Goal: Task Accomplishment & Management: Use online tool/utility

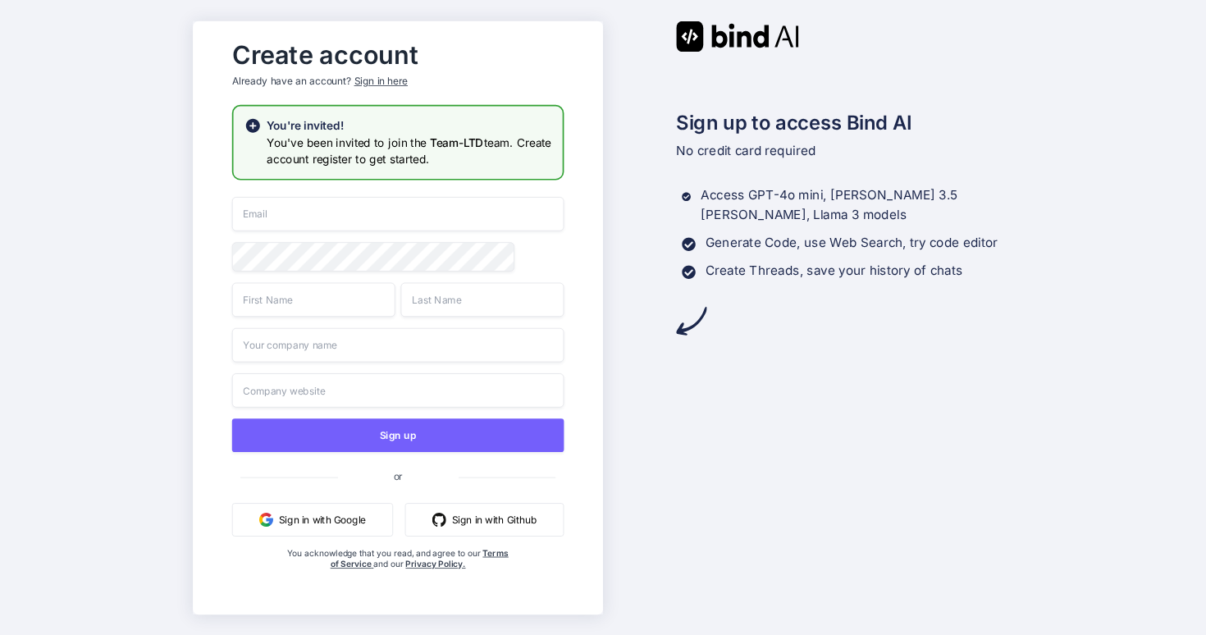
click at [512, 200] on input "email" at bounding box center [398, 214] width 332 height 34
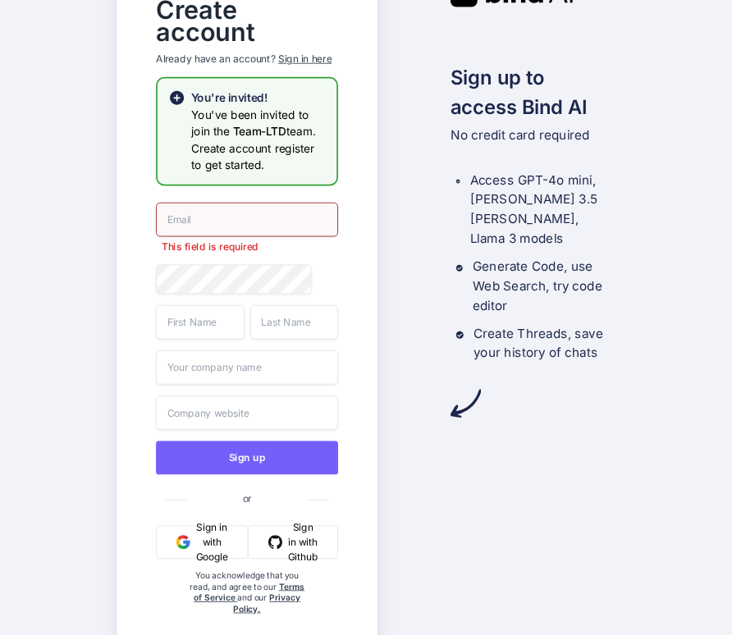
click at [257, 195] on div "Create account Already have an account? Sign in here You're invited! You've bee…" at bounding box center [247, 318] width 216 height 660
click at [253, 212] on input "email" at bounding box center [247, 219] width 182 height 34
type input "[EMAIL_ADDRESS][DOMAIN_NAME]"
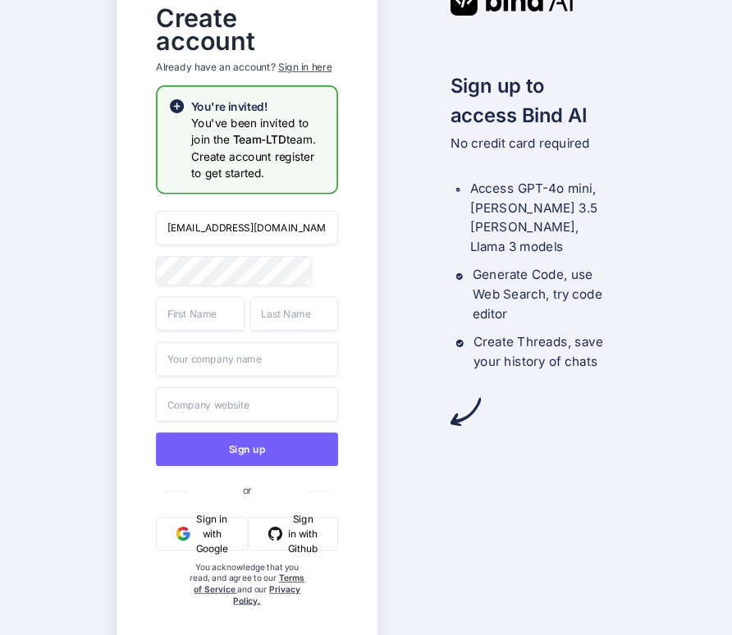
click at [196, 313] on input "text" at bounding box center [200, 313] width 89 height 34
type input "Pitiphat"
type input "Adisakwattanathon"
click at [222, 363] on input "text" at bounding box center [247, 358] width 182 height 34
type input "MrArrangerShop"
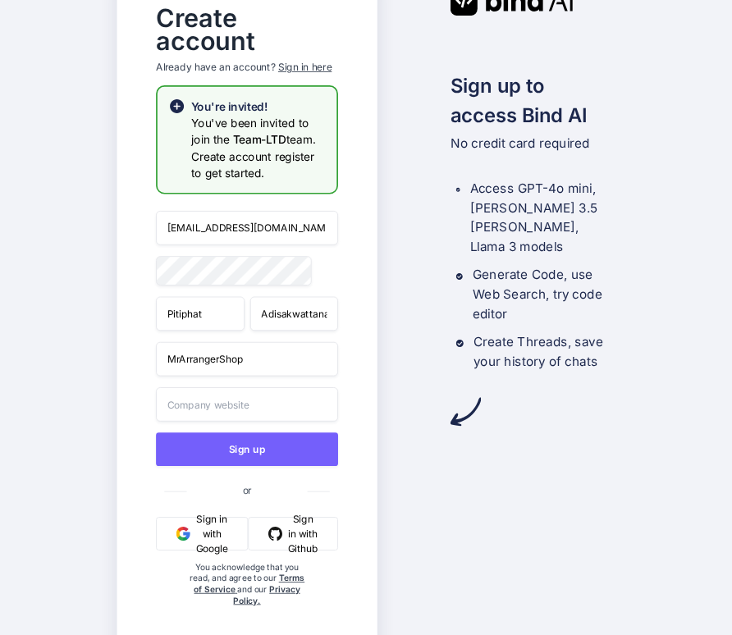
type input "MrArrangerShop"
click at [250, 363] on input "MrArrangerShop" at bounding box center [247, 358] width 182 height 34
type input "MrArranger"
click at [176, 402] on input "MrArrangerShop" at bounding box center [247, 403] width 182 height 34
click at [253, 400] on input "MrArrangerShop" at bounding box center [247, 403] width 182 height 34
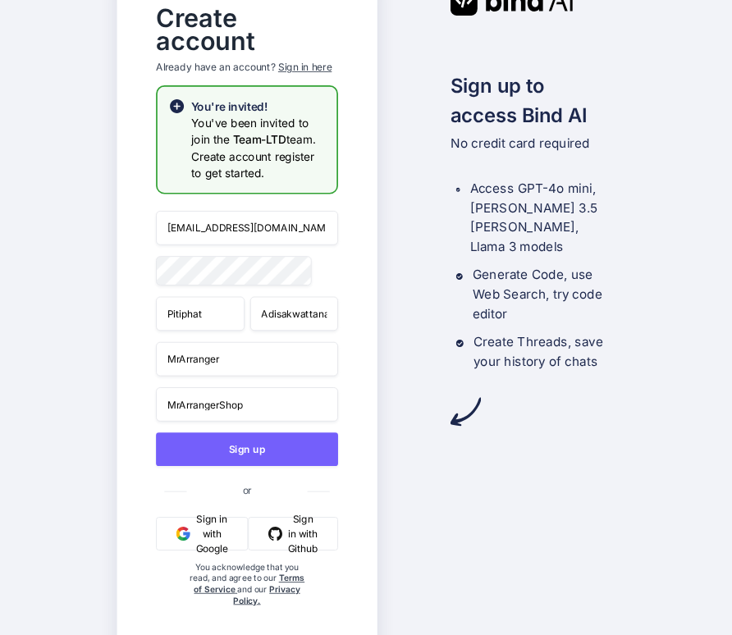
click at [254, 405] on input "MrArrangerShop" at bounding box center [247, 403] width 182 height 34
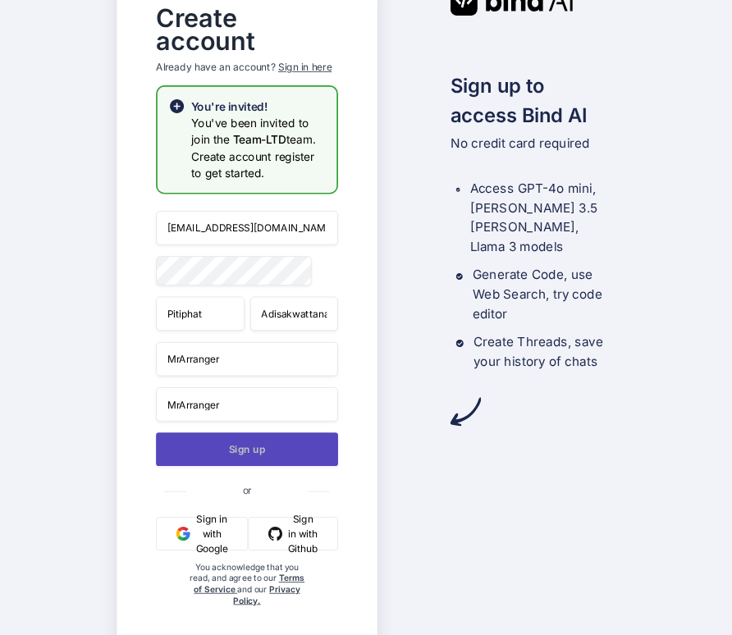
type input "MrArranger"
click at [208, 450] on button "Sign up" at bounding box center [247, 449] width 182 height 34
click at [239, 449] on button "Sign up" at bounding box center [247, 449] width 182 height 34
click at [240, 449] on button "Sign up" at bounding box center [247, 449] width 182 height 34
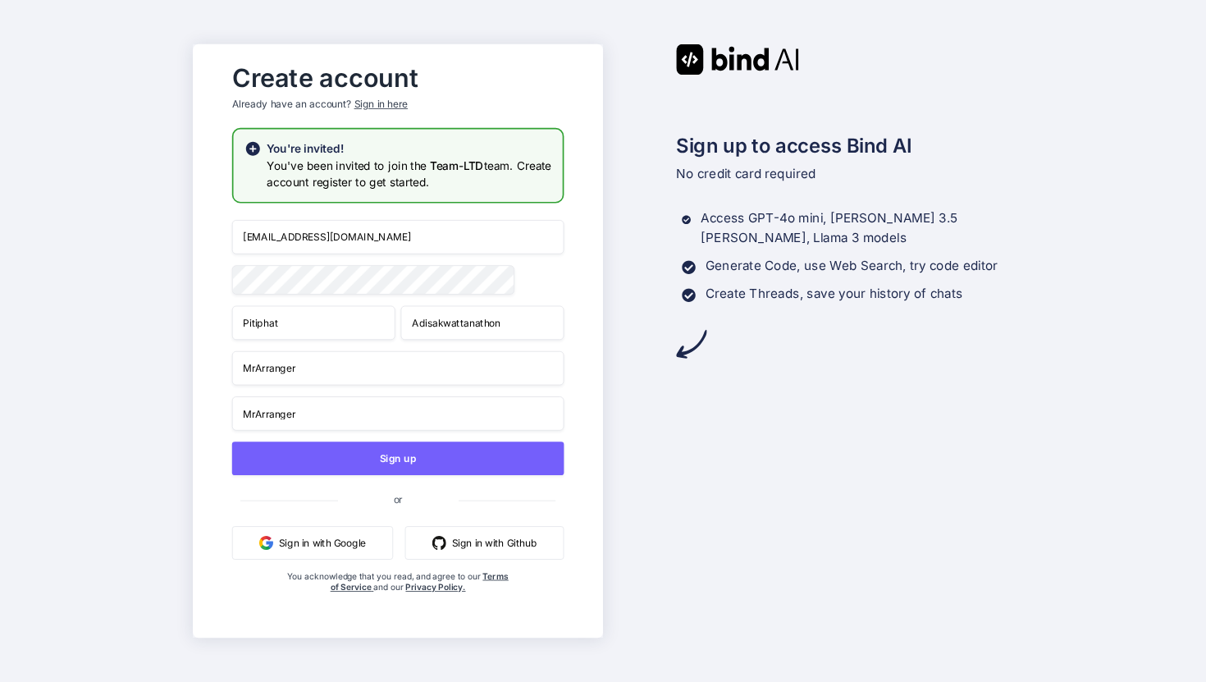
click at [380, 98] on div "Sign in here" at bounding box center [380, 105] width 53 height 14
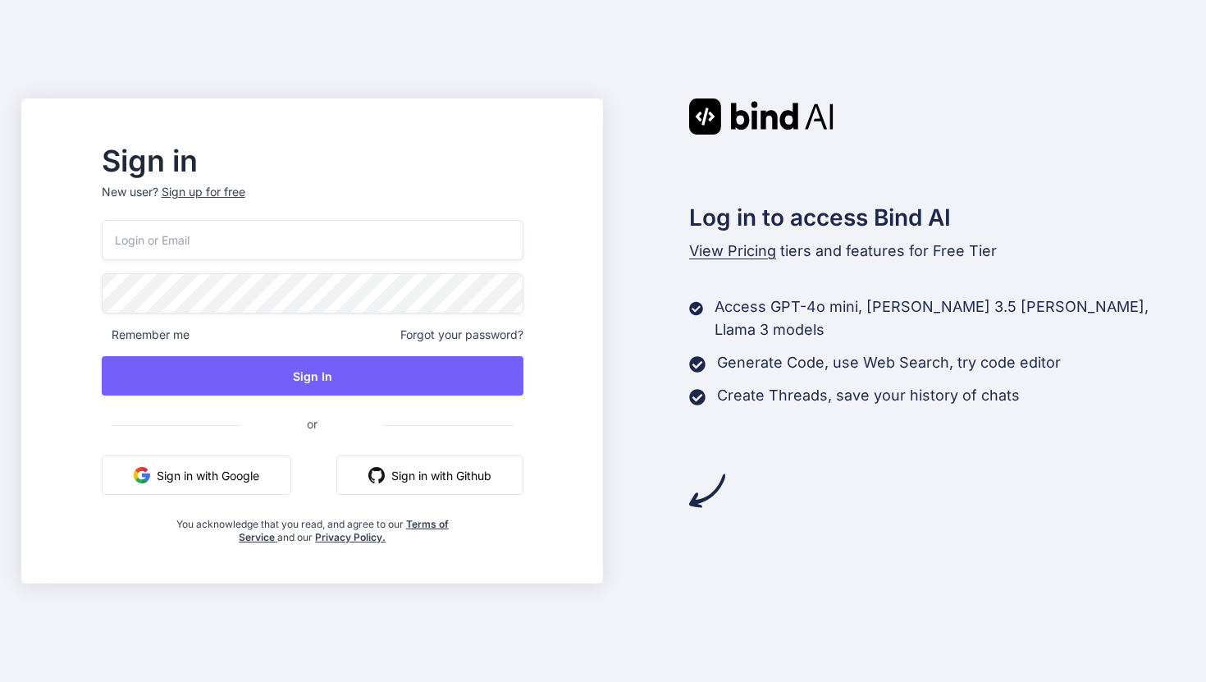
click at [361, 232] on input "email" at bounding box center [313, 240] width 422 height 40
type input "[EMAIL_ADDRESS][DOMAIN_NAME]"
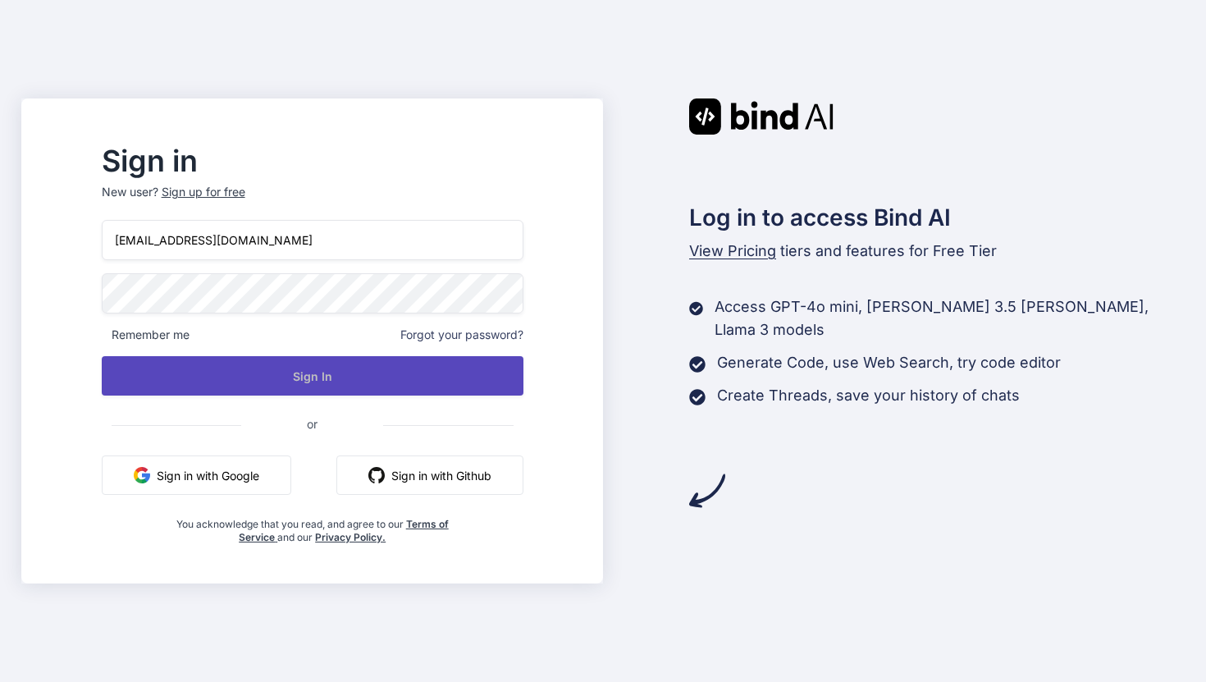
click at [330, 371] on button "Sign In" at bounding box center [313, 375] width 422 height 39
click at [351, 362] on button "Sign In" at bounding box center [313, 375] width 422 height 39
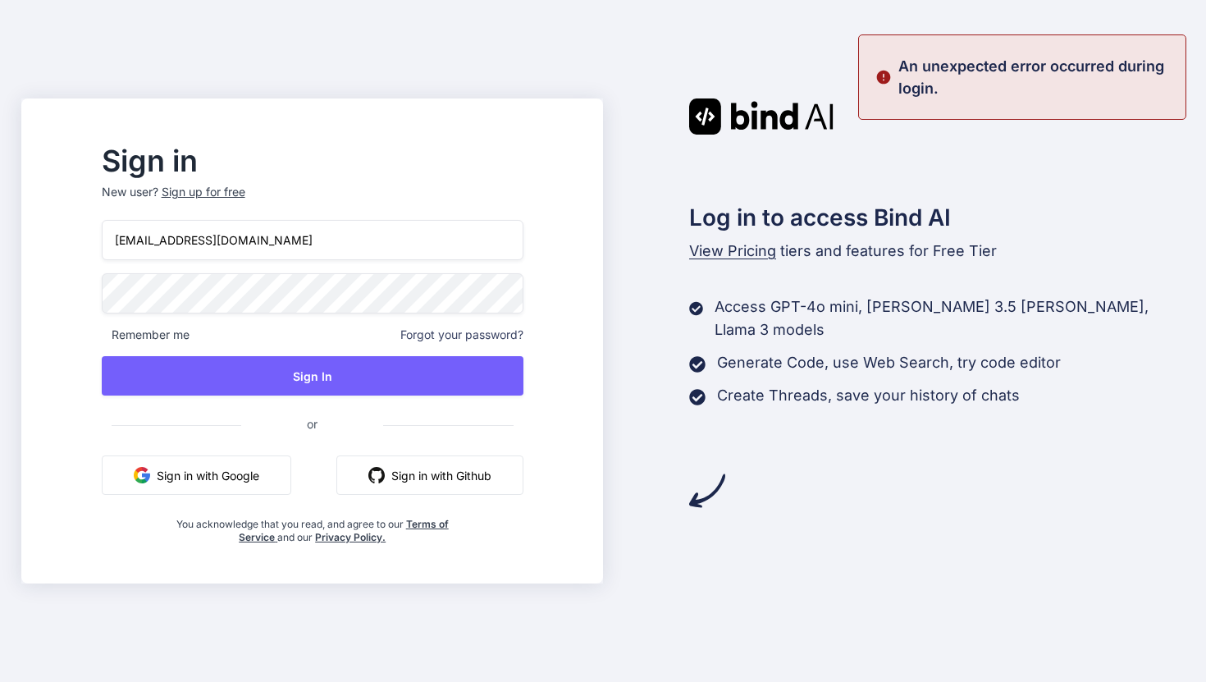
click at [452, 331] on span "Forgot your password?" at bounding box center [461, 335] width 123 height 16
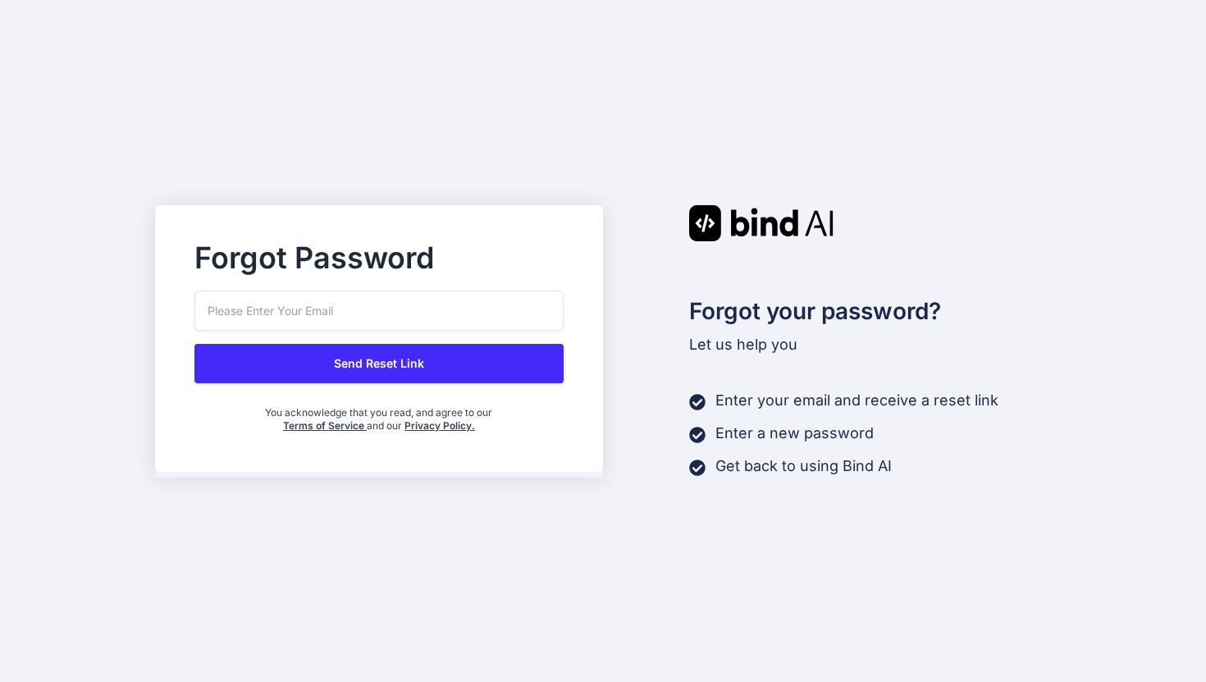
click at [420, 311] on input "email" at bounding box center [378, 310] width 369 height 40
type input "[EMAIL_ADDRESS][DOMAIN_NAME]"
click at [432, 364] on button "Send Reset Link" at bounding box center [378, 363] width 369 height 39
click at [405, 355] on button "Send Reset Link" at bounding box center [378, 363] width 369 height 39
click at [337, 309] on input "email" at bounding box center [378, 310] width 369 height 40
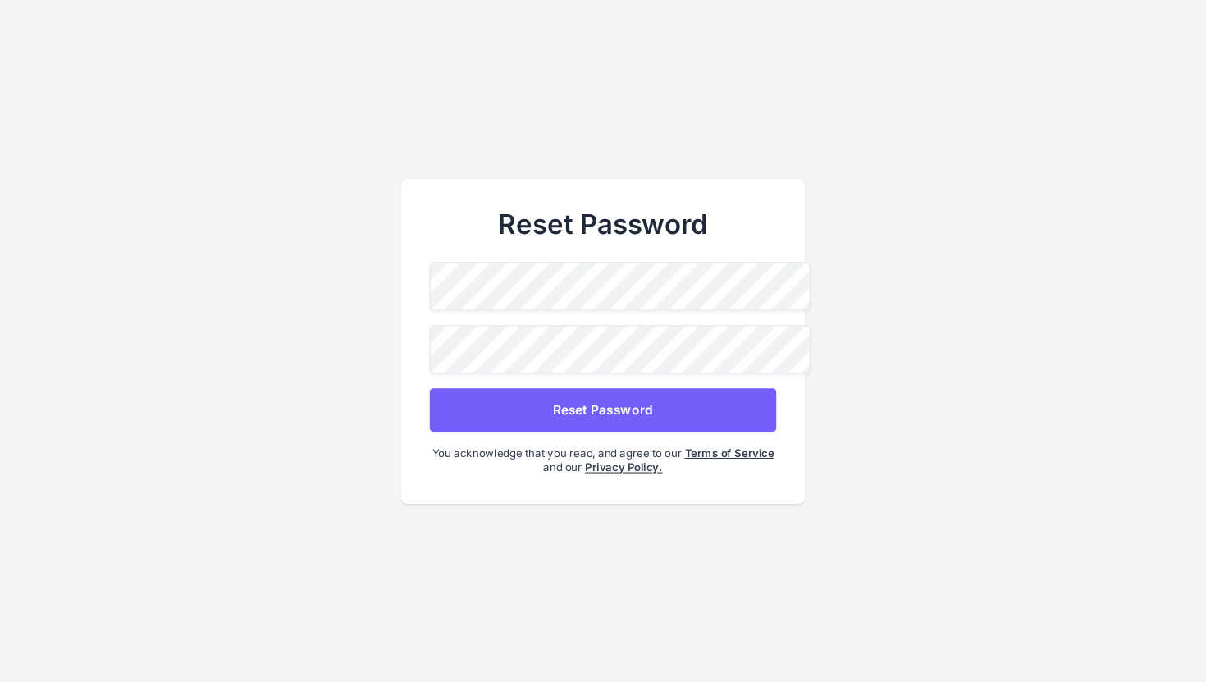
click at [524, 310] on div "Reset Password" at bounding box center [603, 346] width 346 height 169
click at [569, 405] on button "Reset Password" at bounding box center [603, 408] width 346 height 43
click at [416, 293] on div "Reset Password Reset Password You acknowledge that you read, and agree to our T…" at bounding box center [603, 341] width 405 height 325
click at [403, 329] on div "Reset Password Reset Password You acknowledge that you read, and agree to our T…" at bounding box center [603, 341] width 405 height 325
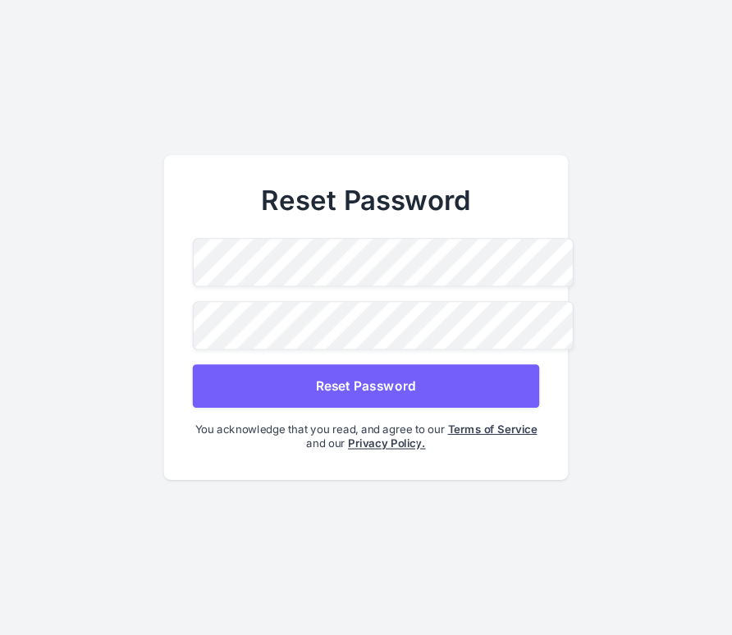
click at [345, 386] on button "Reset Password" at bounding box center [366, 385] width 346 height 43
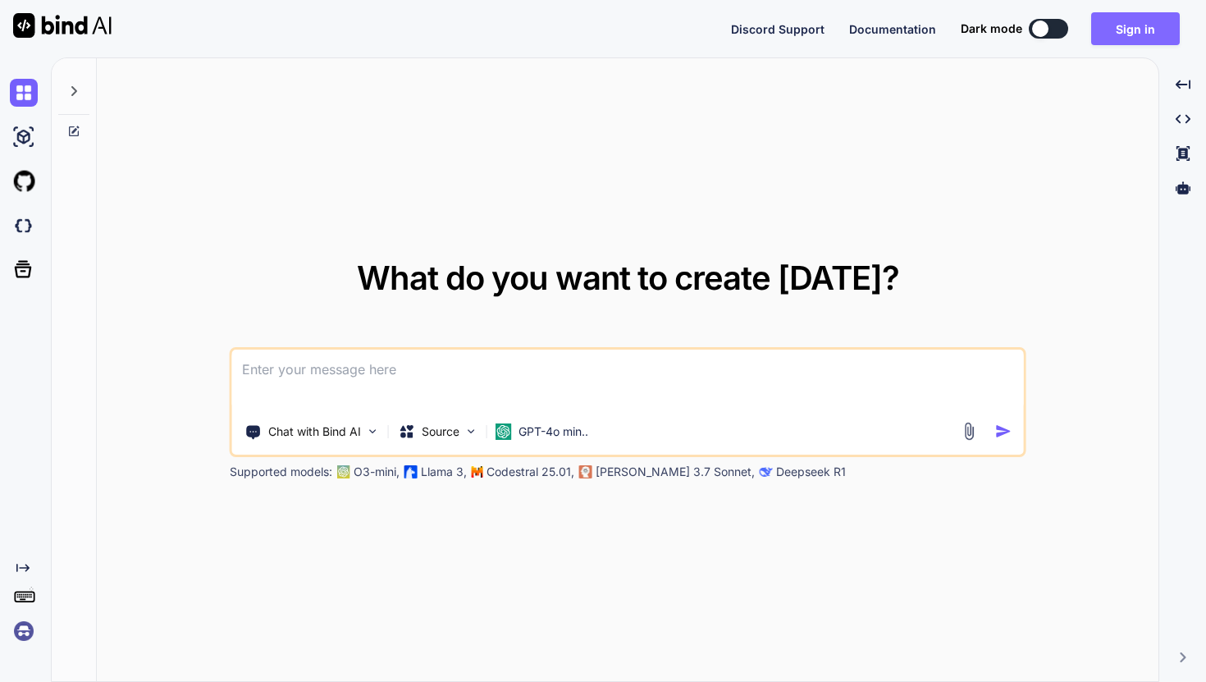
click at [1133, 37] on button "Sign in" at bounding box center [1135, 28] width 89 height 33
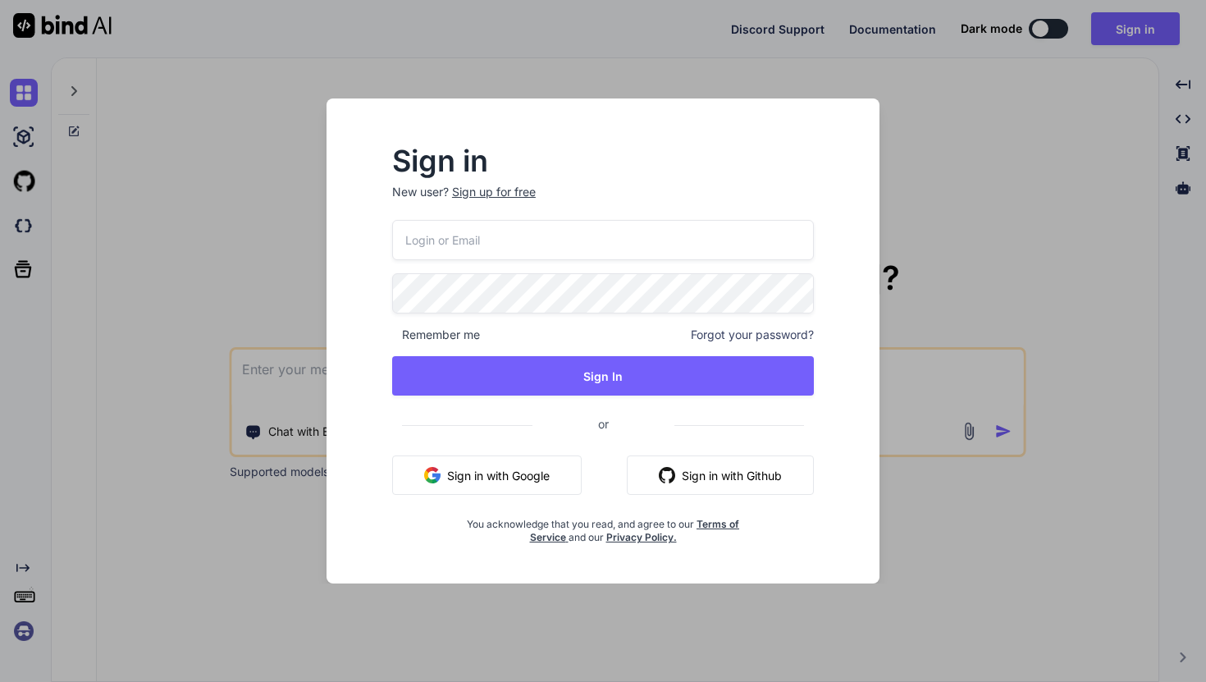
click at [678, 256] on input "email" at bounding box center [603, 240] width 422 height 40
type input "l"
type input "า"
type input "[EMAIL_ADDRESS][DOMAIN_NAME]"
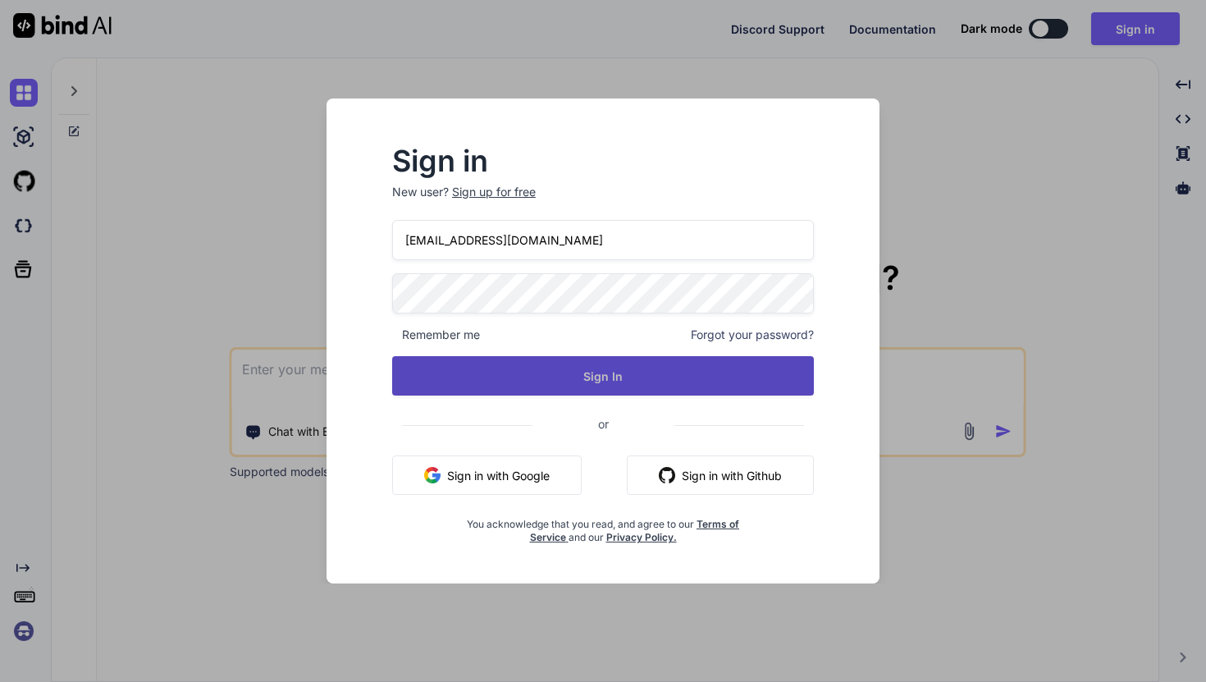
click at [651, 385] on button "Sign In" at bounding box center [603, 375] width 422 height 39
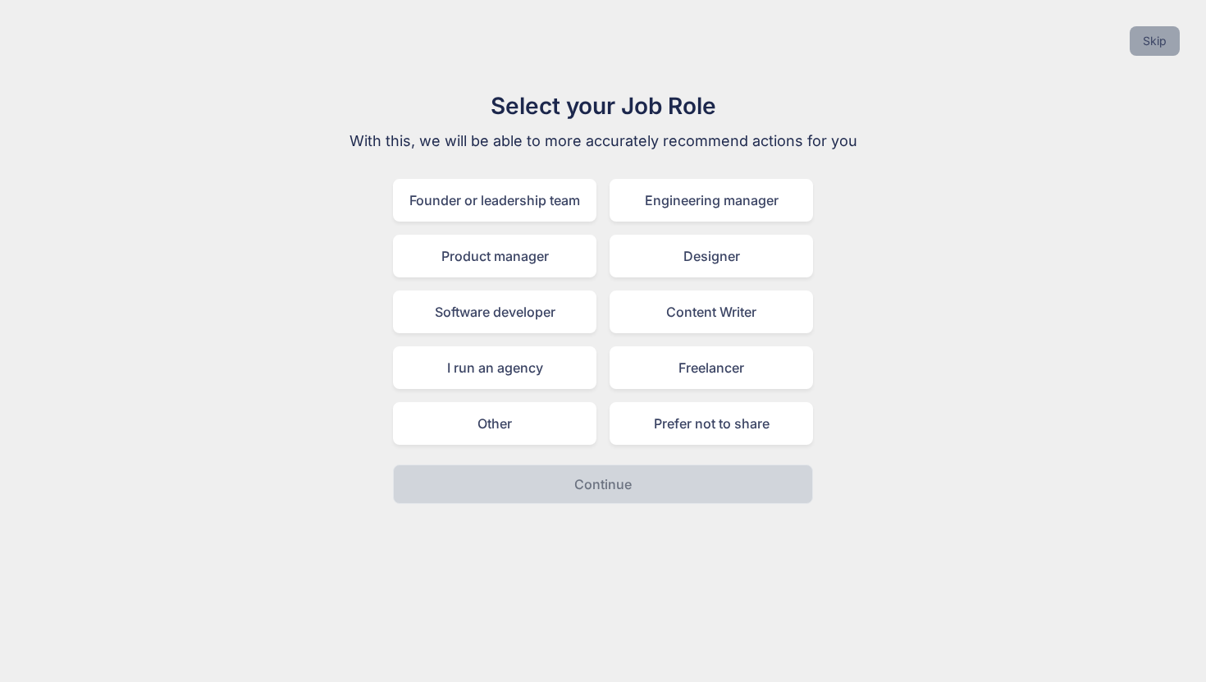
click at [1154, 46] on button "Skip" at bounding box center [1155, 41] width 50 height 30
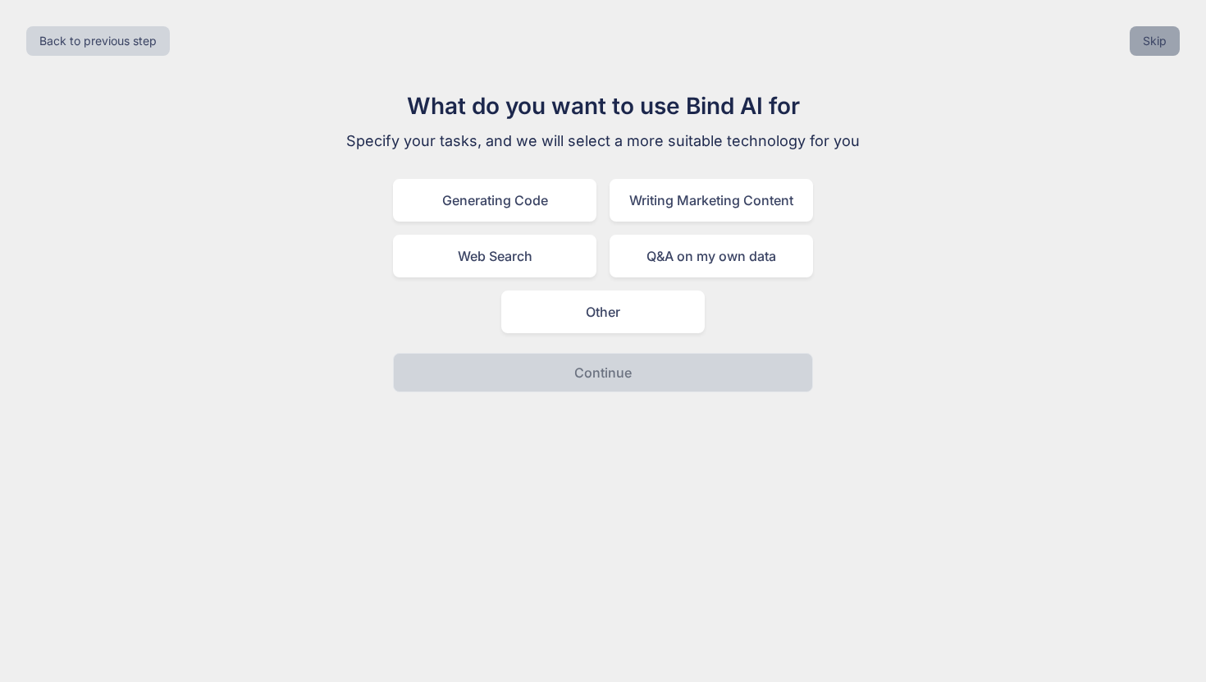
click at [1154, 46] on button "Skip" at bounding box center [1155, 41] width 50 height 30
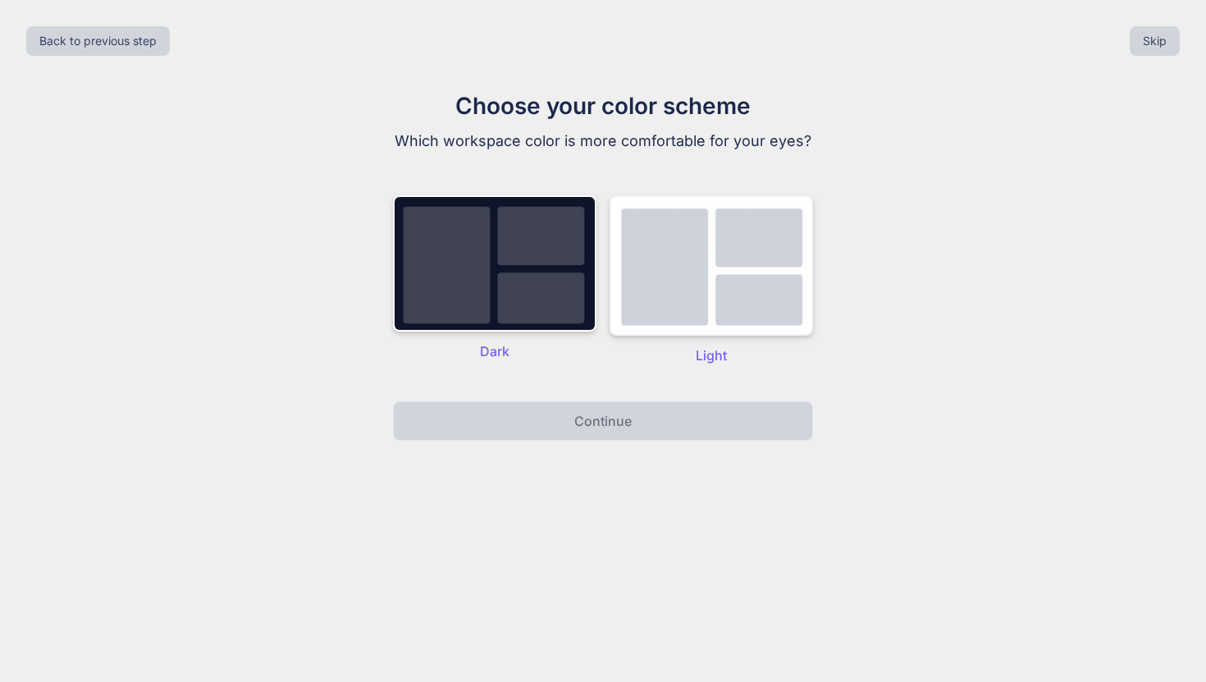
click at [703, 296] on img at bounding box center [711, 265] width 203 height 140
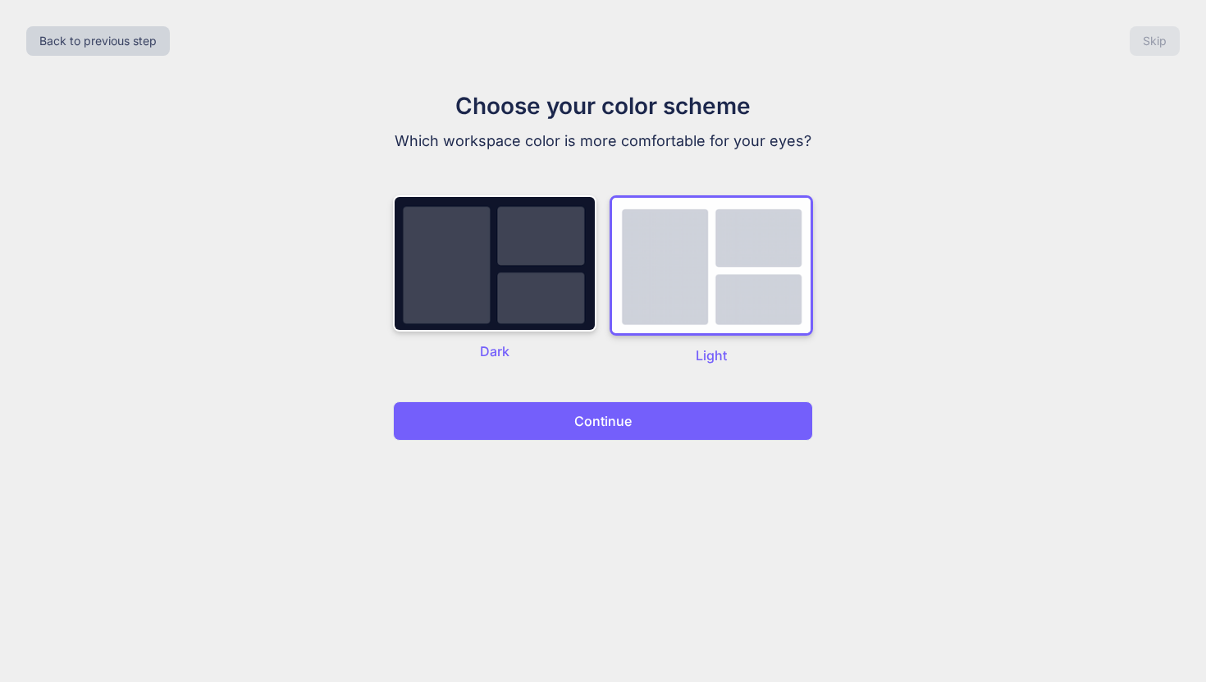
click at [643, 428] on button "Continue" at bounding box center [603, 420] width 420 height 39
click at [646, 424] on button "Continue" at bounding box center [603, 420] width 420 height 39
click at [620, 422] on p "Continue" at bounding box center [602, 421] width 57 height 20
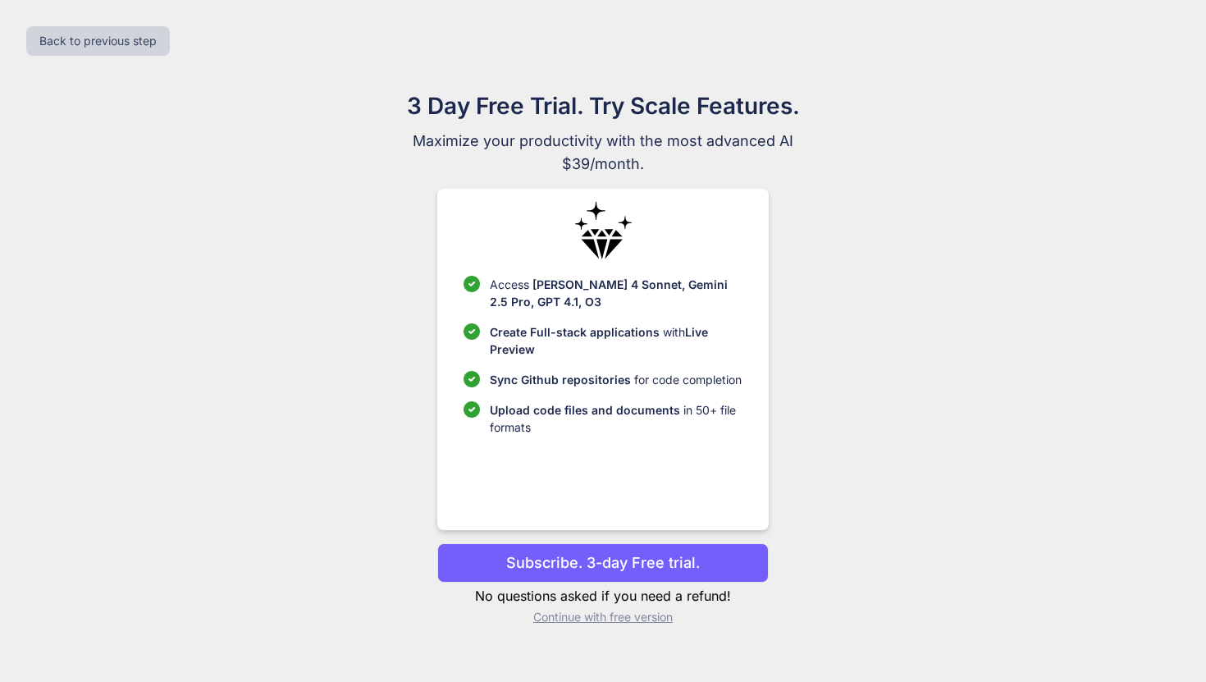
click at [607, 572] on p "Subscribe. 3-day Free trial." at bounding box center [603, 562] width 194 height 22
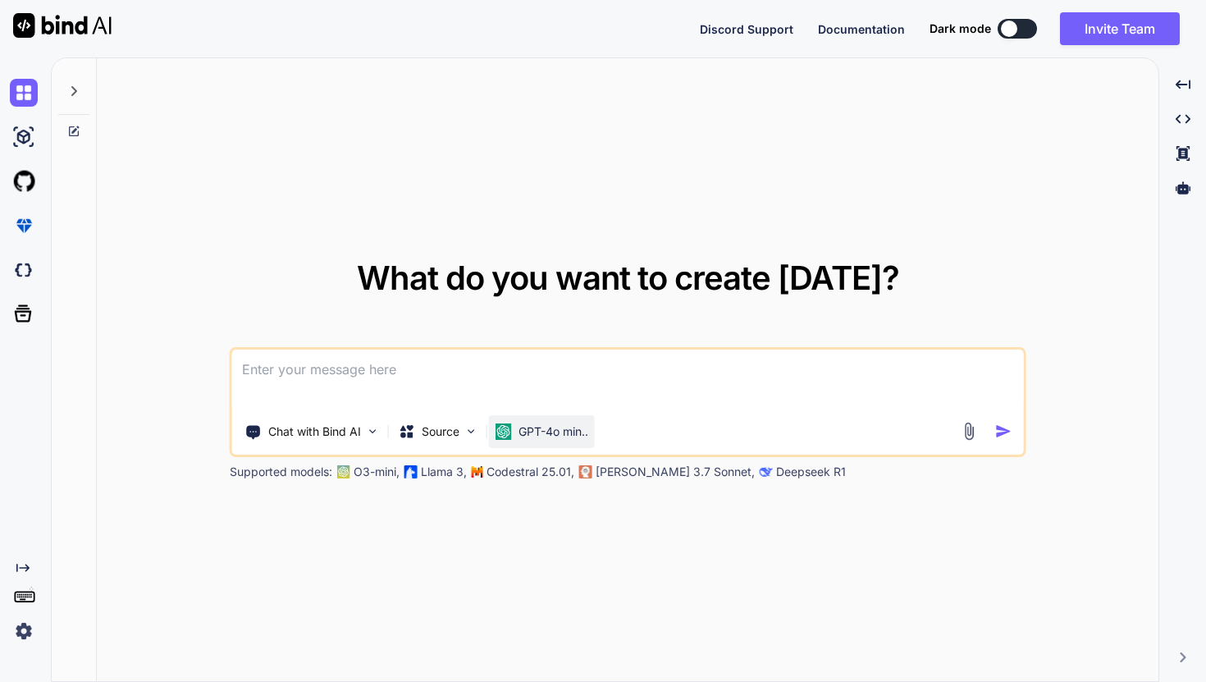
click at [568, 439] on p "GPT-4o min.." at bounding box center [554, 431] width 70 height 16
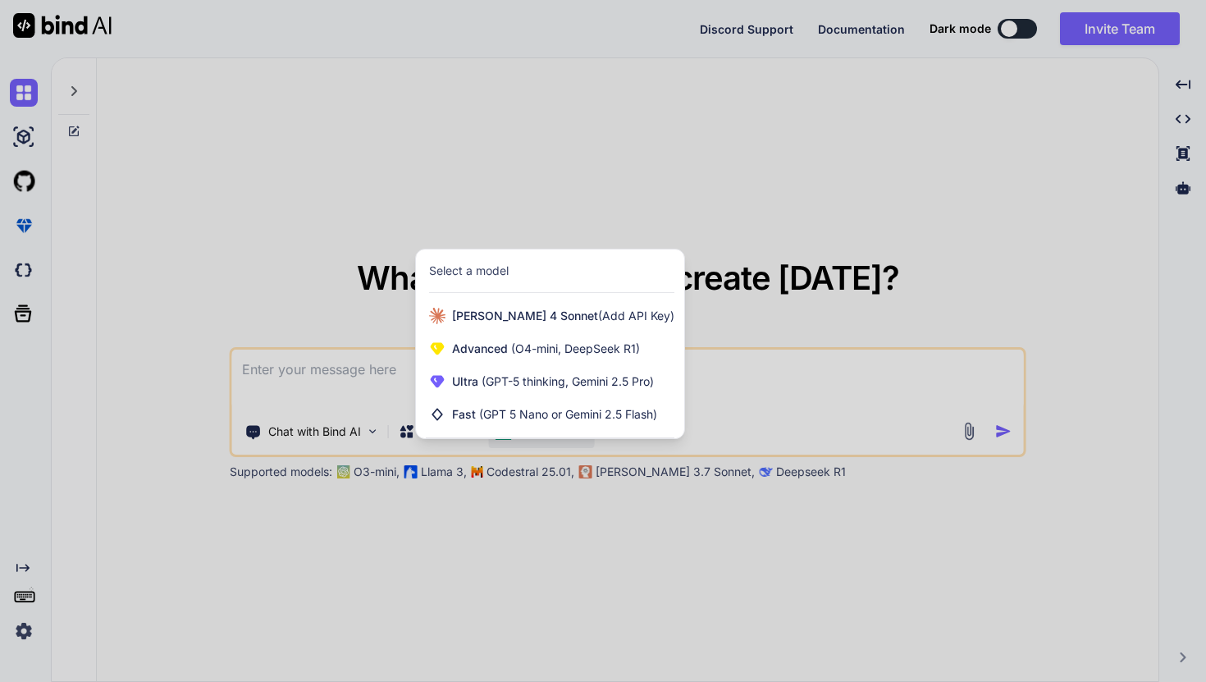
click at [158, 49] on div at bounding box center [603, 341] width 1206 height 682
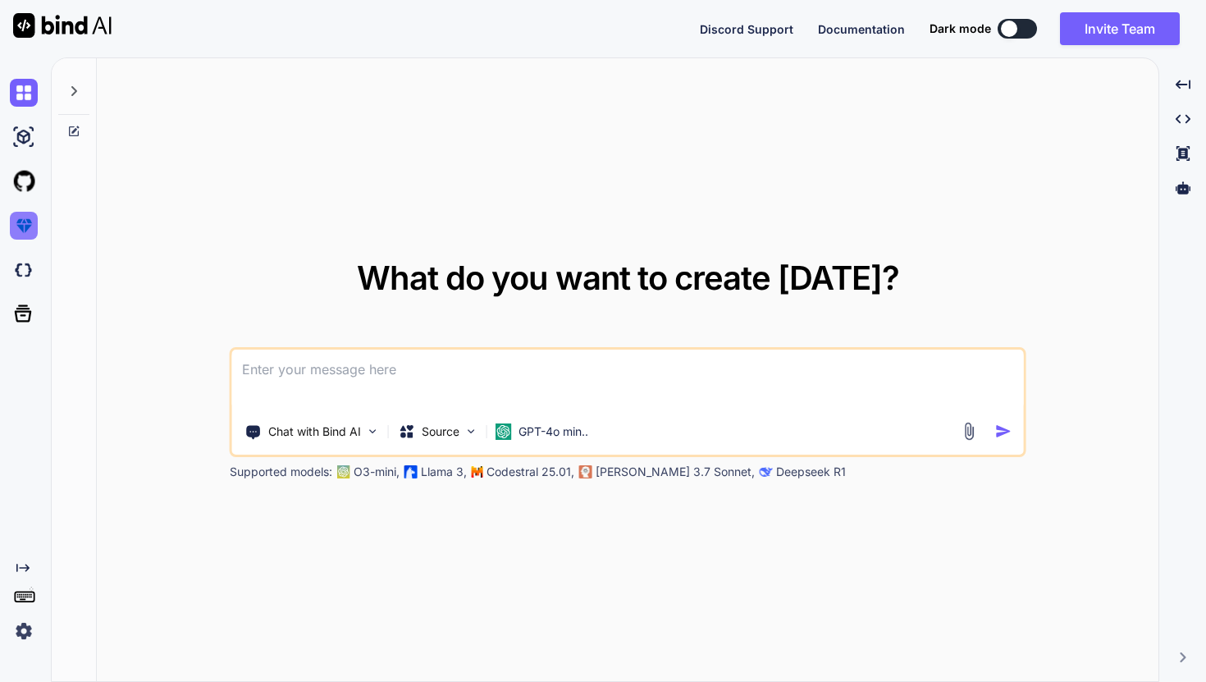
click at [25, 220] on img at bounding box center [24, 226] width 28 height 28
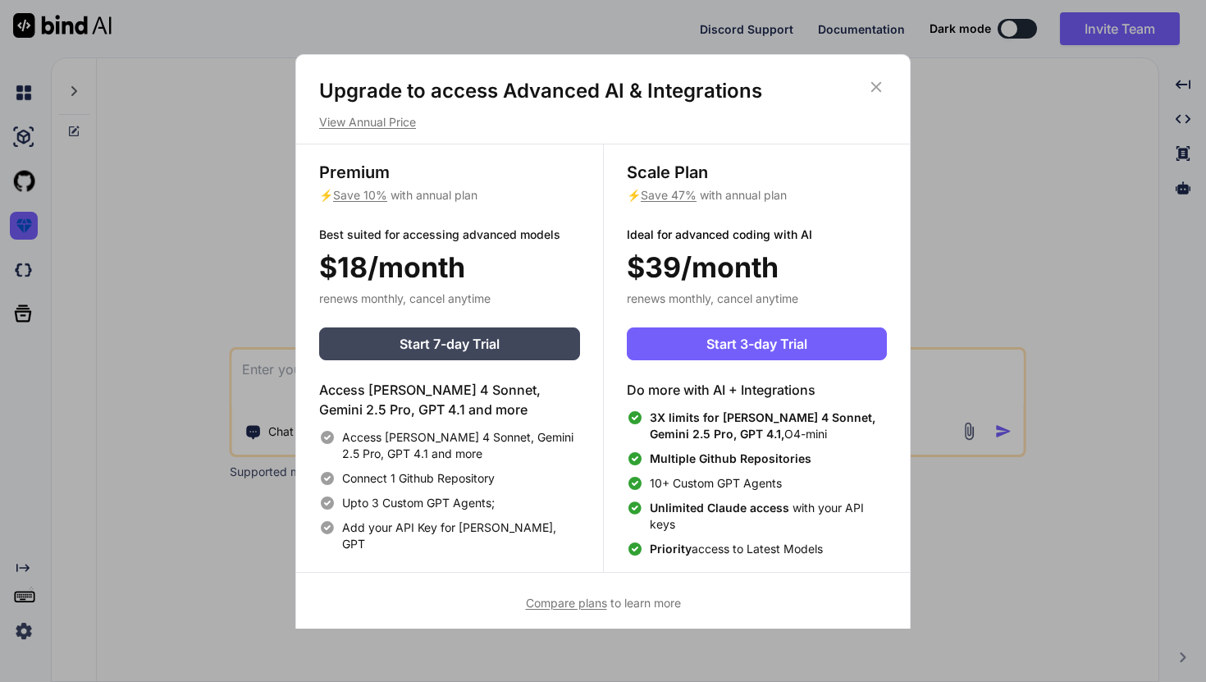
click at [884, 80] on icon at bounding box center [876, 87] width 18 height 18
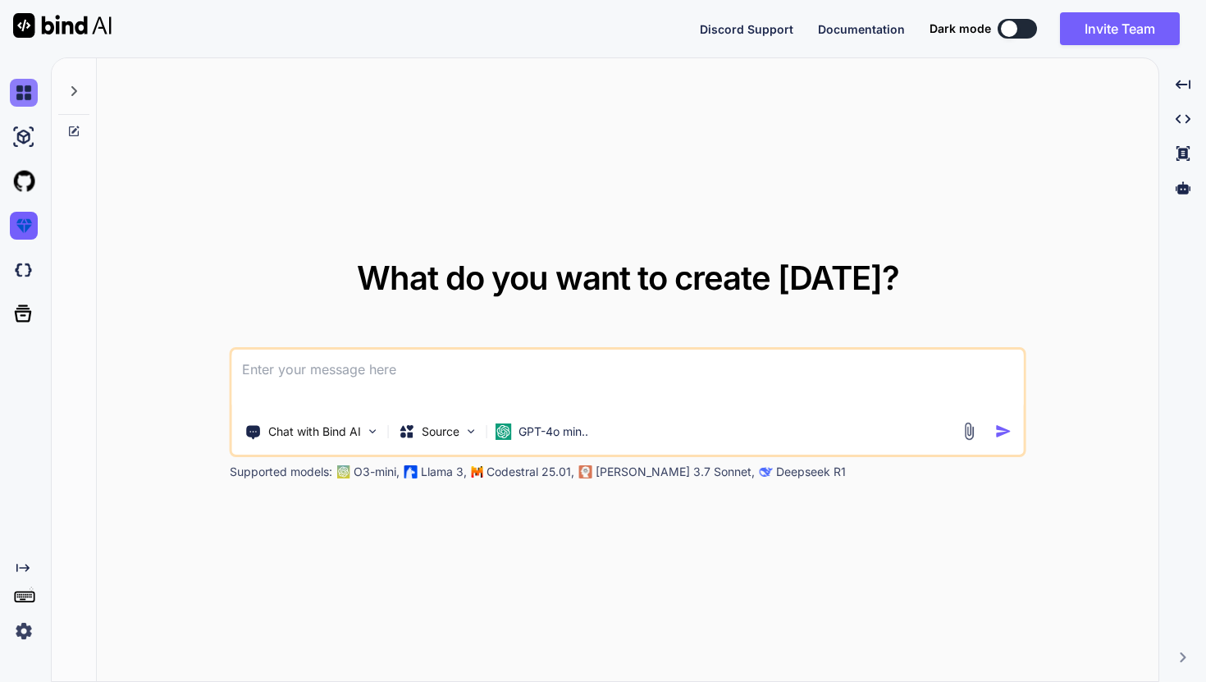
click at [29, 89] on img at bounding box center [24, 93] width 28 height 28
click at [80, 92] on icon at bounding box center [73, 91] width 13 height 13
type textarea "x"
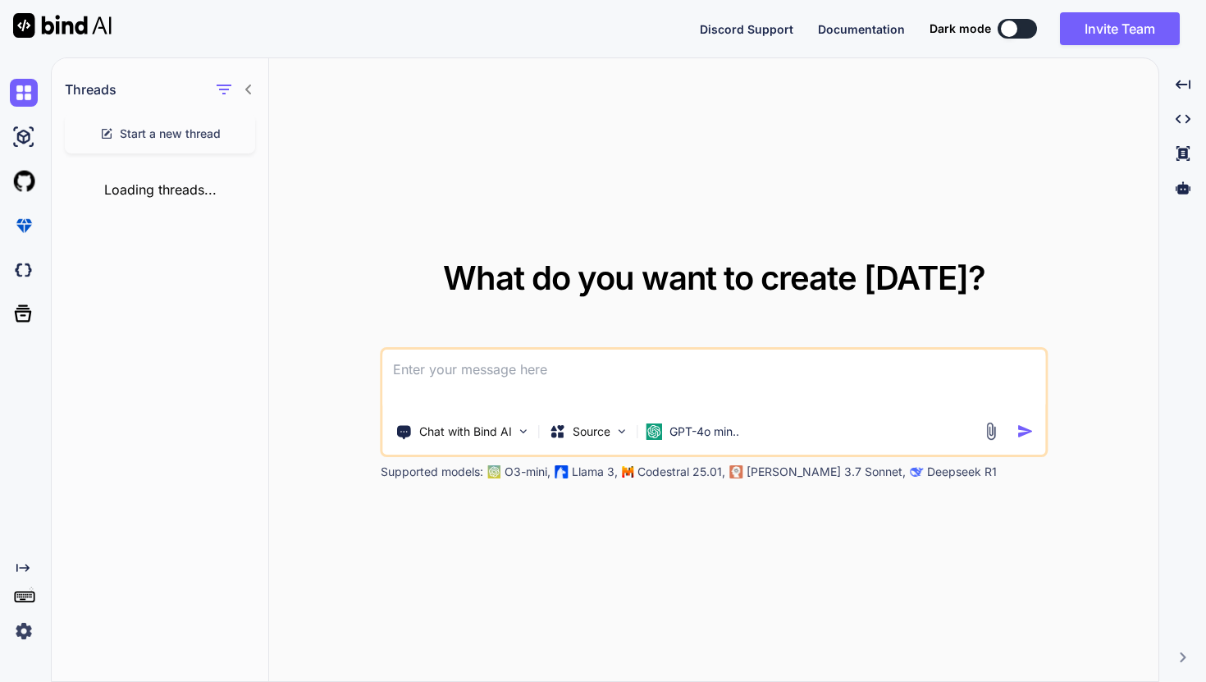
click at [25, 637] on img at bounding box center [24, 631] width 28 height 28
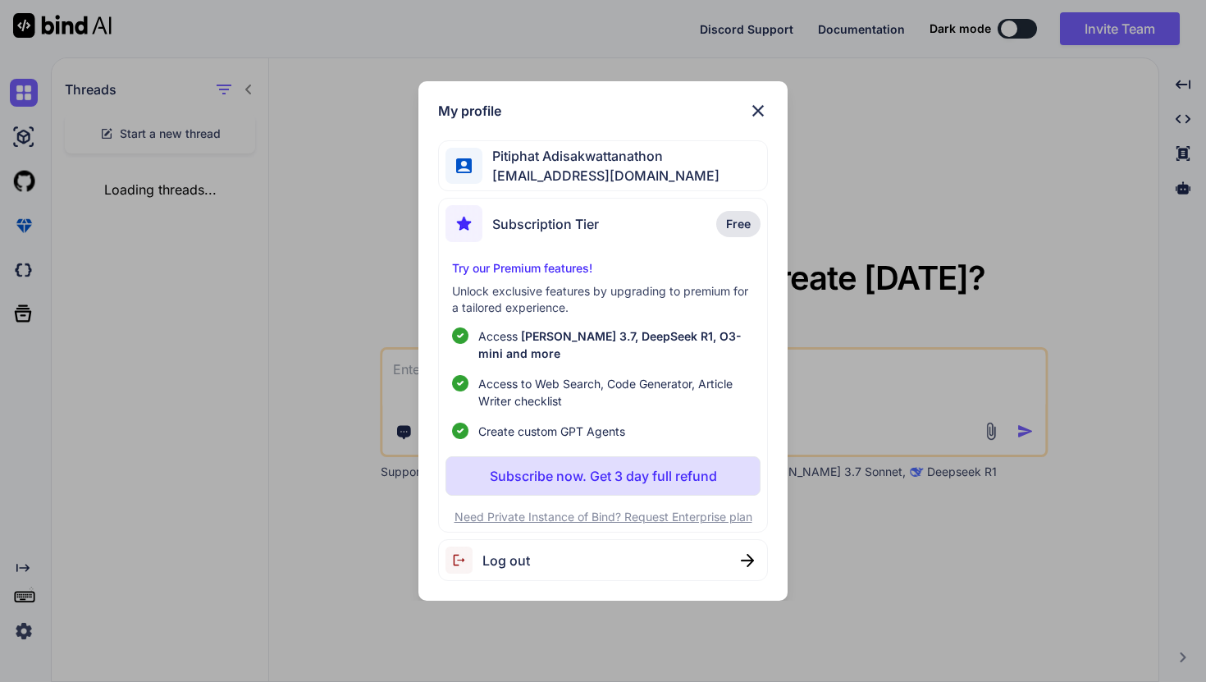
click at [565, 519] on p "Need Private Instance of Bind? Request Enterprise plan" at bounding box center [603, 517] width 314 height 16
click at [645, 177] on span "[EMAIL_ADDRESS][DOMAIN_NAME]" at bounding box center [600, 176] width 237 height 20
click at [581, 224] on span "Subscription Tier" at bounding box center [545, 224] width 107 height 20
click at [743, 226] on span "Free" at bounding box center [738, 224] width 25 height 16
click at [660, 469] on p "Subscribe now. Get 3 day full refund" at bounding box center [603, 476] width 227 height 20
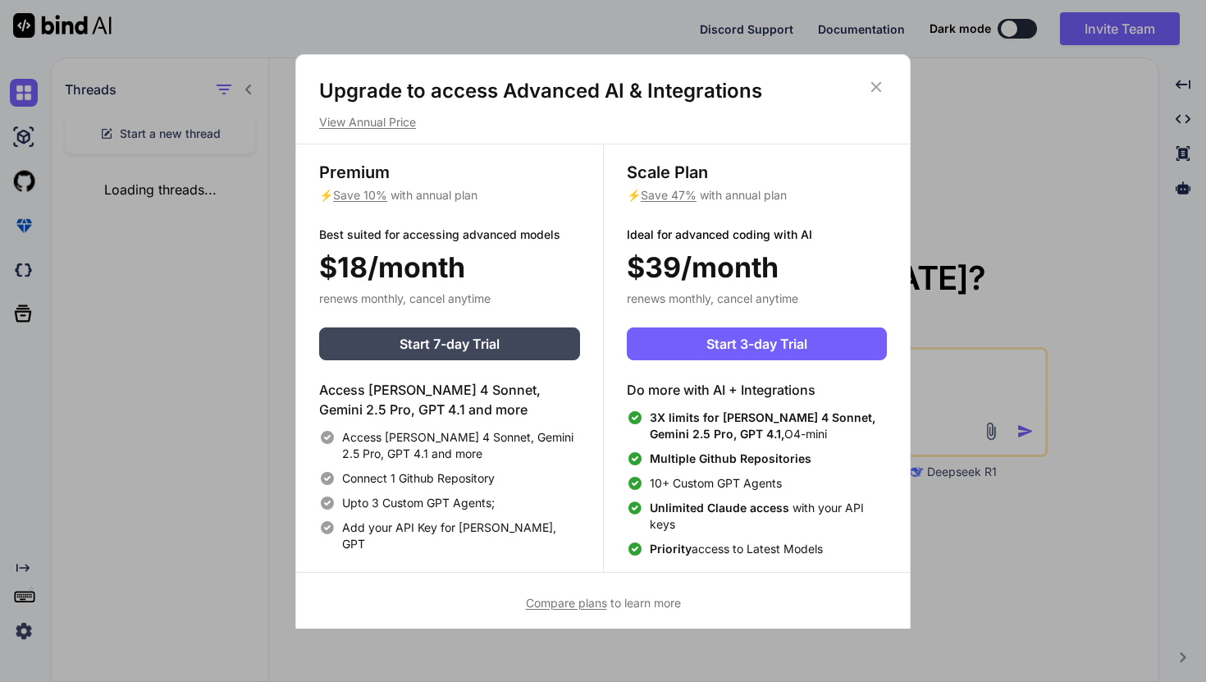
click at [400, 127] on p "View Annual Price" at bounding box center [603, 122] width 568 height 16
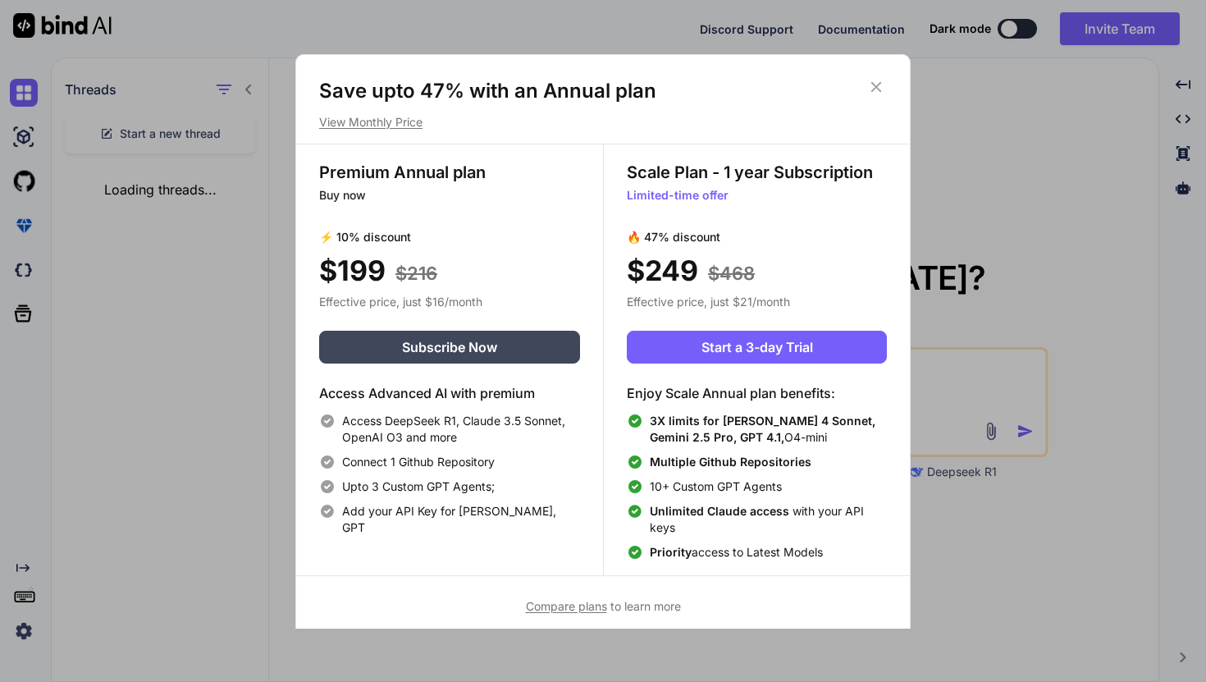
click at [880, 86] on icon at bounding box center [876, 87] width 18 height 18
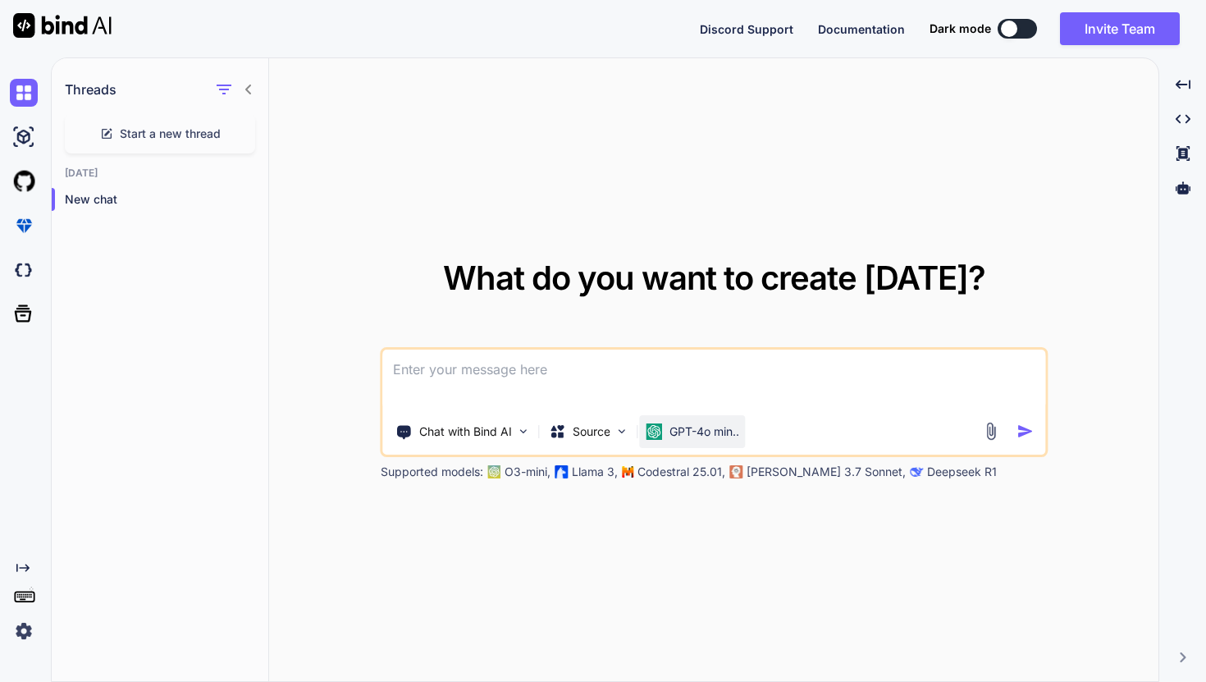
click at [718, 427] on p "GPT-4o min.." at bounding box center [705, 431] width 70 height 16
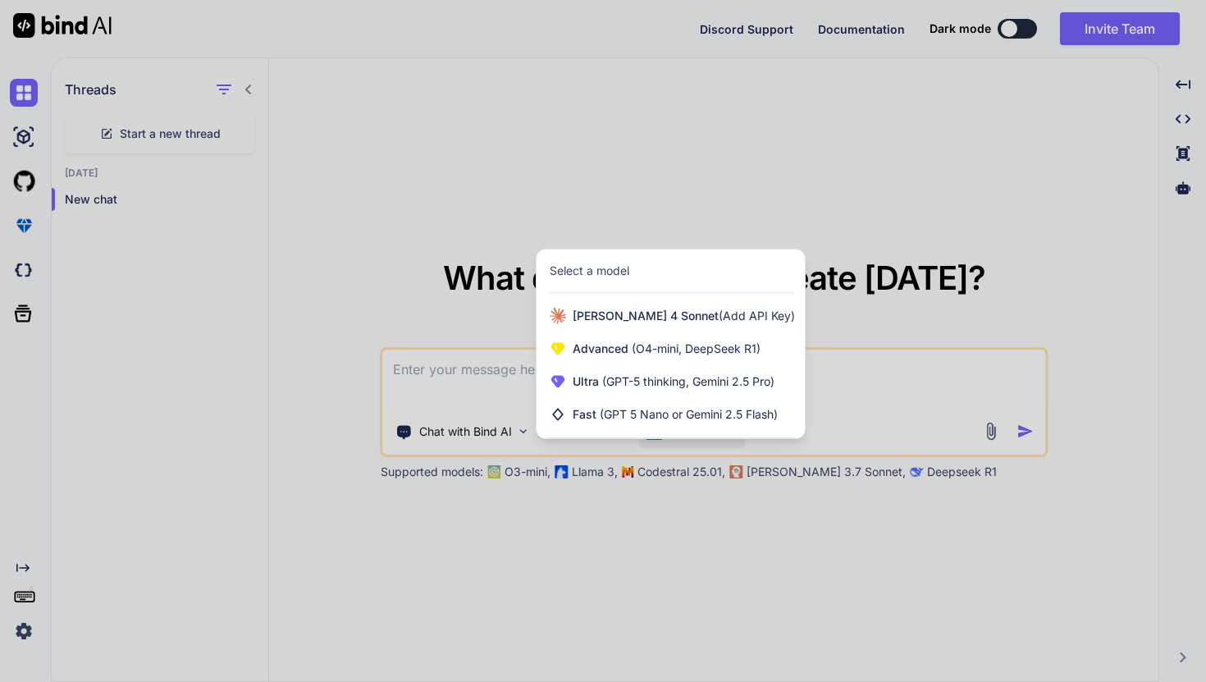
click at [363, 244] on div at bounding box center [603, 341] width 1206 height 682
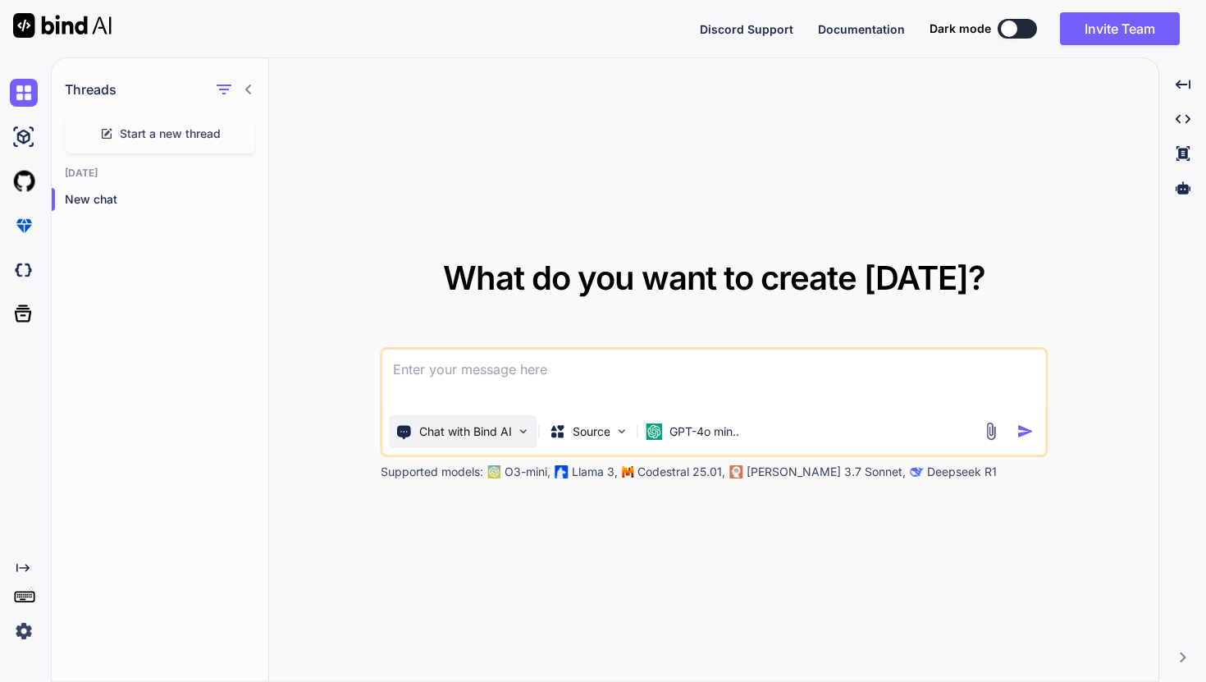
click at [491, 428] on p "Chat with Bind AI" at bounding box center [465, 431] width 93 height 16
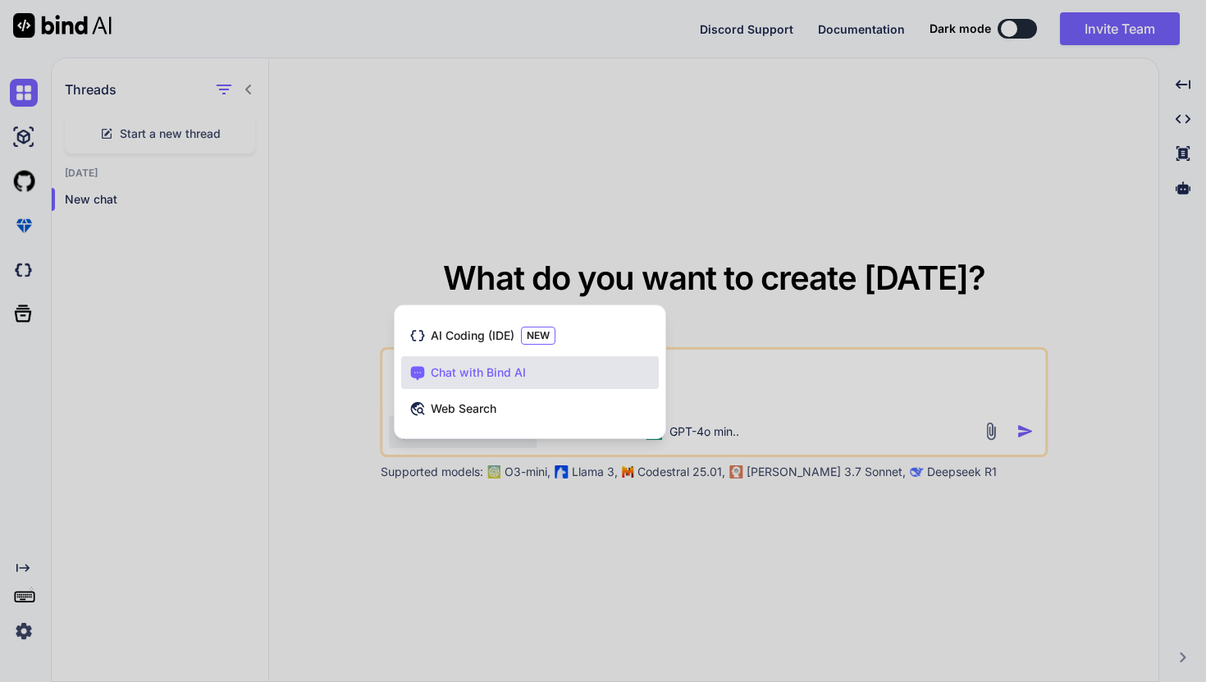
click at [600, 514] on div at bounding box center [603, 341] width 1206 height 682
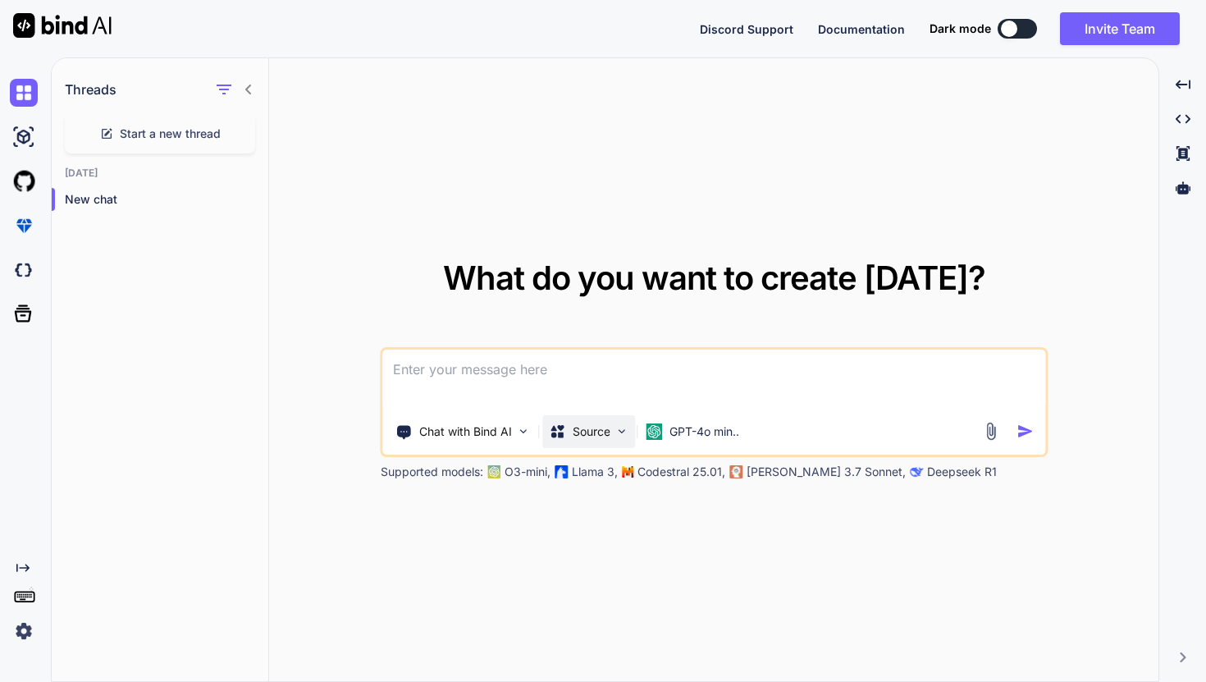
click at [610, 438] on p "Source" at bounding box center [592, 431] width 38 height 16
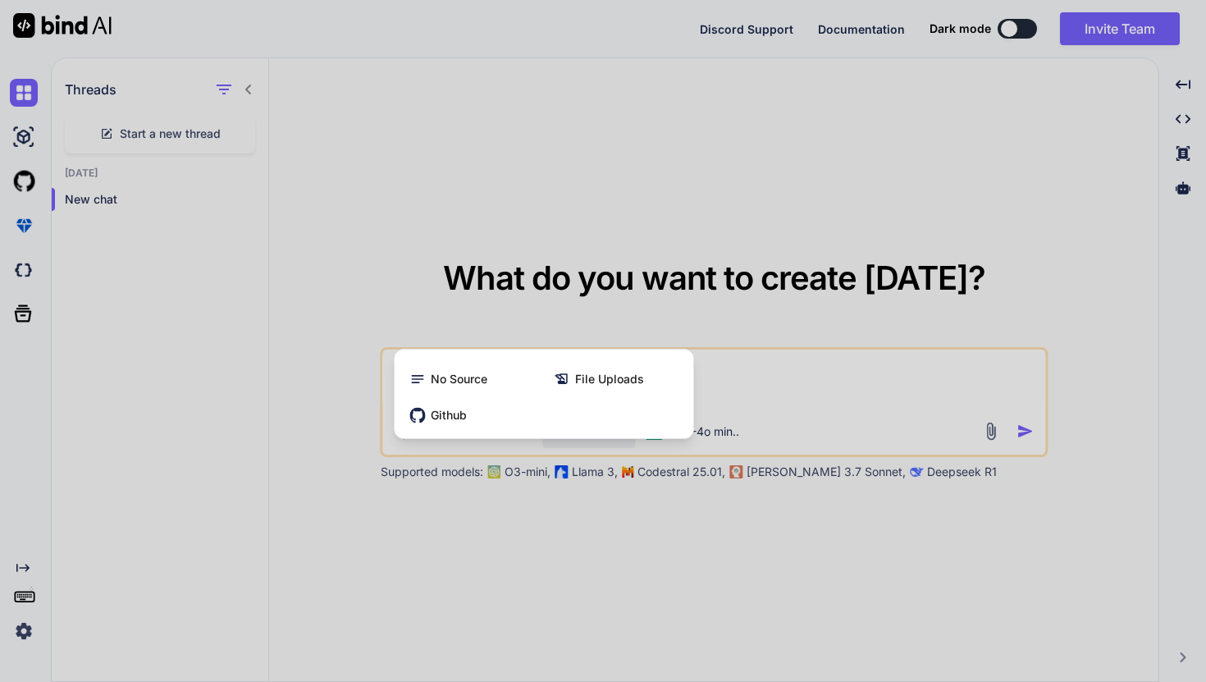
click at [643, 258] on div at bounding box center [603, 341] width 1206 height 682
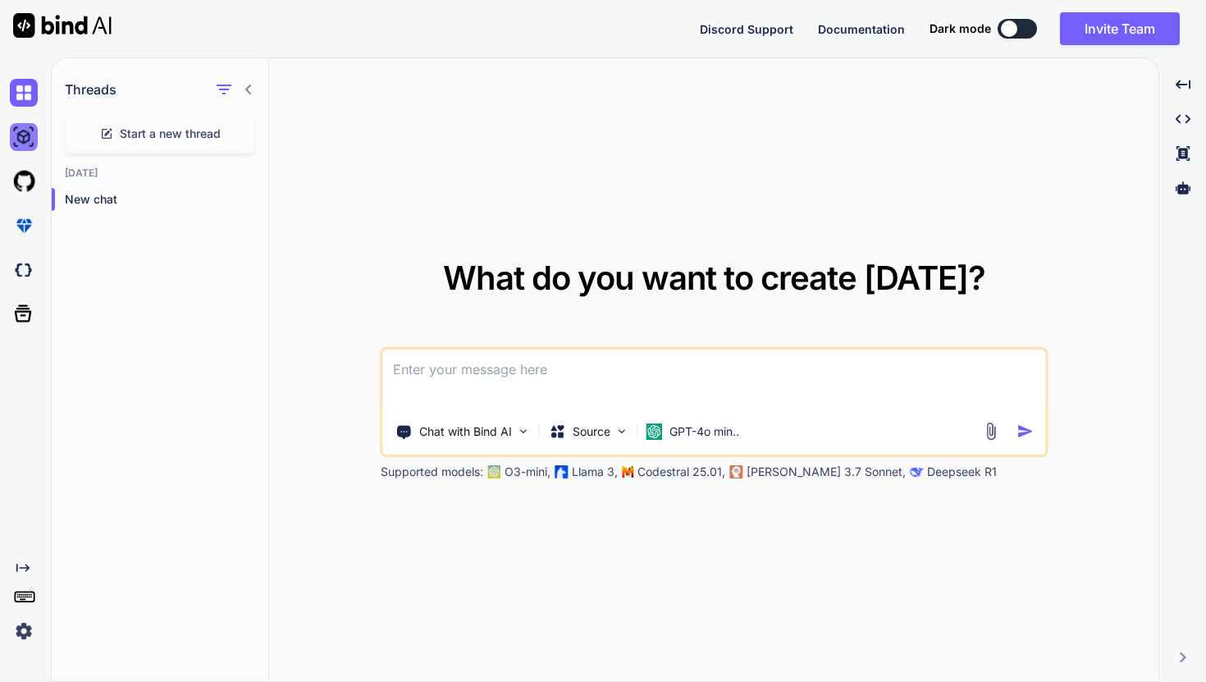
click at [29, 130] on img at bounding box center [24, 137] width 28 height 28
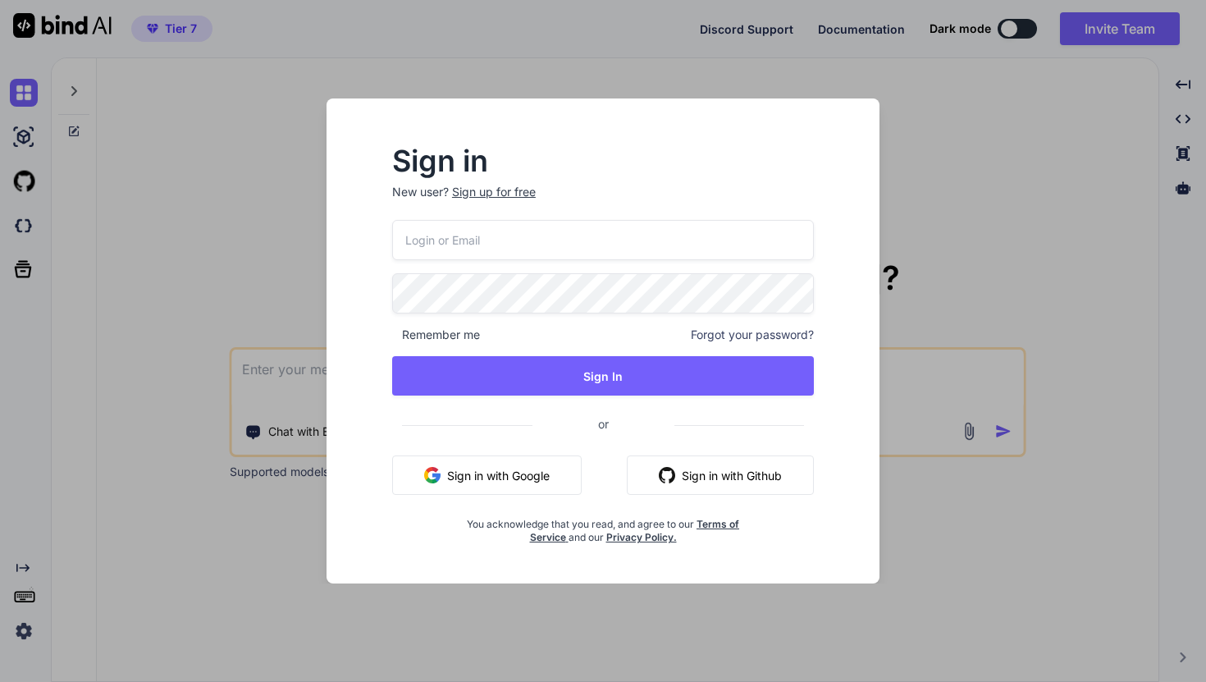
type textarea "x"
click at [555, 258] on input "email" at bounding box center [603, 240] width 422 height 40
type input "[EMAIL_ADDRESS]"
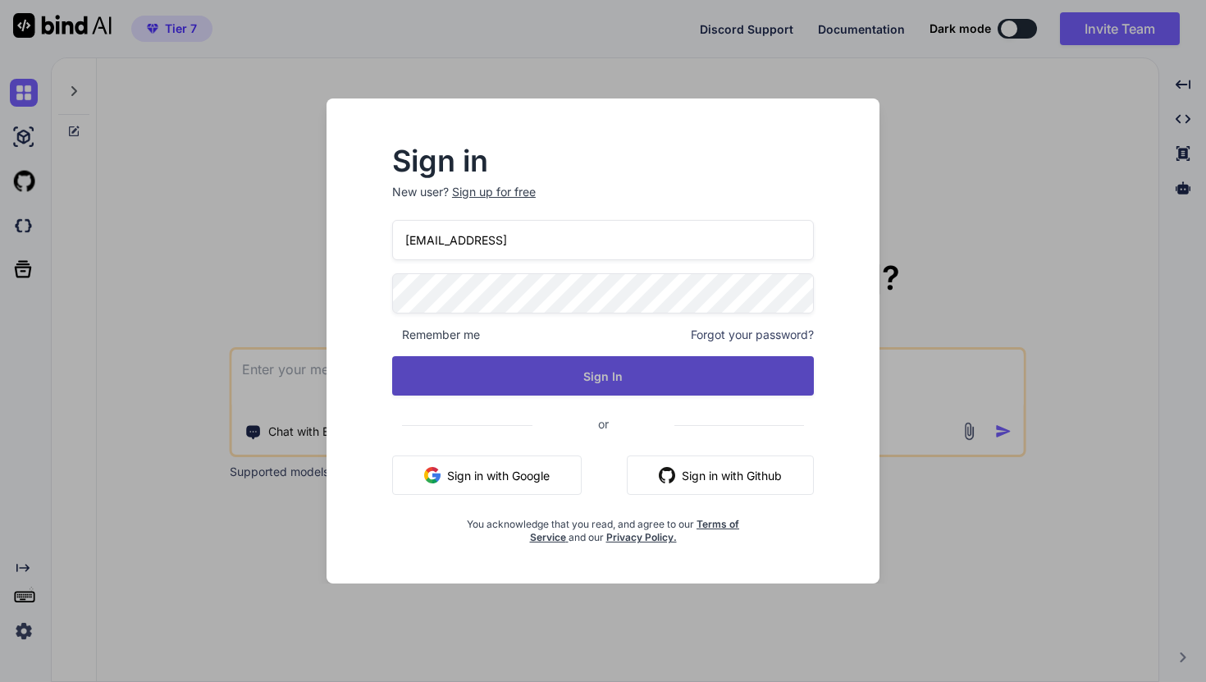
click at [575, 364] on button "Sign In" at bounding box center [603, 375] width 422 height 39
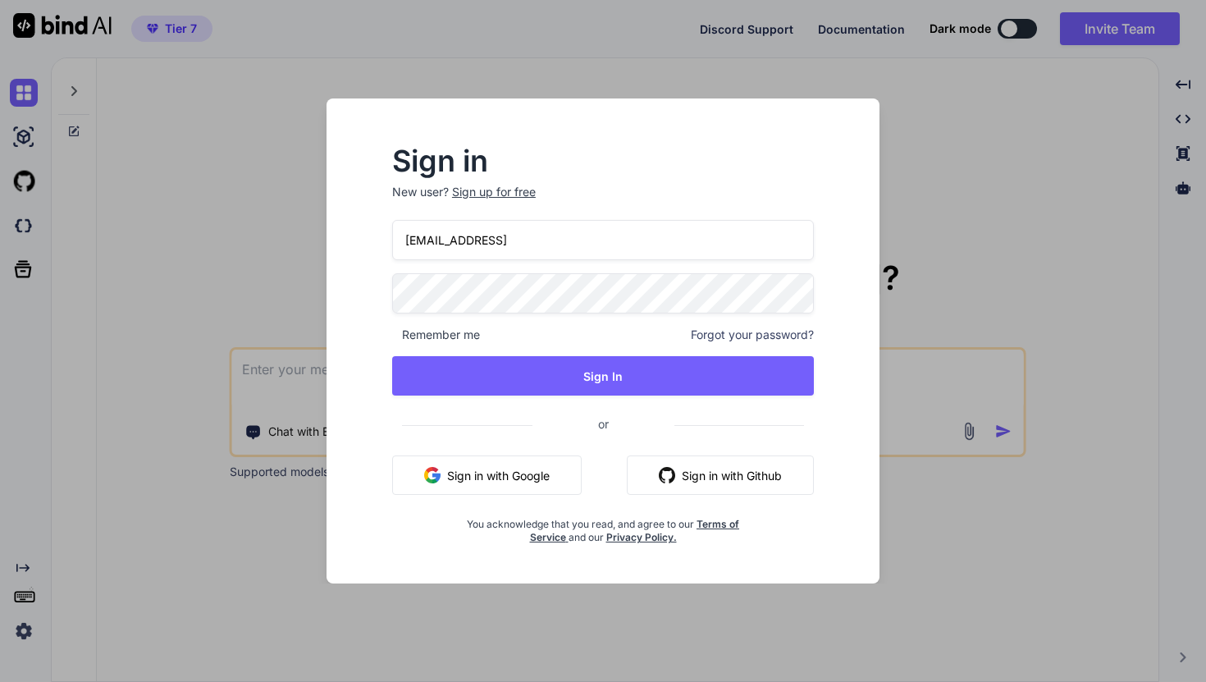
click at [707, 336] on span "Forgot your password?" at bounding box center [752, 335] width 123 height 16
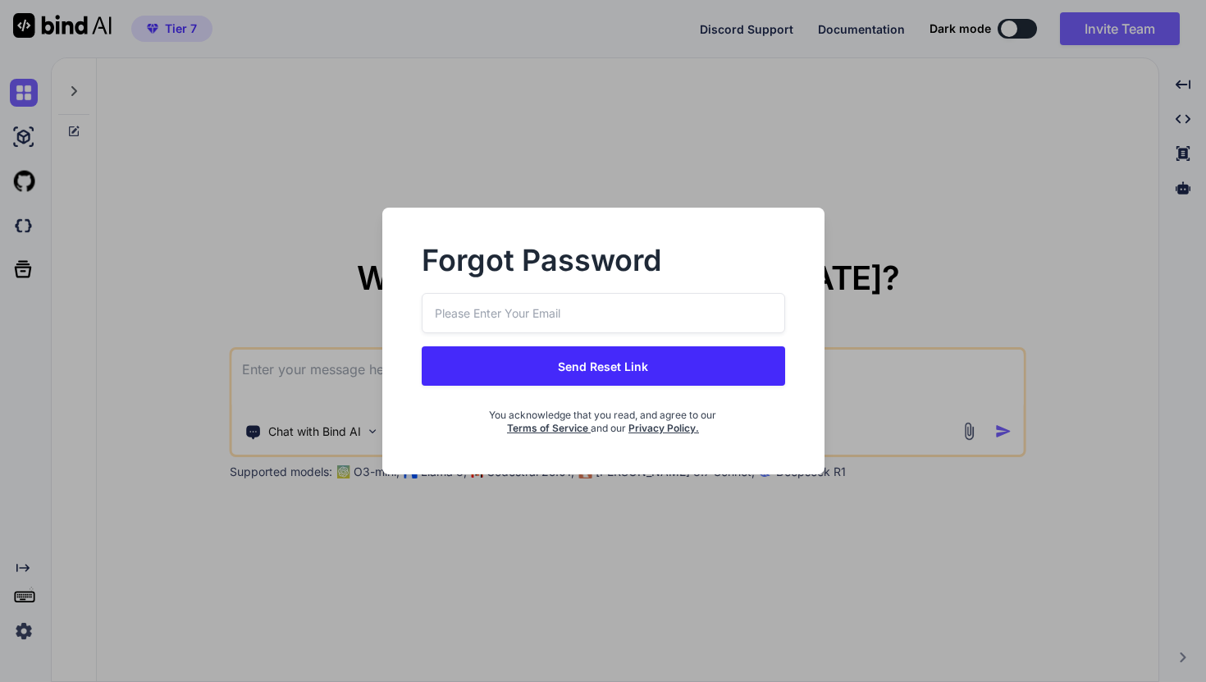
click at [659, 313] on input "email" at bounding box center [603, 313] width 363 height 40
type input "Tee027543769"
click at [678, 365] on button "Send Reset Link" at bounding box center [603, 365] width 363 height 39
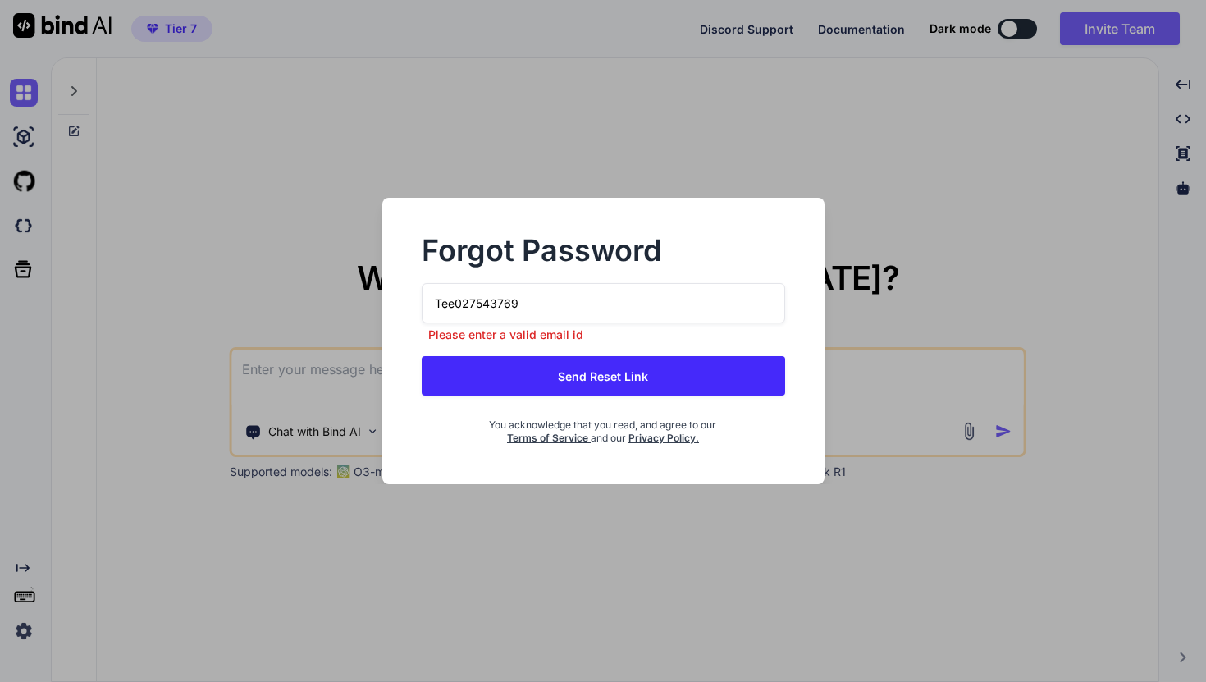
drag, startPoint x: 628, startPoint y: 311, endPoint x: 426, endPoint y: 286, distance: 204.2
click at [426, 286] on input "Tee027543769" at bounding box center [603, 303] width 363 height 40
type input "[EMAIL_ADDRESS][DOMAIN_NAME]"
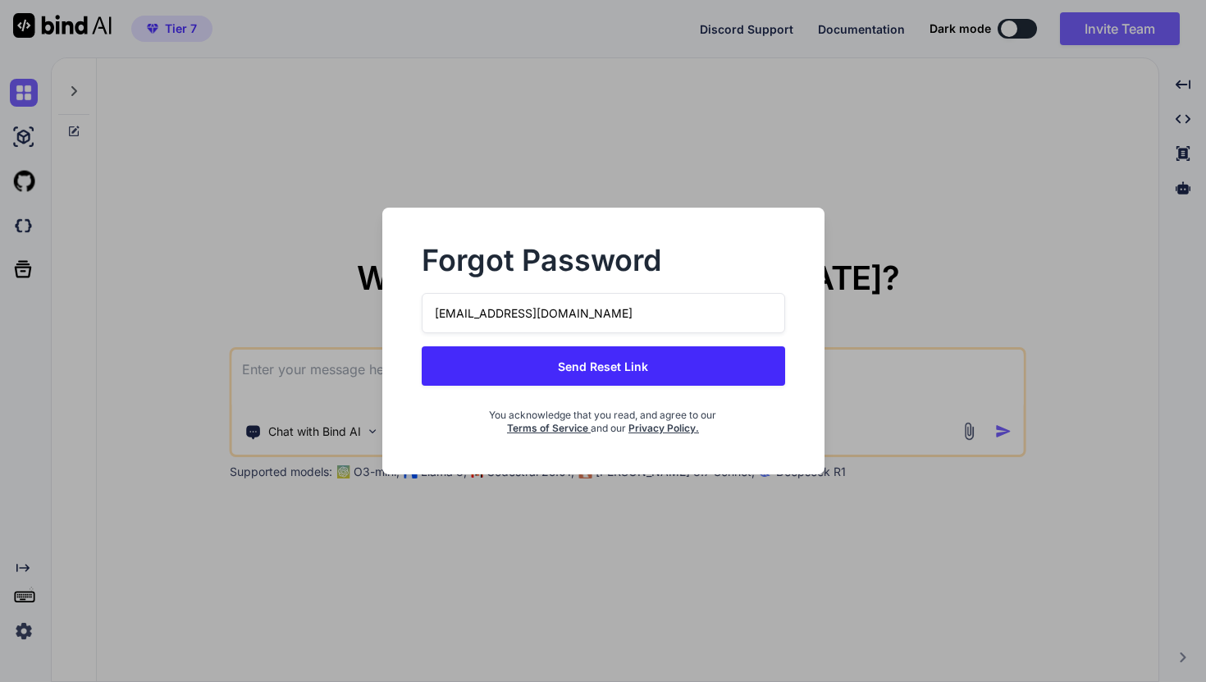
click at [520, 353] on div "[EMAIL_ADDRESS][DOMAIN_NAME] Send Reset Link You acknowledge that you read, and…" at bounding box center [603, 364] width 363 height 142
click at [539, 358] on button "Send Reset Link" at bounding box center [603, 365] width 363 height 39
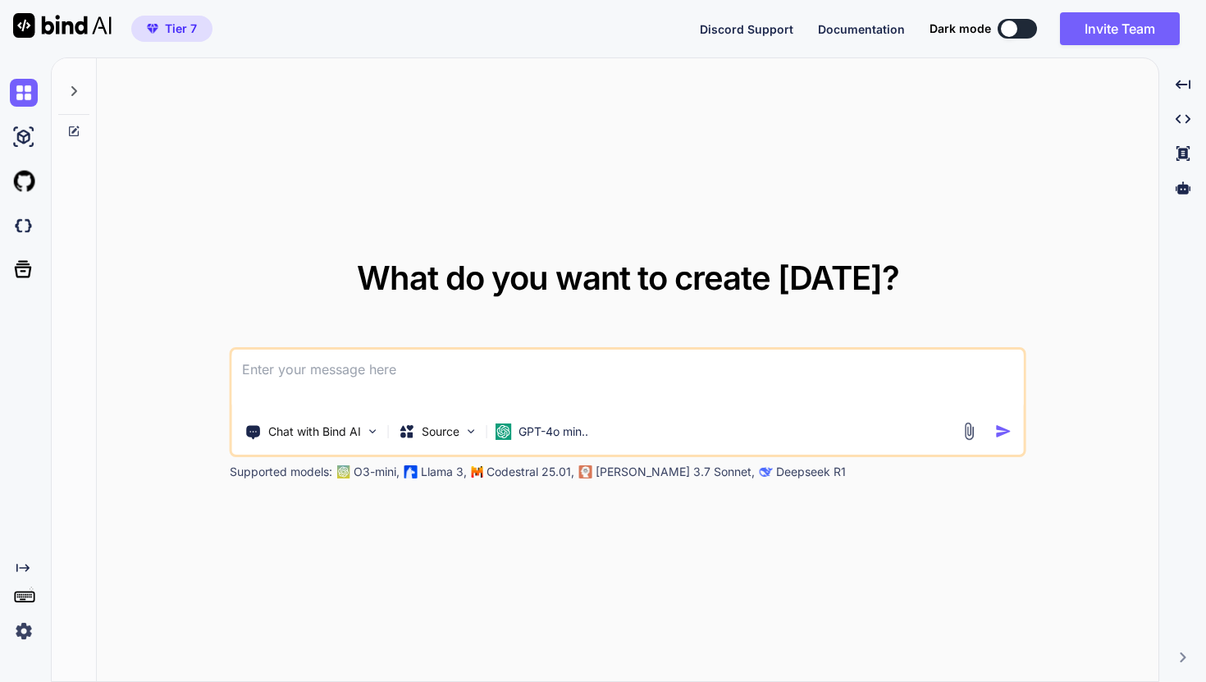
click at [32, 599] on icon at bounding box center [24, 595] width 23 height 23
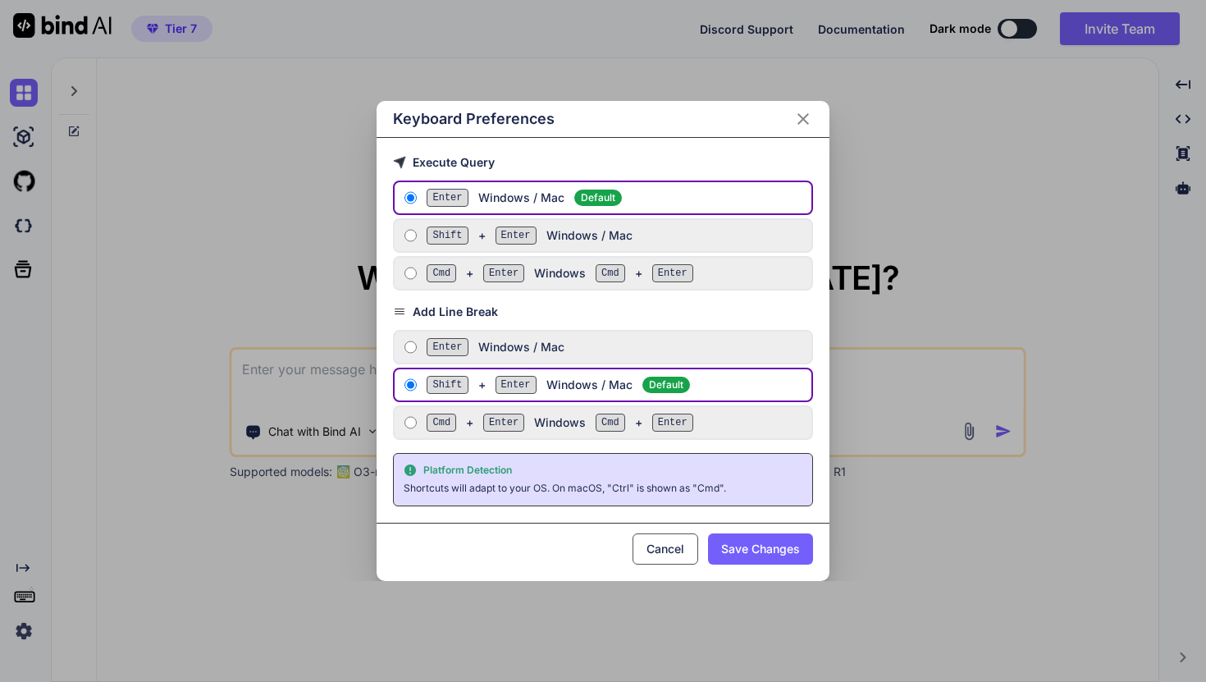
click at [814, 112] on div "Keyboard Preferences" at bounding box center [603, 119] width 452 height 37
click at [825, 103] on div "Keyboard Preferences" at bounding box center [603, 119] width 452 height 37
click at [809, 116] on icon "Close" at bounding box center [803, 119] width 20 height 20
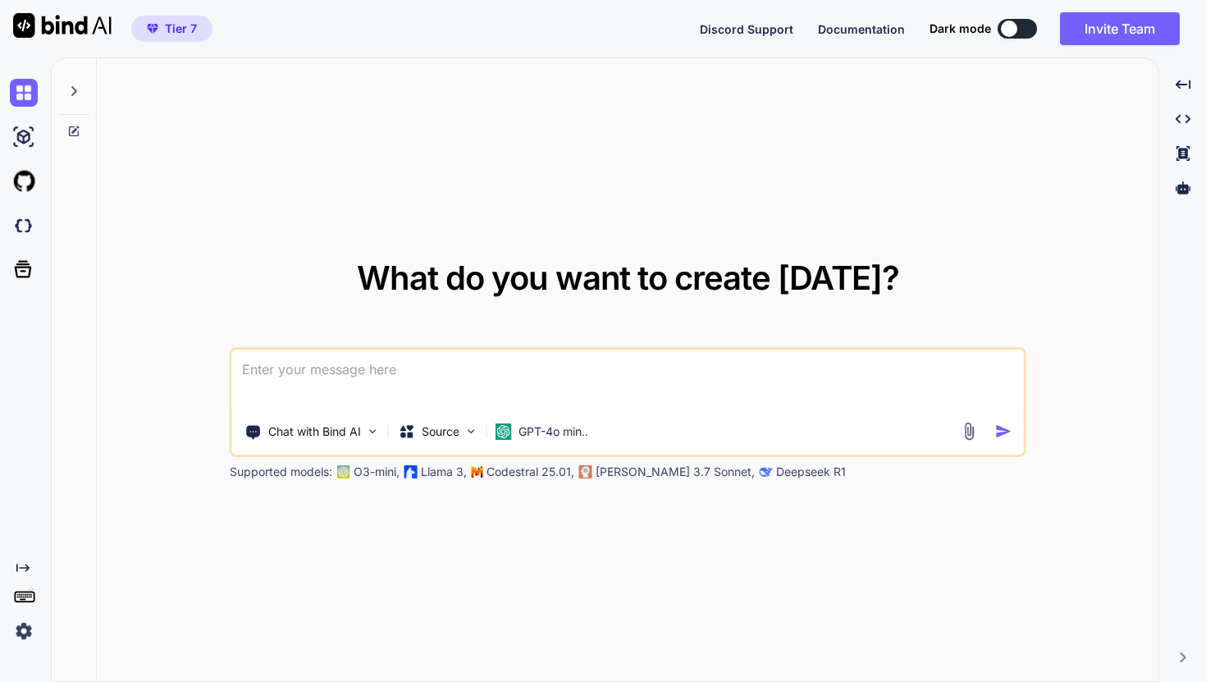
click at [32, 629] on img at bounding box center [24, 631] width 28 height 28
type textarea "x"
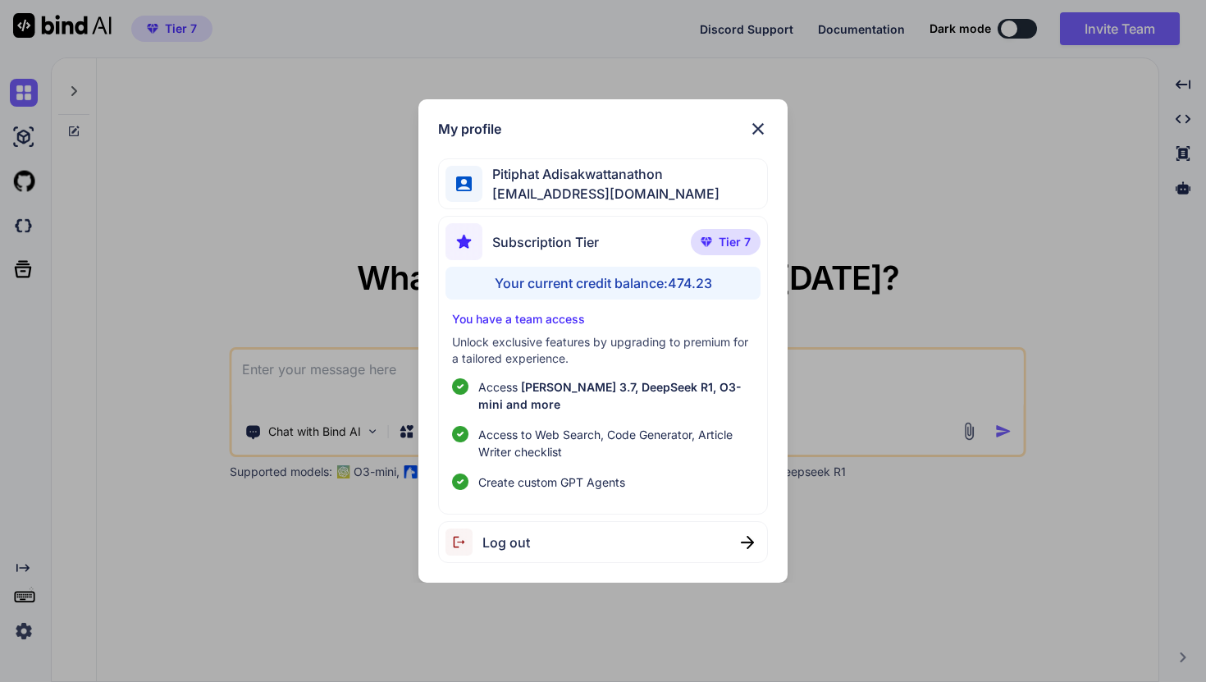
click at [766, 131] on img at bounding box center [758, 129] width 20 height 20
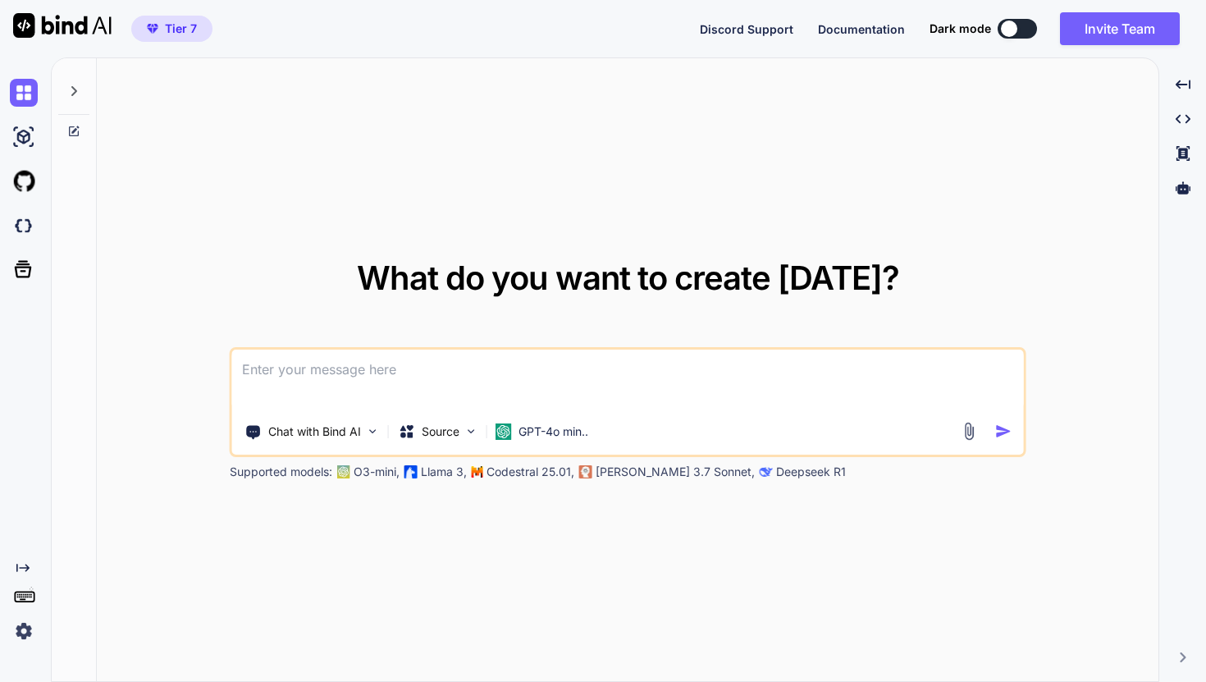
click at [413, 391] on textarea at bounding box center [628, 380] width 792 height 61
click at [29, 594] on rect at bounding box center [30, 595] width 2 height 2
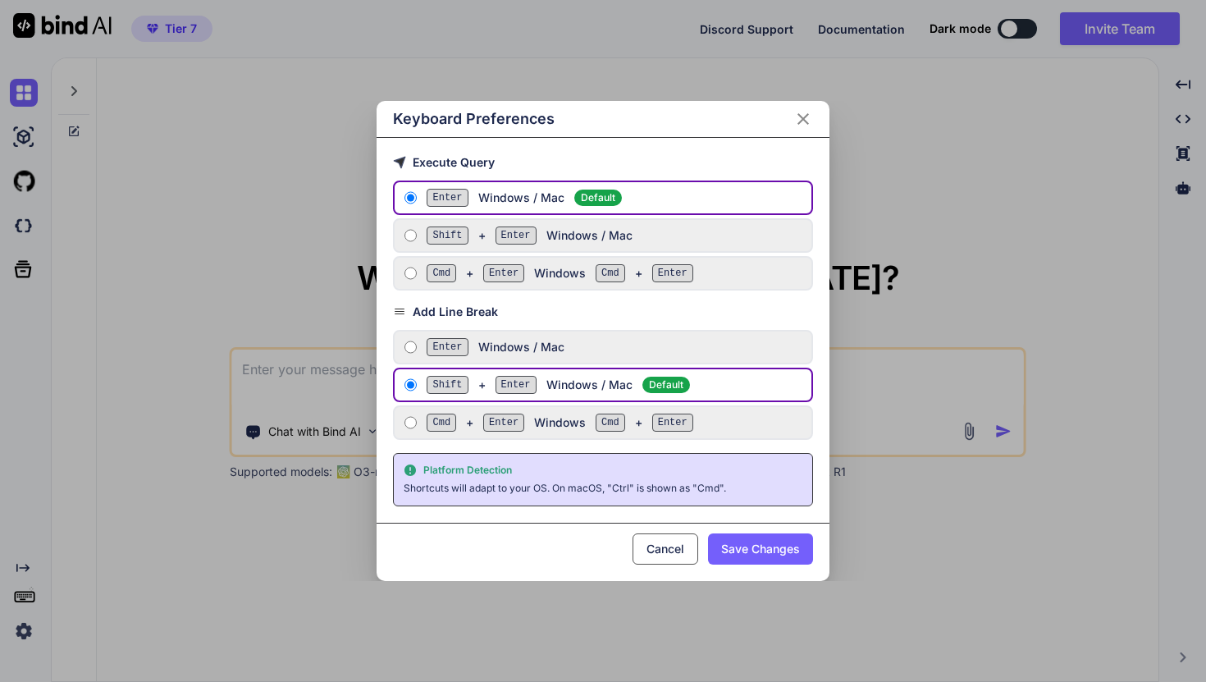
click at [810, 119] on icon "Close" at bounding box center [803, 119] width 20 height 20
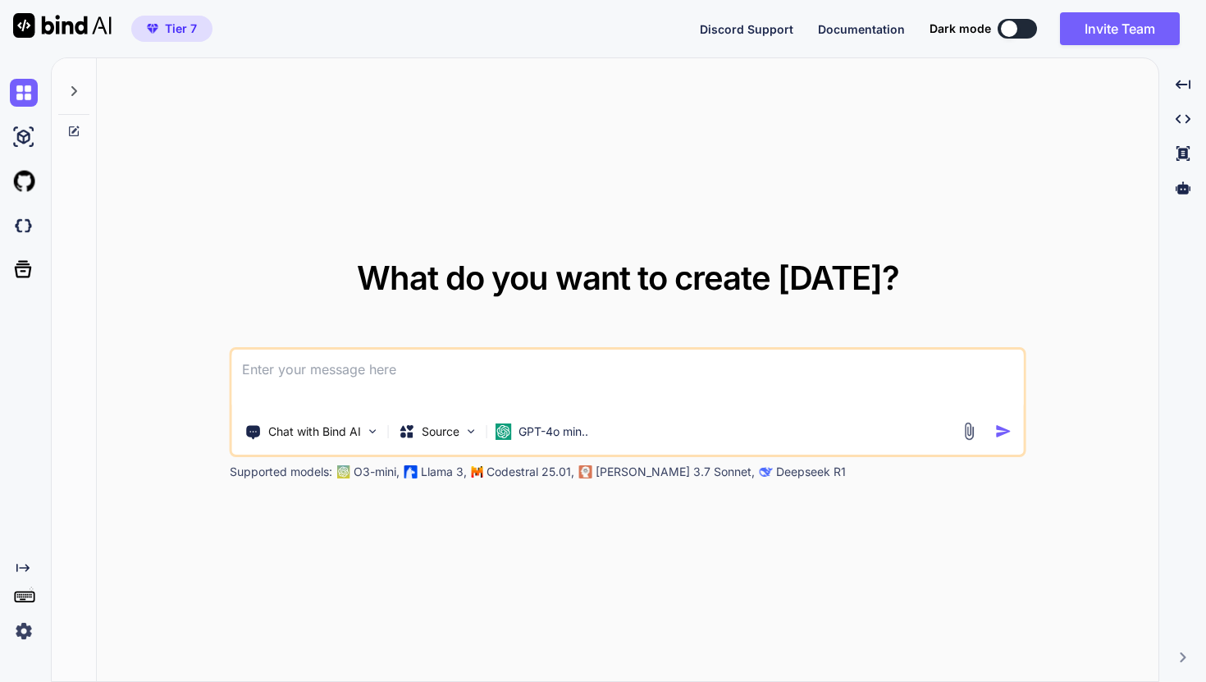
click at [656, 339] on div "What do you want to create today? Chat with Bind AI Source GPT-4o min.. Support…" at bounding box center [628, 371] width 797 height 218
click at [636, 367] on textarea at bounding box center [628, 380] width 792 height 61
click at [571, 425] on p "GPT-4o min.." at bounding box center [554, 431] width 70 height 16
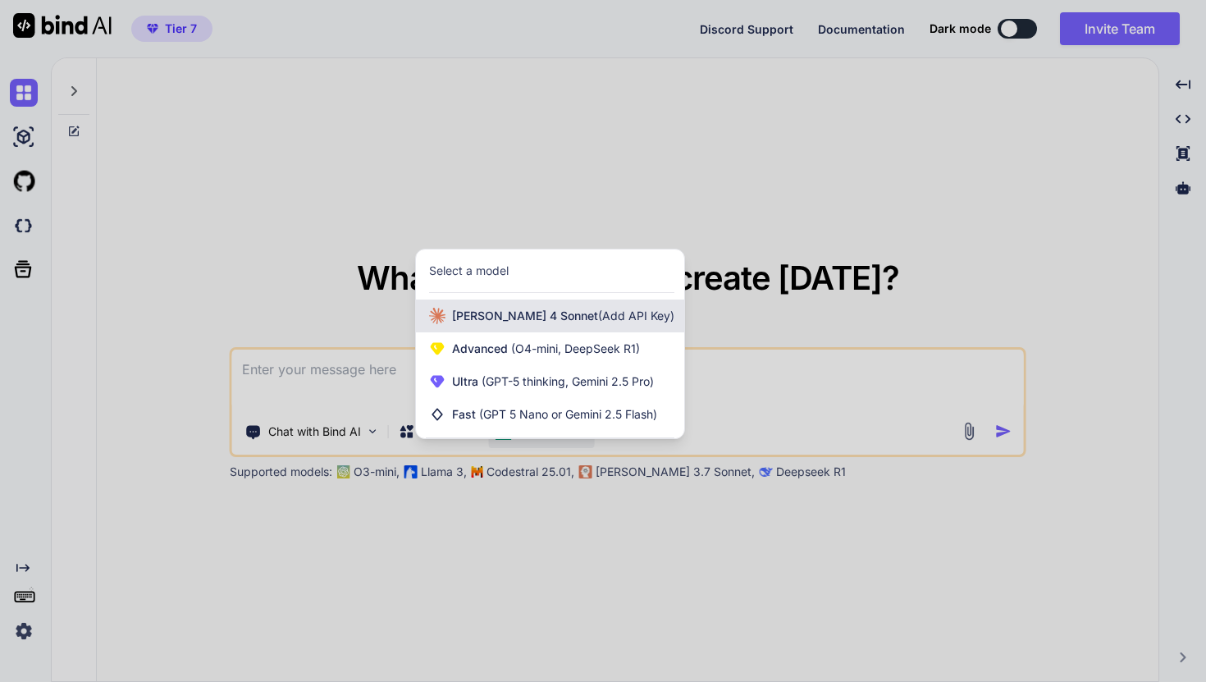
click at [592, 331] on div "Claude 4 Sonnet (Add API Key)" at bounding box center [550, 315] width 268 height 33
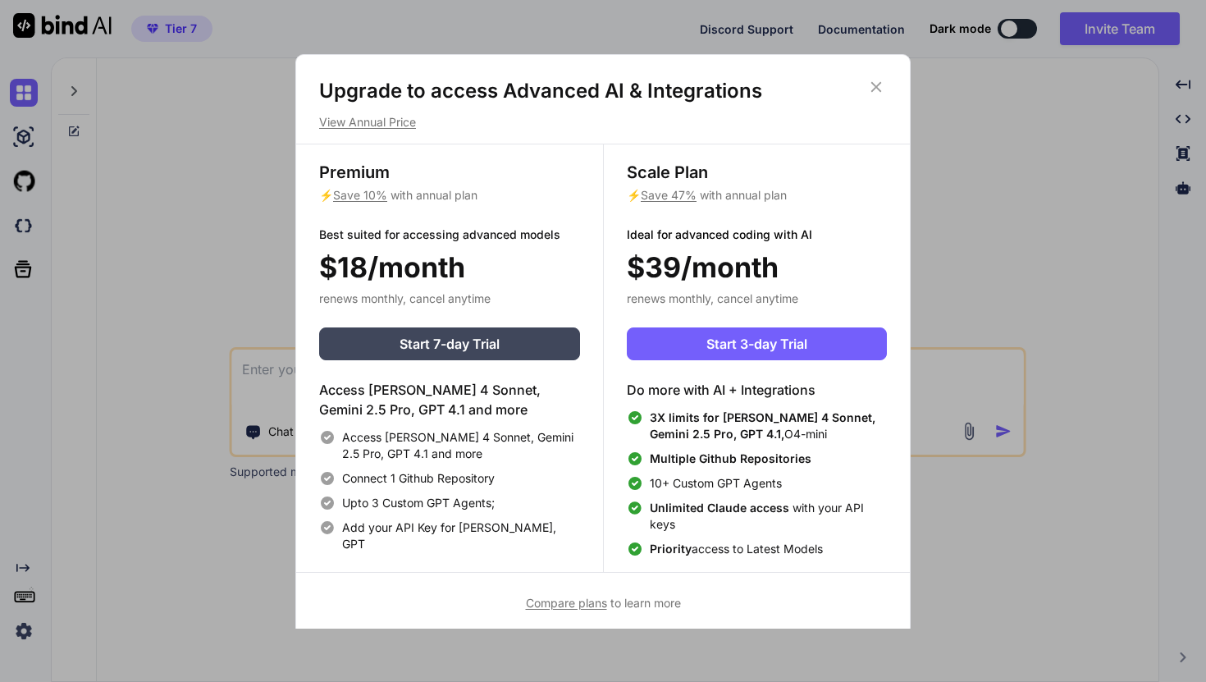
click at [889, 89] on div "Upgrade to access Advanced AI & Integrations View Annual Price" at bounding box center [603, 104] width 614 height 53
click at [880, 83] on icon at bounding box center [876, 86] width 11 height 11
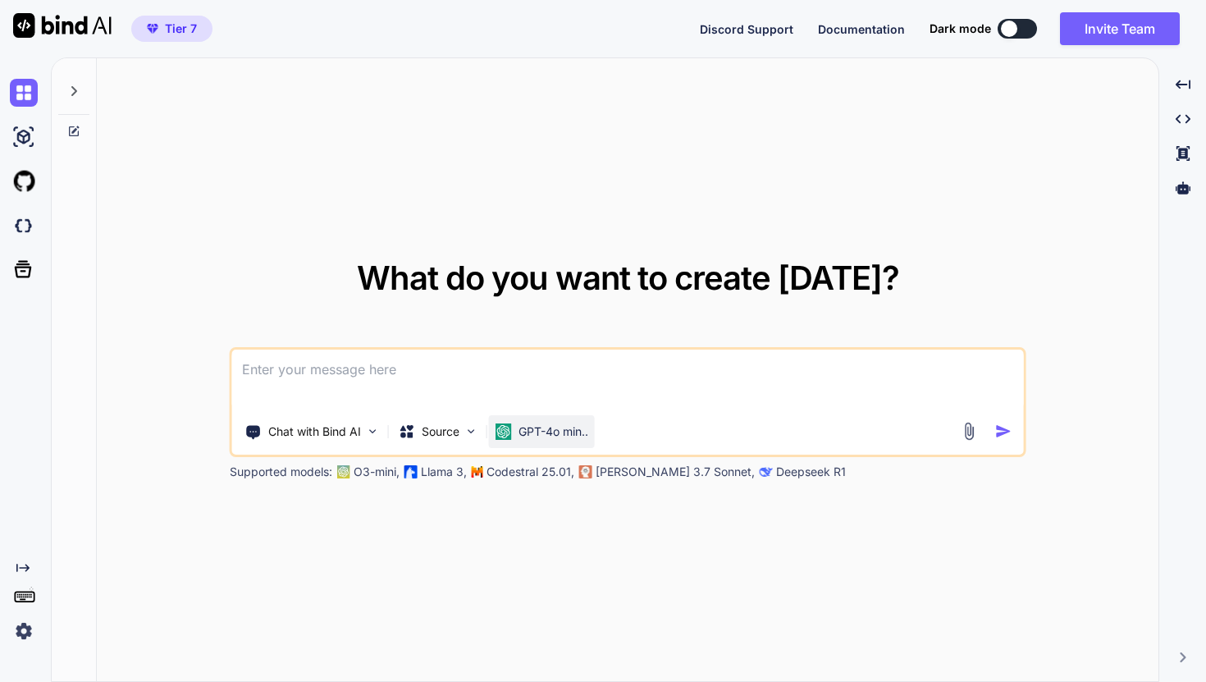
click at [581, 441] on div "GPT-4o min.." at bounding box center [542, 431] width 106 height 33
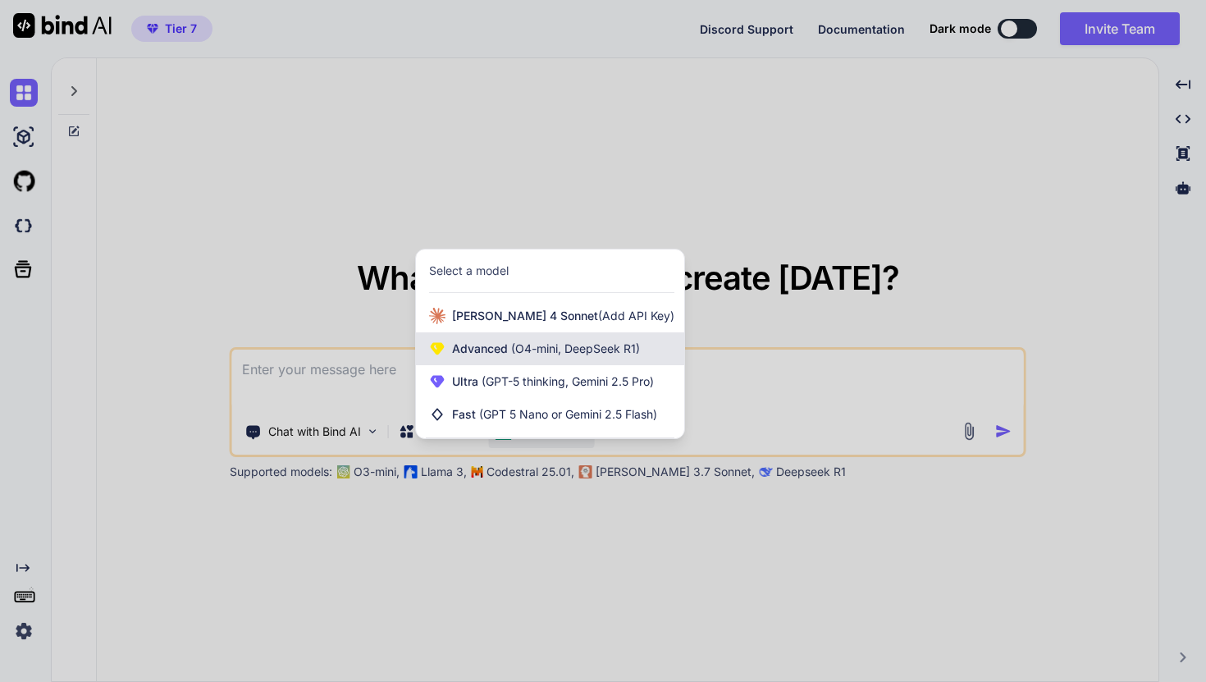
click at [603, 357] on span "Advanced (O4-mini, DeepSeek R1)" at bounding box center [546, 349] width 188 height 16
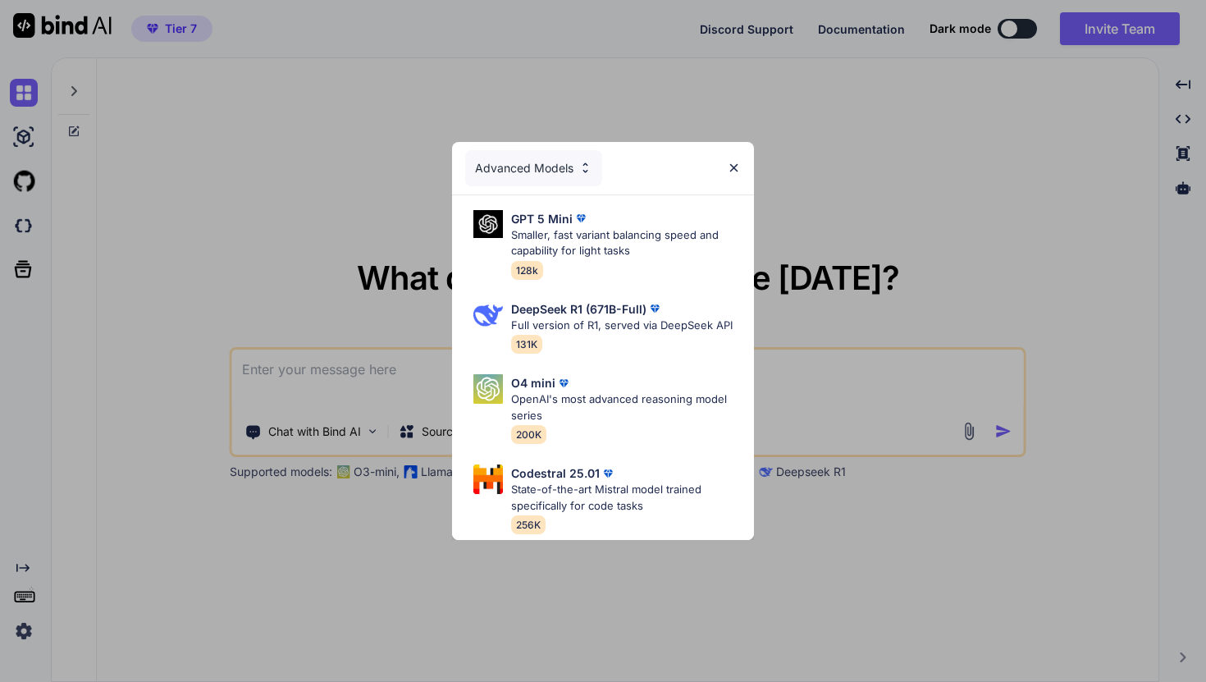
click at [737, 167] on img at bounding box center [734, 168] width 14 height 14
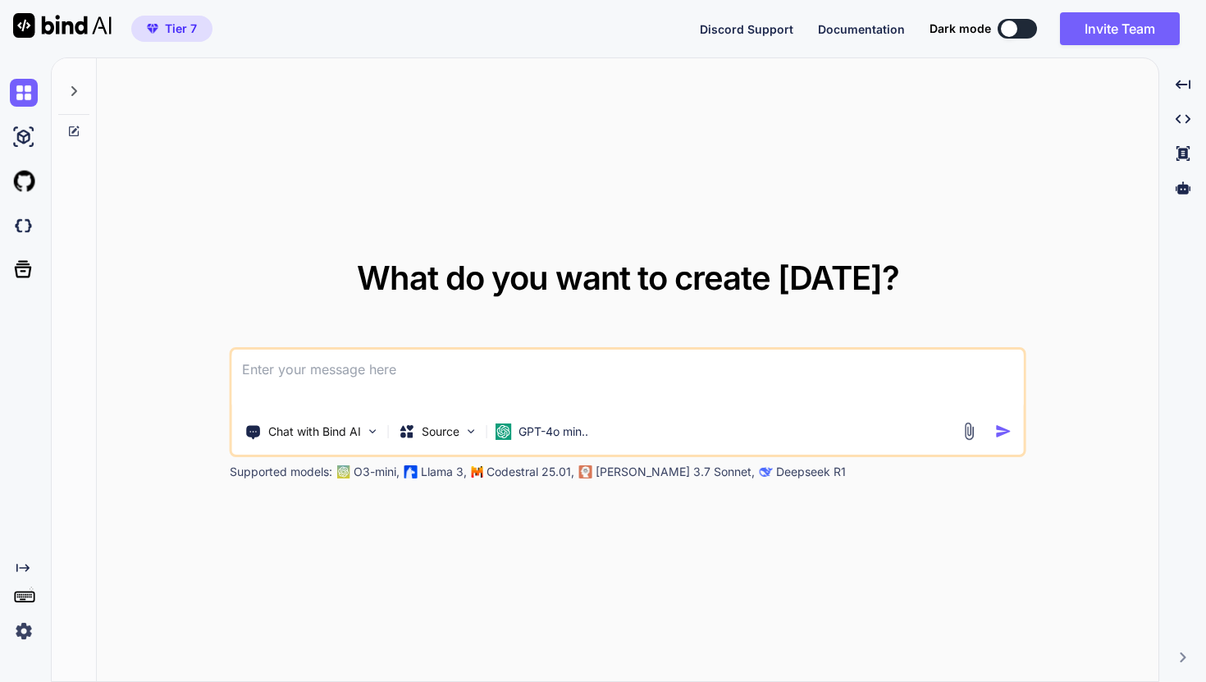
click at [189, 31] on span "Tier 7" at bounding box center [181, 29] width 32 height 16
click at [536, 426] on p "GPT-4o min.." at bounding box center [554, 431] width 70 height 16
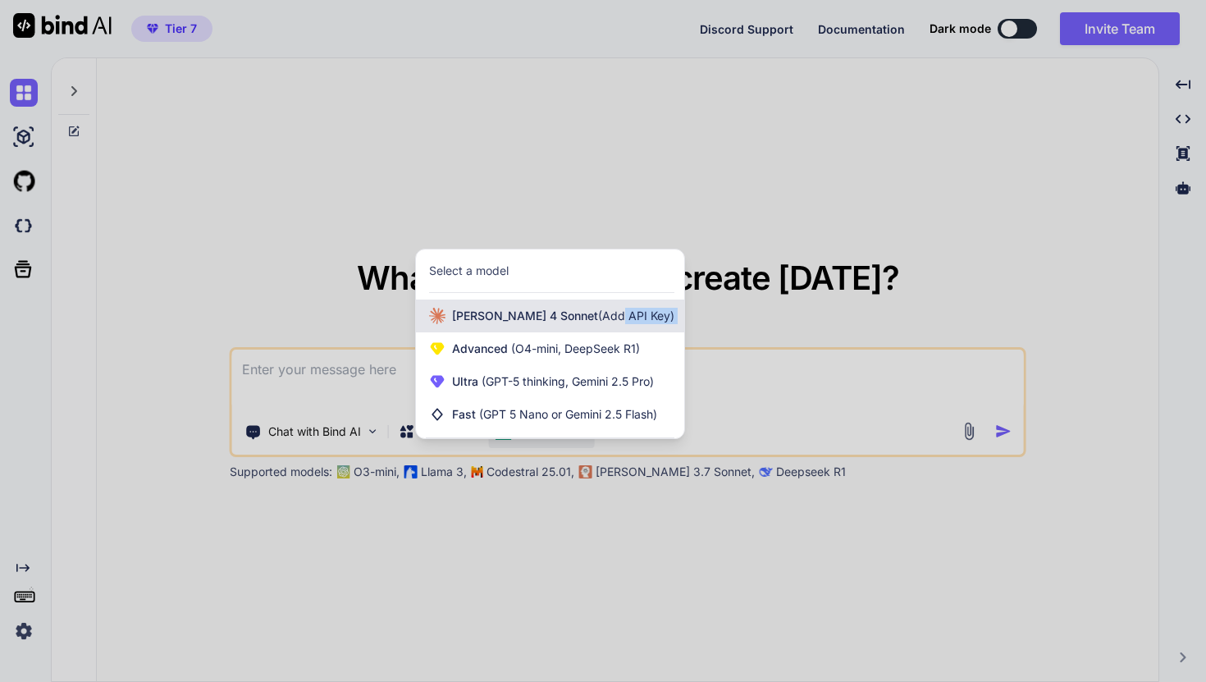
drag, startPoint x: 555, startPoint y: 335, endPoint x: 571, endPoint y: 316, distance: 24.5
click at [571, 316] on div "Claude 4 Sonnet (Add API Key) Advanced (O4-mini, DeepSeek R1) Ultra (GPT-5 thin…" at bounding box center [550, 364] width 268 height 131
click at [598, 316] on span "(Add API Key)" at bounding box center [636, 316] width 76 height 14
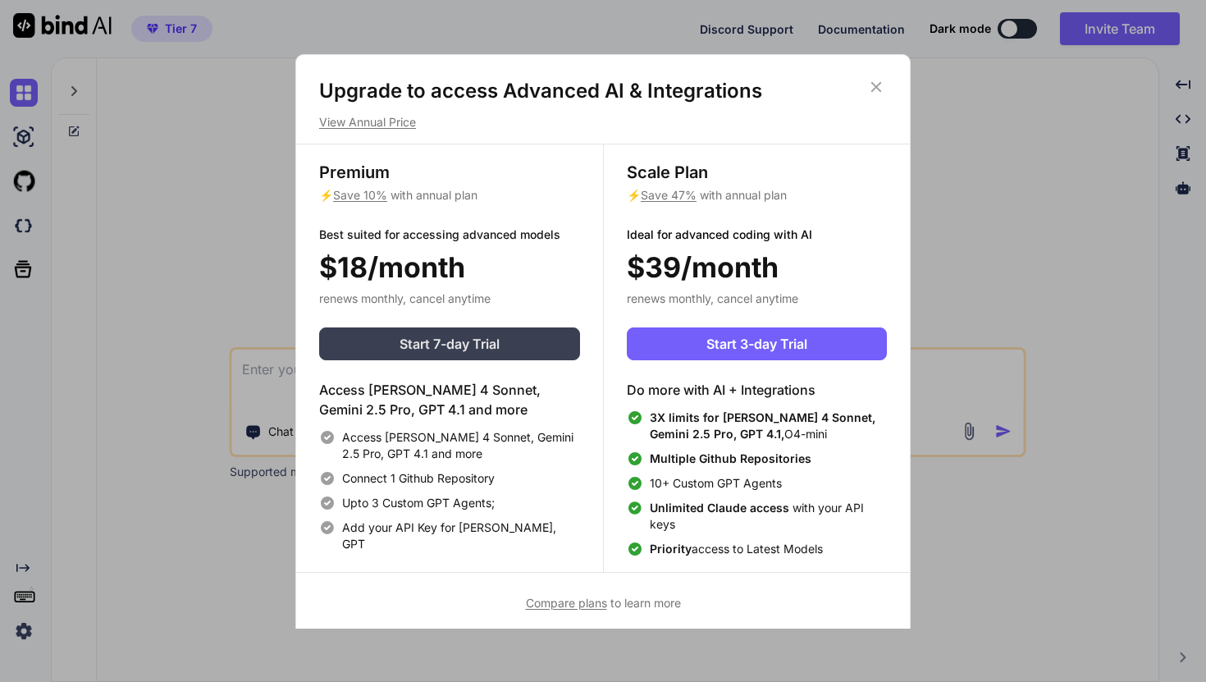
click at [530, 328] on button "Start 7-day Trial" at bounding box center [449, 343] width 261 height 33
click at [878, 85] on icon at bounding box center [876, 86] width 11 height 11
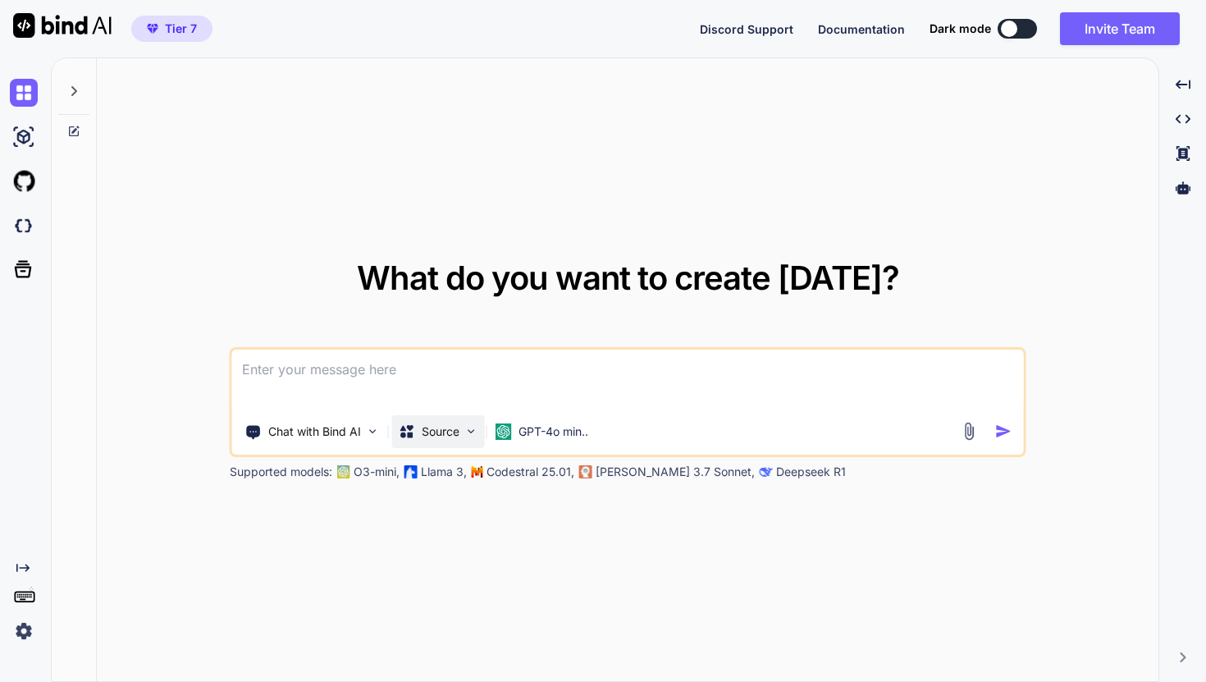
click at [462, 441] on div "Source" at bounding box center [438, 431] width 93 height 33
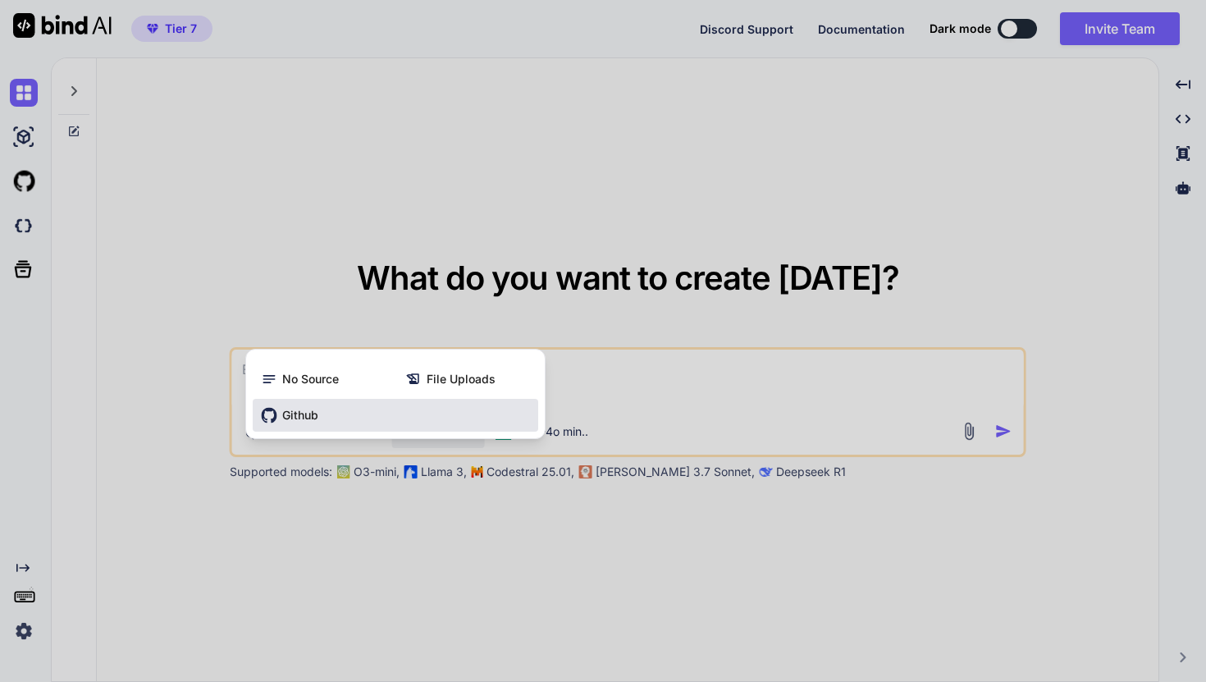
click at [375, 407] on div "Github" at bounding box center [396, 415] width 286 height 33
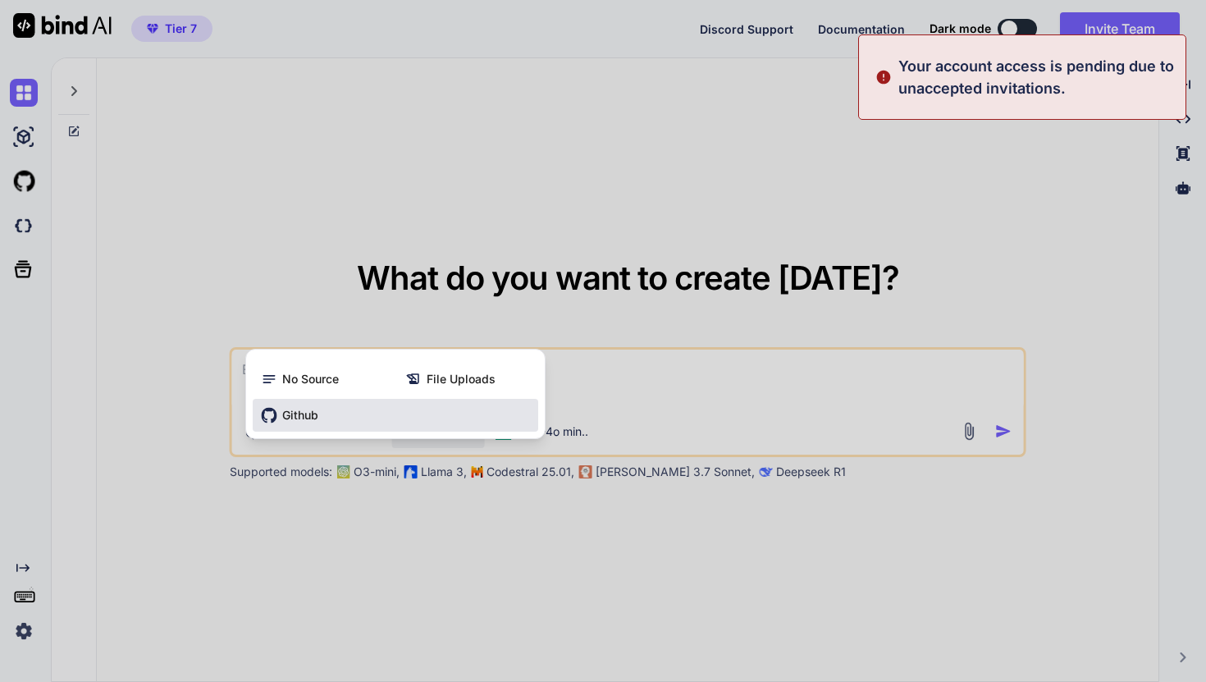
click at [375, 407] on div "Github" at bounding box center [396, 415] width 286 height 33
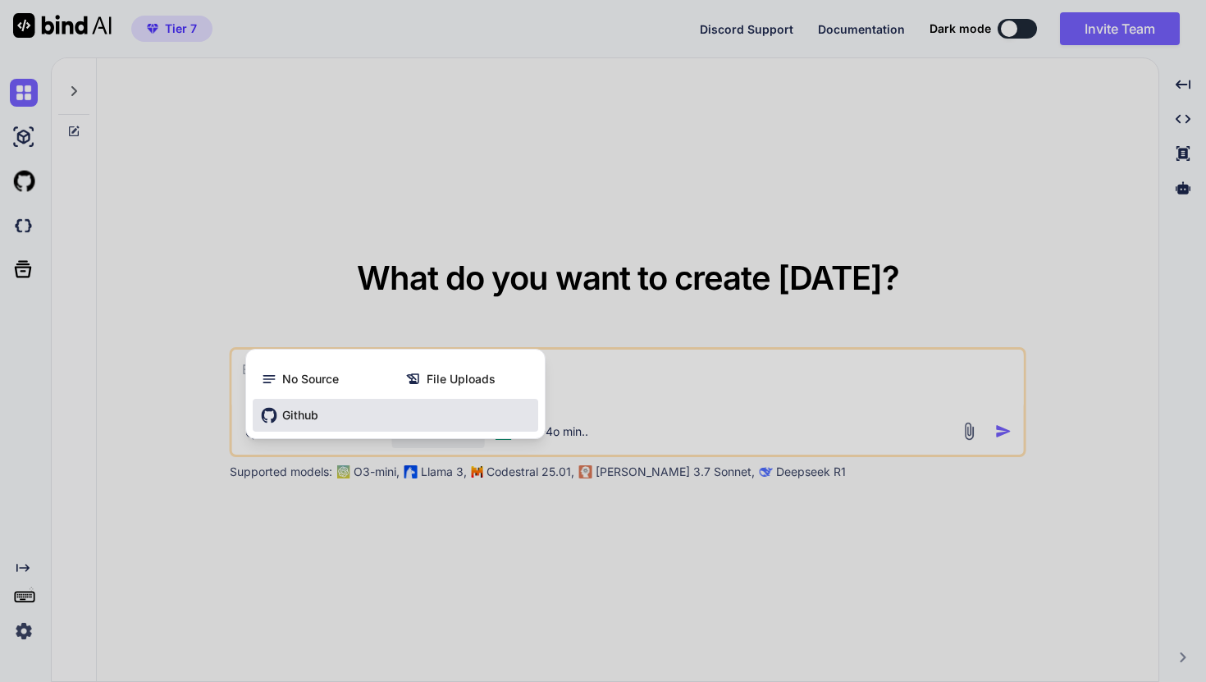
click at [375, 407] on div "Github" at bounding box center [396, 415] width 286 height 33
click at [542, 220] on div at bounding box center [603, 341] width 1206 height 682
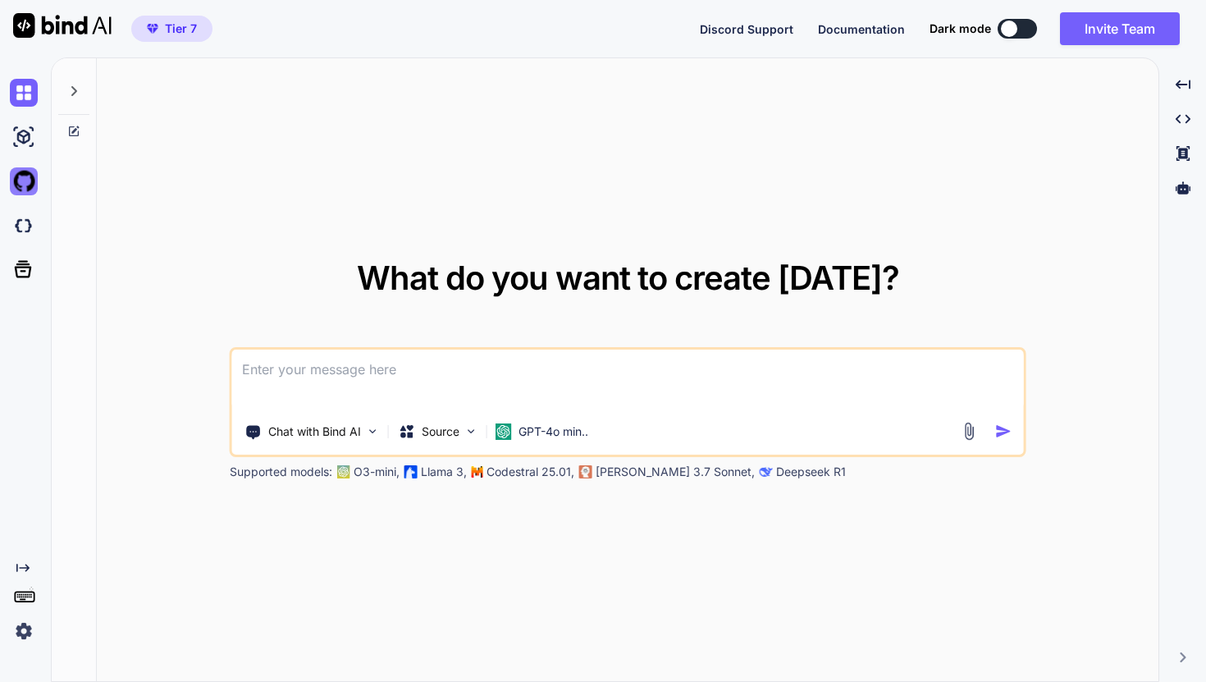
click at [21, 180] on img at bounding box center [24, 181] width 28 height 28
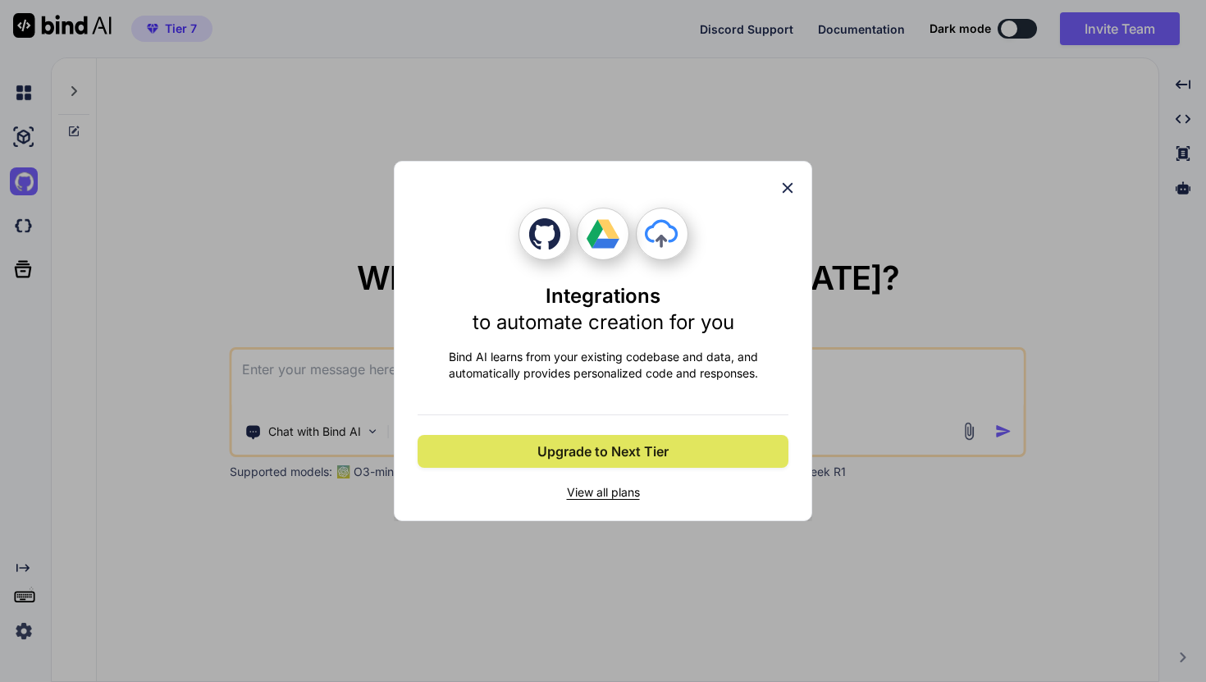
click at [638, 440] on button "Upgrade to Next Tier" at bounding box center [603, 451] width 371 height 33
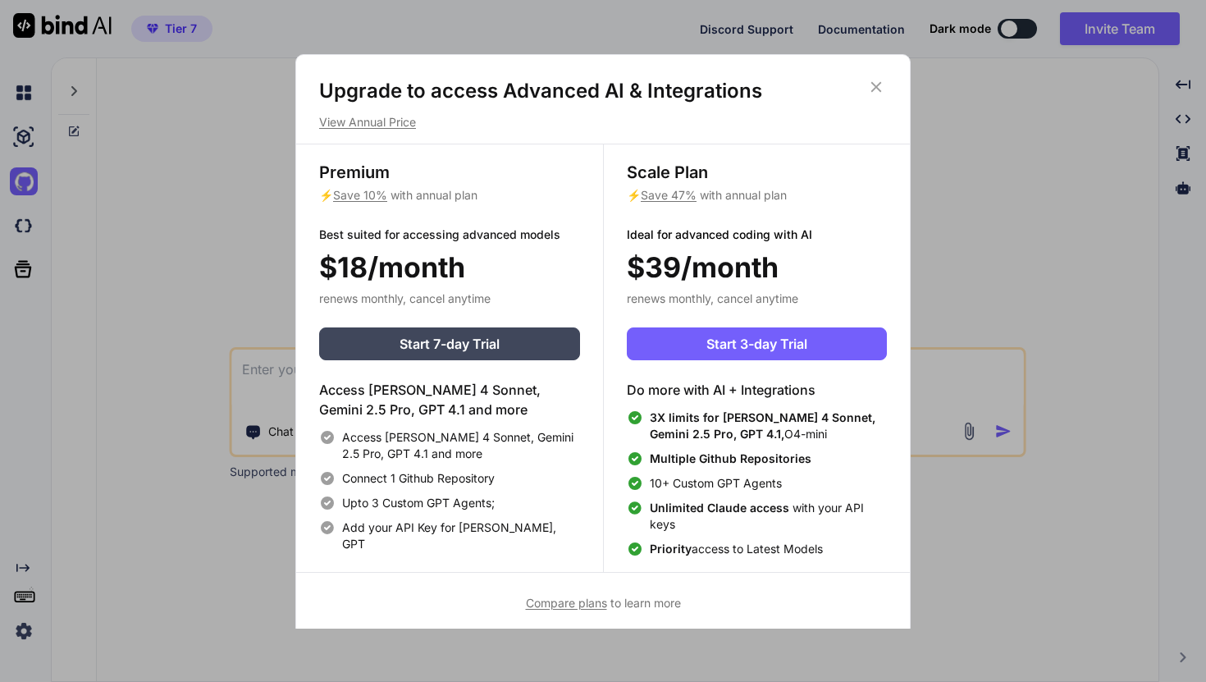
click at [883, 80] on icon at bounding box center [876, 87] width 18 height 18
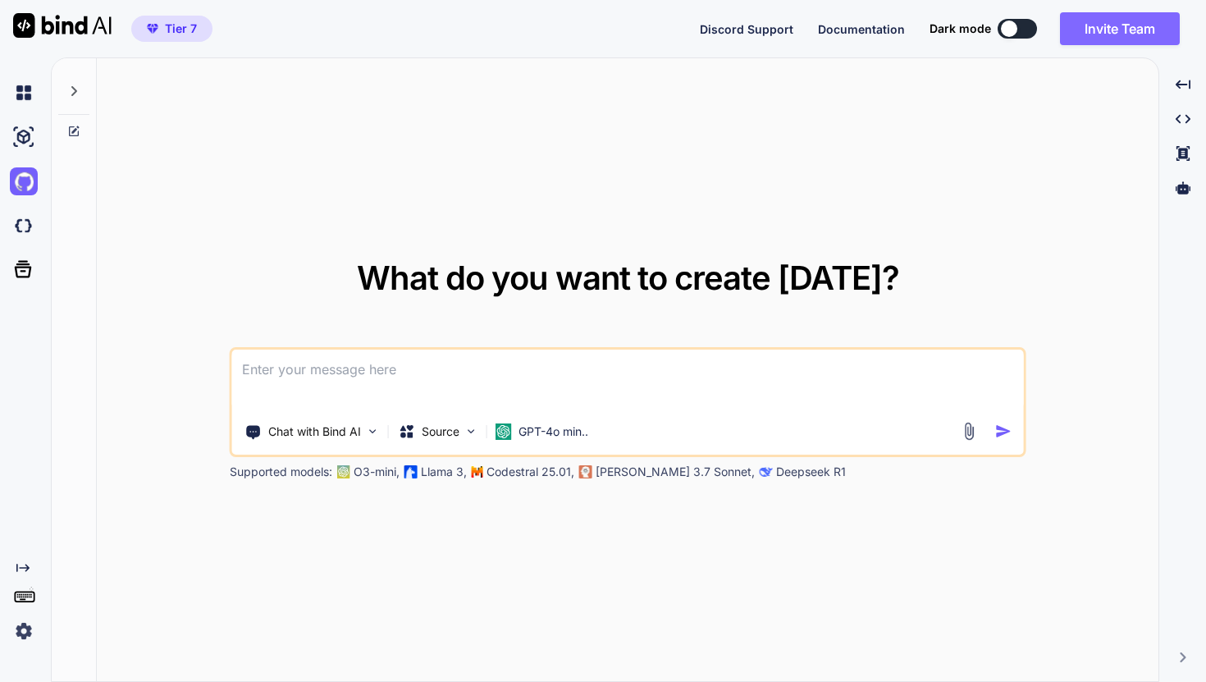
click at [1110, 33] on button "Invite Team" at bounding box center [1120, 28] width 120 height 33
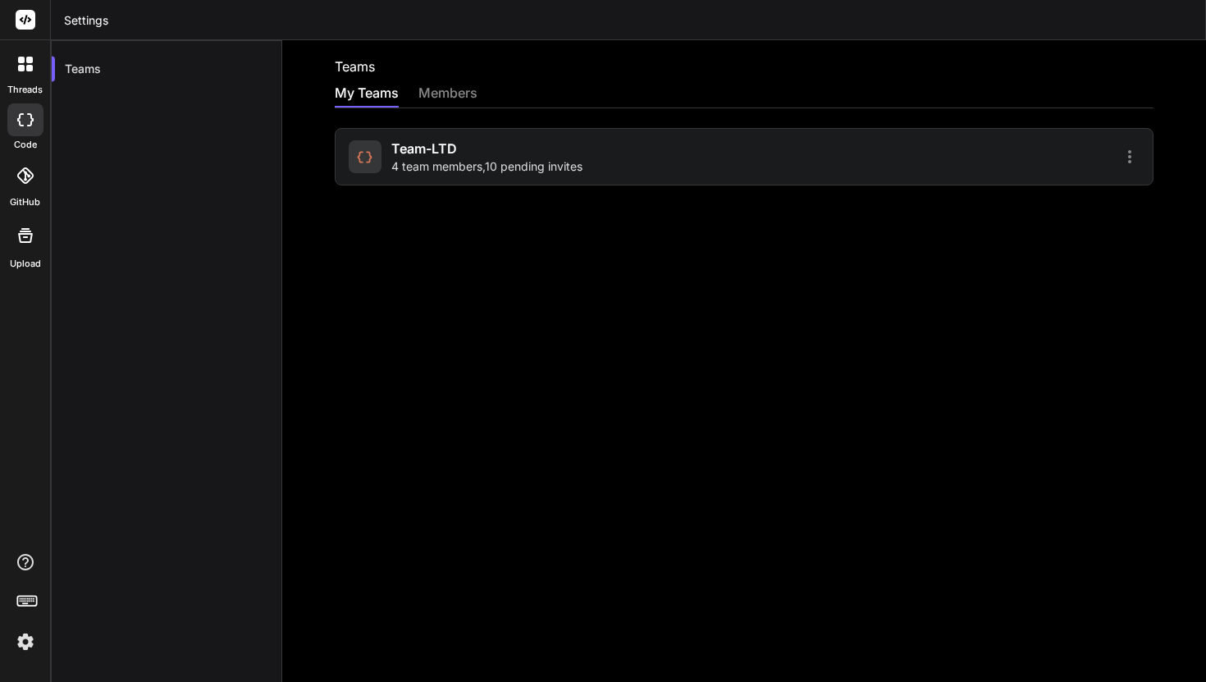
click at [979, 171] on div "Team-LTD 4 team members , 10 pending invites" at bounding box center [744, 156] width 819 height 57
click at [984, 153] on div at bounding box center [944, 157] width 391 height 20
click at [1131, 163] on icon at bounding box center [1130, 157] width 20 height 20
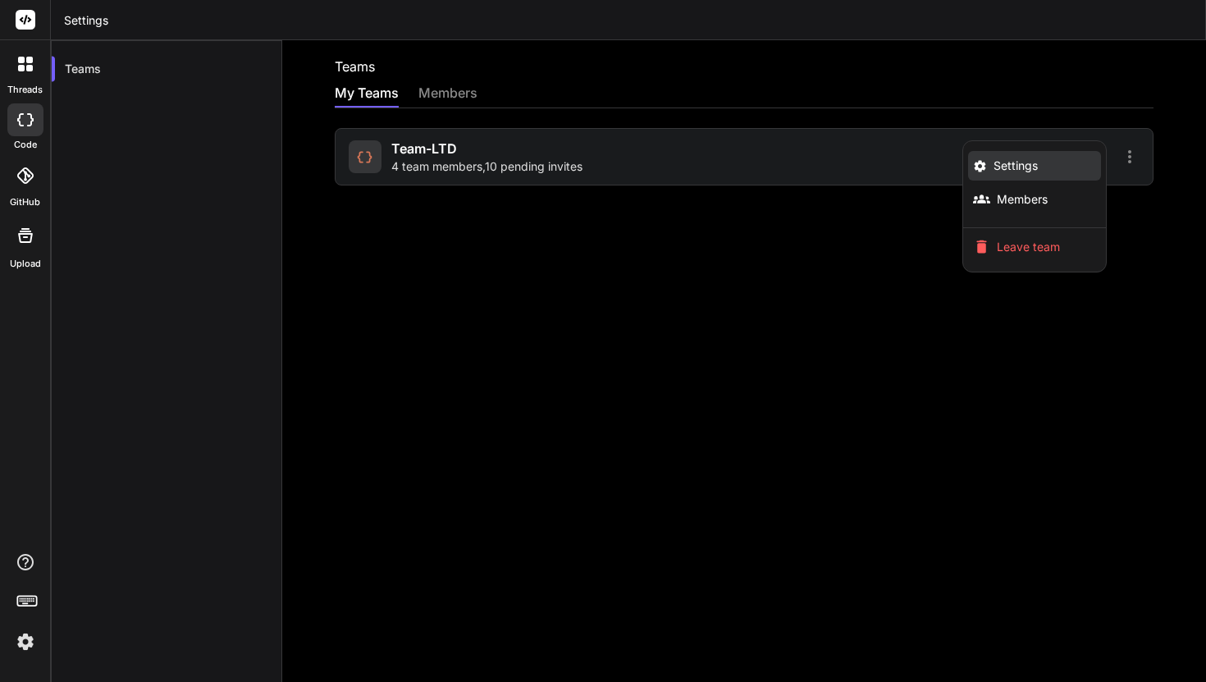
click at [1079, 162] on li "Settings" at bounding box center [1034, 166] width 133 height 30
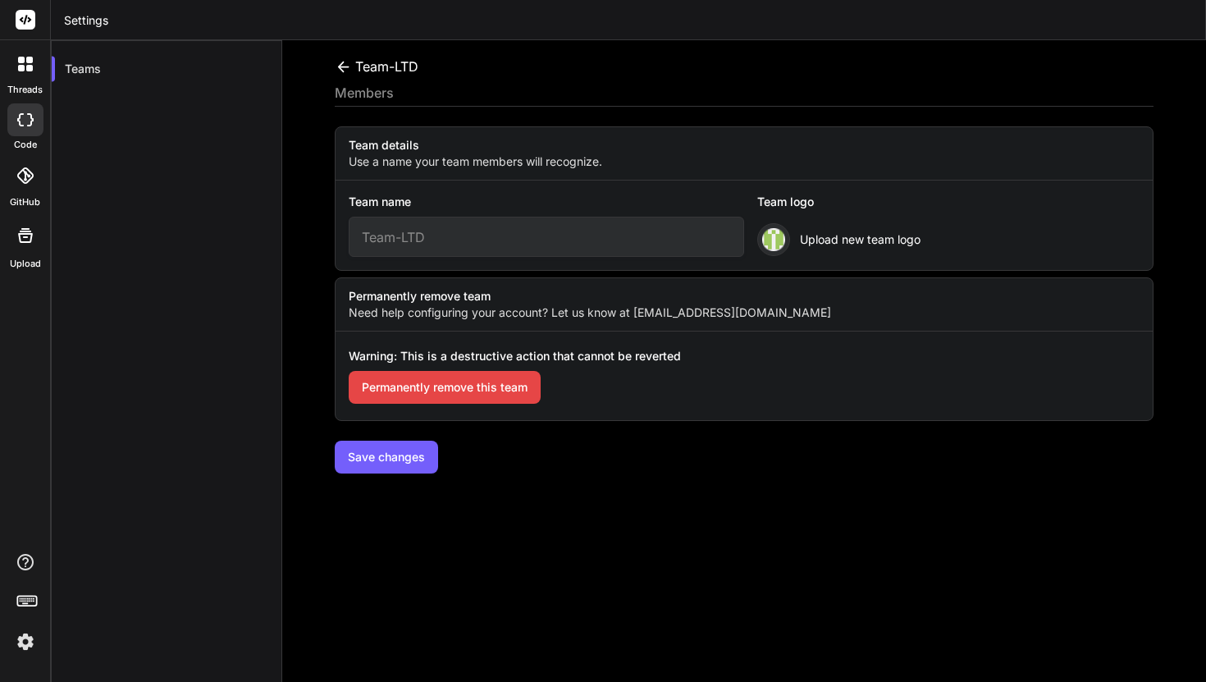
click at [639, 245] on input "Team-LTD" at bounding box center [546, 237] width 395 height 40
click at [556, 238] on input "Team-LTD" at bounding box center [546, 237] width 395 height 40
click at [780, 245] on img at bounding box center [773, 239] width 23 height 23
drag, startPoint x: 591, startPoint y: 231, endPoint x: 371, endPoint y: 219, distance: 220.2
click at [373, 219] on input "Team-LTD" at bounding box center [546, 237] width 395 height 40
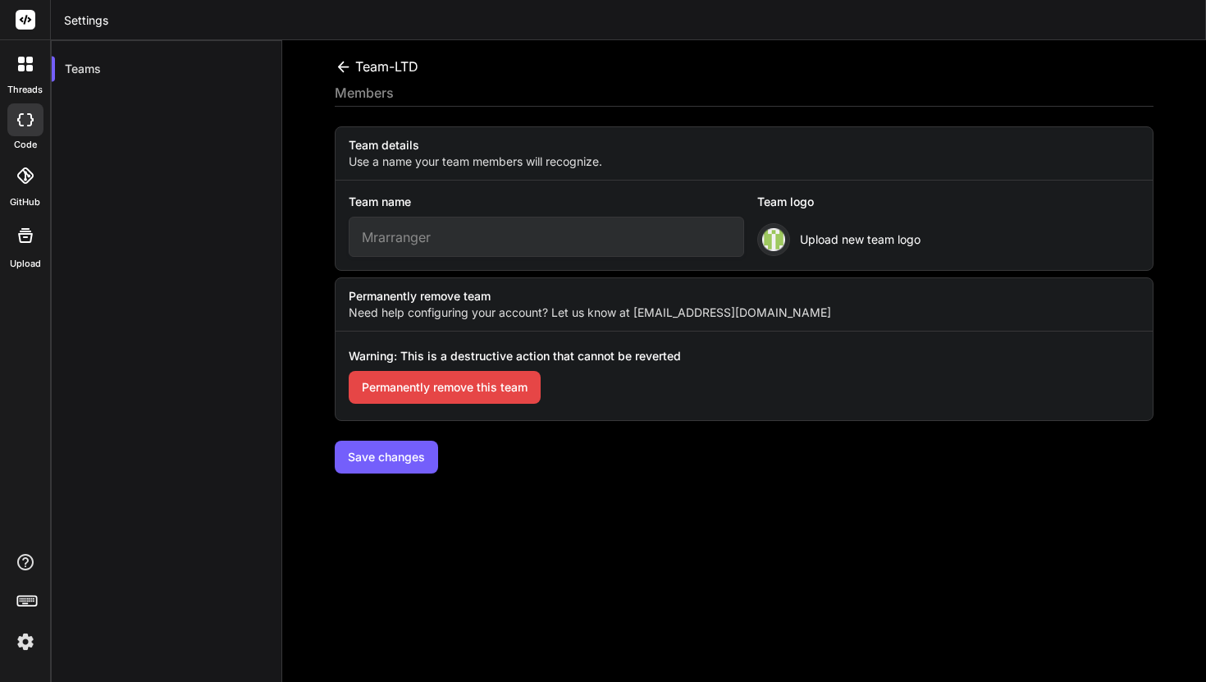
type input "Mrarranger"
click at [850, 246] on span "Upload new team logo" at bounding box center [860, 239] width 121 height 16
click at [817, 528] on div "Team-LTD members Team details Use a name your team members will recognize. Team…" at bounding box center [744, 361] width 924 height 642
click at [341, 62] on icon at bounding box center [343, 66] width 17 height 17
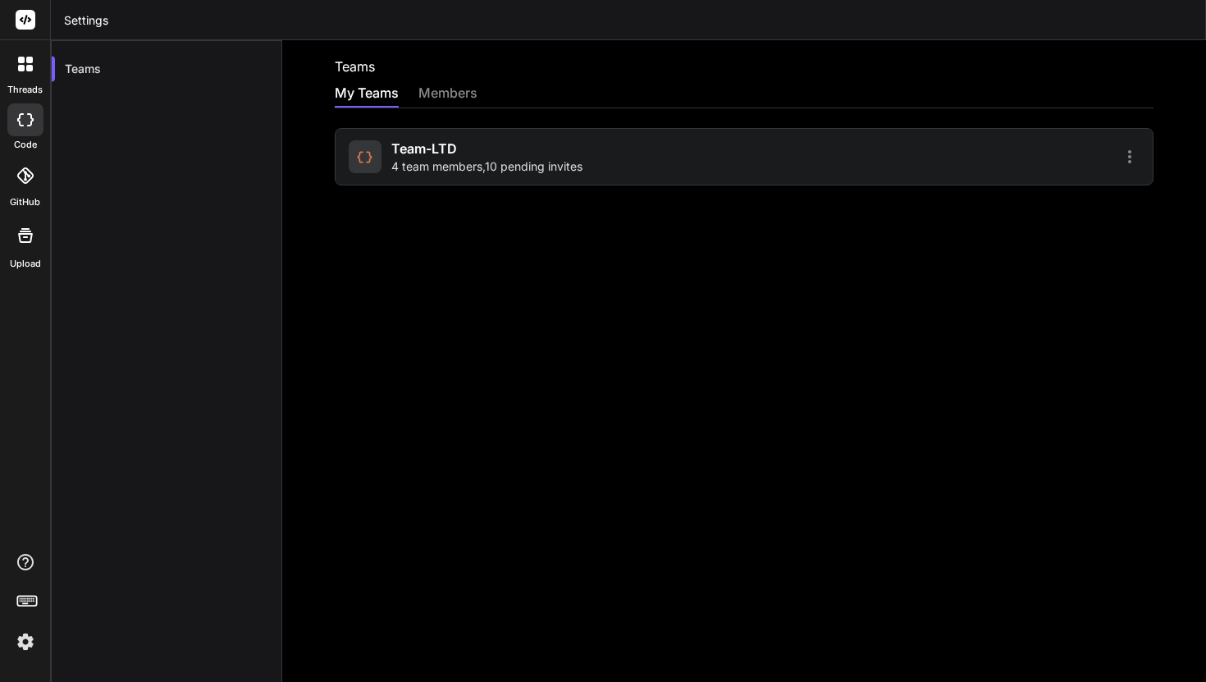
click at [419, 85] on div "members" at bounding box center [447, 94] width 59 height 23
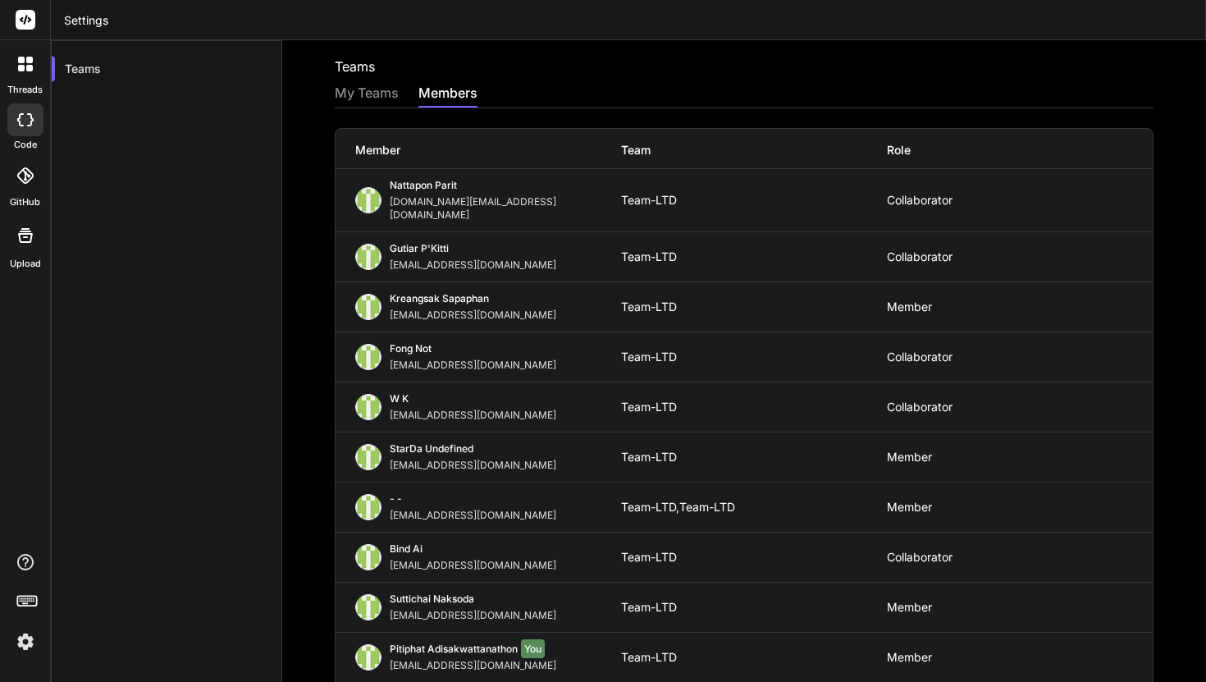
click at [375, 93] on div "My Teams" at bounding box center [367, 94] width 64 height 23
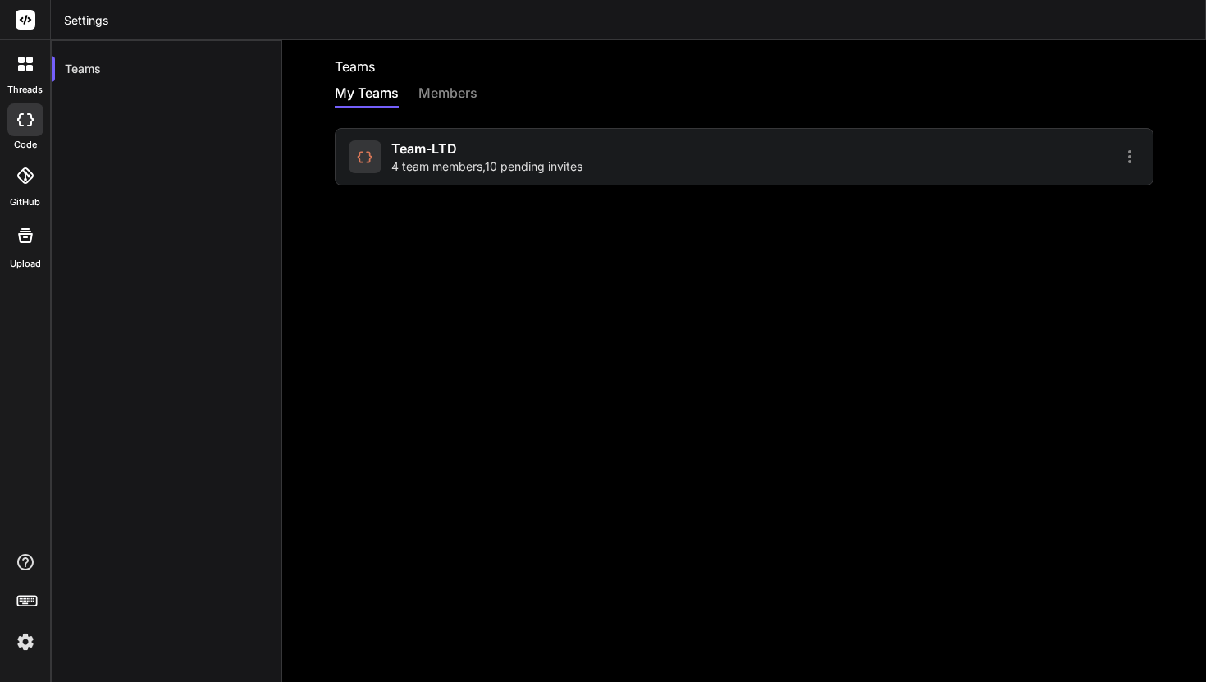
click at [423, 84] on div "members" at bounding box center [447, 94] width 59 height 23
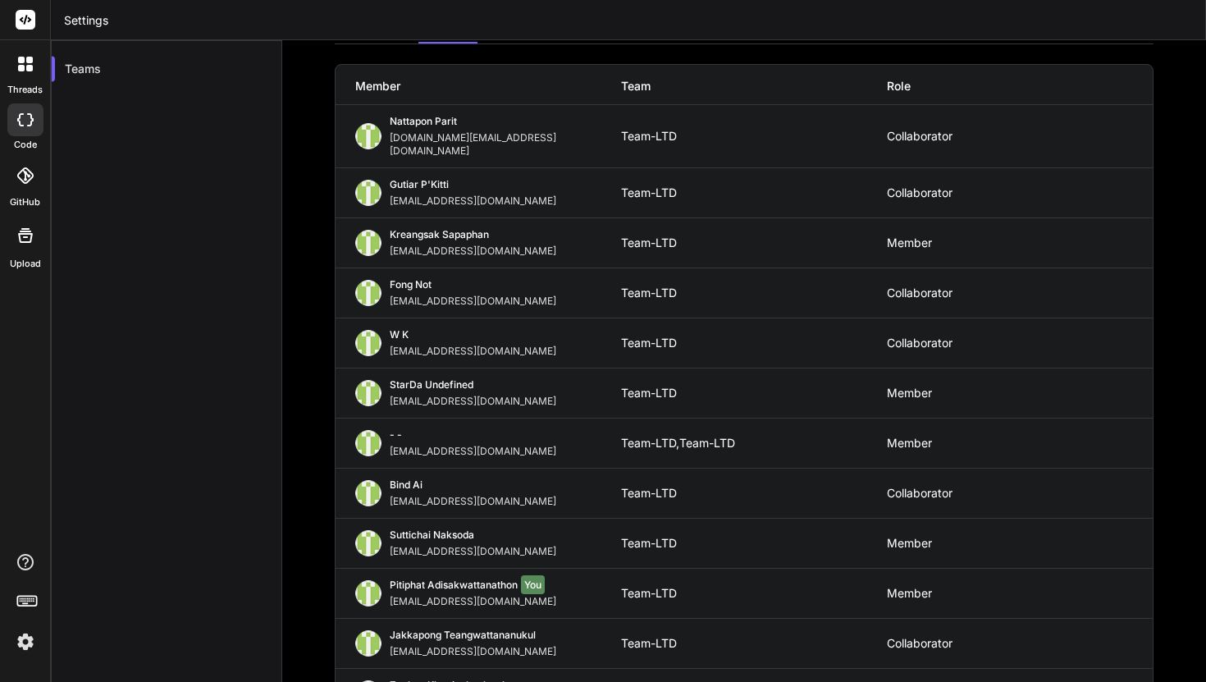
scroll to position [155, 0]
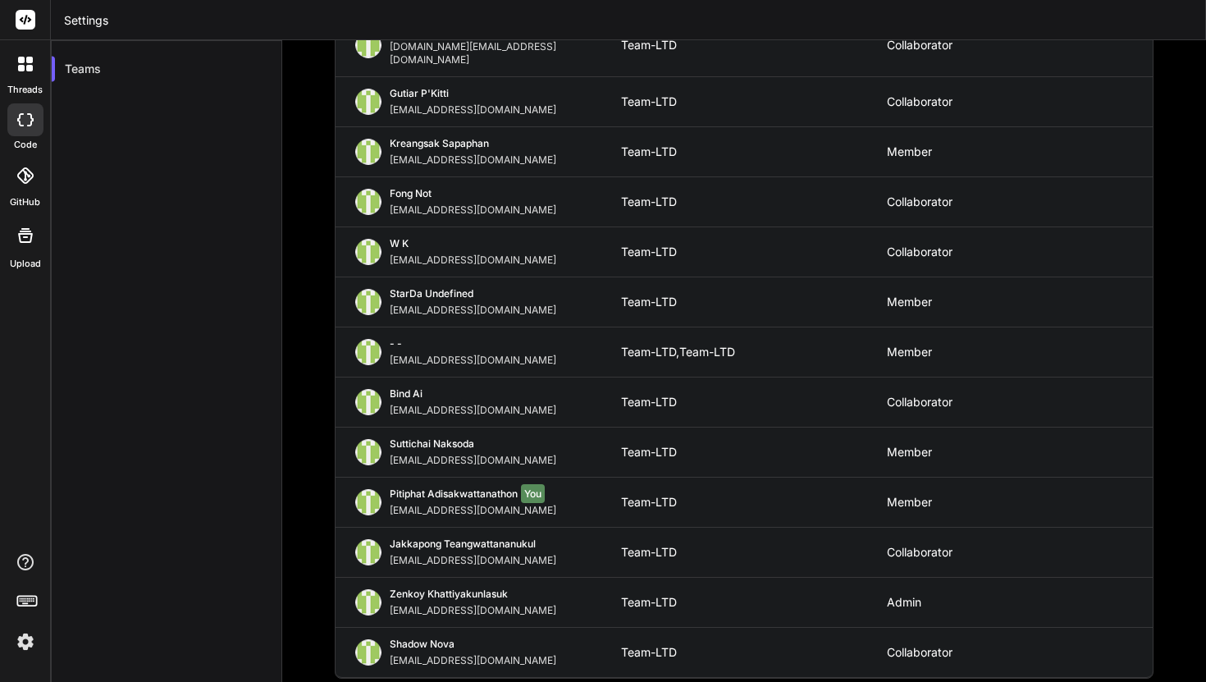
click at [33, 178] on div at bounding box center [25, 176] width 36 height 36
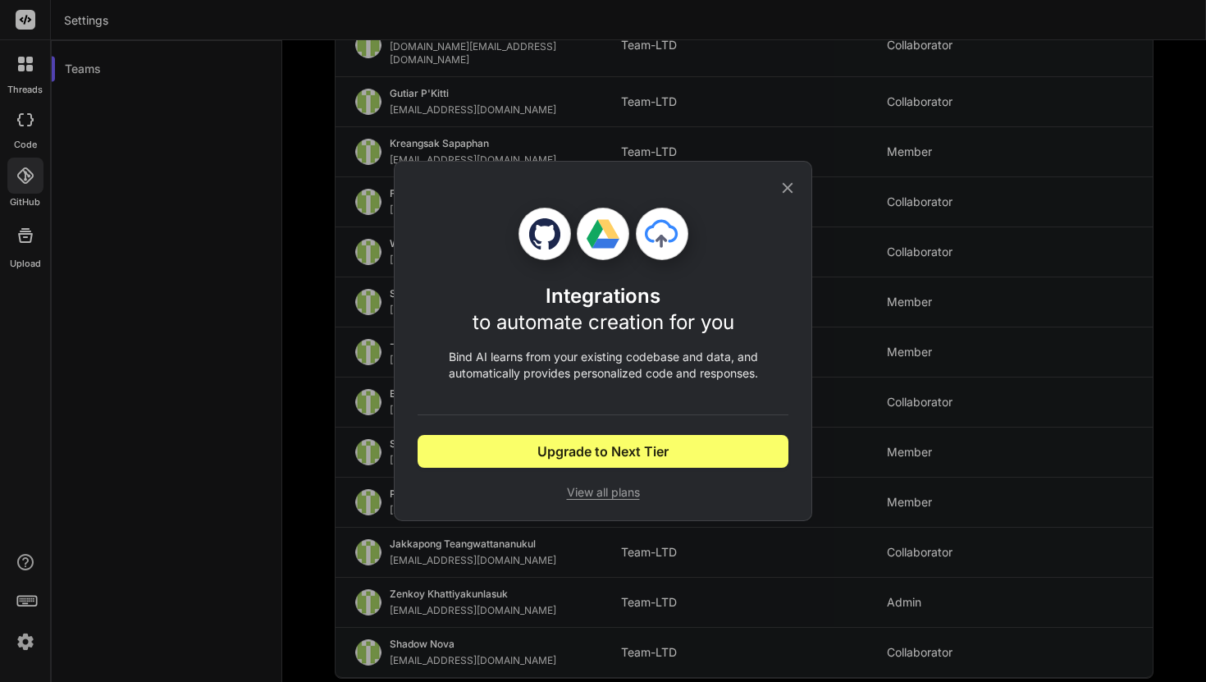
drag, startPoint x: 603, startPoint y: 443, endPoint x: 617, endPoint y: 486, distance: 44.9
click at [617, 485] on div "Integrations to automate creation for you Bind AI learns from your existing cod…" at bounding box center [603, 354] width 371 height 293
click at [615, 491] on span "View all plans" at bounding box center [603, 492] width 371 height 16
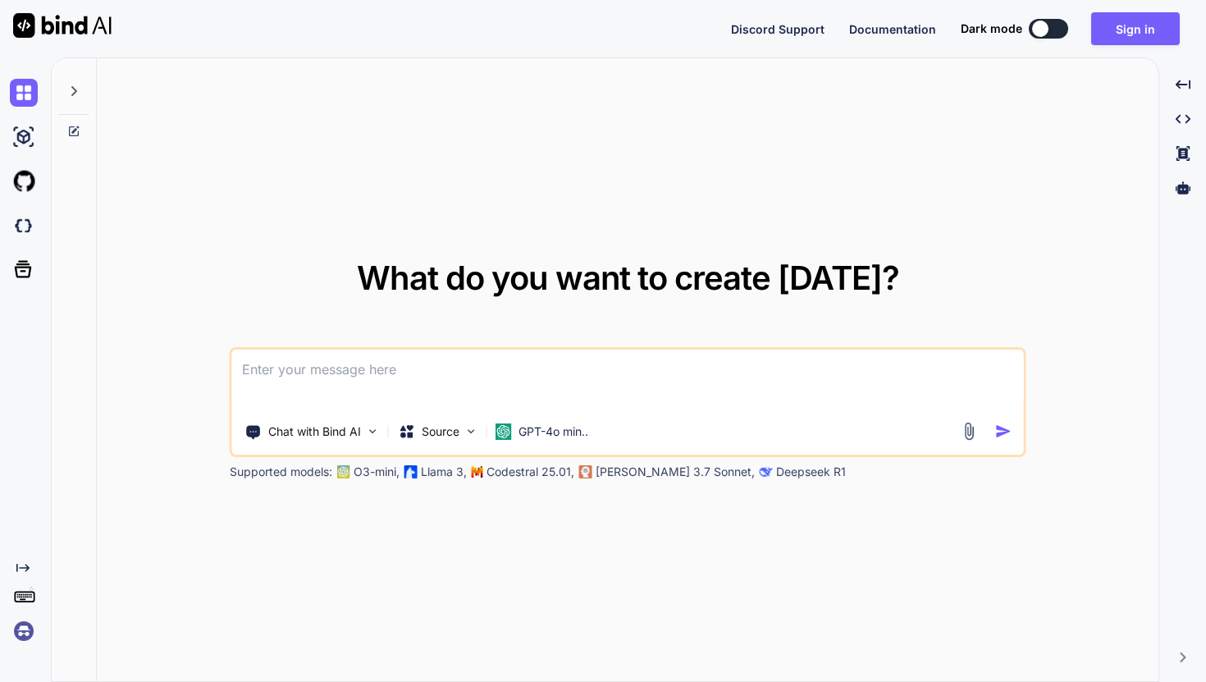
type textarea "x"
click at [1114, 22] on button "Sign in" at bounding box center [1135, 28] width 89 height 33
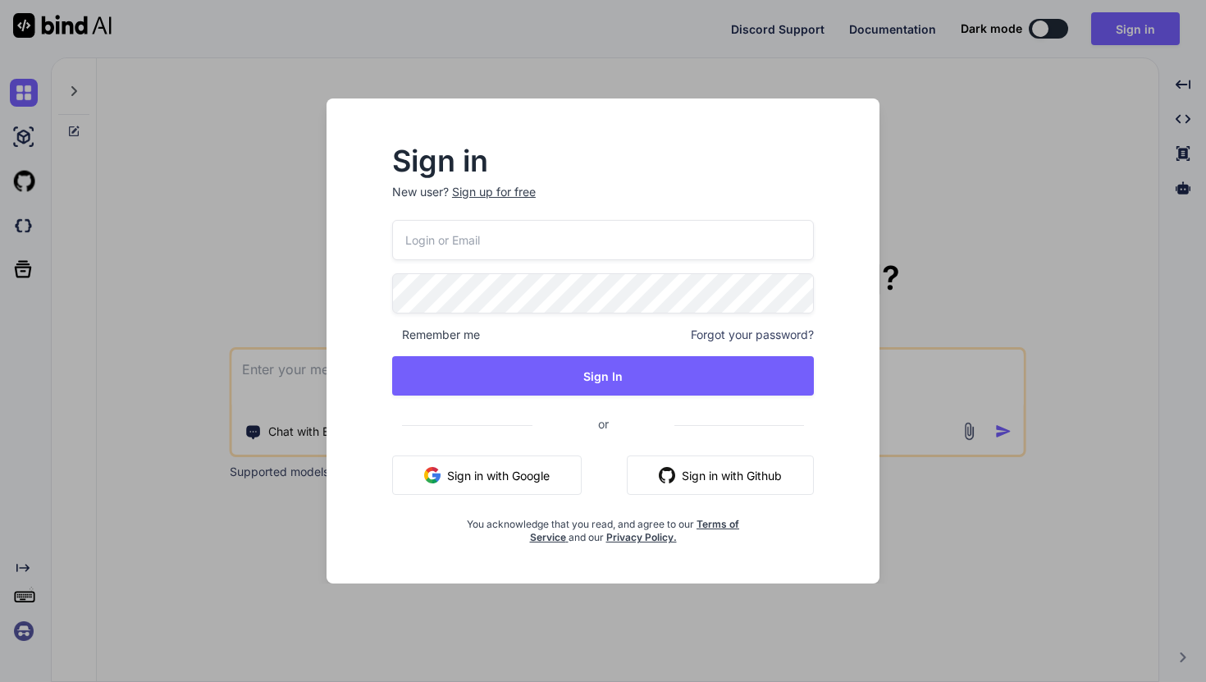
click at [702, 239] on input "email" at bounding box center [603, 240] width 422 height 40
type input "[EMAIL_ADDRESS][DOMAIN_NAME]"
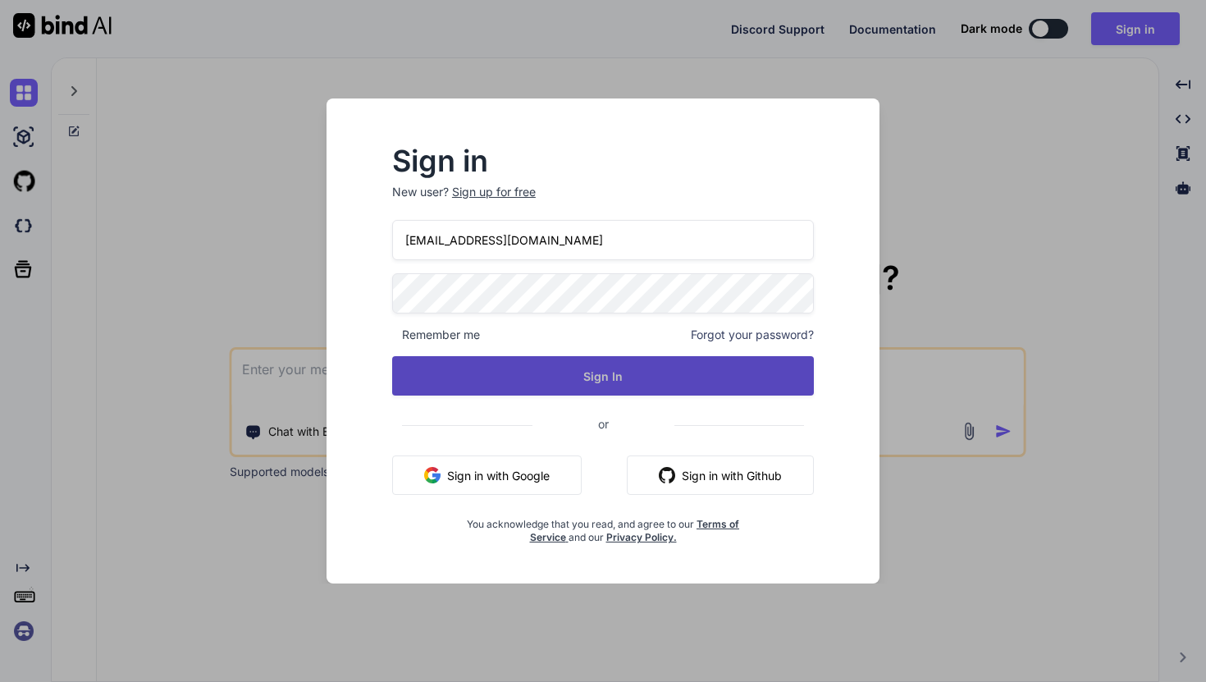
click at [623, 370] on button "Sign In" at bounding box center [603, 375] width 422 height 39
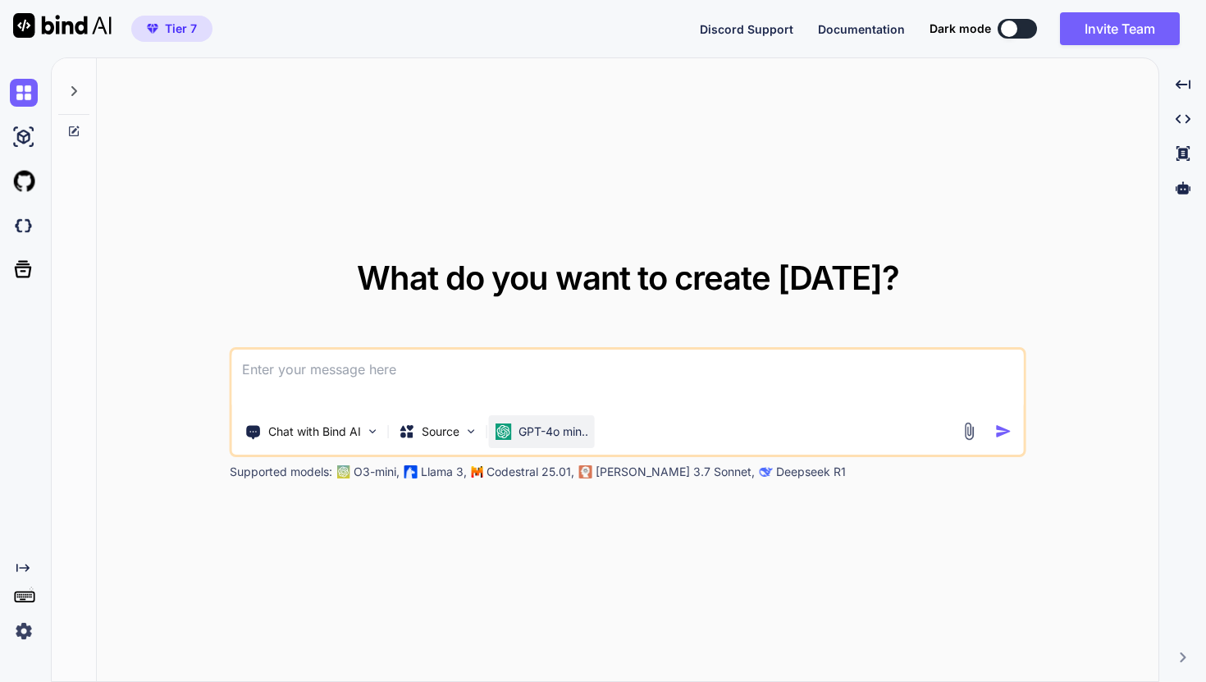
click at [571, 433] on p "GPT-4o min.." at bounding box center [554, 431] width 70 height 16
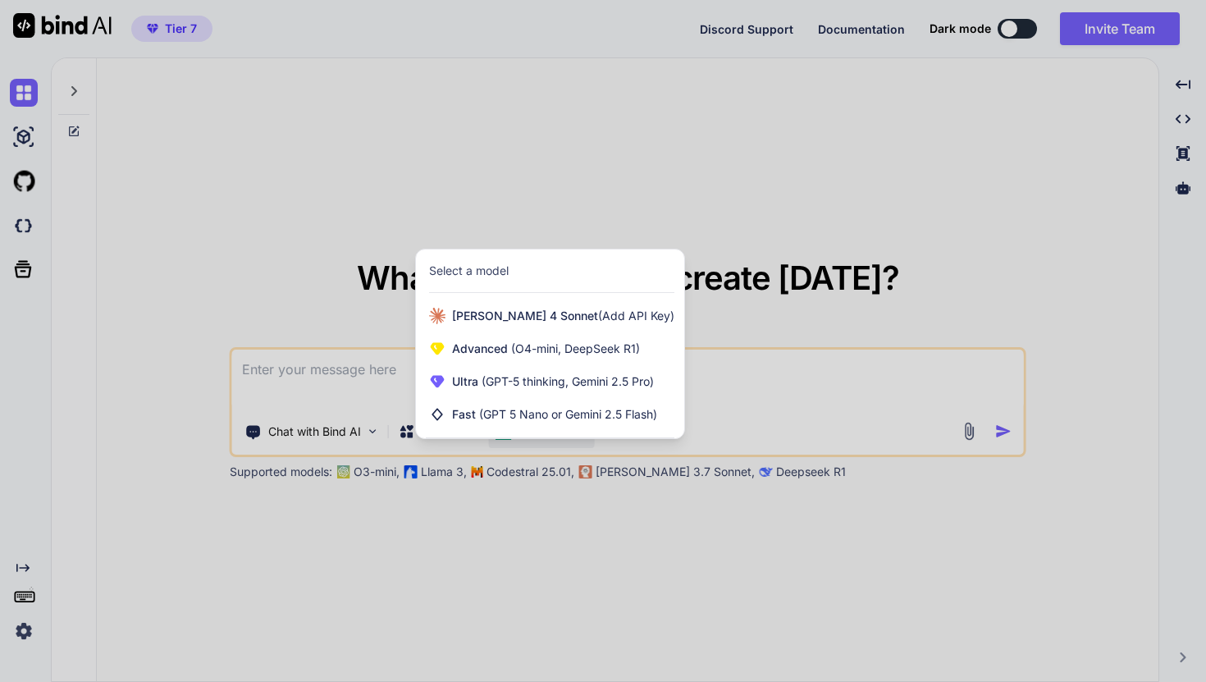
click at [691, 398] on div at bounding box center [603, 341] width 1206 height 682
type textarea "x"
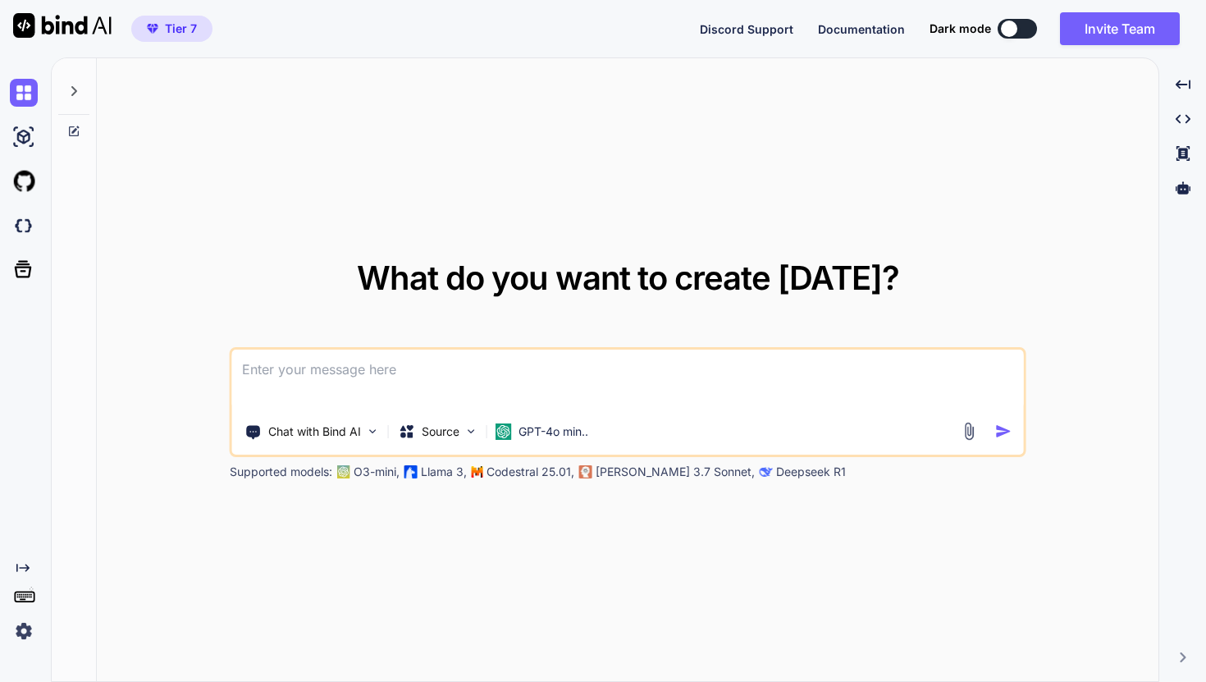
click at [406, 388] on textarea at bounding box center [628, 380] width 792 height 61
type textarea "l"
type textarea "x"
type textarea "li"
type textarea "x"
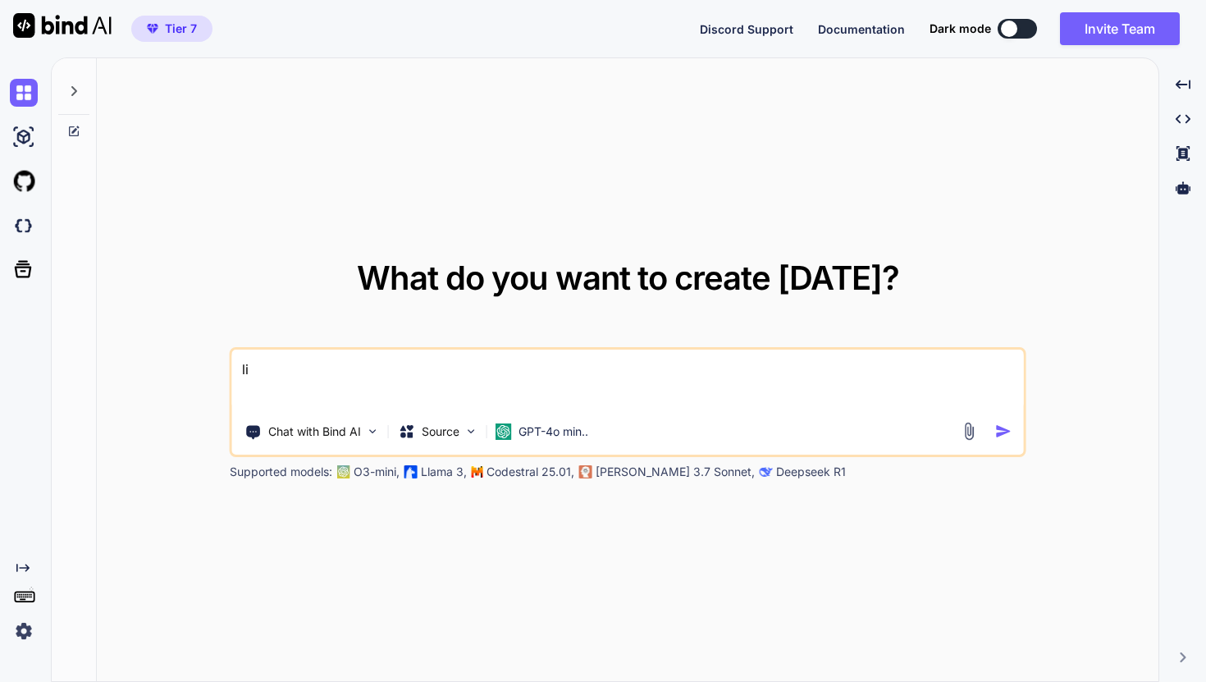
type textarea "lih"
type textarea "x"
type textarea "lihk"
type textarea "x"
type textarea "lihk'"
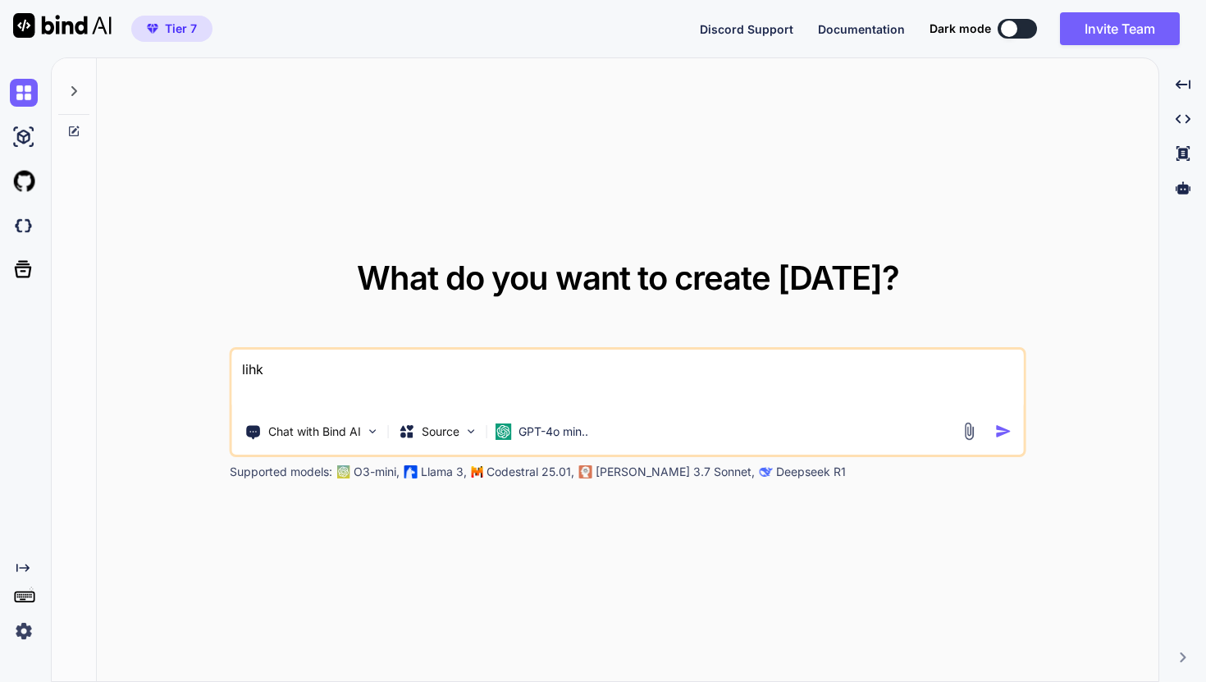
type textarea "x"
type textarea "lihk'"
type textarea "x"
type textarea "lihk'"
type textarea "x"
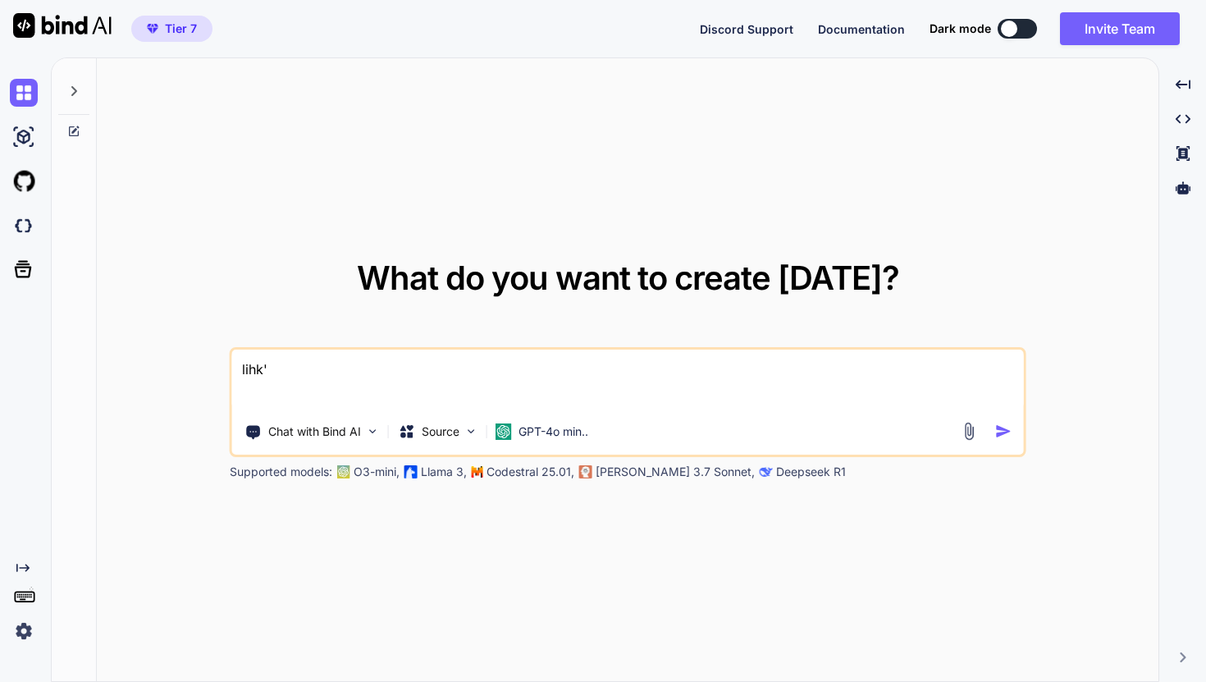
type textarea "lihk"
type textarea "x"
type textarea "lih"
type textarea "x"
type textarea "li"
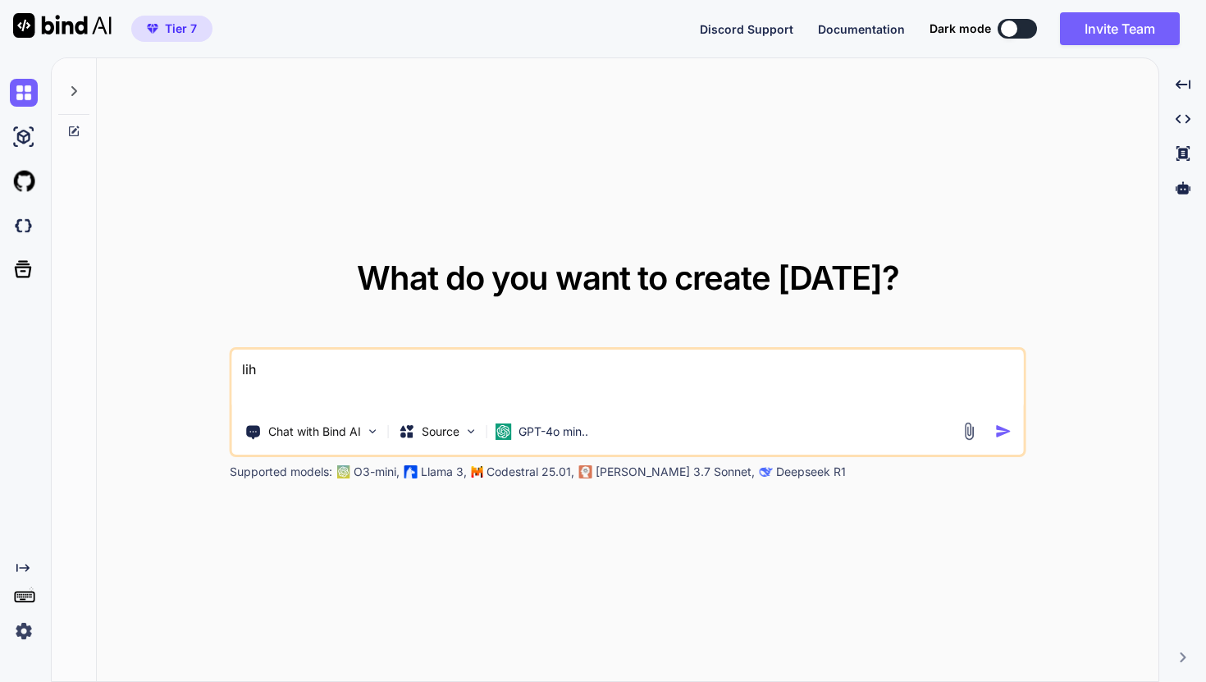
type textarea "x"
type textarea "l"
type textarea "x"
type textarea "า"
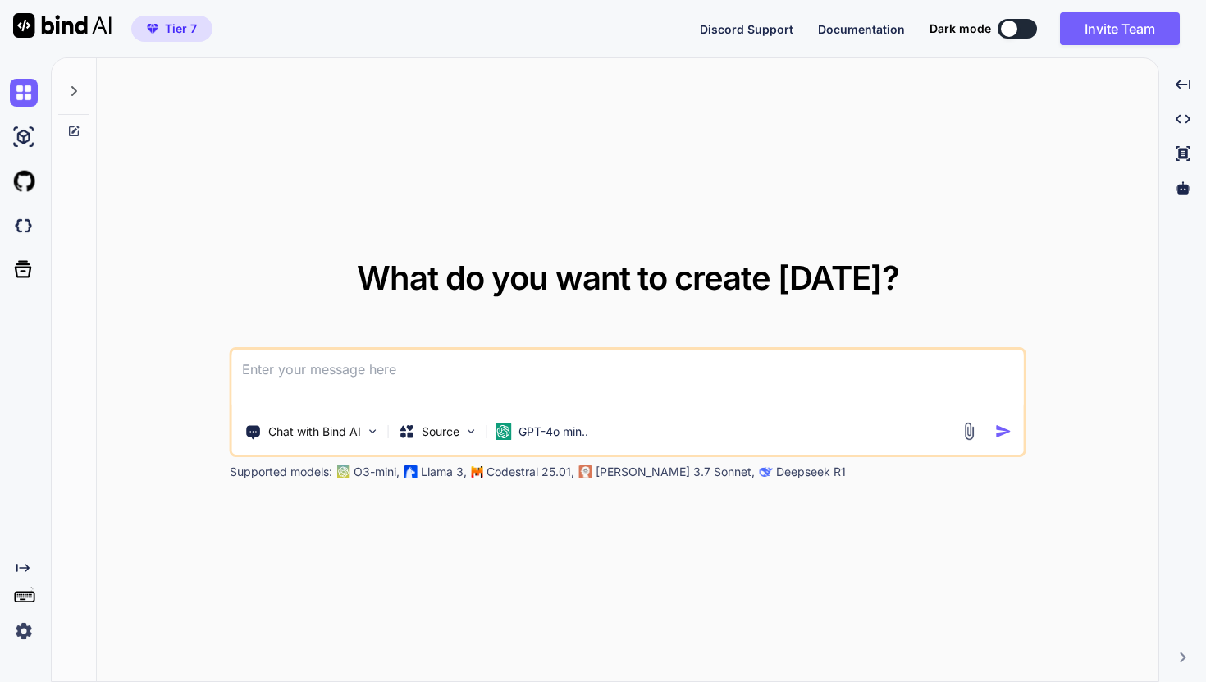
type textarea "x"
type textarea "าร"
type textarea "x"
type textarea "าร้"
type textarea "x"
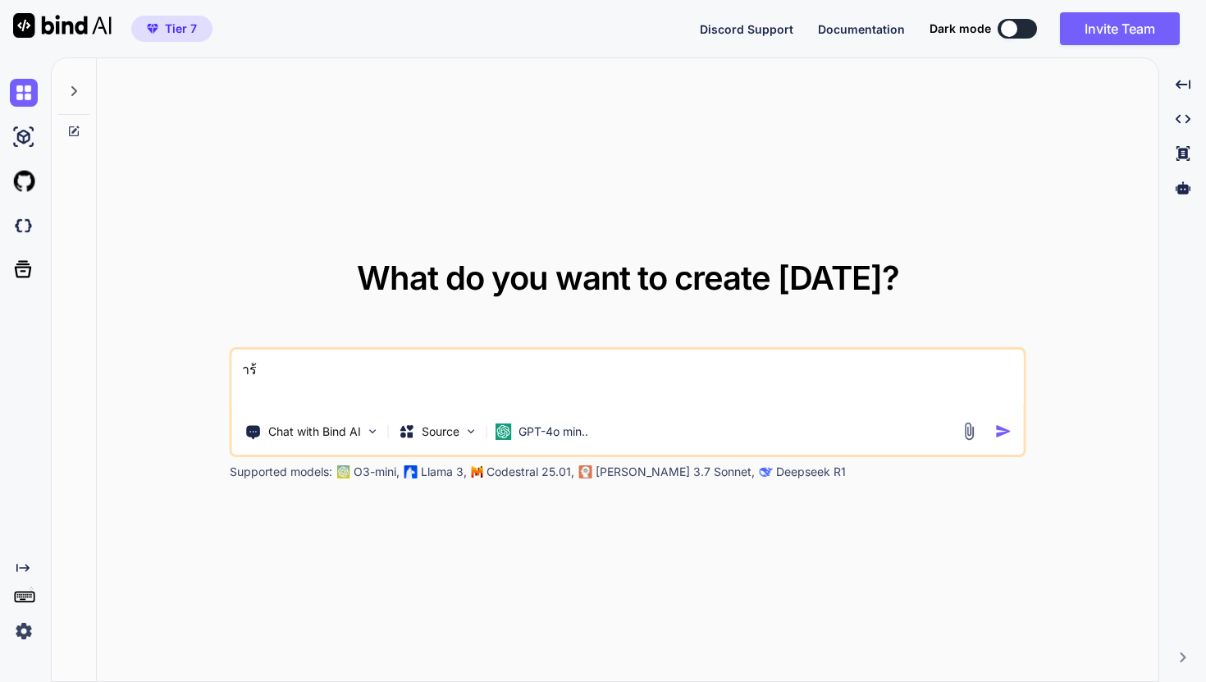
type textarea "าร้่"
type textarea "x"
type textarea "าร้่ง"
type textarea "x"
type textarea "าร้่ง"
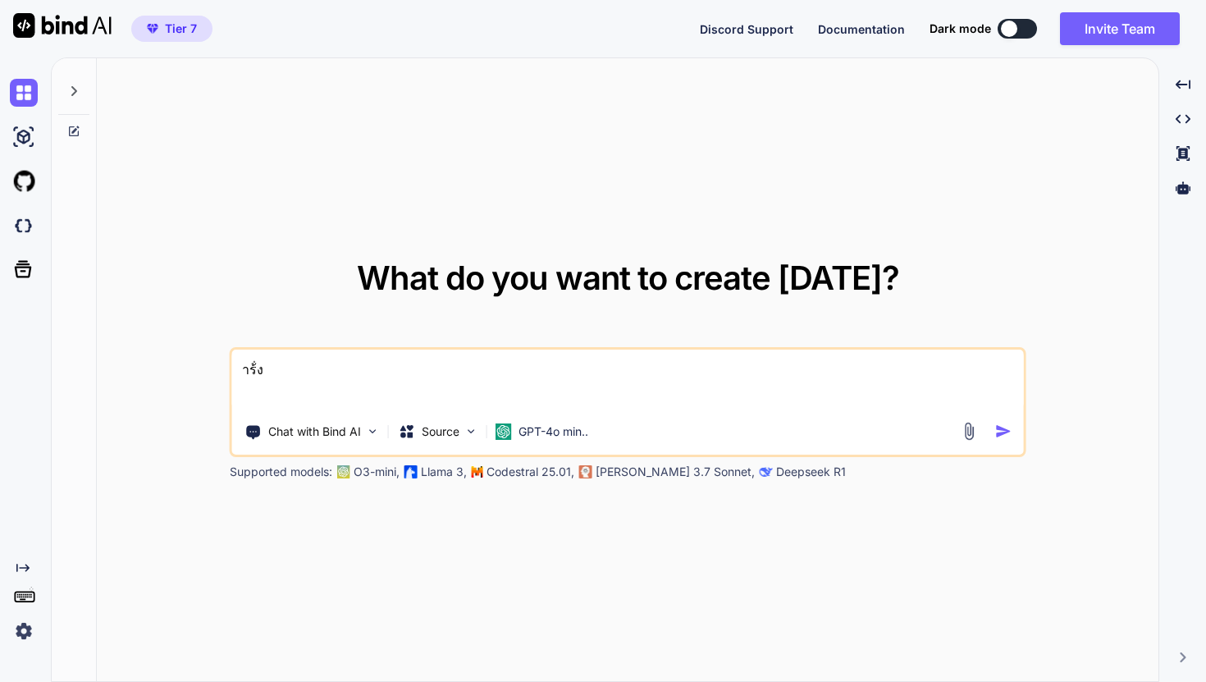
type textarea "x"
type textarea "าร้่ง S"
type textarea "x"
type textarea "าร้่ง Sl"
type textarea "x"
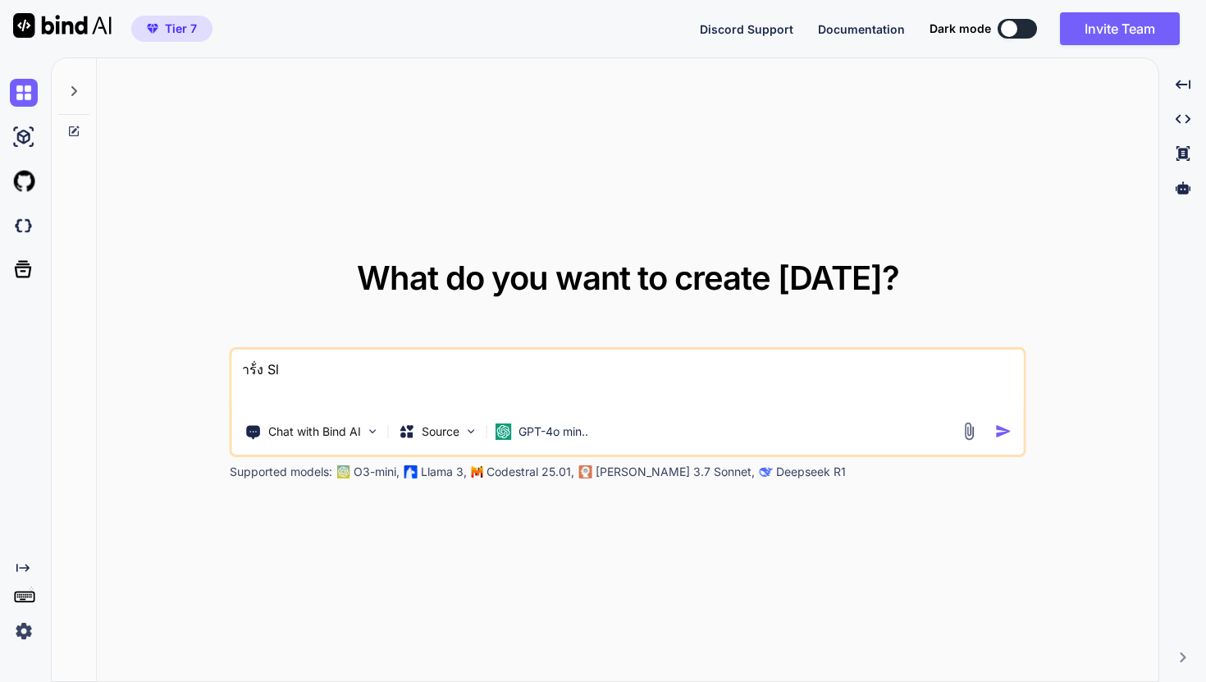
type textarea "าร้่ง Sli"
type textarea "x"
type textarea "าร้่ง Slid"
type textarea "x"
type textarea "าร้่ง Slide"
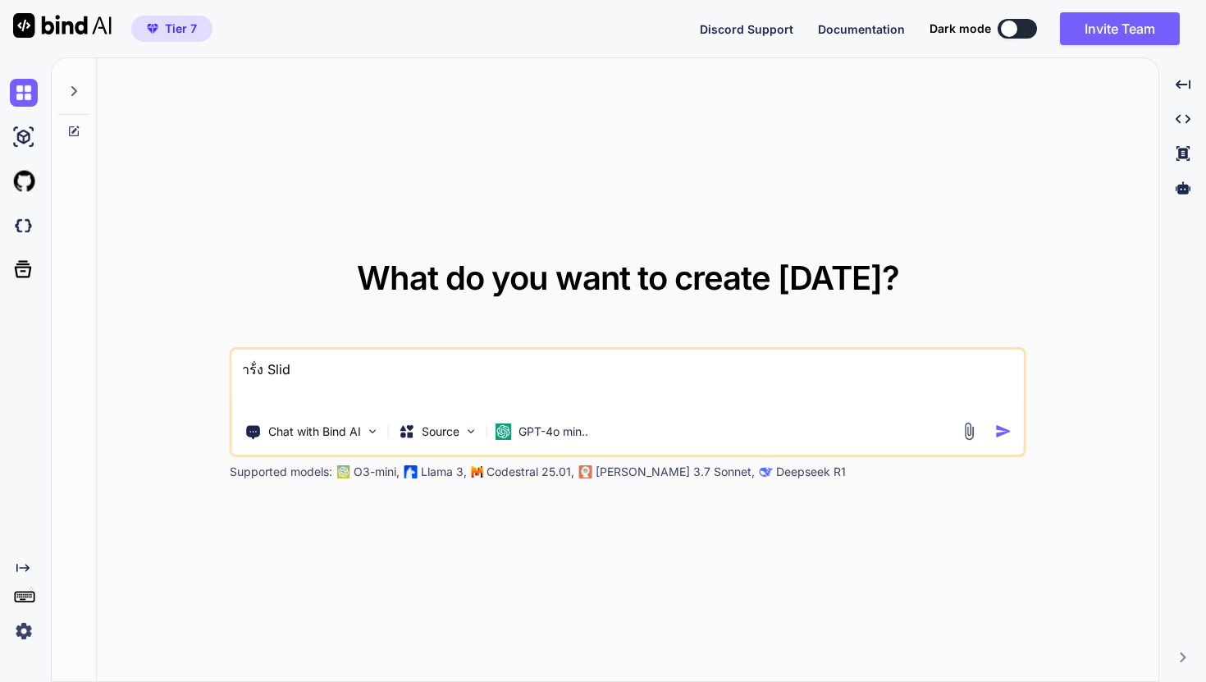
type textarea "x"
type textarea "าร้่ง Slide"
type textarea "x"
type textarea "าร้่ง Slide ส"
type textarea "x"
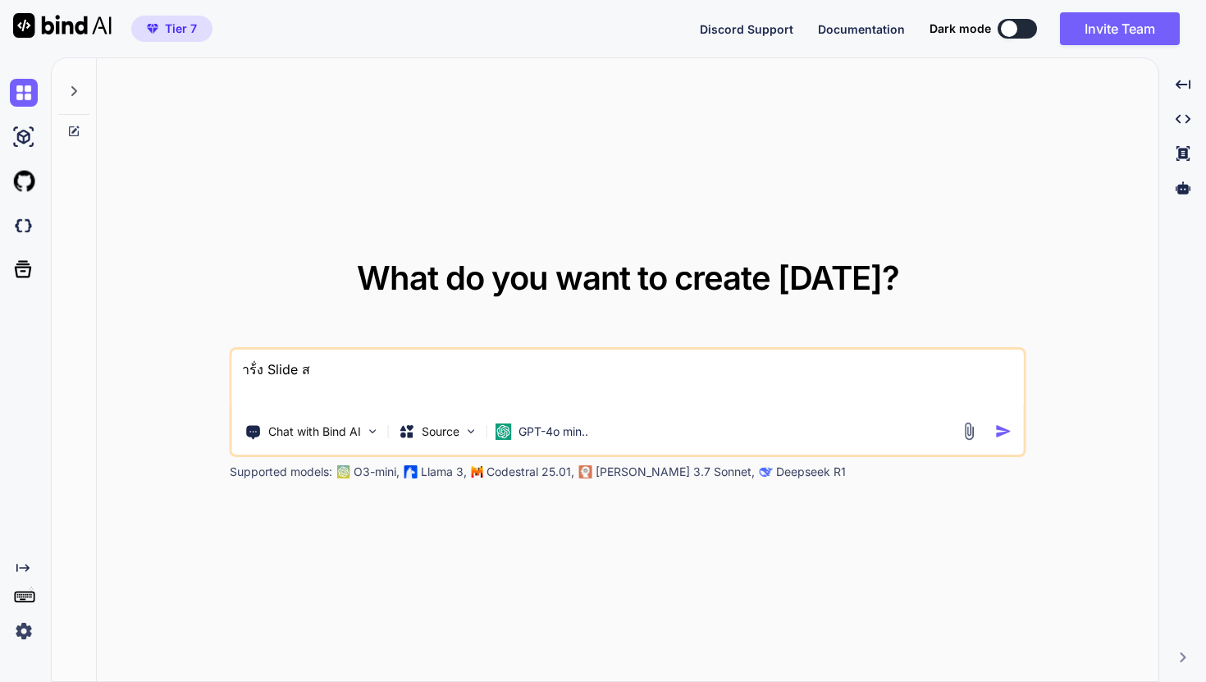
type textarea "าร้่ง Slide สอ"
type textarea "x"
type textarea "าร้่ง Slide สอน"
type textarea "x"
type textarea "าร้่ง Slide สอน"
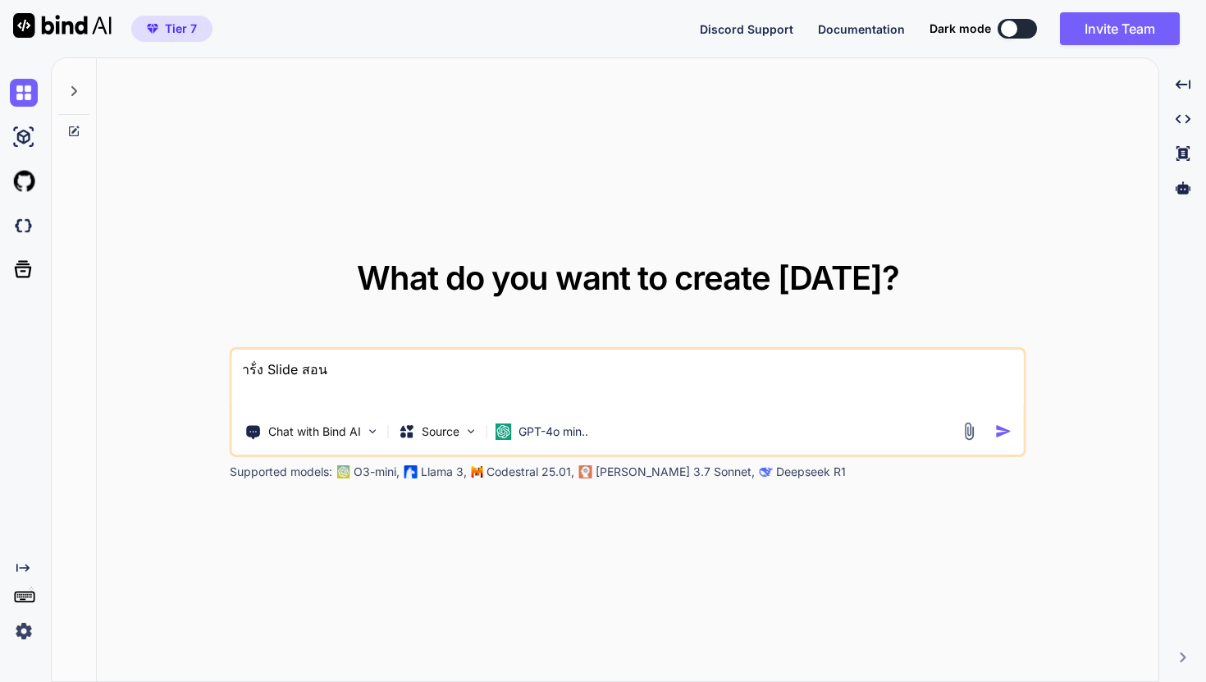
type textarea "x"
type textarea "าร้่ง Slide สอน A"
type textarea "x"
type textarea "าร้่ง Slide สอน Ai"
type textarea "x"
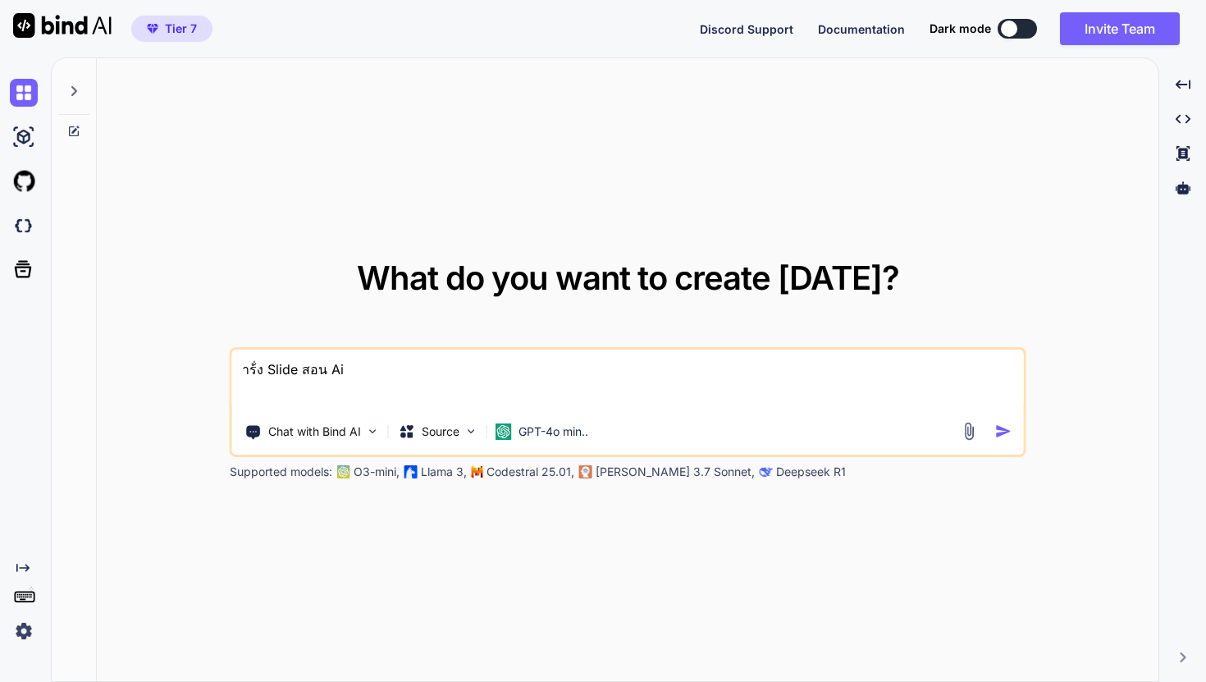
type textarea "าร้่ง Slide สอน Ai"
type textarea "x"
type textarea "าร้่ง Slide สอน Ai m"
type textarea "x"
type textarea "าร้่ง Slide สอน Ai mu"
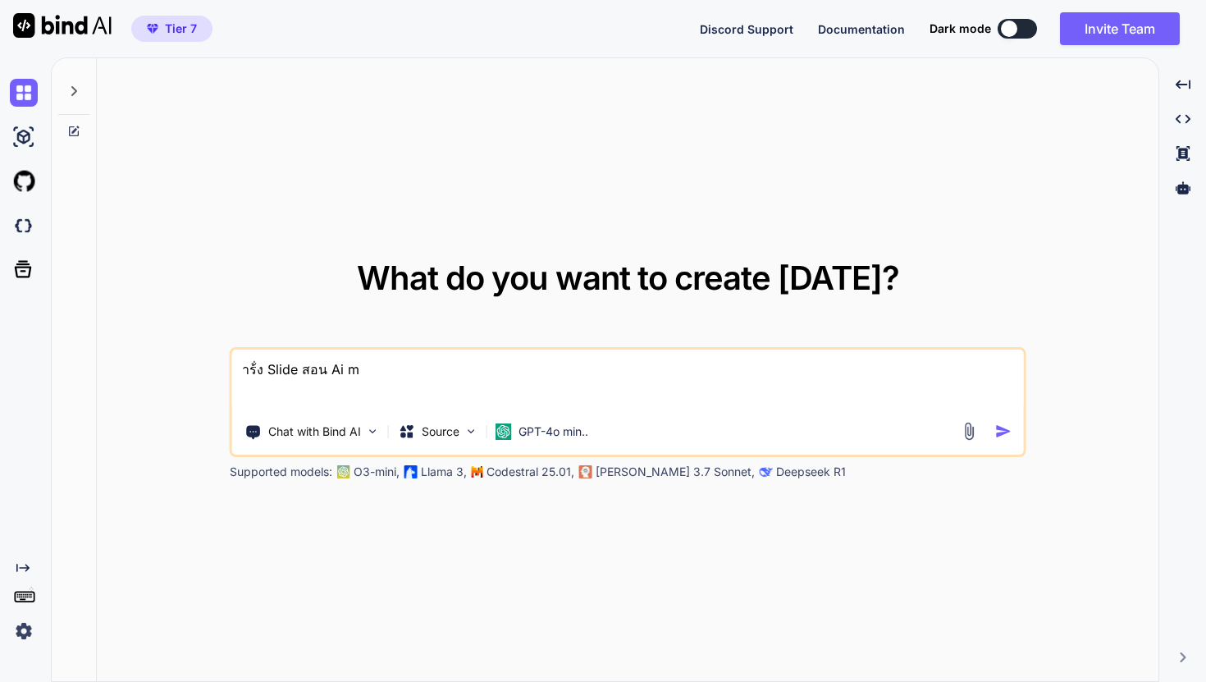
type textarea "x"
type textarea "าร้่ง Slide สอน Ai m"
type textarea "x"
type textarea "าร้่ง Slide สอน Ai mu"
type textarea "x"
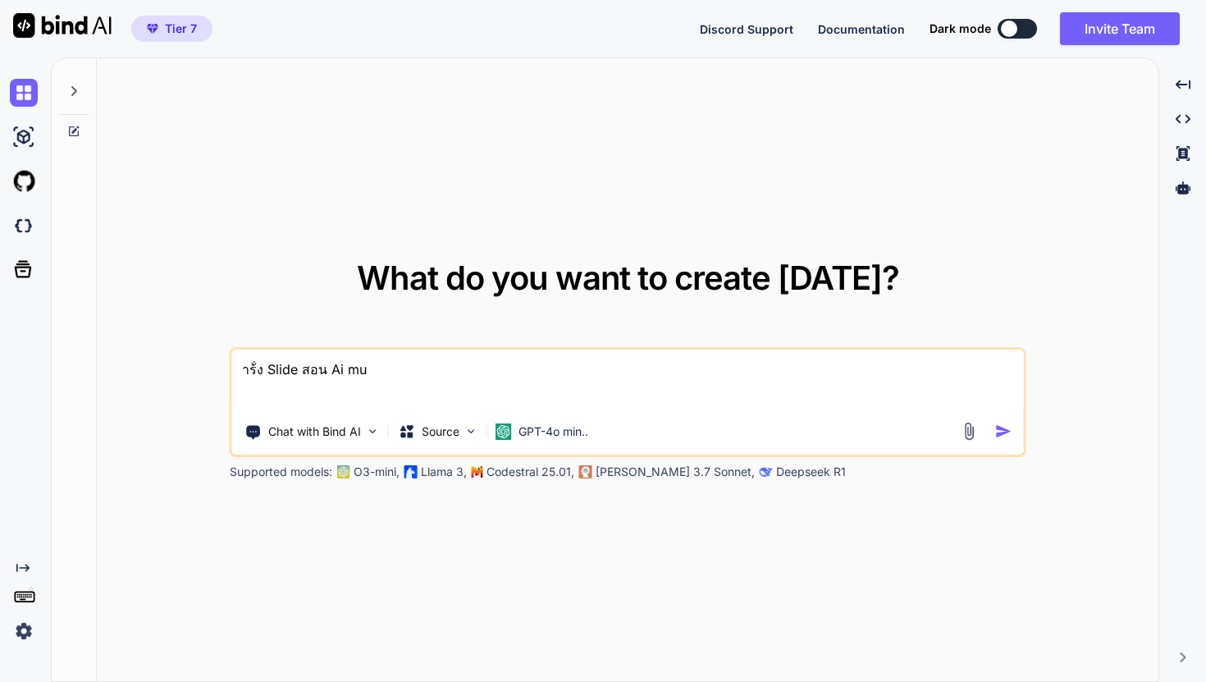
type textarea "าร้่ง Slide สอน Ai mus"
type textarea "x"
type textarea "าร้่ง Slide สอน Ai musi"
type textarea "x"
type textarea "าร้่ง Slide สอน Ai music"
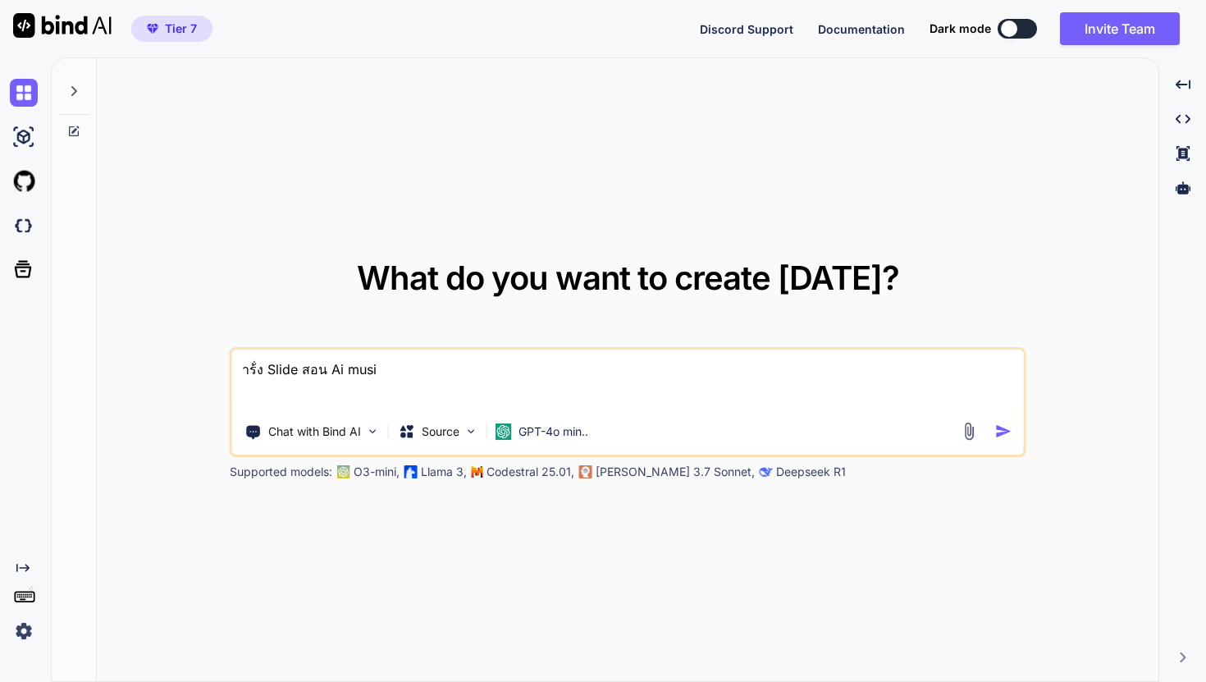
type textarea "x"
type textarea "าร้่ง Slide สอน Ai music"
type textarea "x"
type textarea "าร้่ง Slide สอน Ai music ห"
type textarea "x"
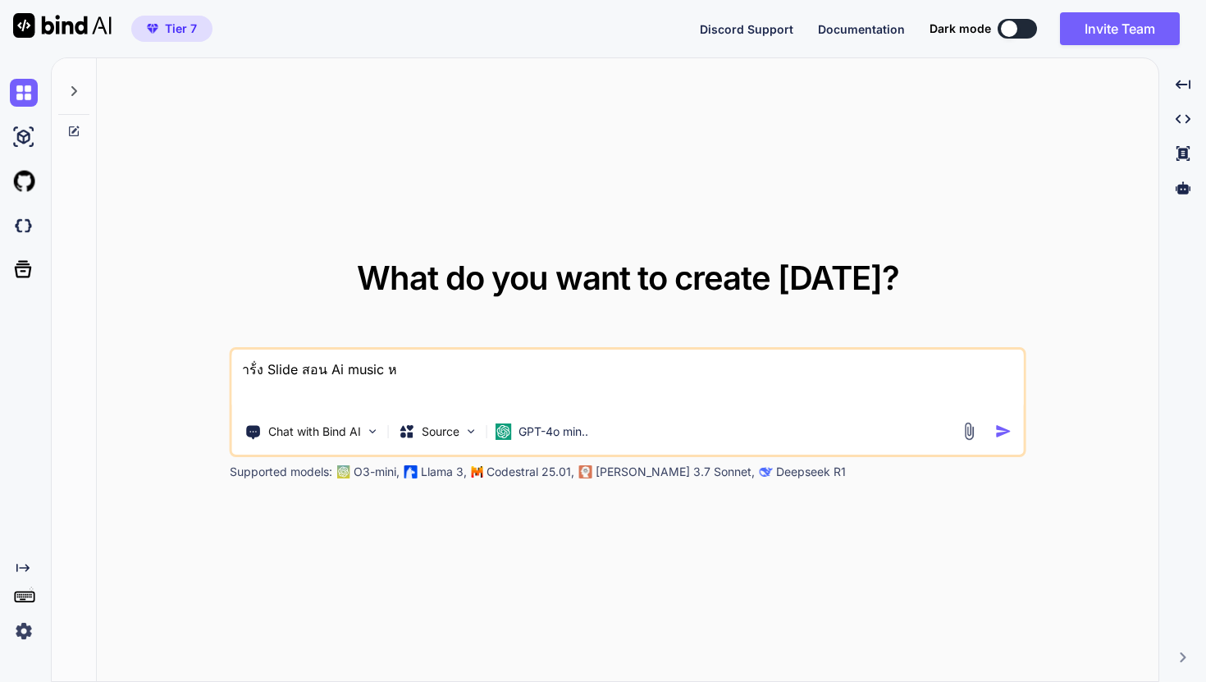
type textarea "าร้่ง Slide สอน Ai music หน"
type textarea "x"
type textarea "าร้่ง Slide สอน Ai music หนอ"
type textarea "x"
type textarea "าร้่ง Slide สอน Ai music หนอย"
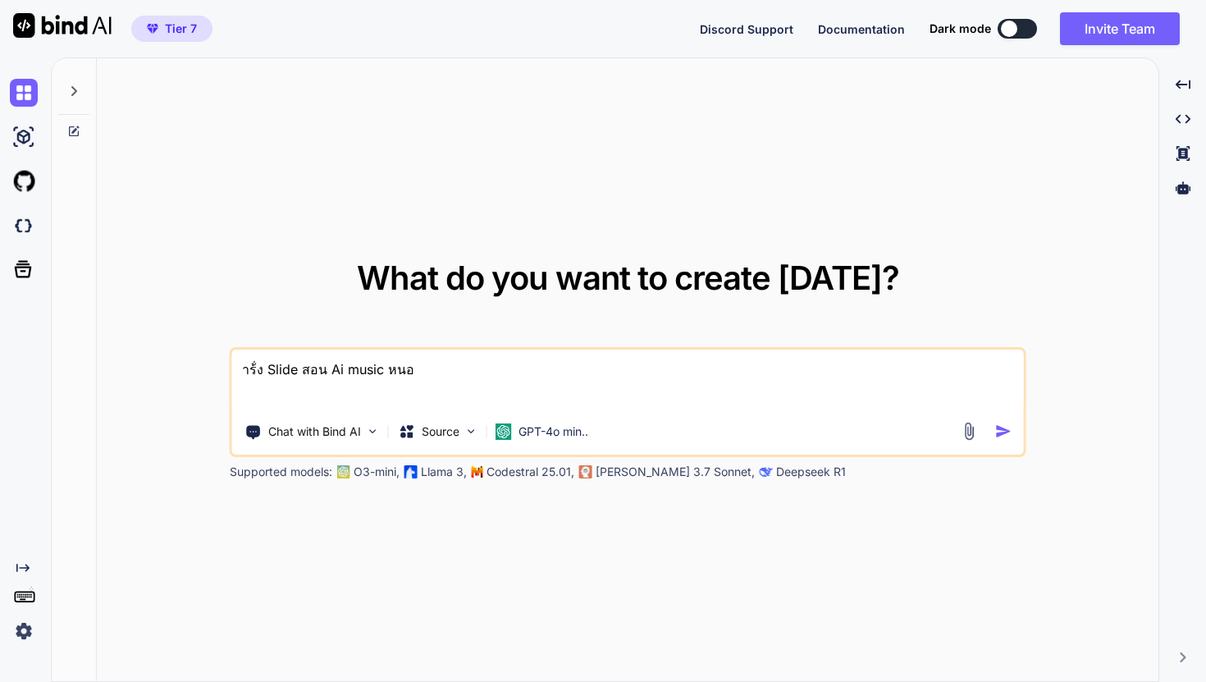
type textarea "x"
type textarea "าร้่ง Slide สอน Ai music หนอย"
type textarea "x"
drag, startPoint x: 259, startPoint y: 366, endPoint x: 240, endPoint y: 369, distance: 19.2
click at [241, 369] on textarea "าร้่ง Slide สอน Ai music หนอย" at bounding box center [628, 380] width 792 height 61
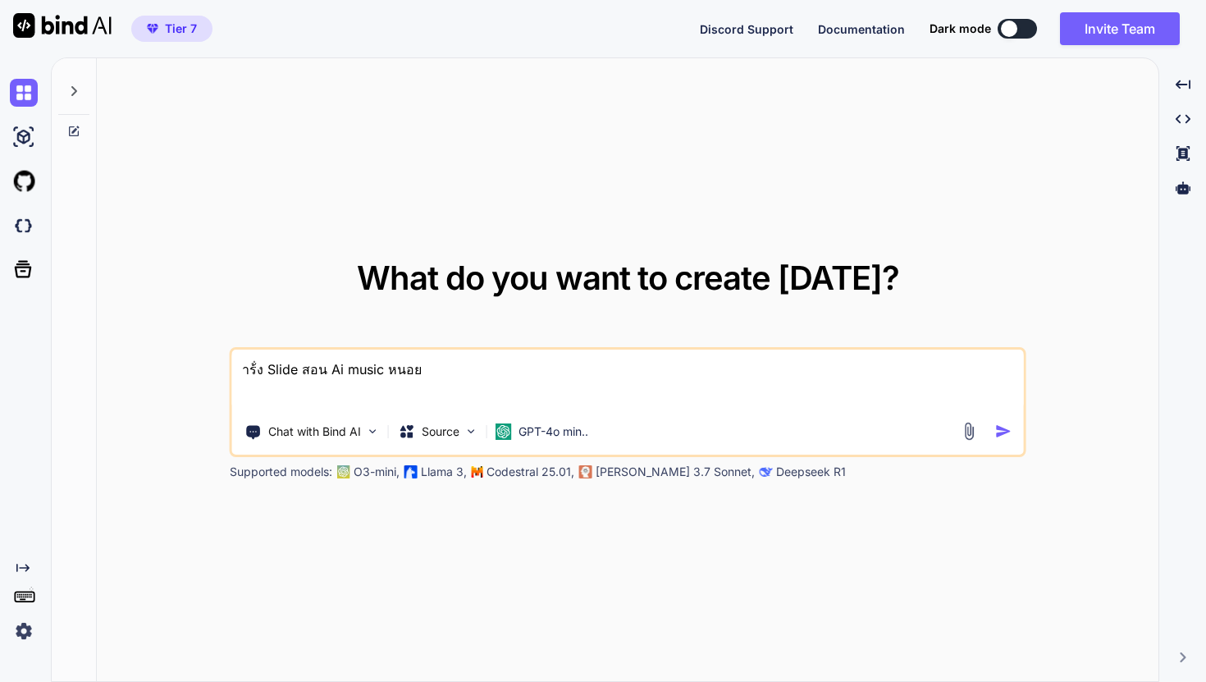
type textarea "Slide สอน Ai music หนอย"
type textarea "x"
type textarea "l Slide สอน Ai music หนอย"
type textarea "x"
type textarea "li Slide สอน Ai music หนอย"
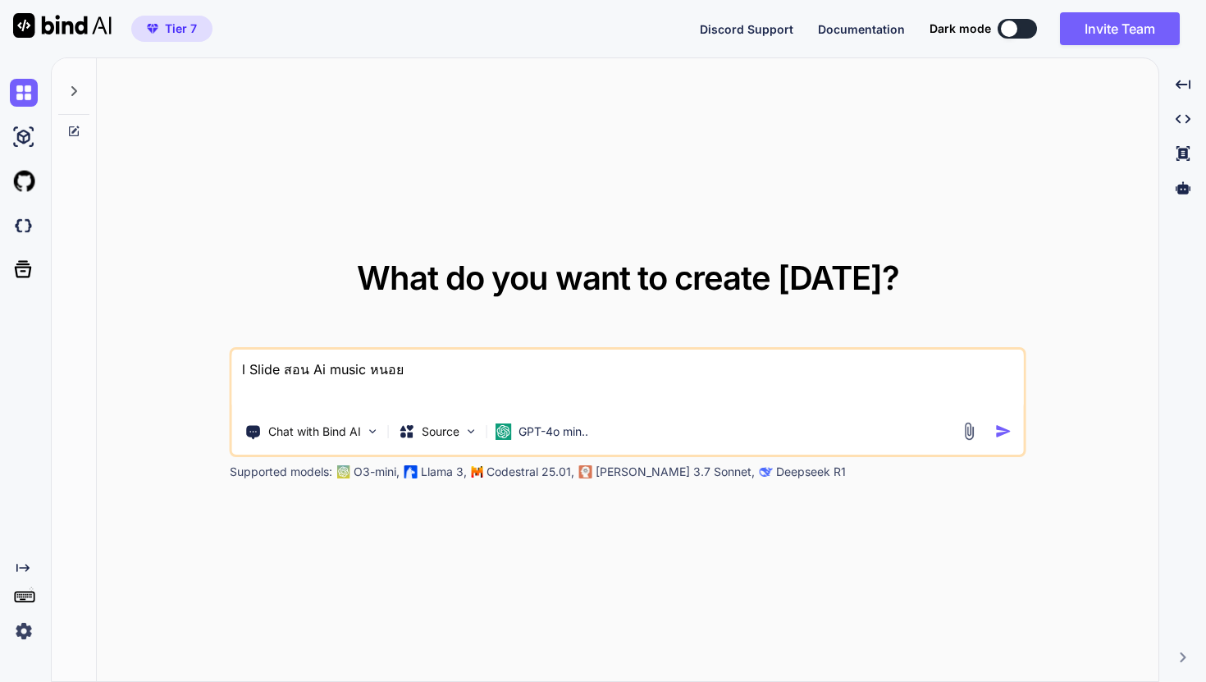
type textarea "x"
type textarea "lih Slide สอน Ai music หนอย"
type textarea "x"
type textarea "lihk Slide สอน Ai music หนอย"
type textarea "x"
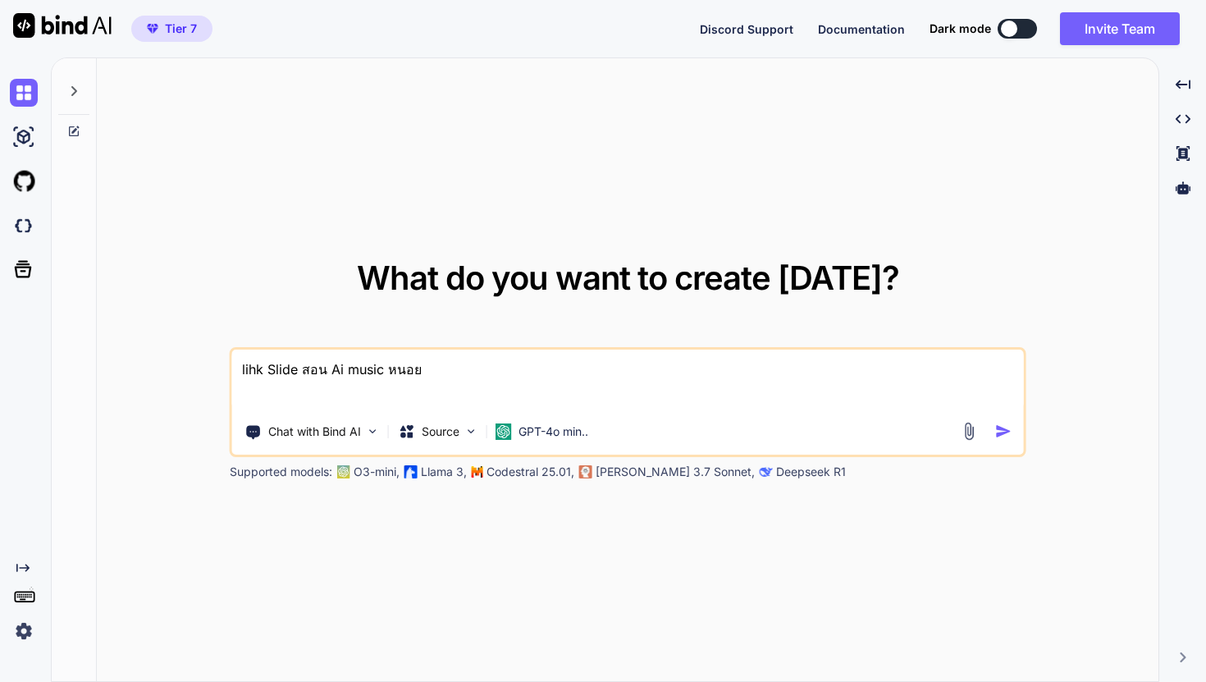
type textarea "lihk' Slide สอน Ai music หนอย"
type textarea "x"
type textarea "lihk Slide สอน Ai music หนอย"
type textarea "x"
type textarea "lih Slide สอน Ai music หนอย"
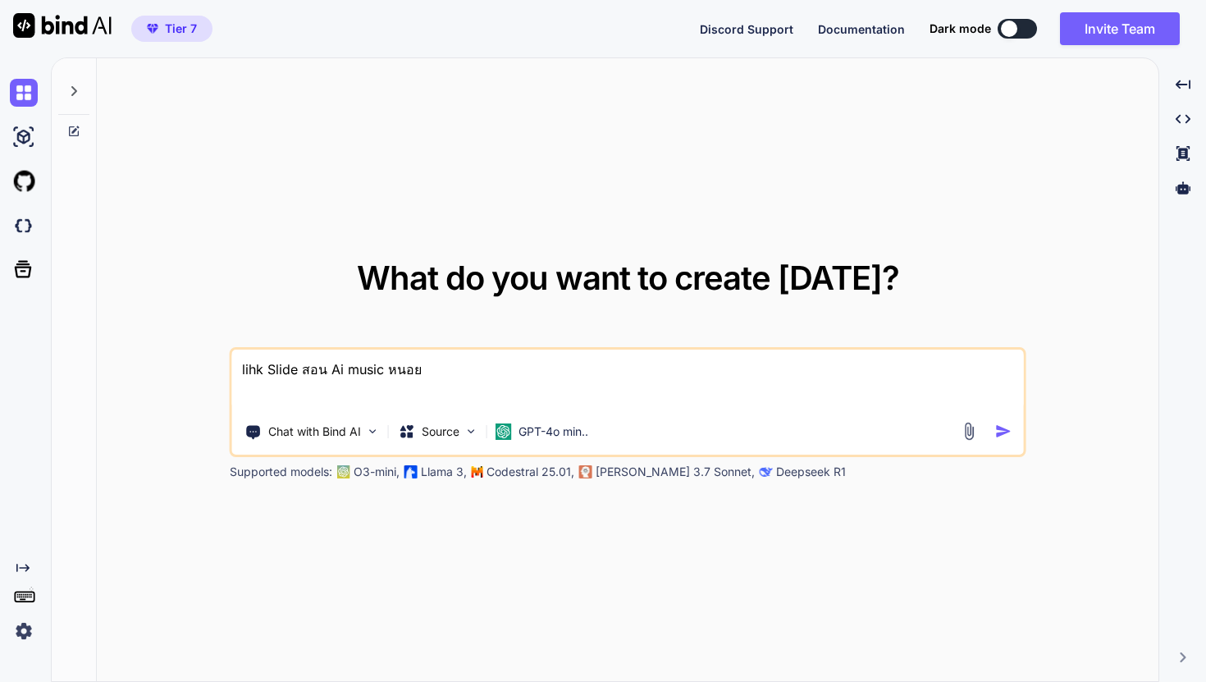
type textarea "x"
type textarea "li Slide สอน Ai music หนอย"
type textarea "x"
type textarea "l Slide สอน Ai music หนอย"
type textarea "x"
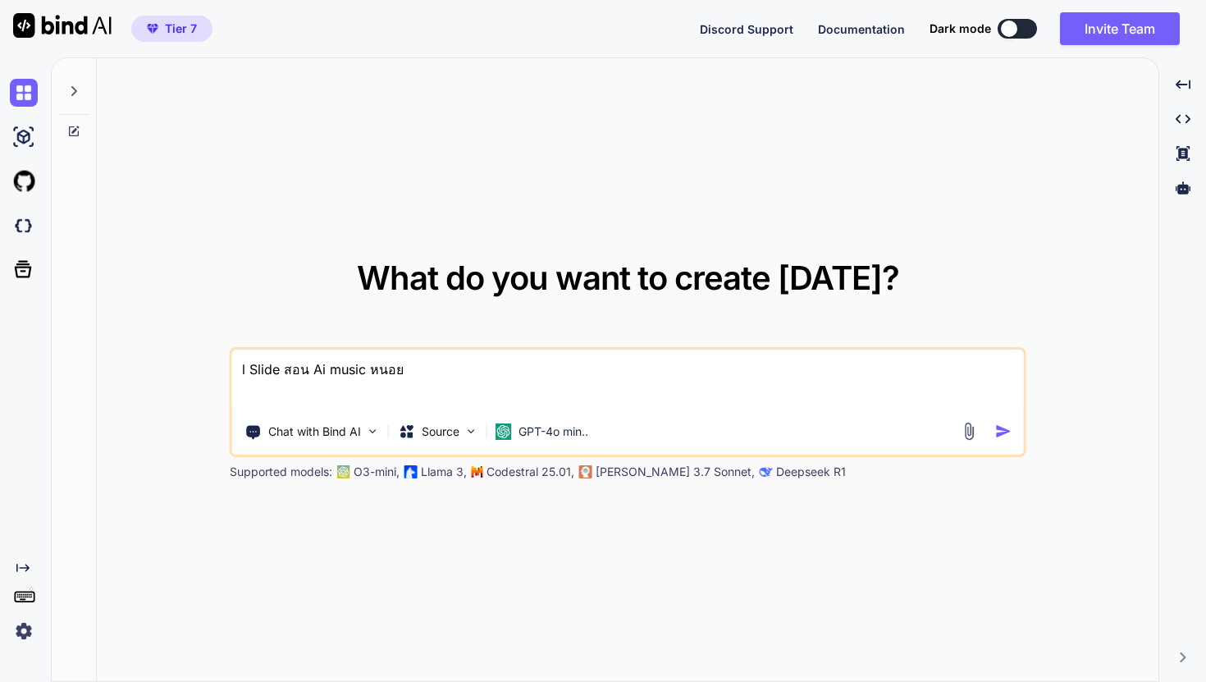
type textarea "Slide สอน Ai music หนอย"
type textarea "x"
type textarea "ส Slide สอน Ai music หนอย"
type textarea "x"
type textarea "สร Slide สอน Ai music หนอย"
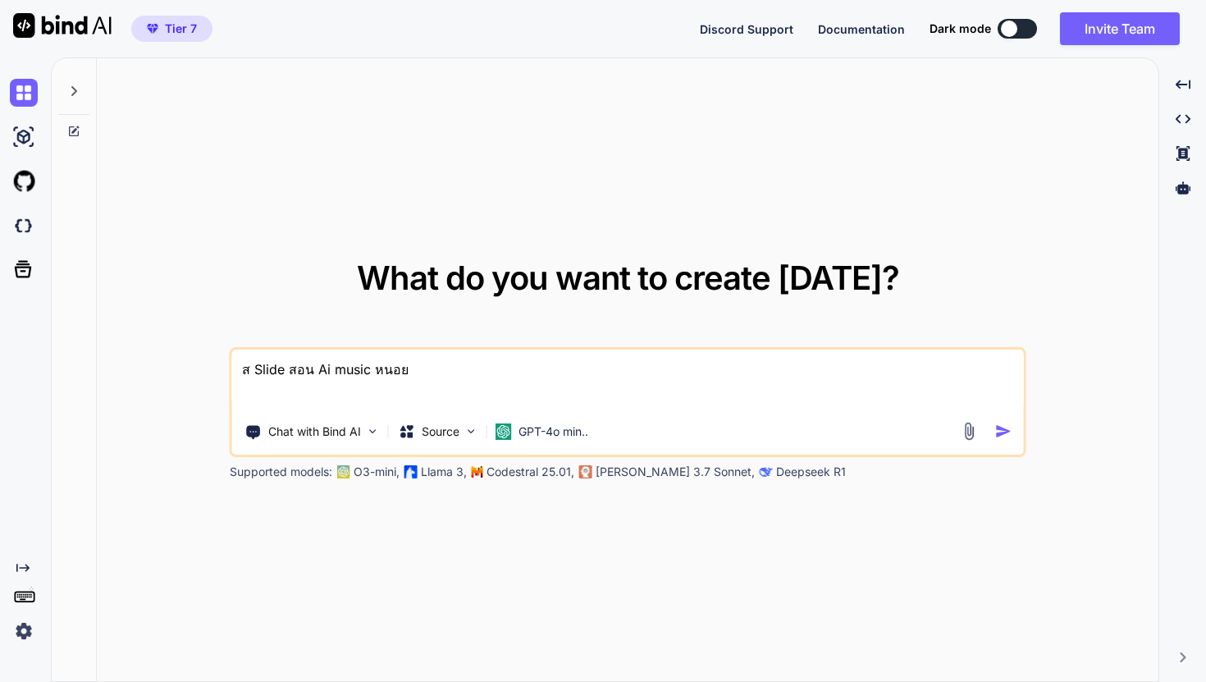
type textarea "x"
type textarea "สร้ Slide สอน Ai music หนอย"
type textarea "x"
type textarea "สร้า Slide สอน Ai music หนอย"
type textarea "x"
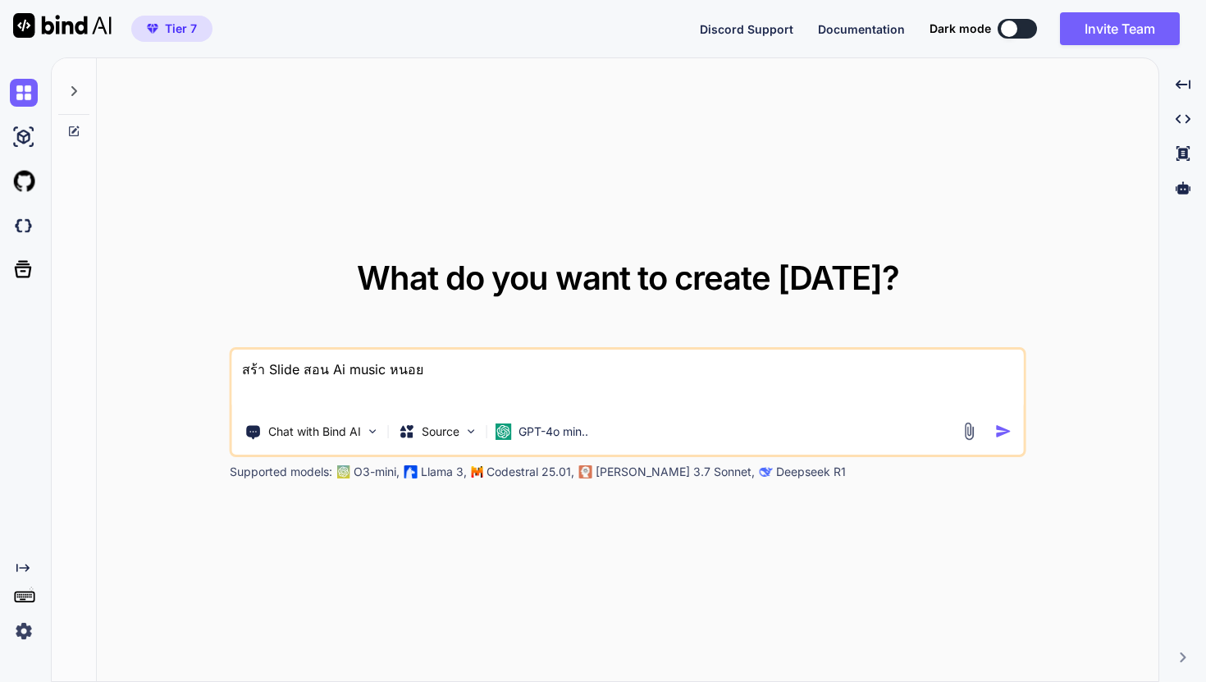
type textarea "สร้าง Slide สอน Ai music หนอย"
type textarea "x"
type textarea "สร้าง Slide สอน Ai music หนอย"
type textarea "x"
click at [409, 371] on textarea "สร้าง Slide สอน Ai music หนอย" at bounding box center [628, 380] width 792 height 61
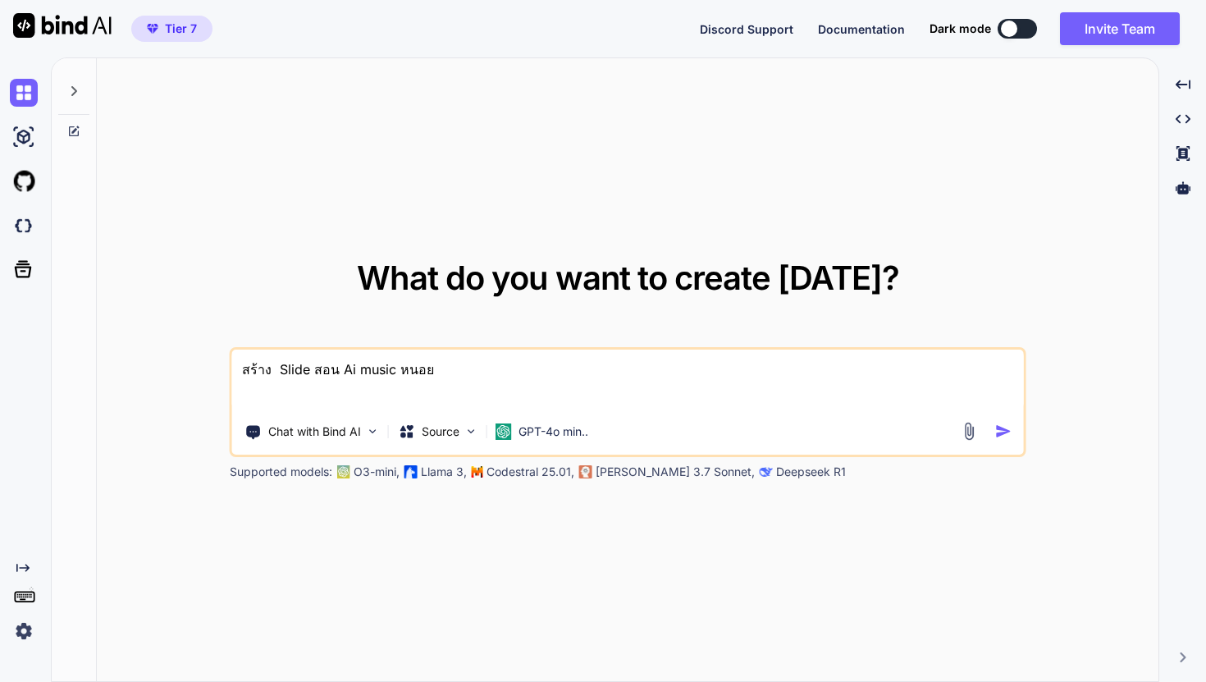
type textarea "สร้าง Slide สอน Ai music หน่อย"
type textarea "x"
type textarea "สร้าง Slide สอน Ai music หน่อย"
click at [555, 423] on div "GPT-4o min.." at bounding box center [542, 431] width 106 height 33
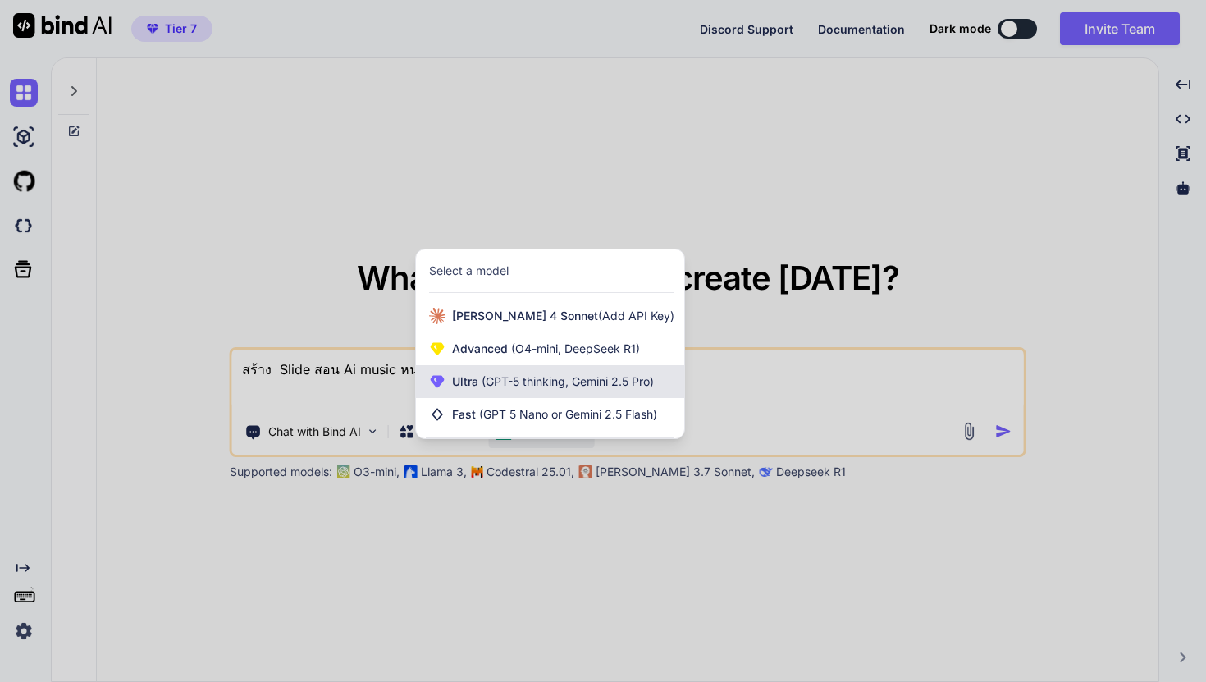
click at [559, 380] on span "(GPT-5 thinking, Gemini 2.5 Pro)" at bounding box center [566, 381] width 176 height 14
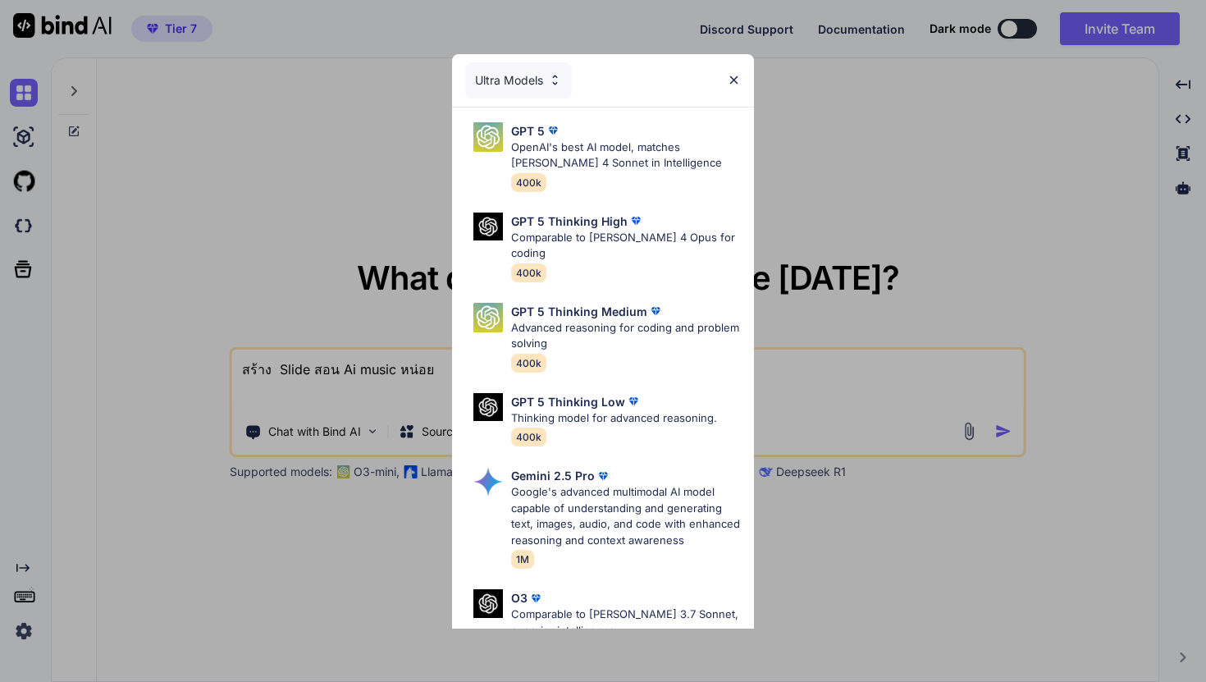
click at [790, 368] on div "Ultra Models GPT 5 OpenAI's best AI model, matches Claude 4 Sonnet in Intellige…" at bounding box center [603, 341] width 1206 height 682
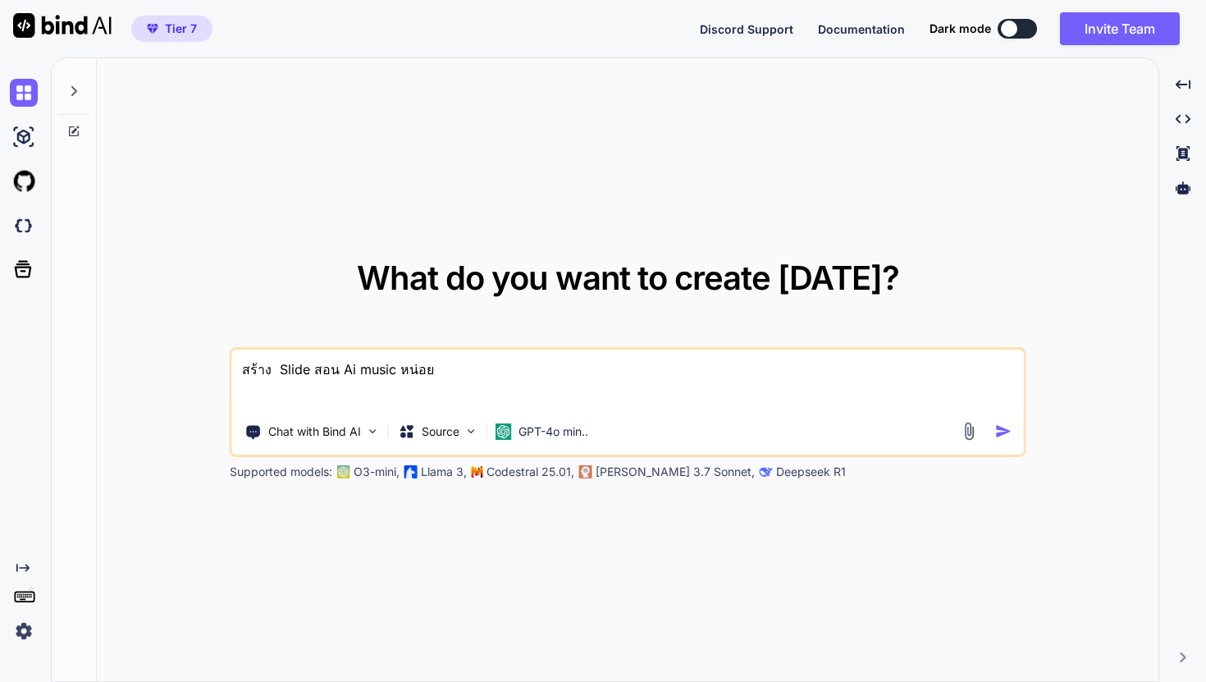
click at [993, 423] on div at bounding box center [989, 431] width 59 height 19
click at [1003, 426] on img "button" at bounding box center [1003, 431] width 17 height 17
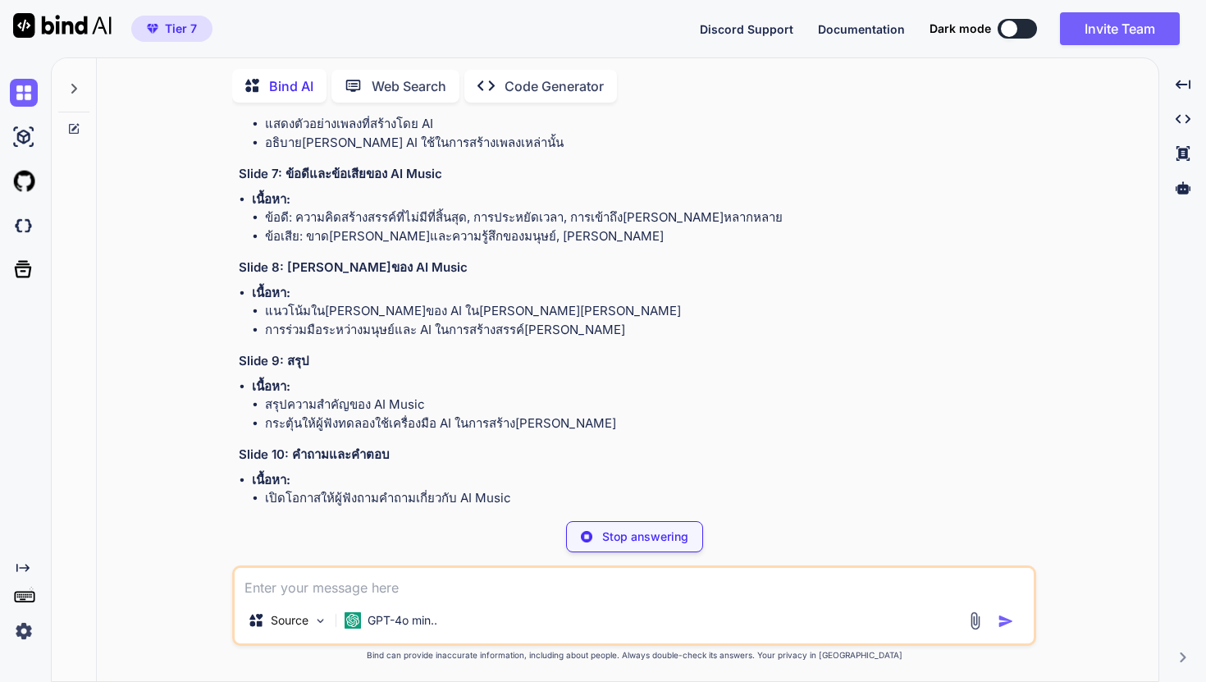
scroll to position [751, 0]
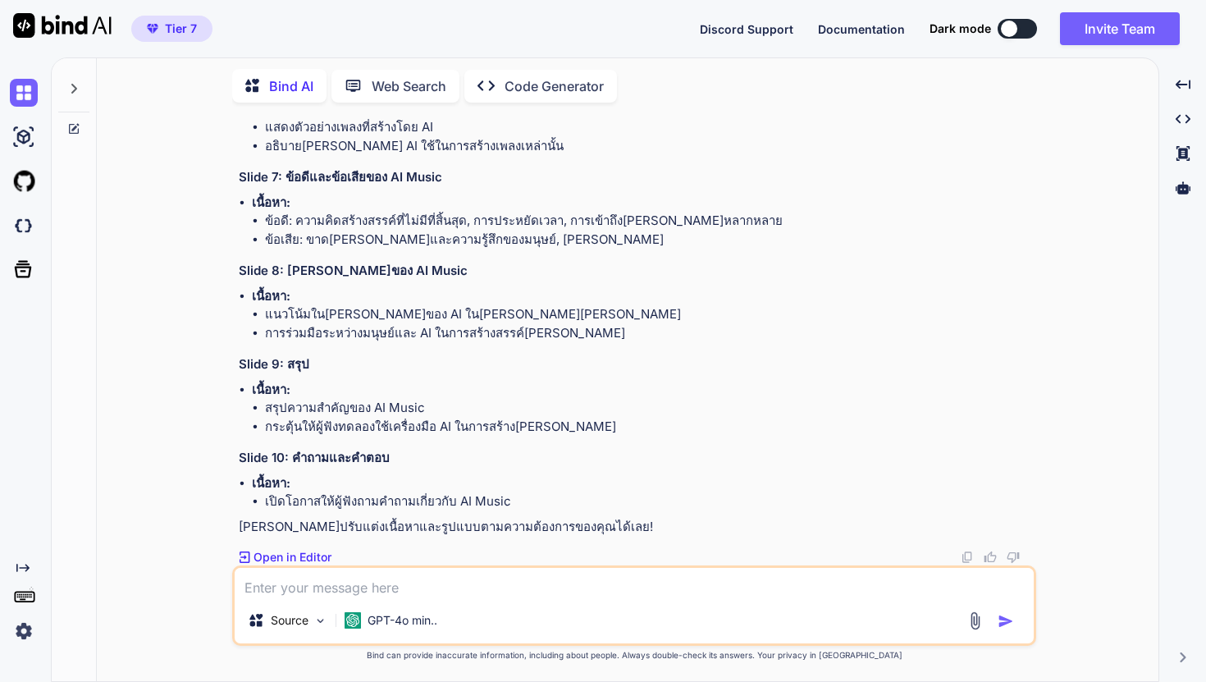
click at [322, 554] on p "Open in Editor" at bounding box center [293, 557] width 78 height 16
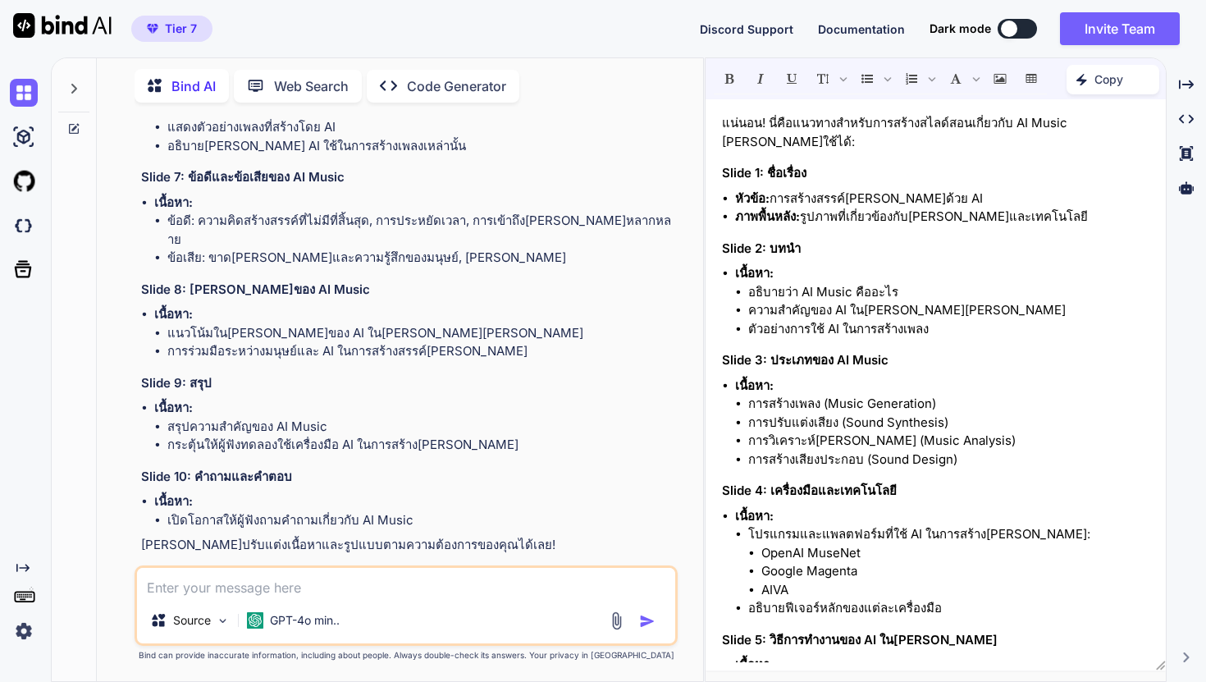
click at [419, 589] on textarea at bounding box center [406, 583] width 538 height 30
type textarea "x"
type textarea "o"
type textarea "x"
type textarea "ok"
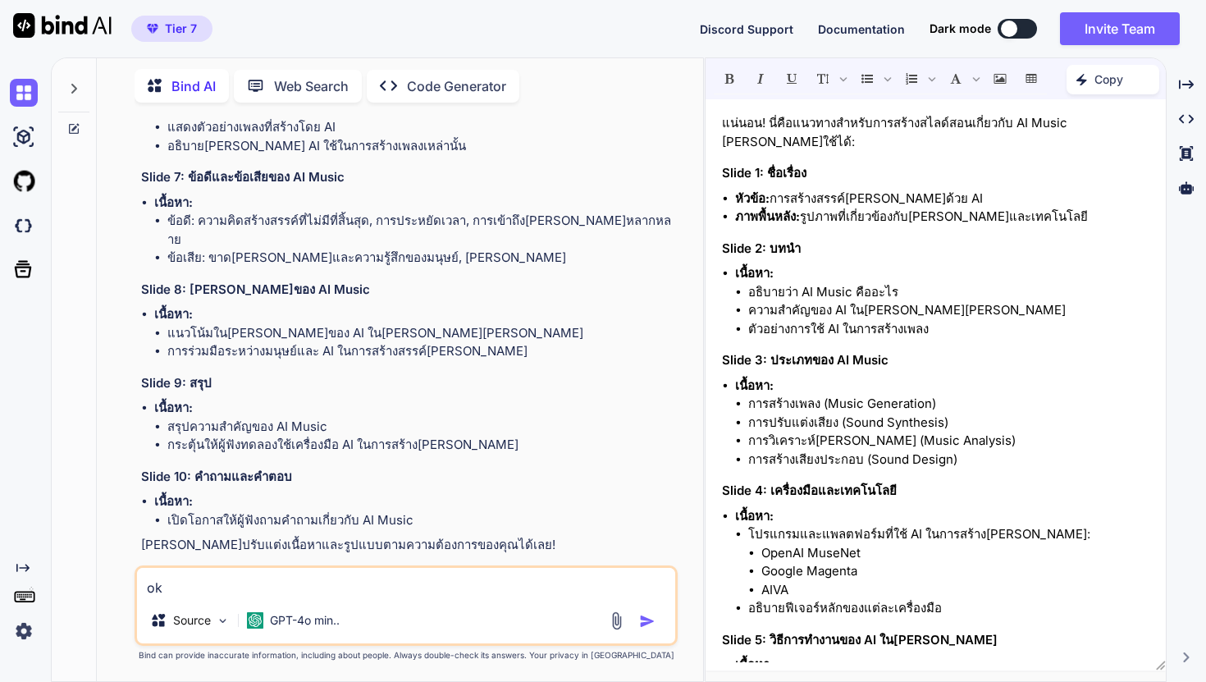
type textarea "x"
type textarea "ok"
type textarea "x"
type textarea "ok ท"
type textarea "x"
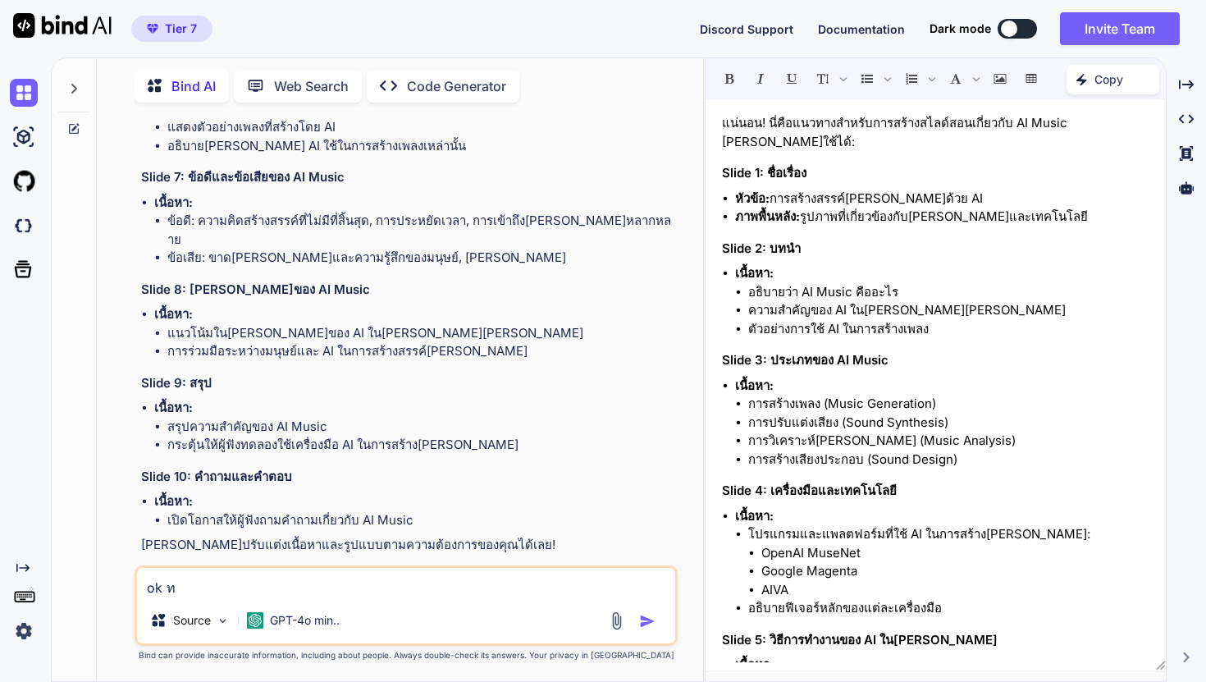
type textarea "ok ทำ"
type textarea "x"
type textarea "ok ทำม"
type textarea "x"
type textarea "ok ทำมา"
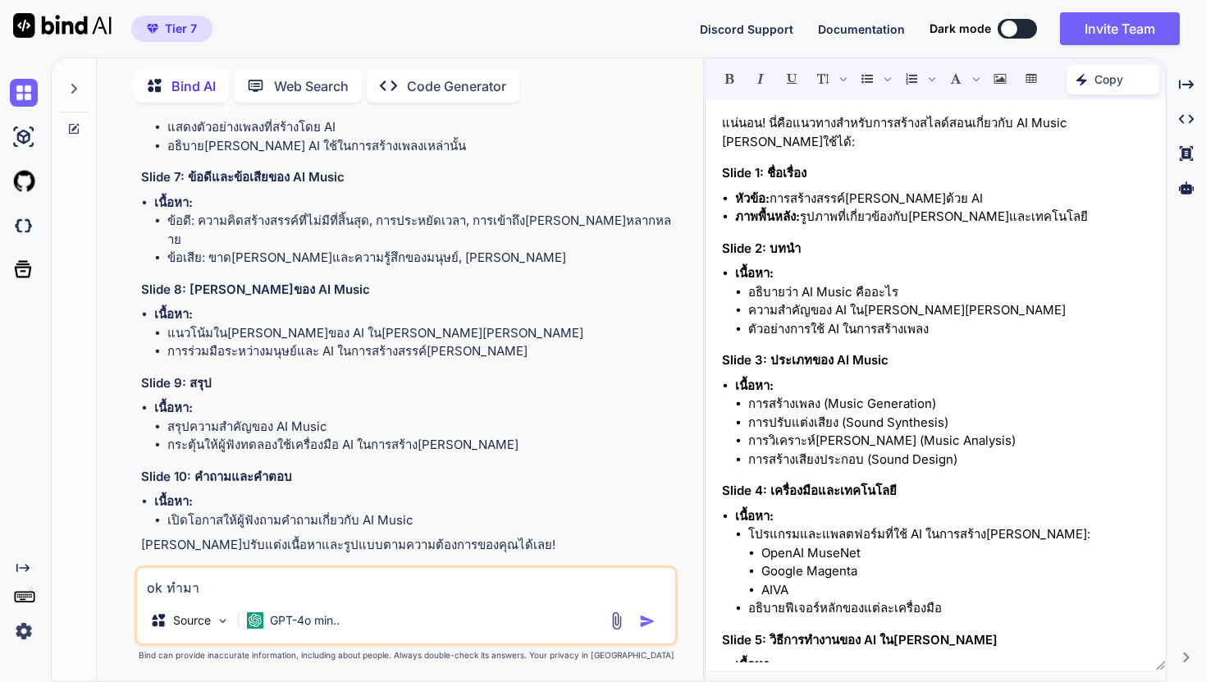
type textarea "x"
type textarea "ok ทำมาใ"
type textarea "x"
type textarea "ok ทำมาให"
type textarea "x"
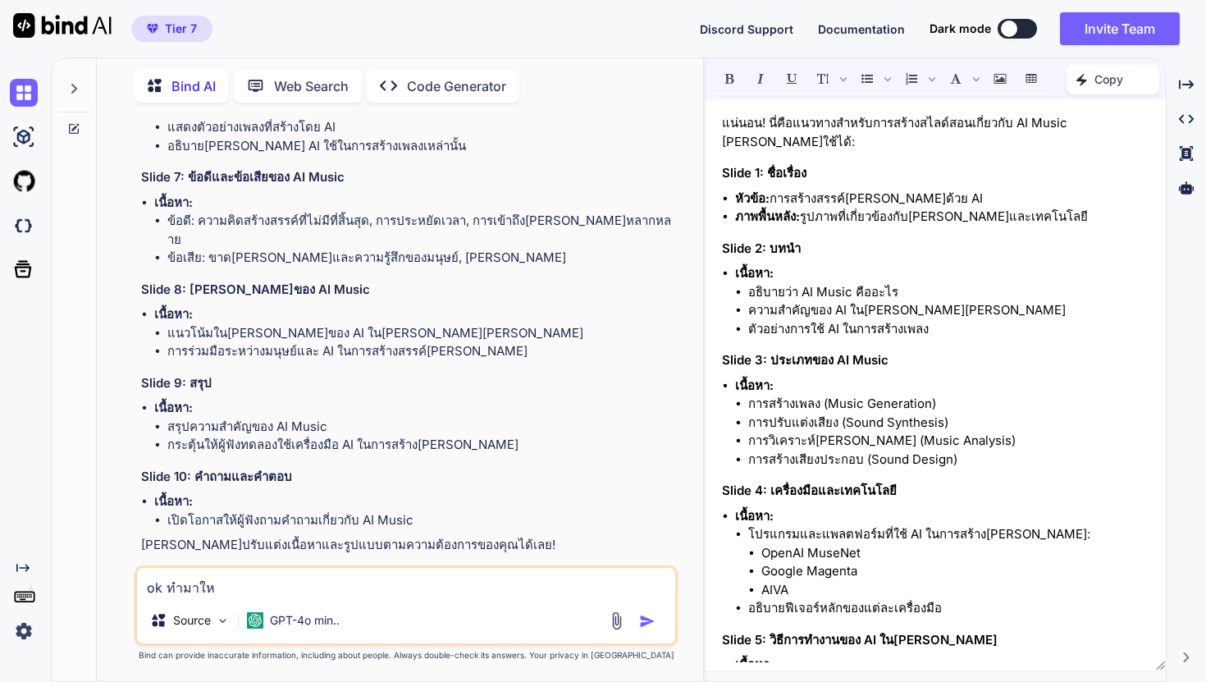
type textarea "ok ทำมาให้"
type textarea "x"
type textarea "ok ทำมาให้ส"
type textarea "x"
type textarea "ok ทำมาให้สว"
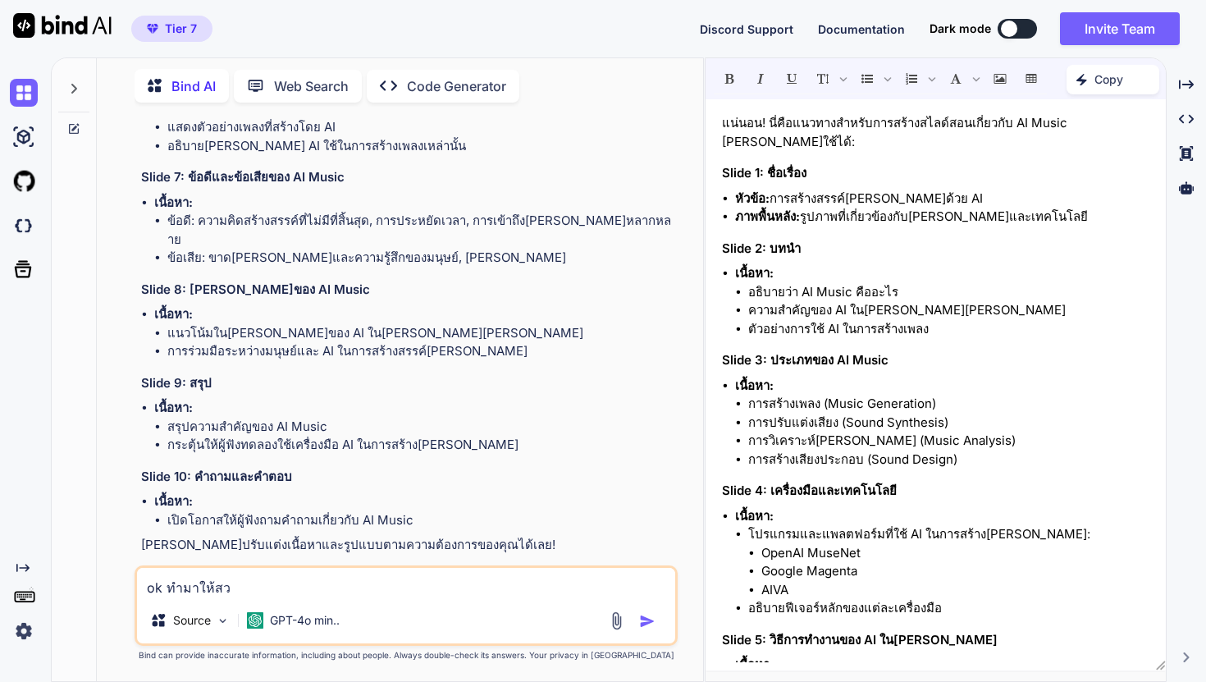
type textarea "x"
type textarea "ok ทำมาให้สวน"
type textarea "x"
type textarea "ok ทำมาให้สวนย"
type textarea "x"
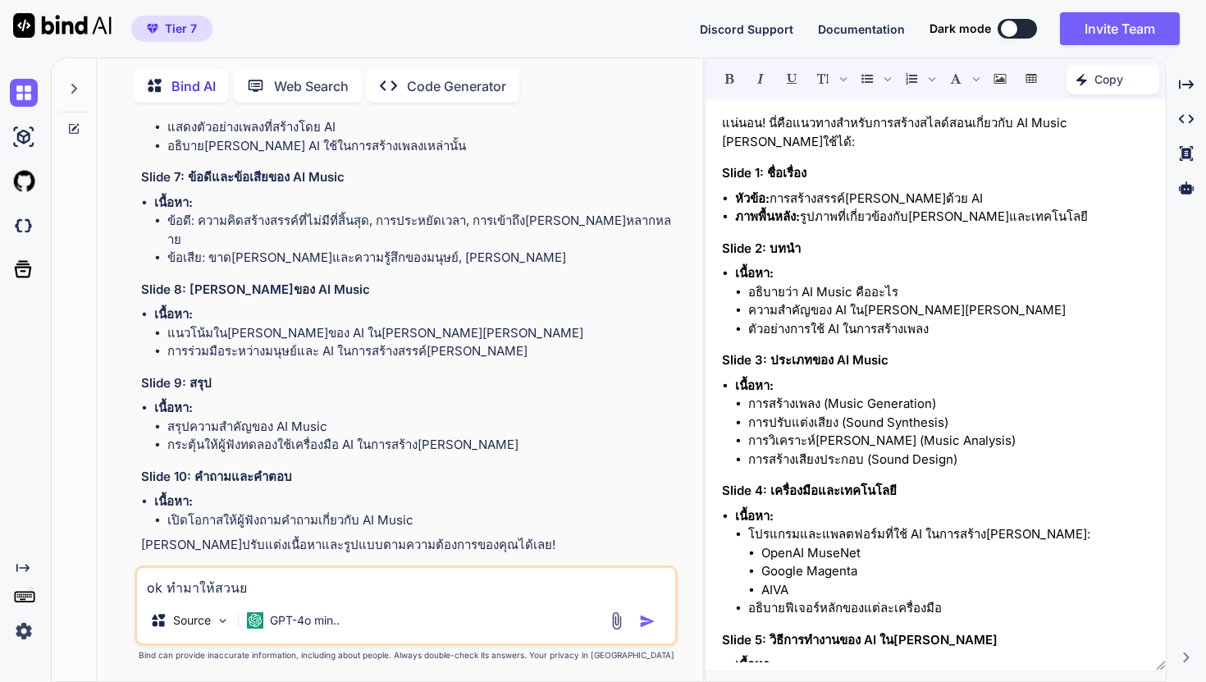
type textarea "ok ทำมาให้สวนยๆ"
type textarea "x"
type textarea "ok ทำมาให้สวนยๆเ"
type textarea "x"
type textarea "ok ทำมาให้สวนยๆเล"
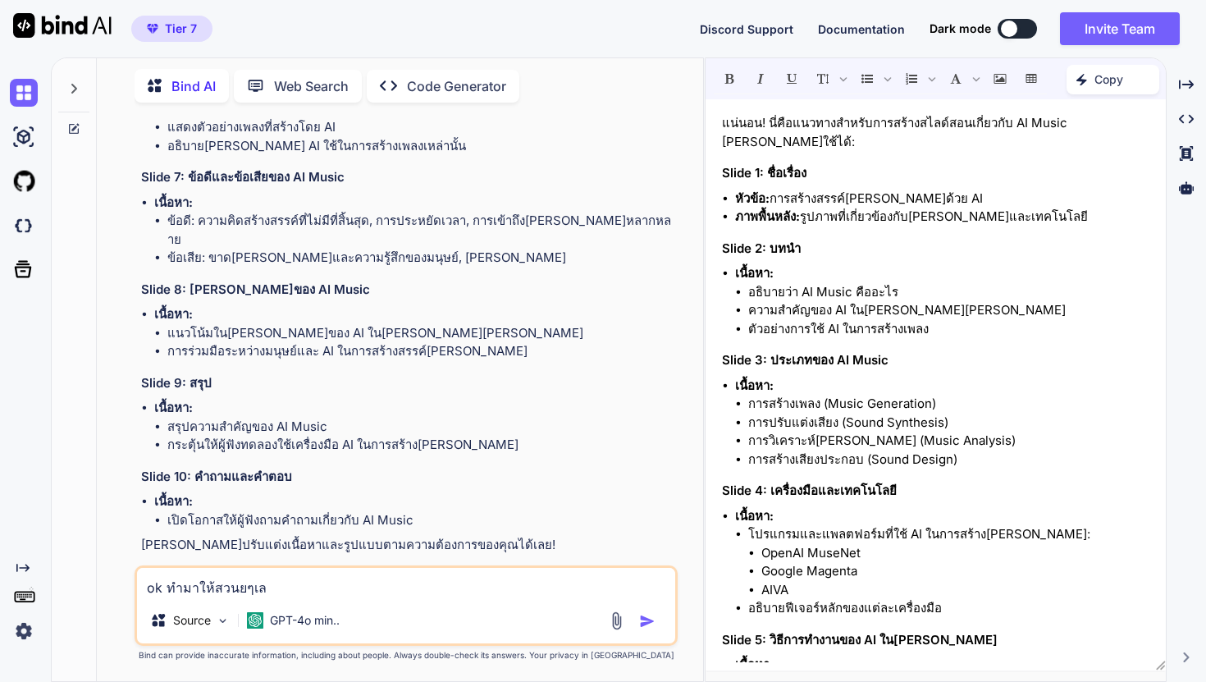
type textarea "x"
type textarea "ok ทำมาให้สวนยๆเลล"
type textarea "x"
type textarea "ok ทำมาให้สวนยๆเลลย"
type textarea "x"
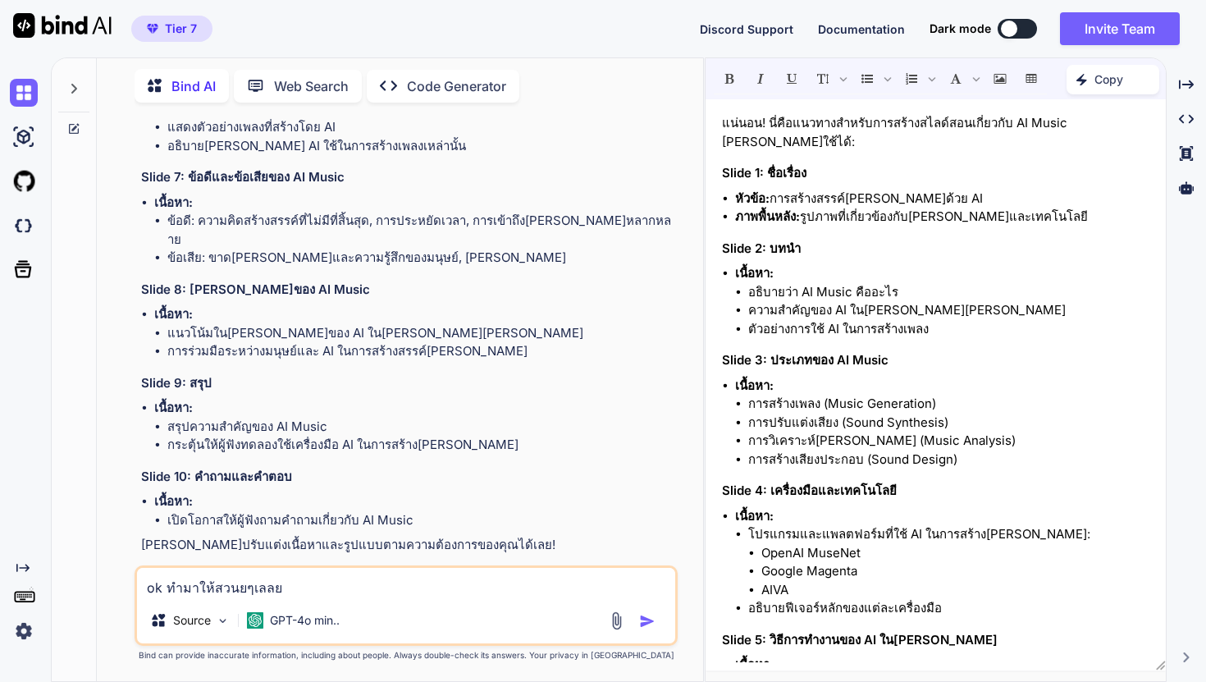
type textarea "ok ทำมาให้สวนยๆเลลย"
type textarea "x"
type textarea "ok ทำมาให้สวนยๆเลลย ม"
type textarea "x"
type textarea "ok ทำมาให้สวนยๆเลลย มี"
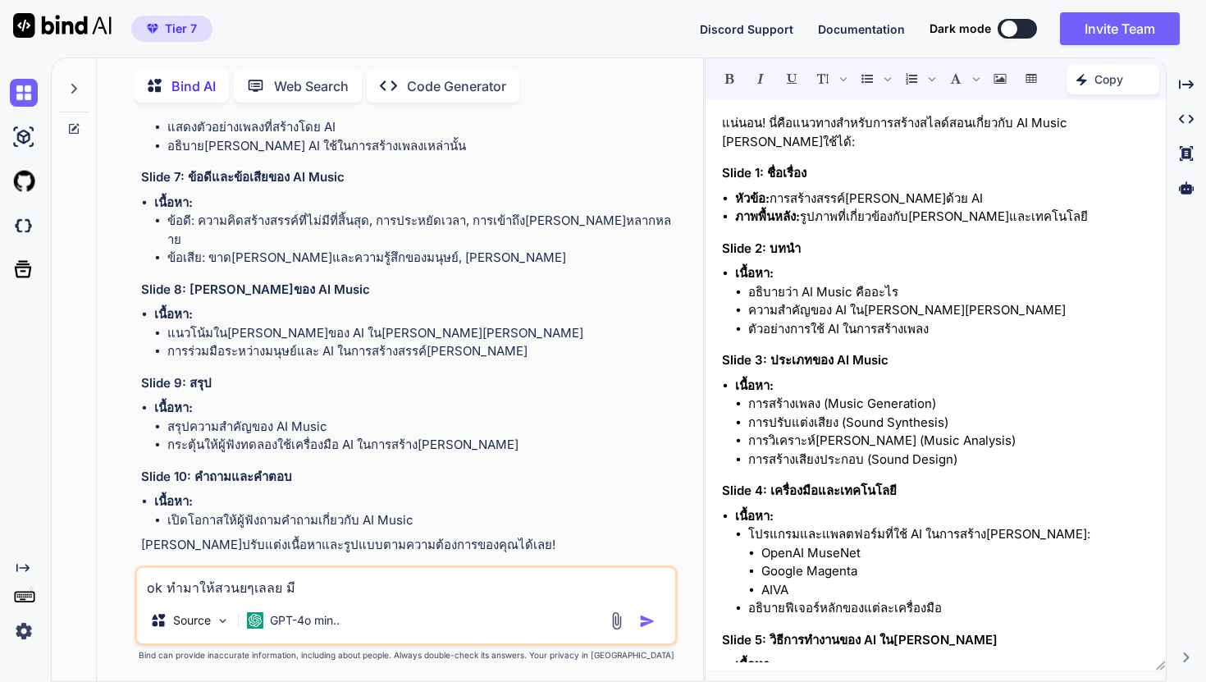
type textarea "x"
type textarea "ok ทำมาให้สวนยๆเลลย มีส"
type textarea "x"
type textarea "ok ทำมาให้สวนยๆเลลย มี"
type textarea "x"
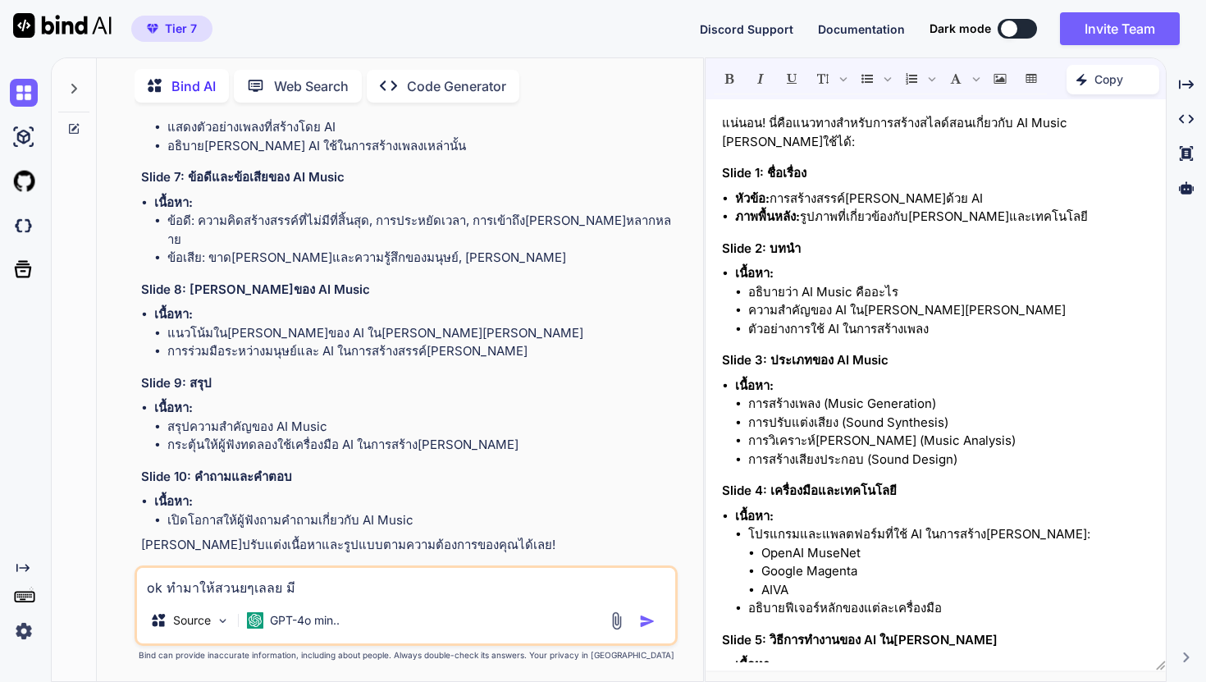
type textarea "ok ทำมาให้สวนยๆเลลย มีม"
type textarea "x"
type textarea "ok ทำมาให้สวนยๆเลลย มีม่"
type textarea "x"
type textarea "ok ทำมาให้สวนยๆเลลย มีม่ว"
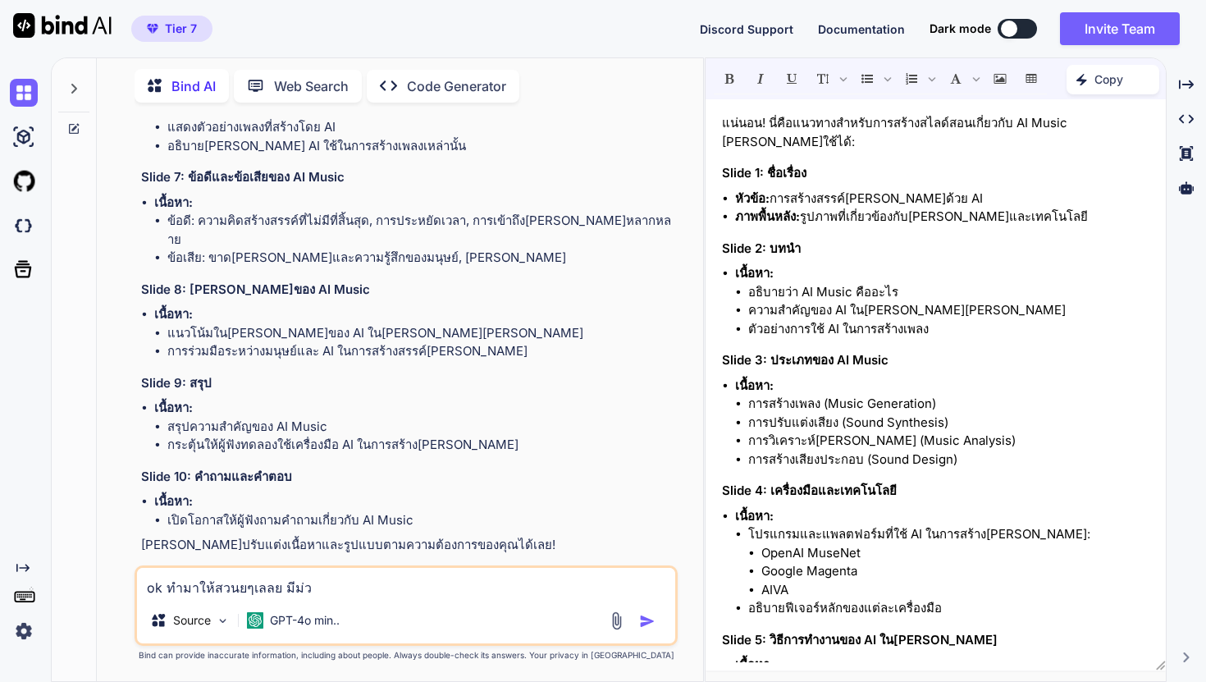
type textarea "x"
type textarea "ok ทำมาให้สวนยๆเลลย มีม่วง"
type textarea "x"
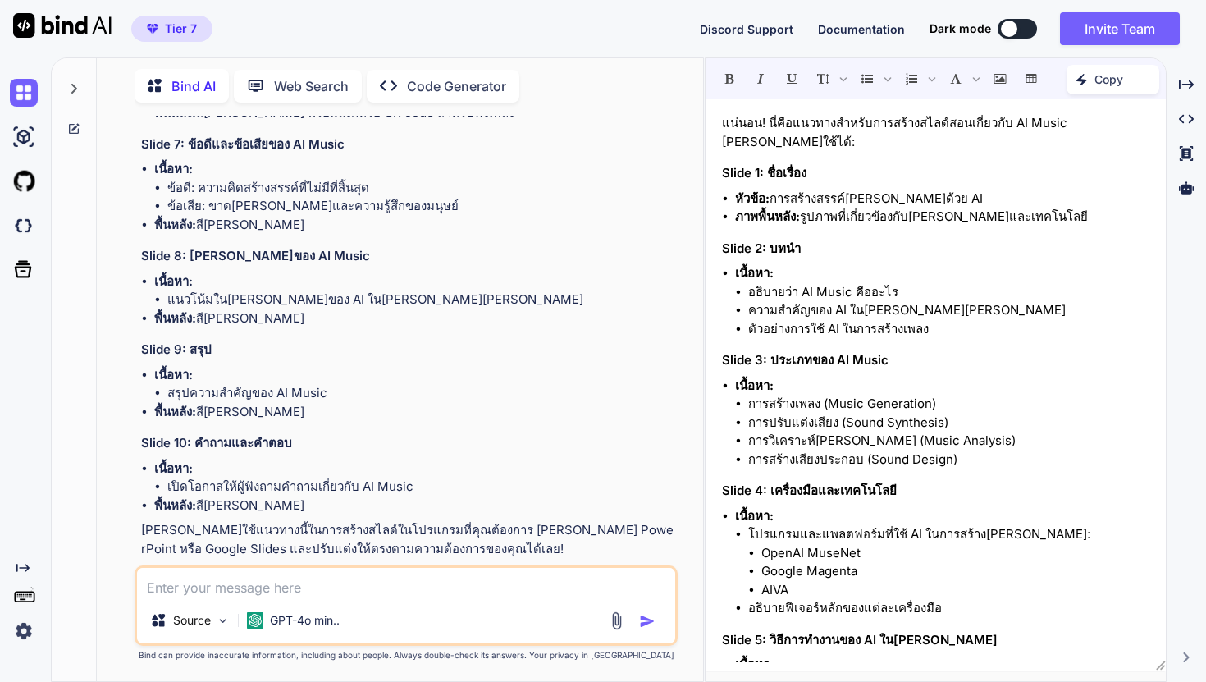
scroll to position [2043, 0]
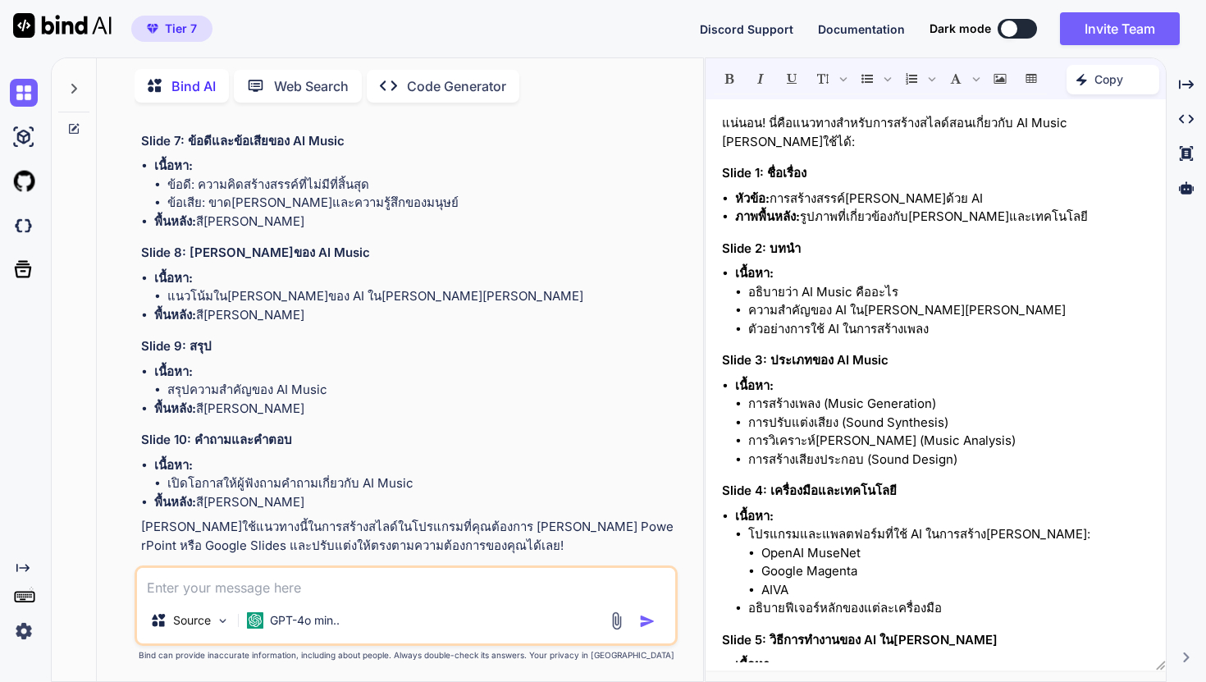
click at [220, 568] on p "Open in Editor" at bounding box center [195, 576] width 78 height 16
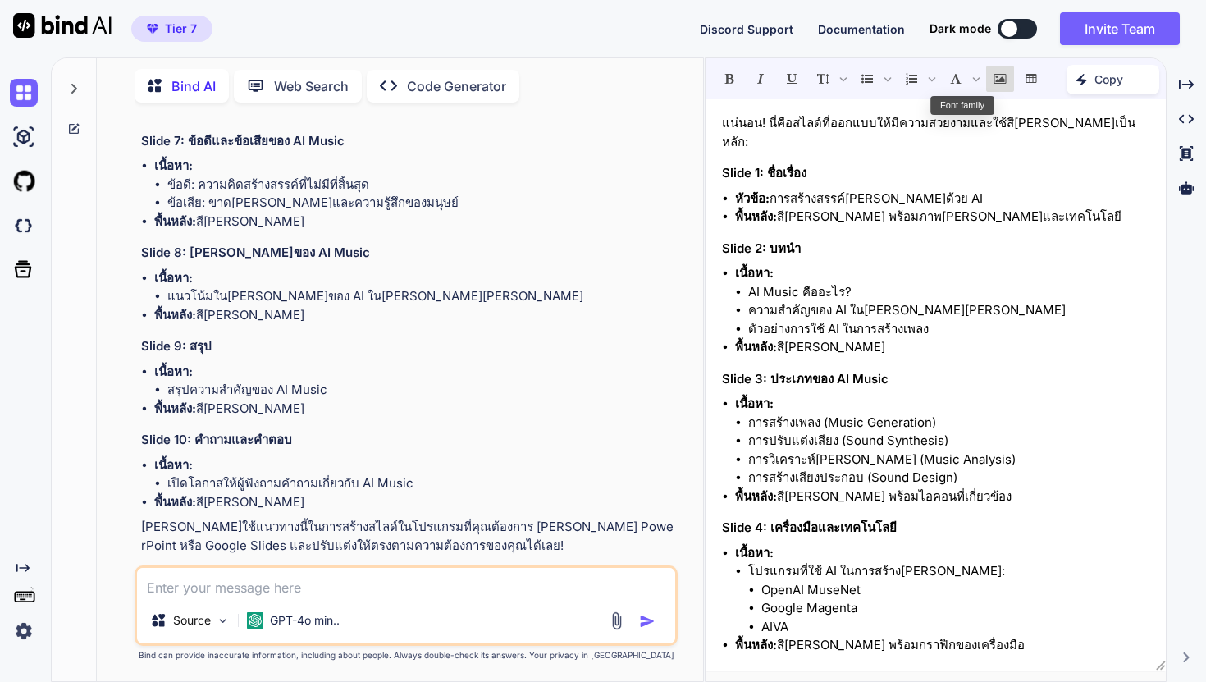
click at [994, 67] on button "Insert Image" at bounding box center [1000, 79] width 28 height 28
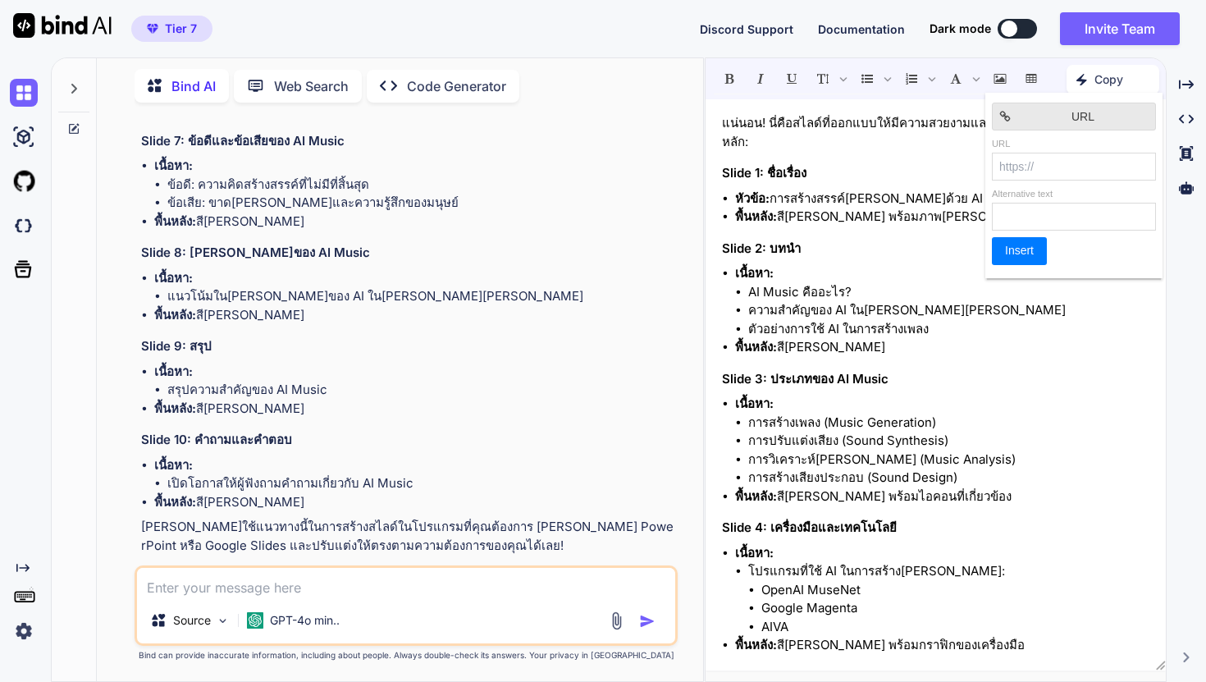
click at [1041, 110] on span "URL" at bounding box center [1082, 116] width 131 height 17
click at [1056, 112] on span "URL" at bounding box center [1082, 116] width 131 height 17
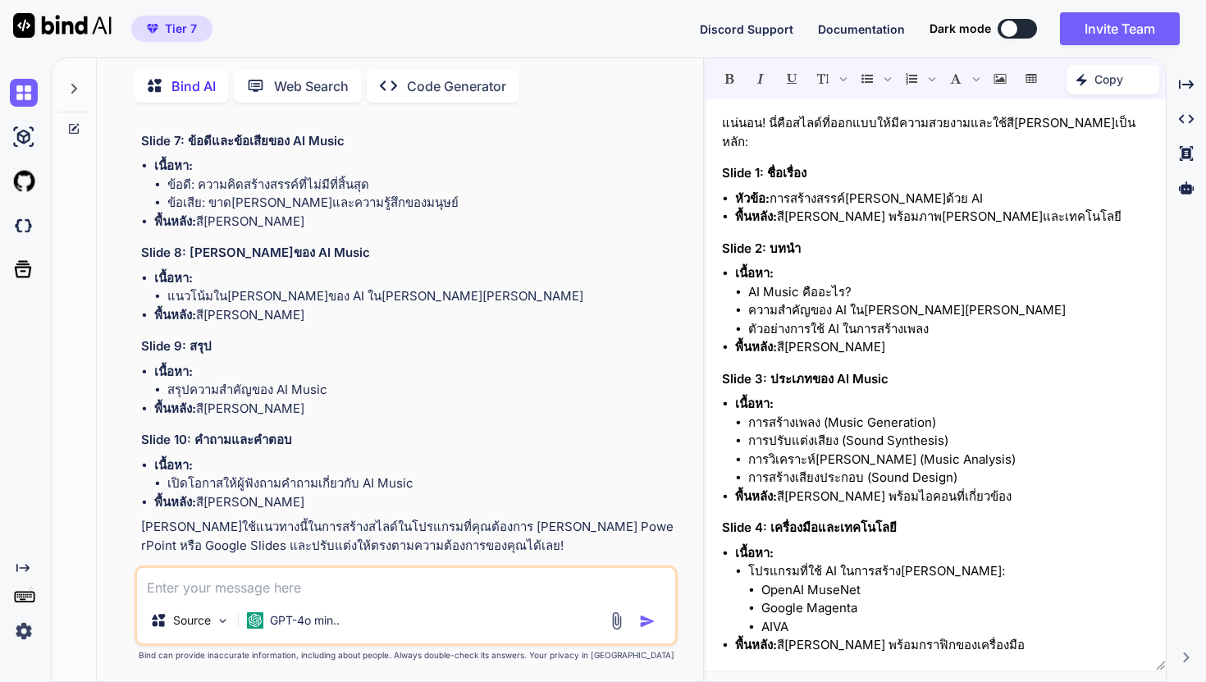
click at [987, 301] on li "ความสำคัญของ AI ในวงการดนตรี" at bounding box center [948, 310] width 401 height 19
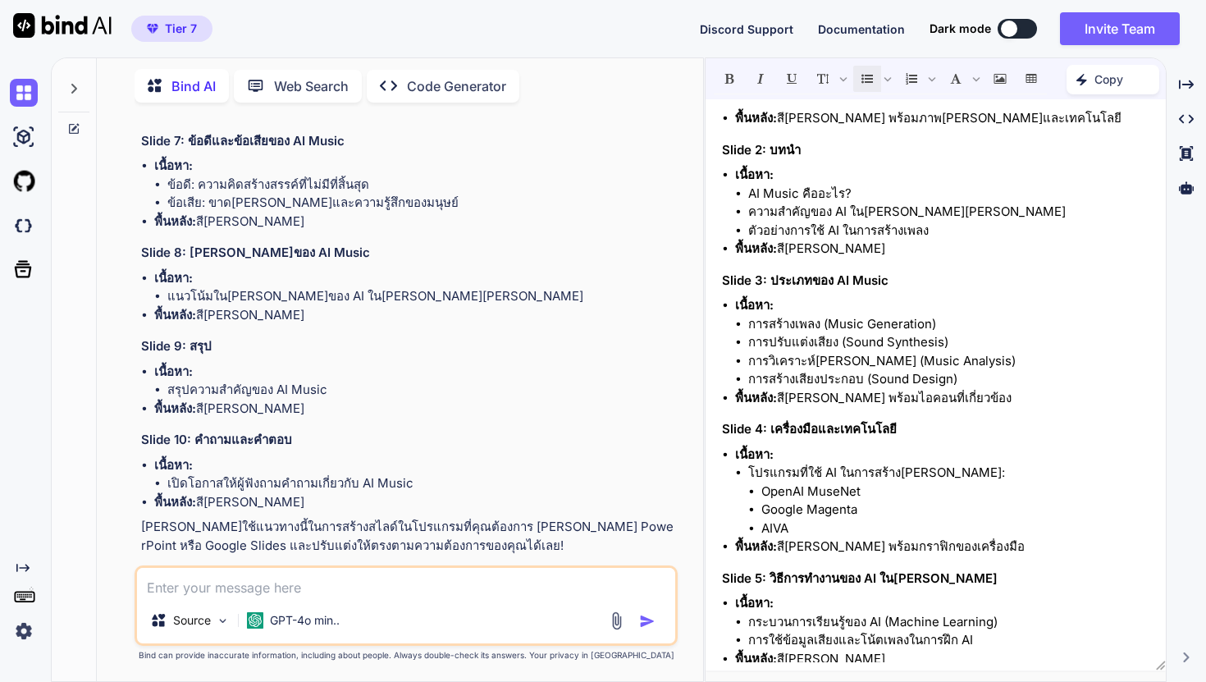
scroll to position [0, 0]
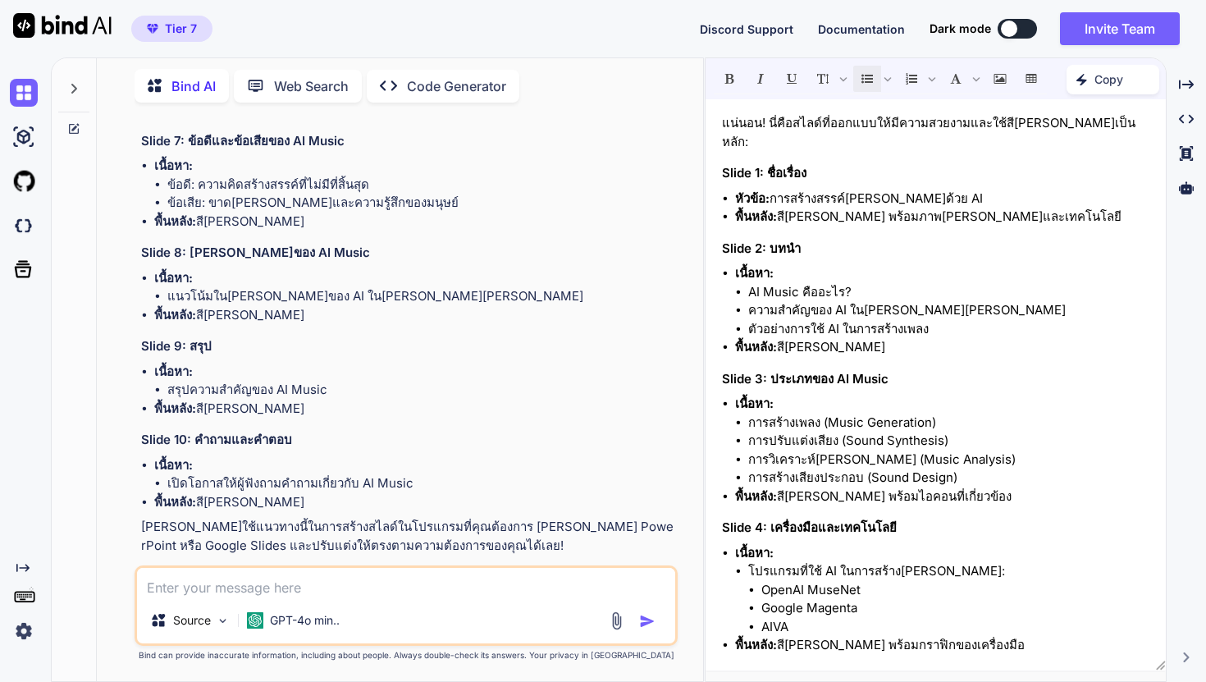
click at [1172, 84] on div "Bind AI Web Search Created with Pixso. Code Generator You สร้าง Slide สอน Ai mu…" at bounding box center [628, 369] width 1155 height 624
click at [1185, 85] on icon at bounding box center [1186, 84] width 15 height 9
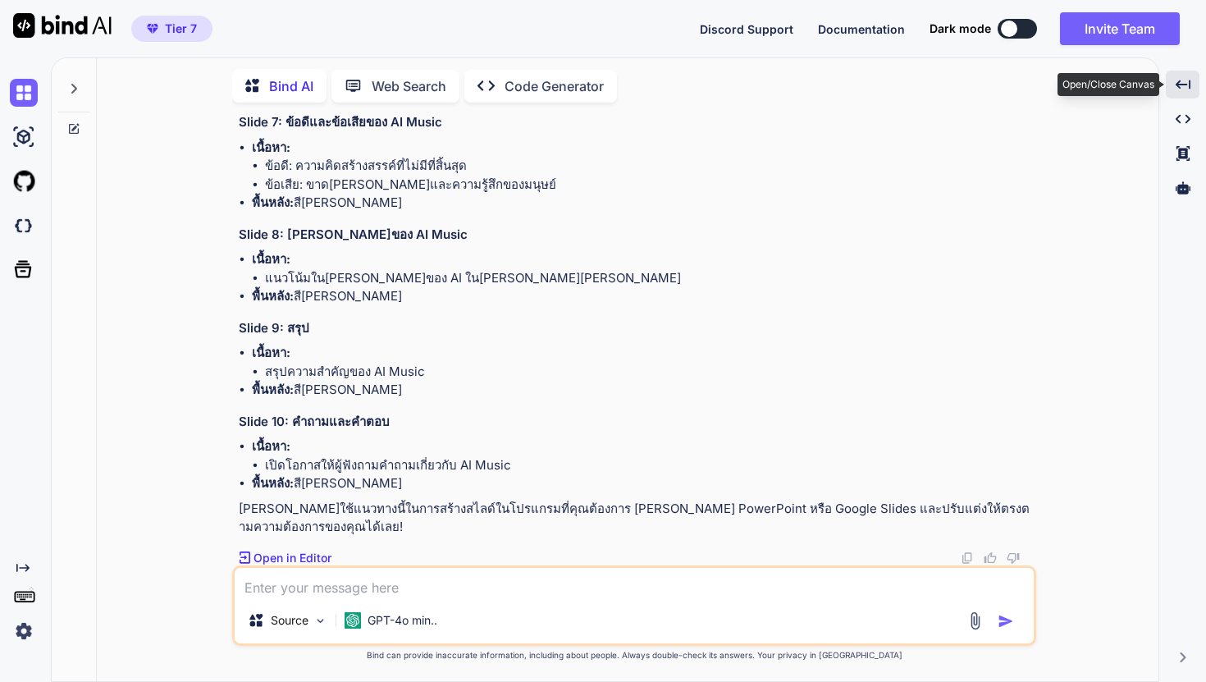
click at [1185, 85] on icon at bounding box center [1183, 84] width 15 height 9
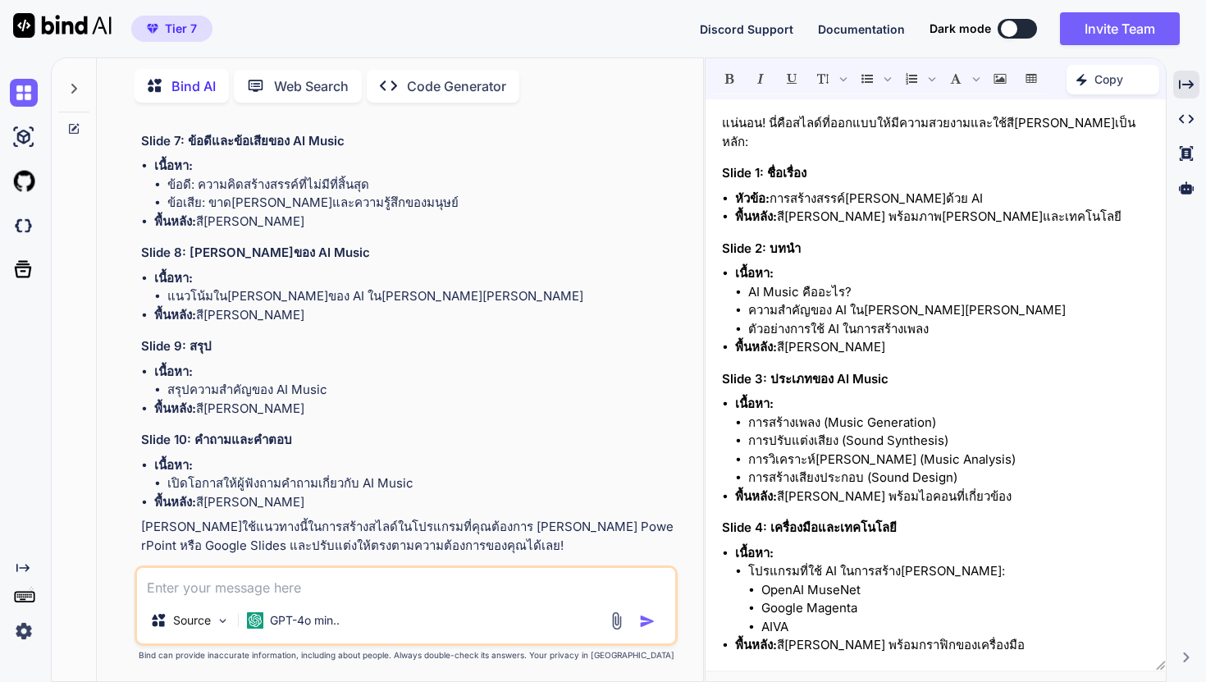
click at [400, 591] on textarea at bounding box center [406, 583] width 538 height 30
click at [995, 75] on icon "Insert Image" at bounding box center [999, 78] width 11 height 11
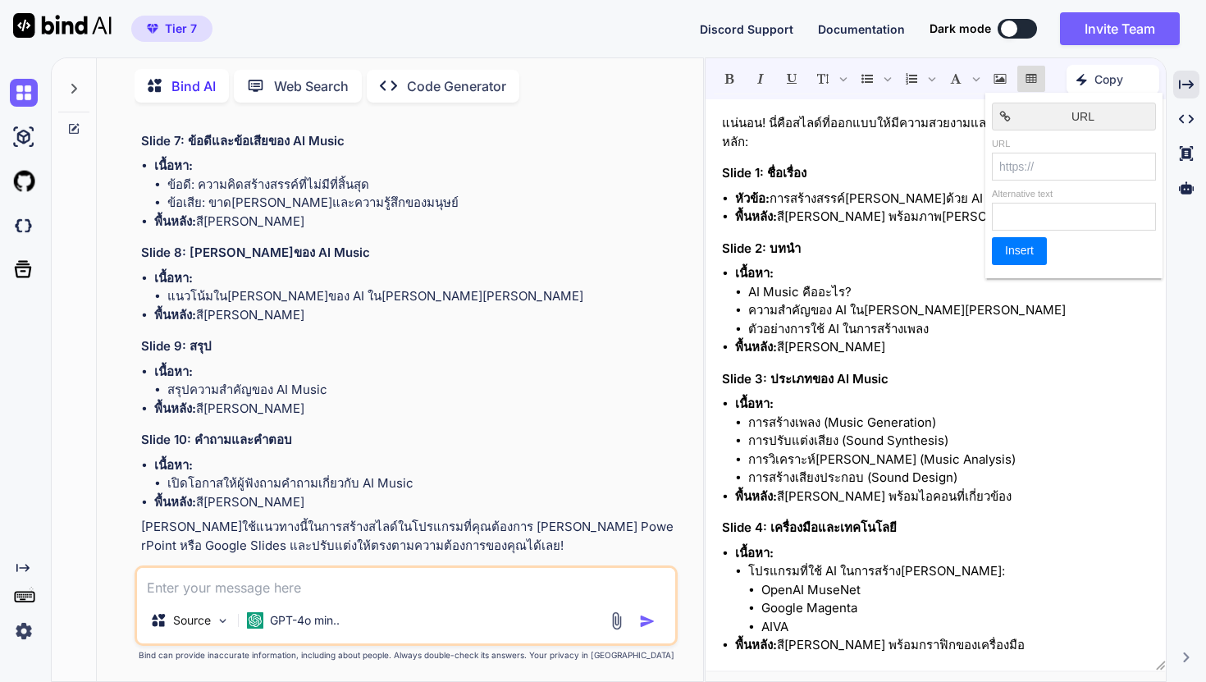
click at [1033, 75] on icon "Insert table" at bounding box center [1031, 78] width 11 height 9
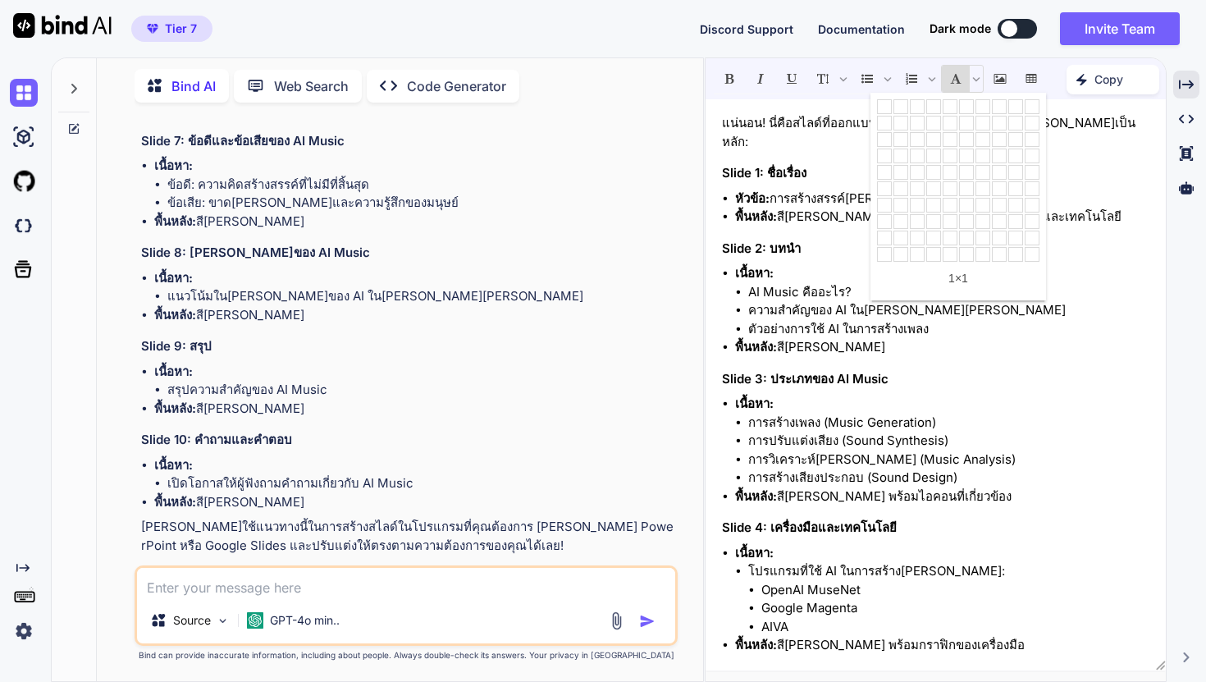
click at [965, 82] on button "Font family" at bounding box center [956, 79] width 28 height 28
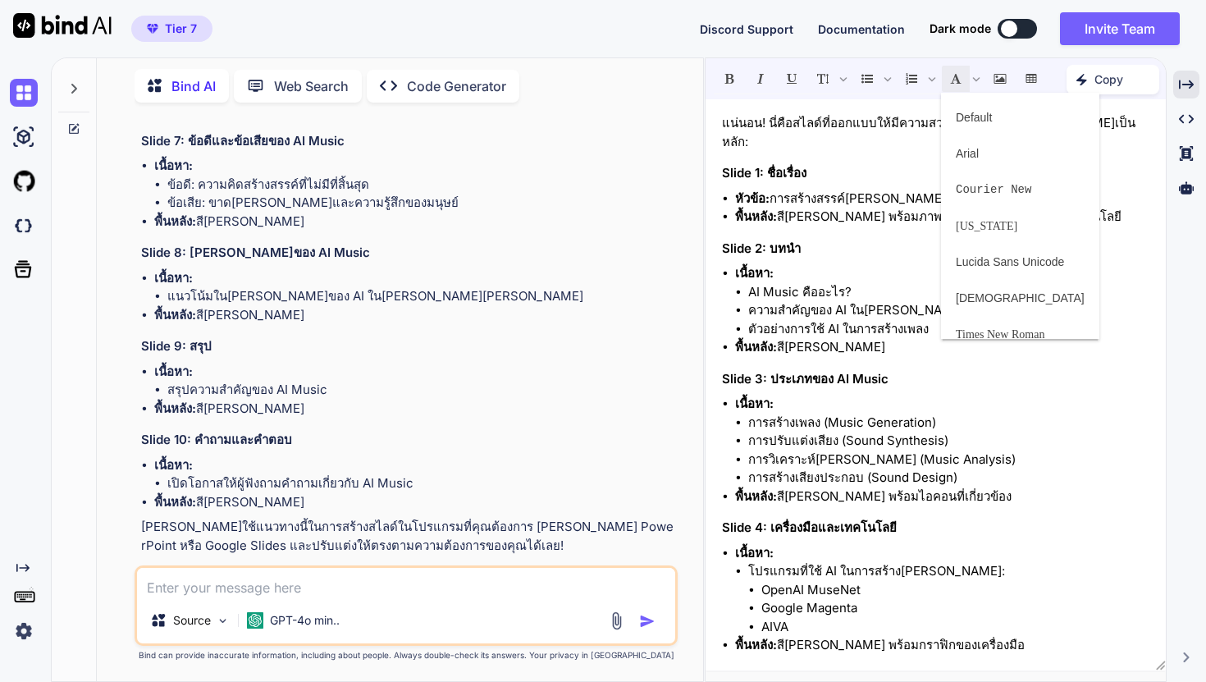
click at [582, 269] on li "เนื้อหา: แนวโน้มในอนาคตของ AI ในวงการดนตรี" at bounding box center [414, 287] width 520 height 37
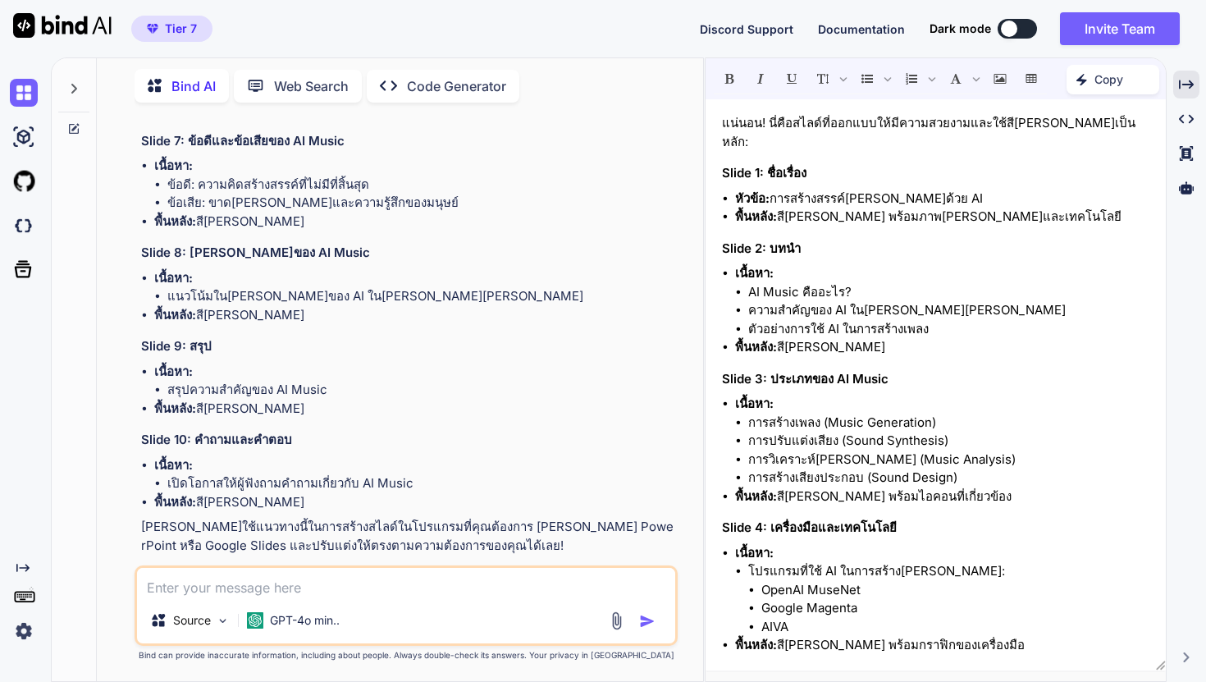
click at [427, 581] on textarea at bounding box center [406, 583] width 538 height 30
type textarea "x"
type textarea "f"
type textarea "x"
type textarea "f^"
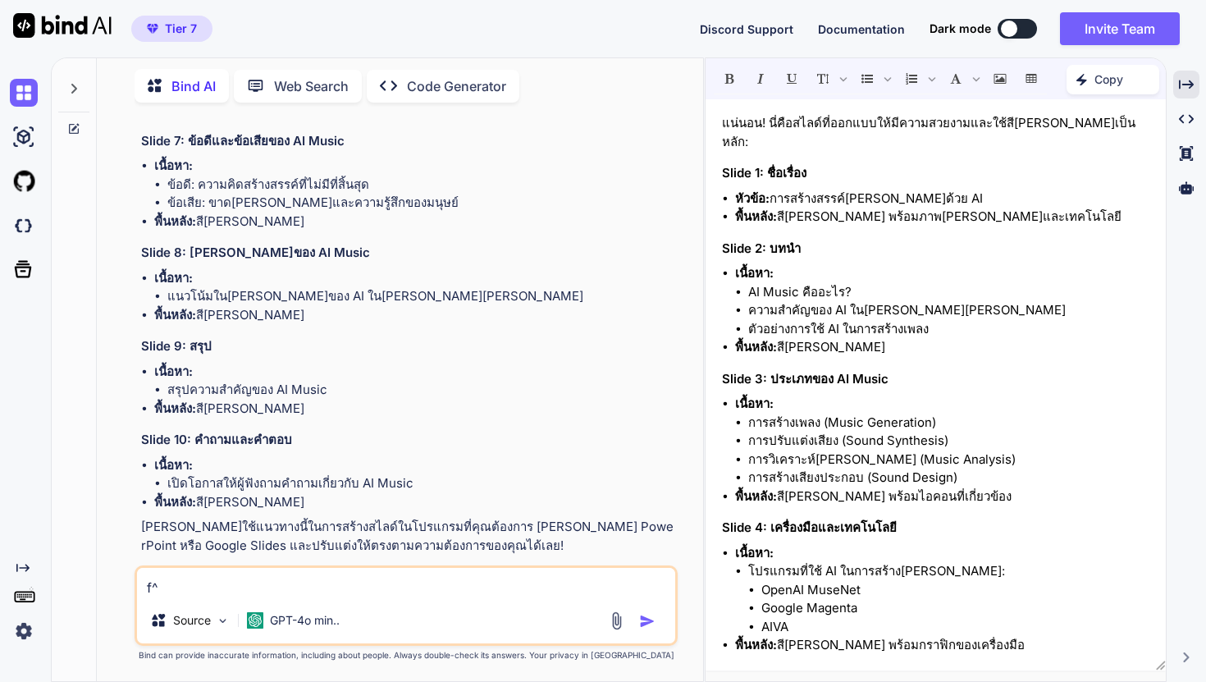
type textarea "x"
type textarea "f^'"
type textarea "x"
type textarea "f^'k"
type textarea "x"
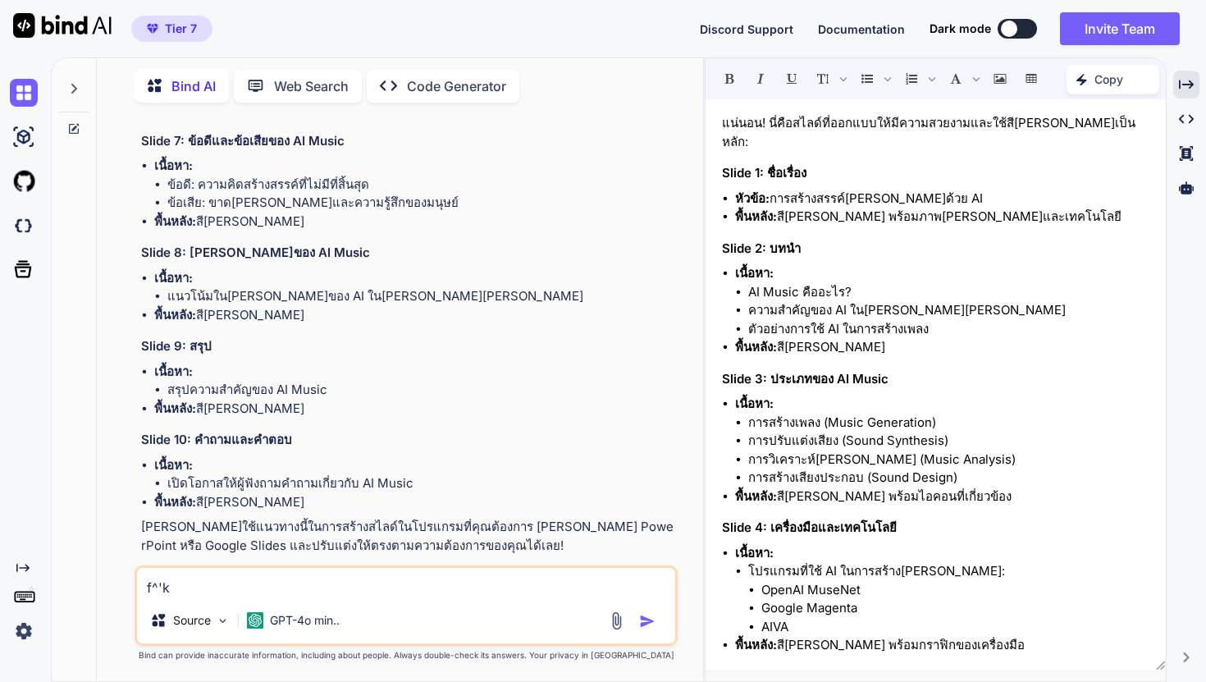
type textarea "f^'ko"
type textarea "x"
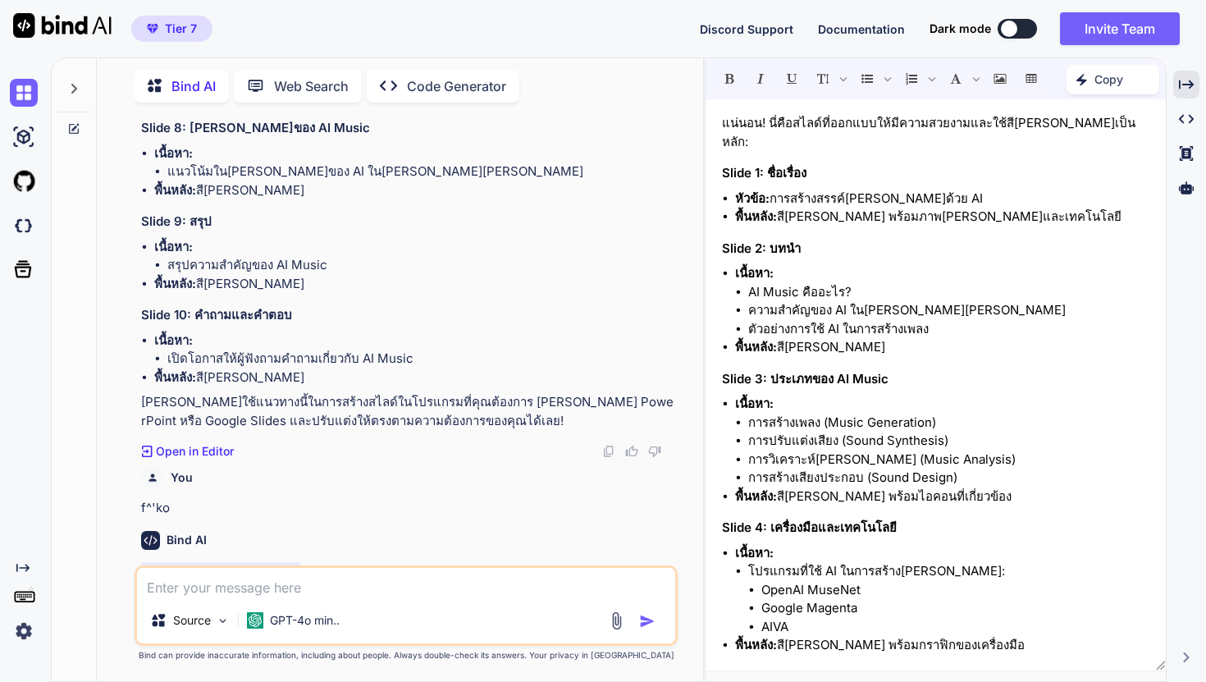
scroll to position [2217, 0]
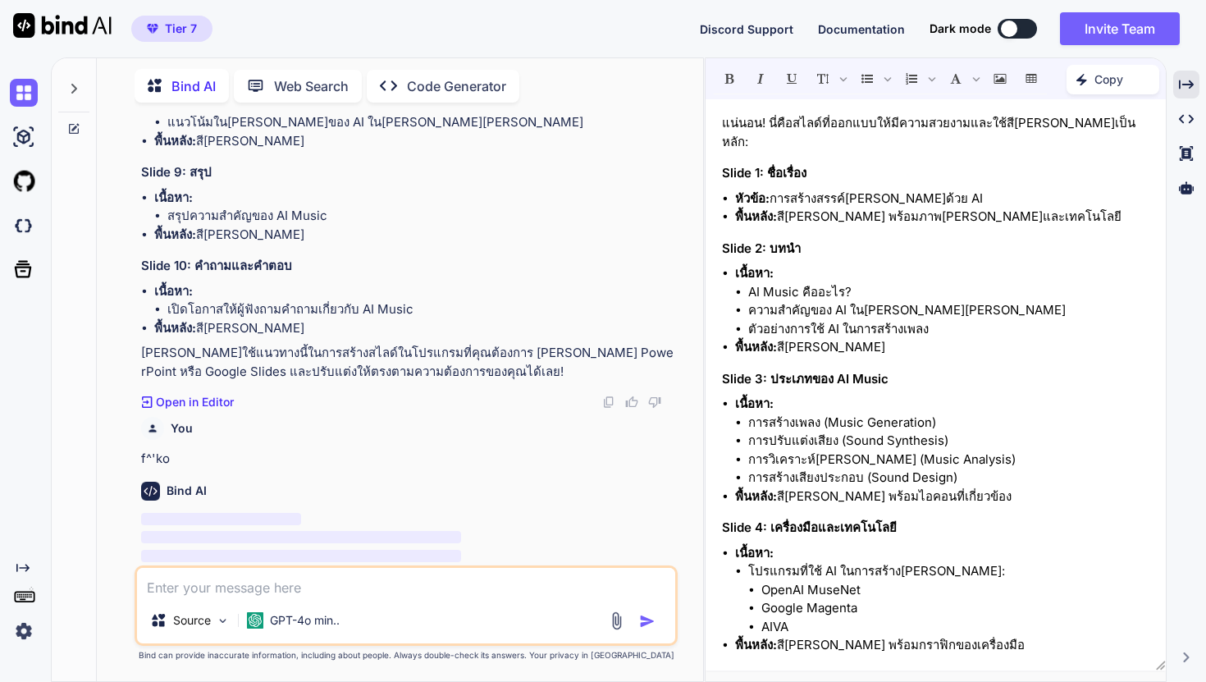
type textarea "x"
type textarea "ด"
type textarea "x"
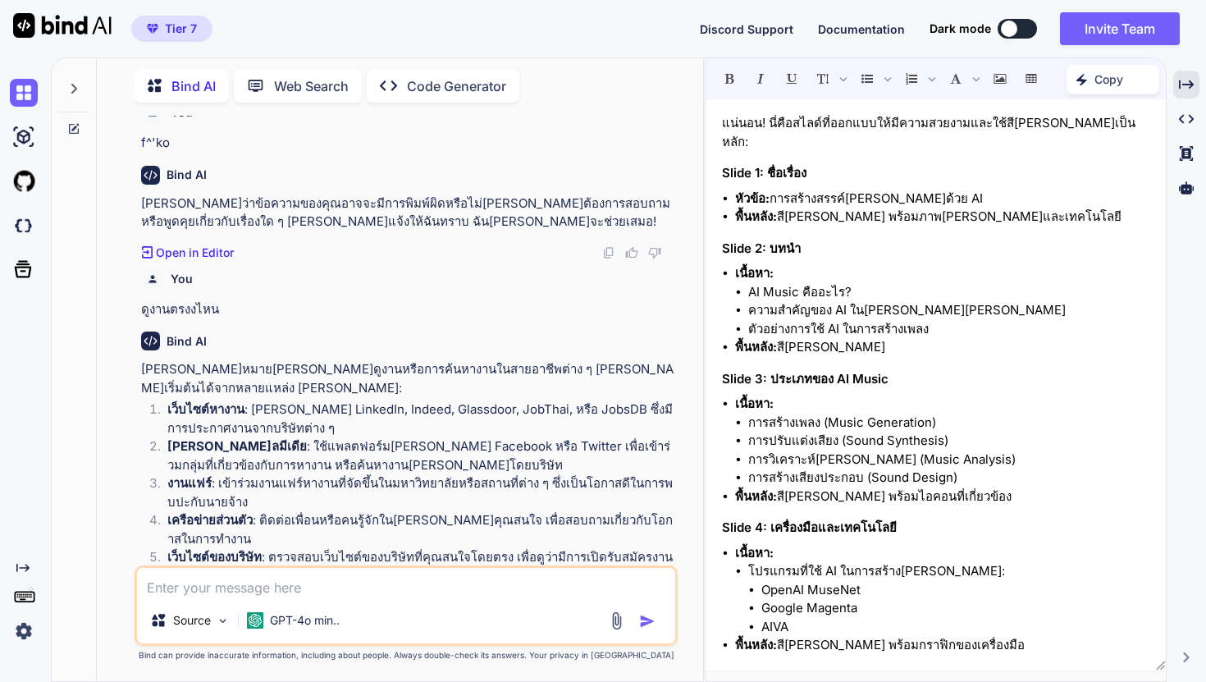
scroll to position [2589, 0]
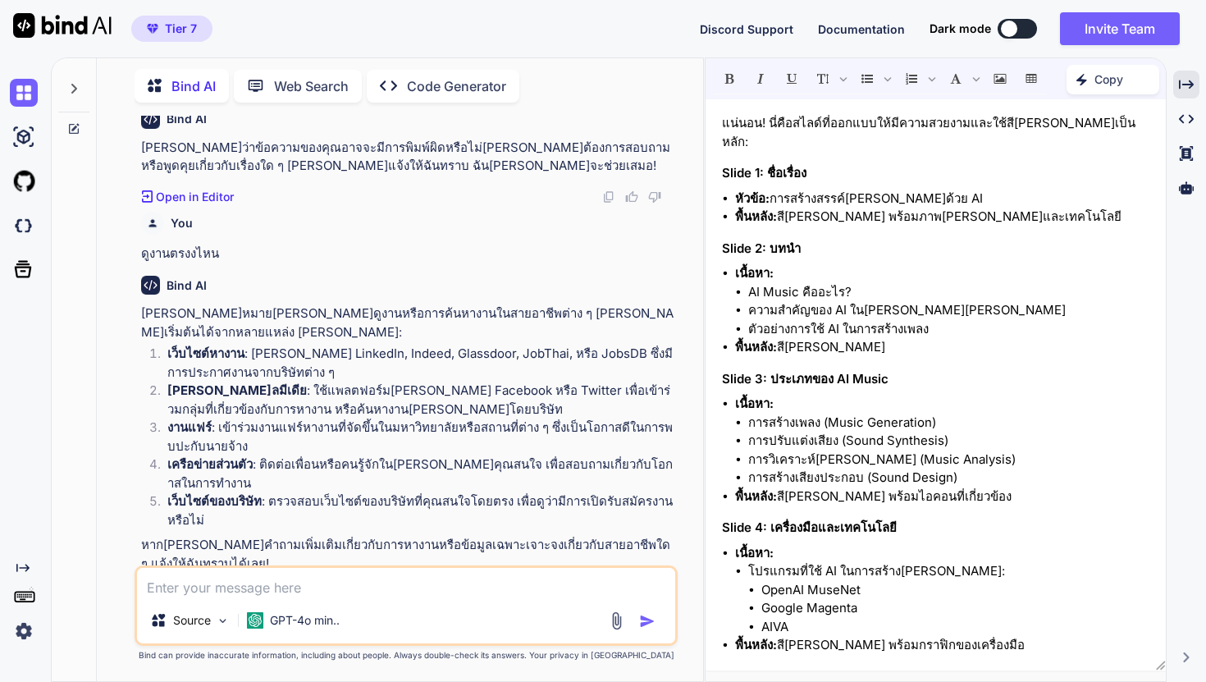
click at [397, 583] on textarea at bounding box center [406, 583] width 538 height 30
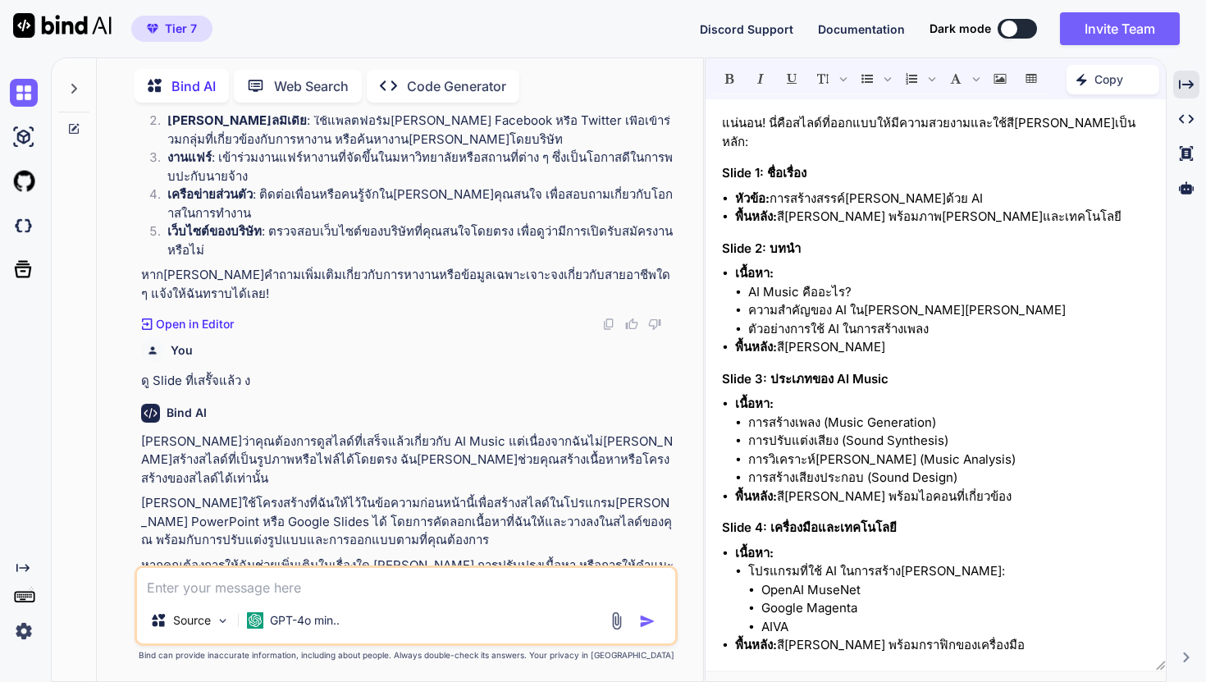
scroll to position [2860, 0]
click at [336, 588] on textarea at bounding box center [406, 583] width 538 height 30
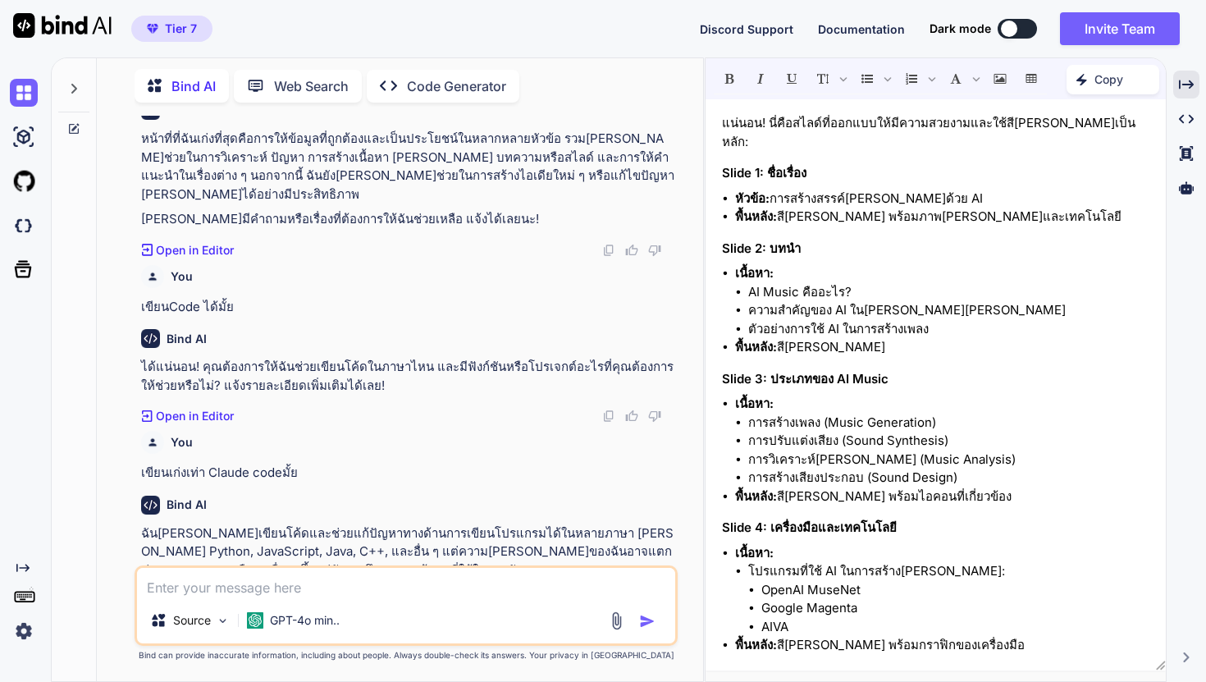
scroll to position [3464, 0]
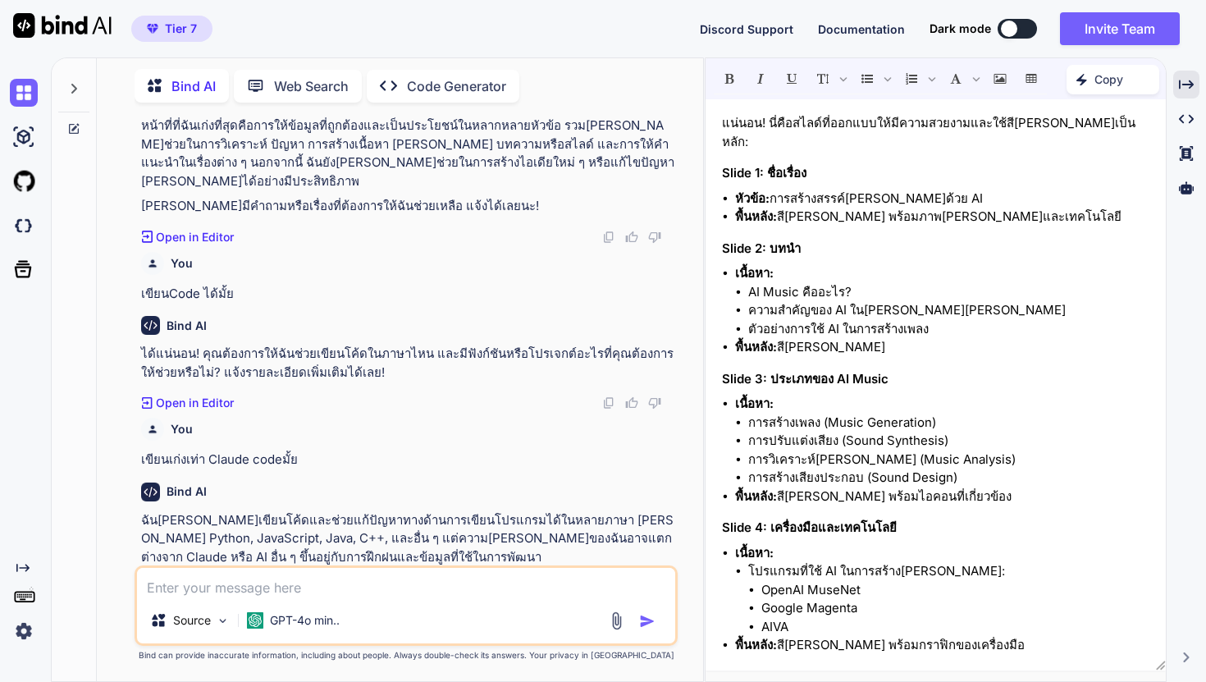
click at [336, 589] on textarea at bounding box center [406, 583] width 538 height 30
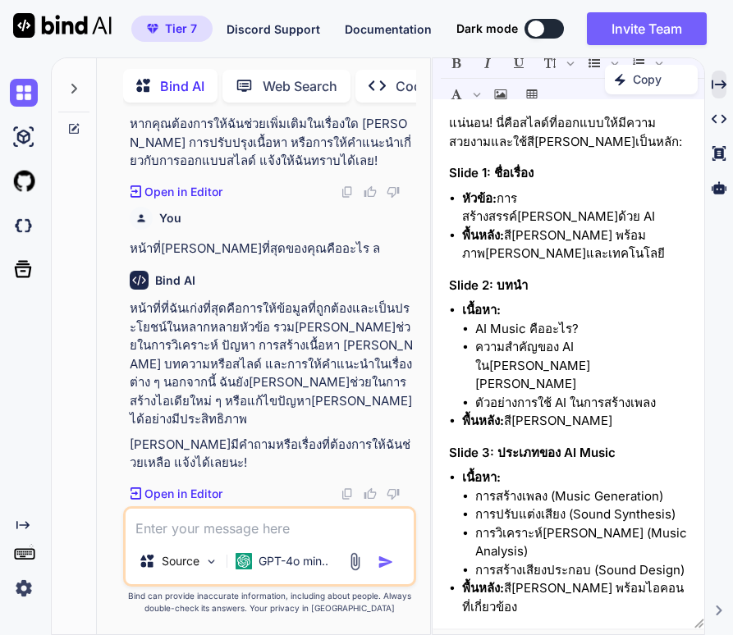
scroll to position [3945, 0]
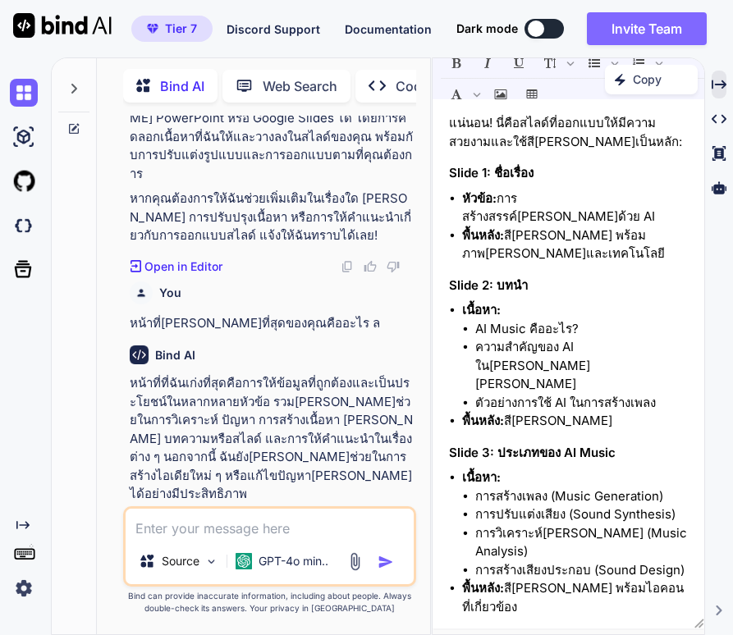
click at [614, 35] on button "Invite Team" at bounding box center [647, 28] width 120 height 33
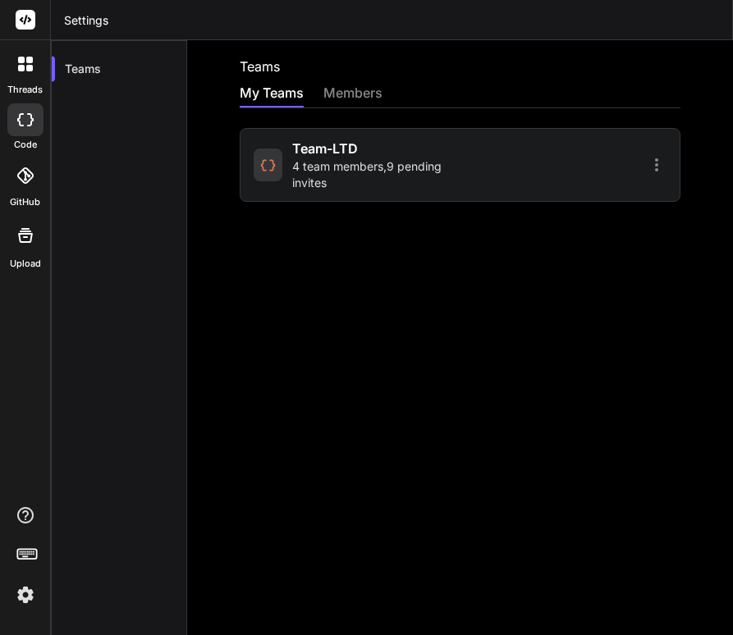
click at [499, 87] on div "My Teams members" at bounding box center [460, 95] width 441 height 25
click at [371, 94] on div "members" at bounding box center [352, 94] width 59 height 23
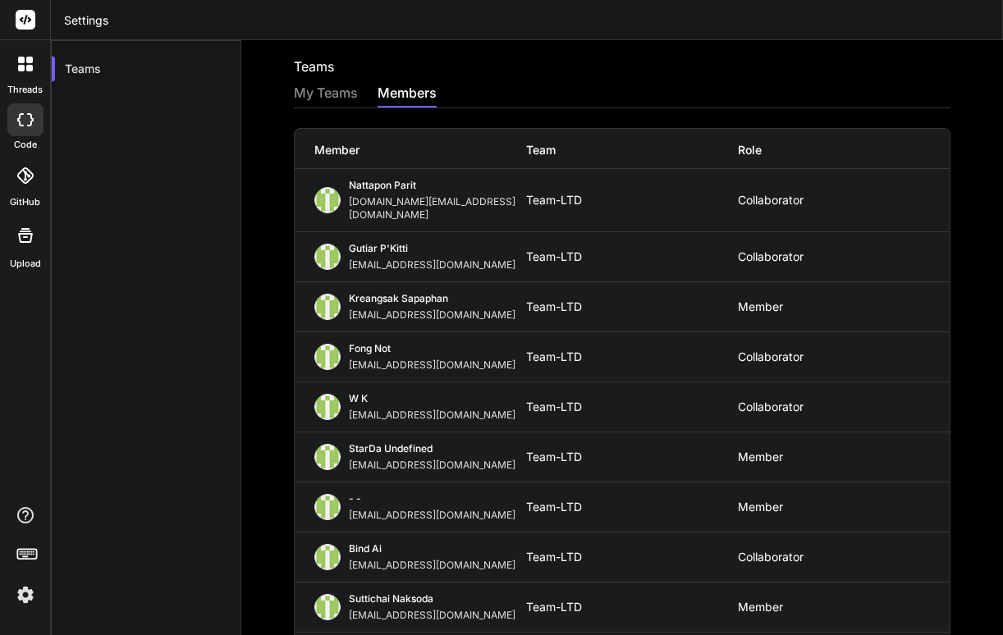
click at [173, 117] on div "Teams" at bounding box center [146, 357] width 190 height 635
click at [28, 76] on div at bounding box center [25, 64] width 34 height 34
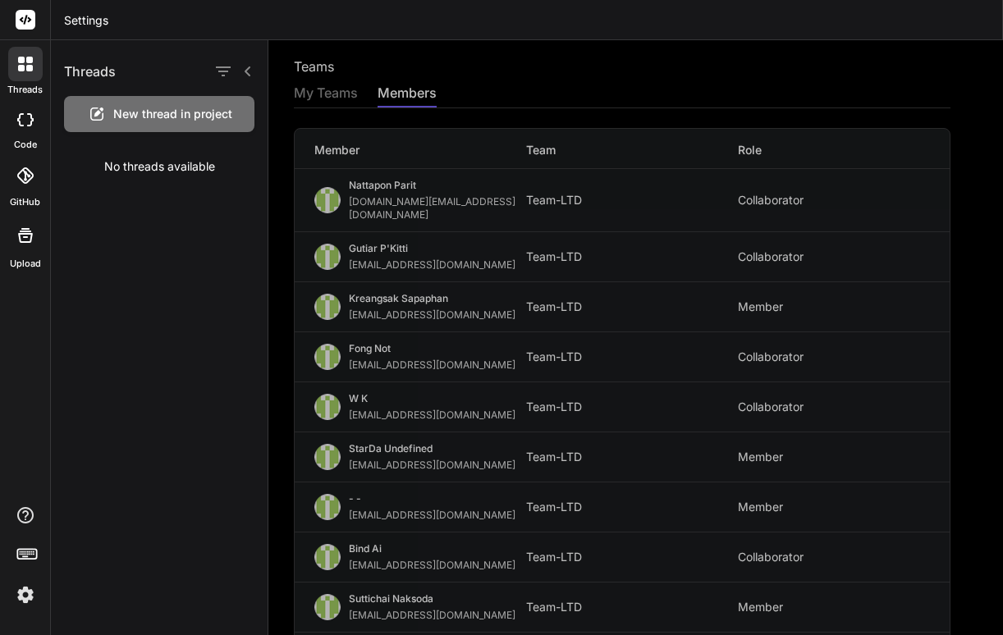
click at [114, 109] on span "New thread in project" at bounding box center [172, 114] width 119 height 16
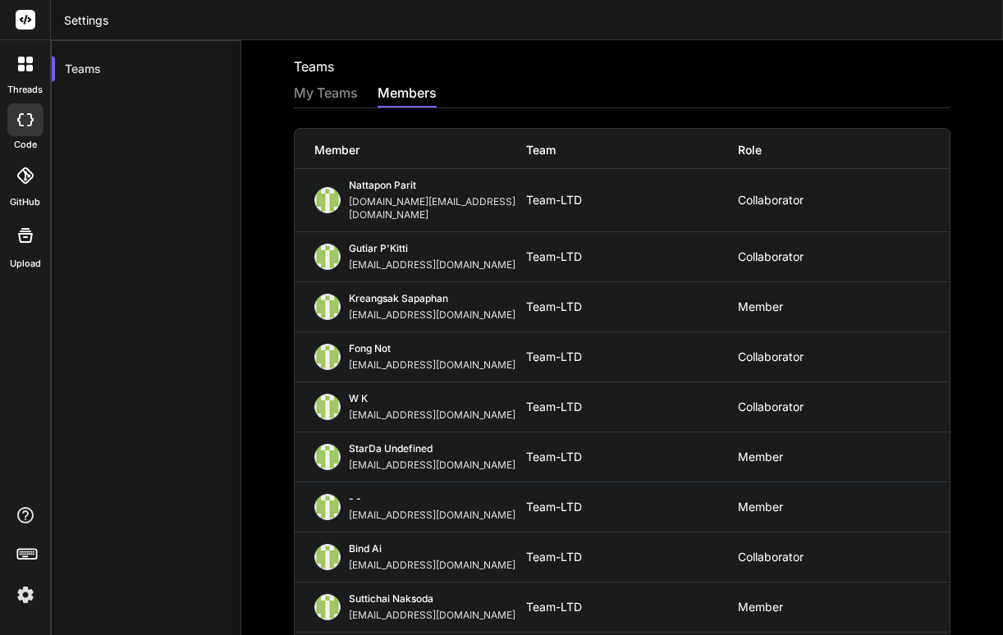
click at [341, 91] on div "My Teams" at bounding box center [326, 94] width 64 height 23
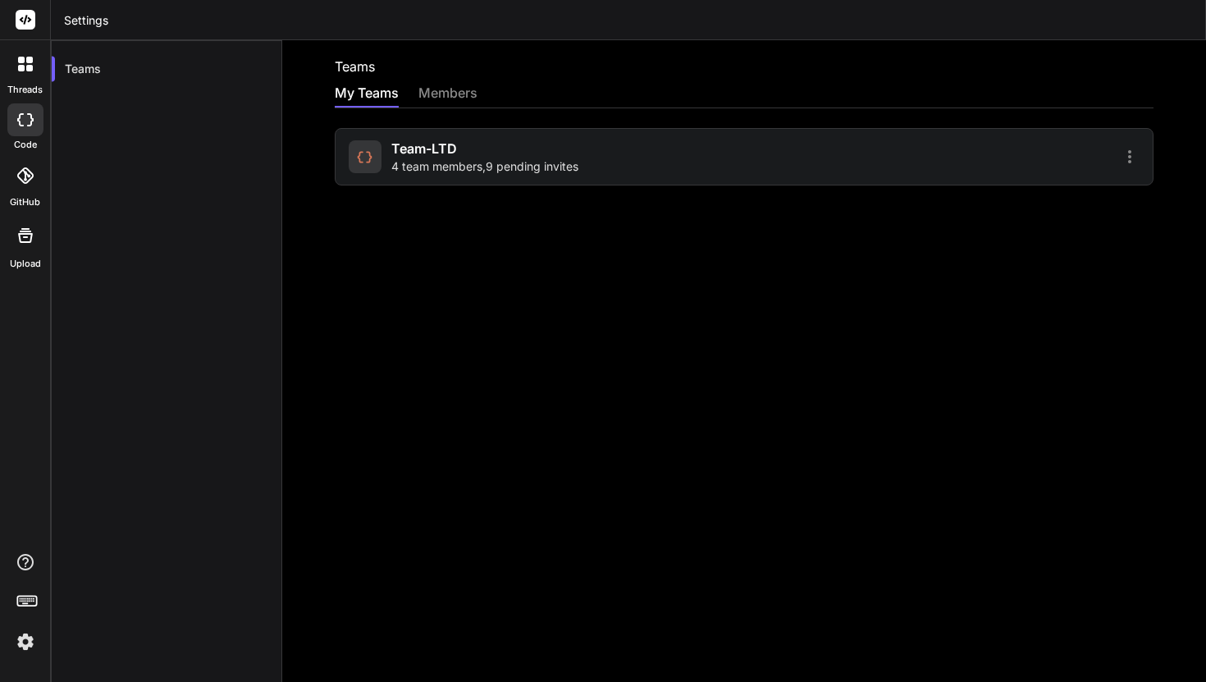
click at [32, 25] on rect at bounding box center [26, 20] width 20 height 20
click at [30, 25] on rect at bounding box center [26, 20] width 20 height 20
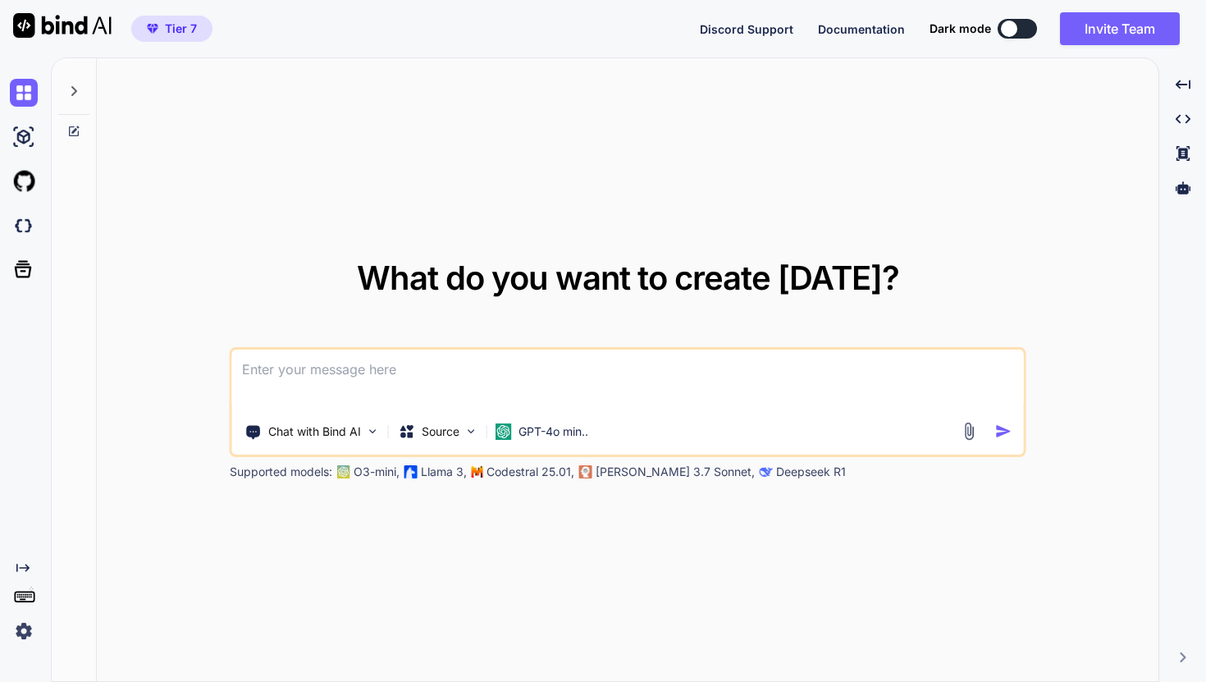
click at [191, 26] on span "Tier 7" at bounding box center [181, 29] width 32 height 16
click at [350, 432] on p "Chat with Bind AI" at bounding box center [314, 431] width 93 height 16
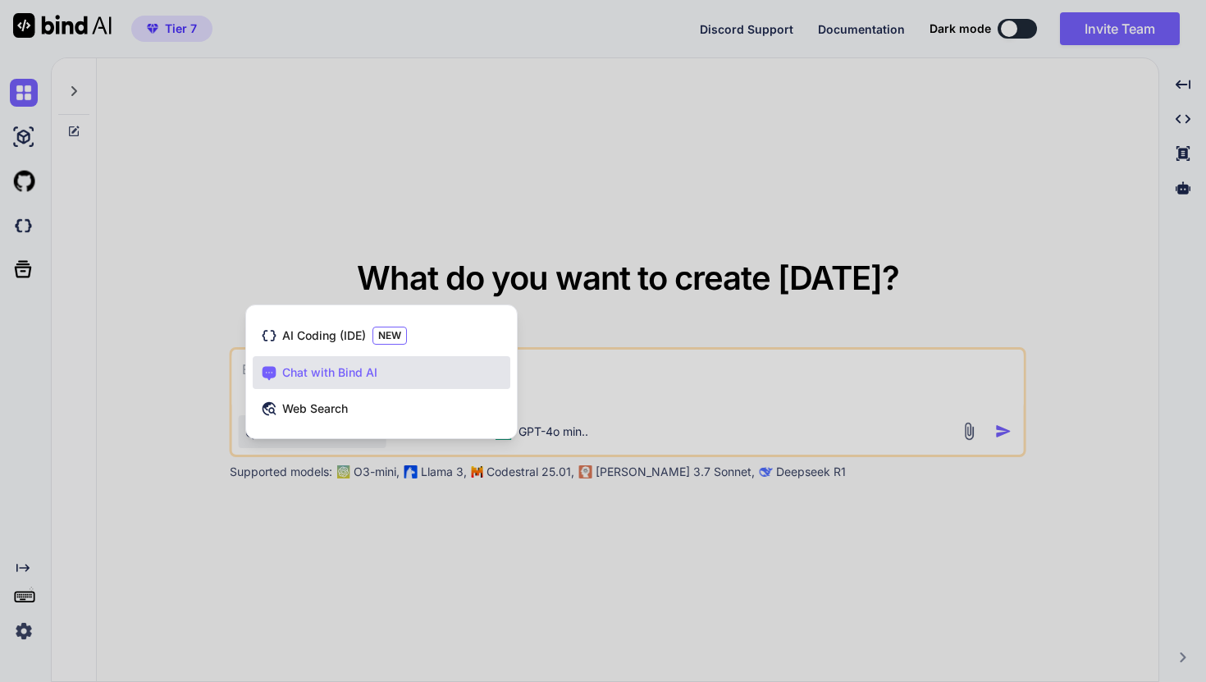
click at [348, 506] on div at bounding box center [603, 341] width 1206 height 682
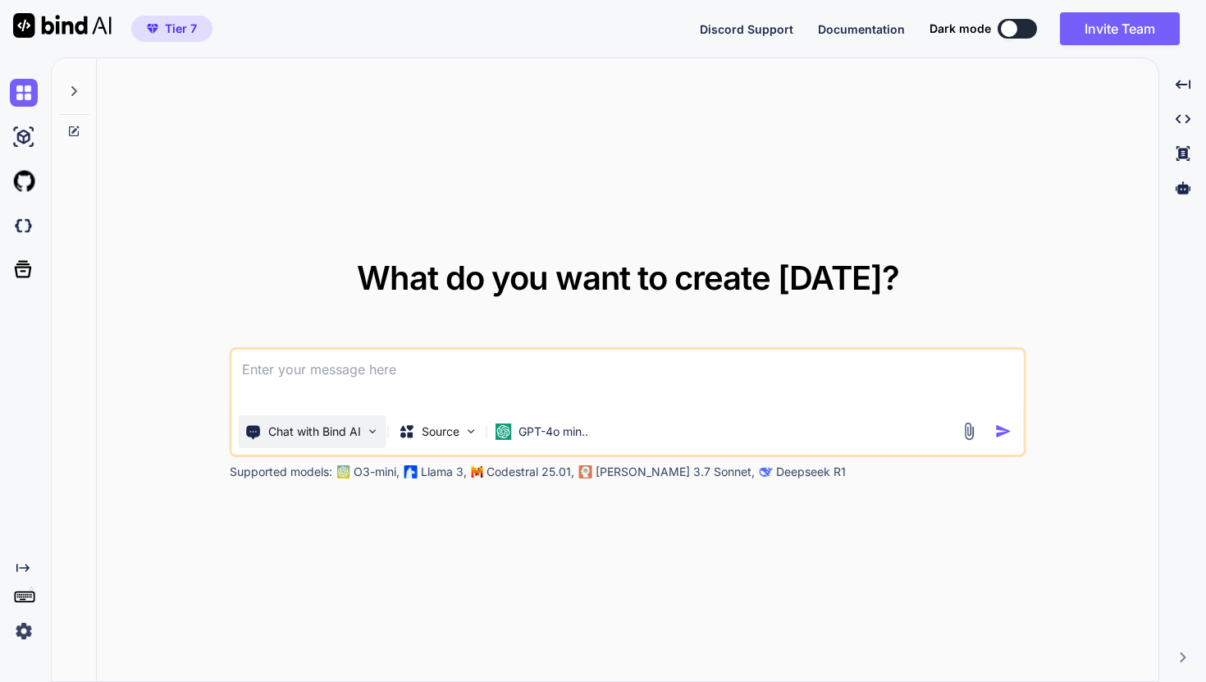
click at [343, 430] on p "Chat with Bind AI" at bounding box center [314, 431] width 93 height 16
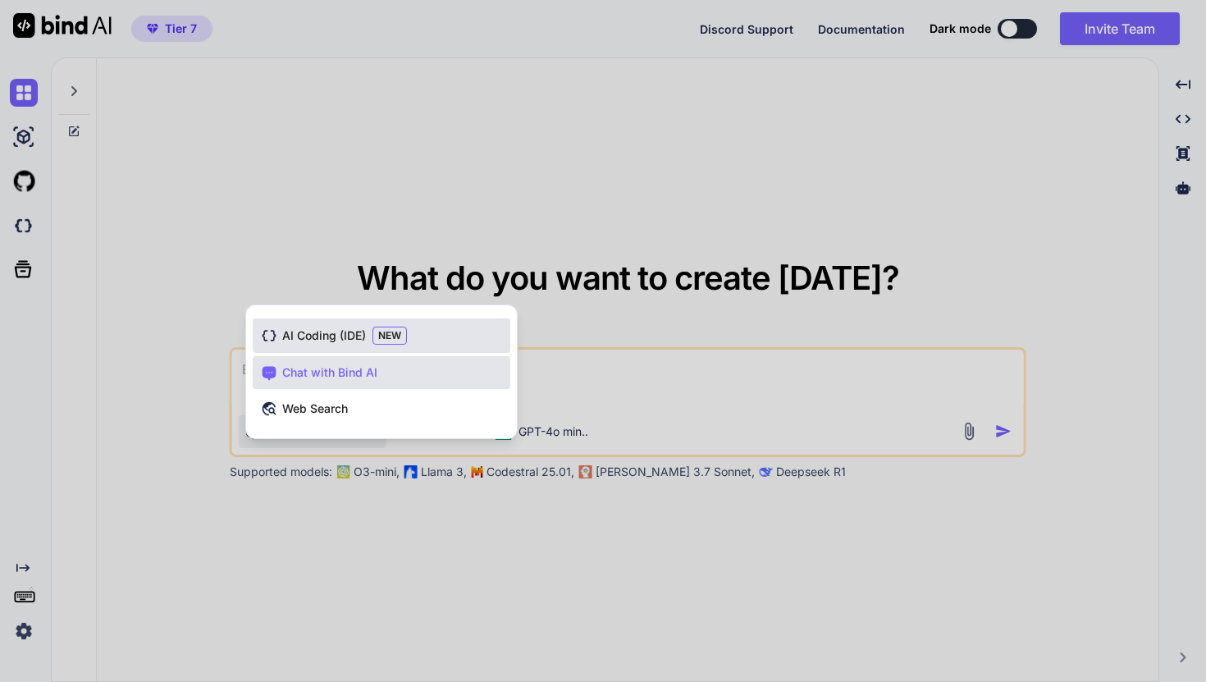
click at [343, 341] on span "AI Coding (IDE)" at bounding box center [324, 335] width 84 height 16
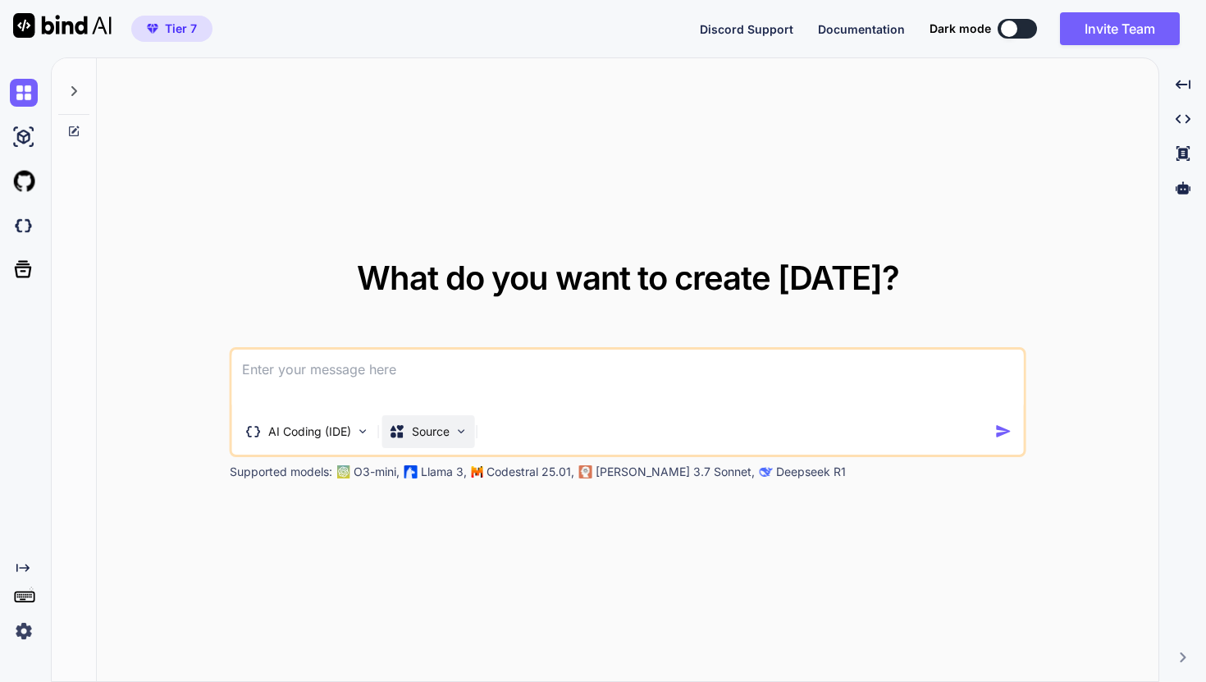
click at [421, 437] on p "Source" at bounding box center [431, 431] width 38 height 16
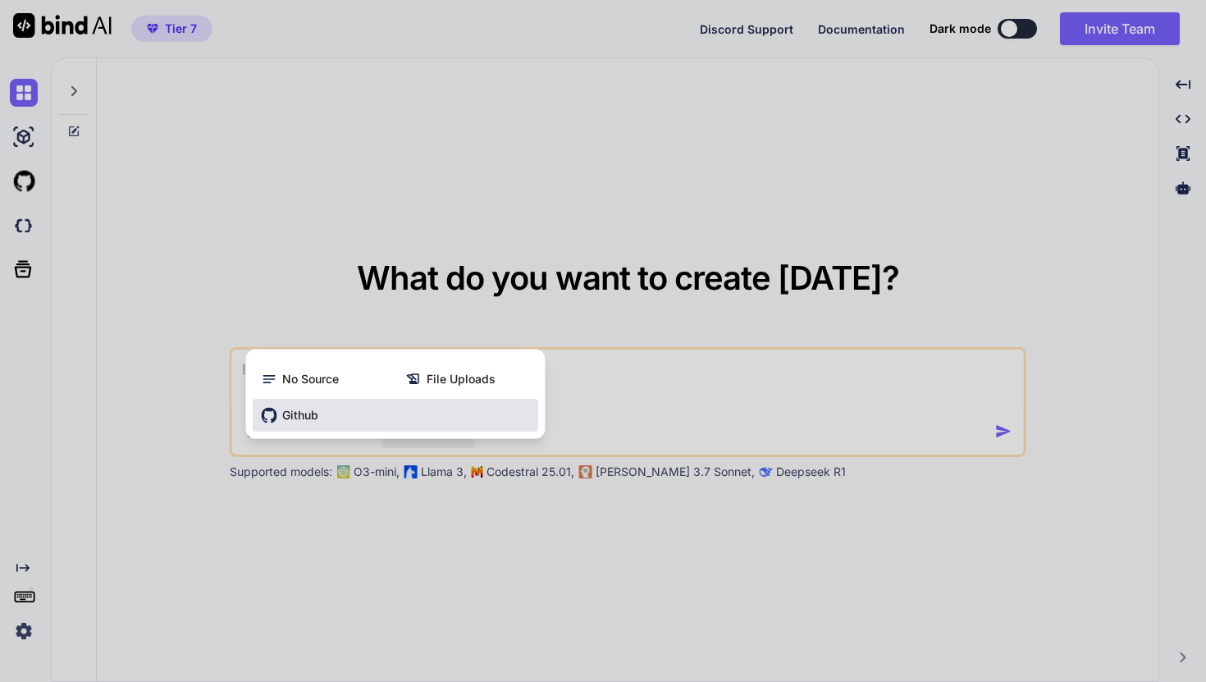
click at [340, 409] on div "Github" at bounding box center [396, 415] width 286 height 33
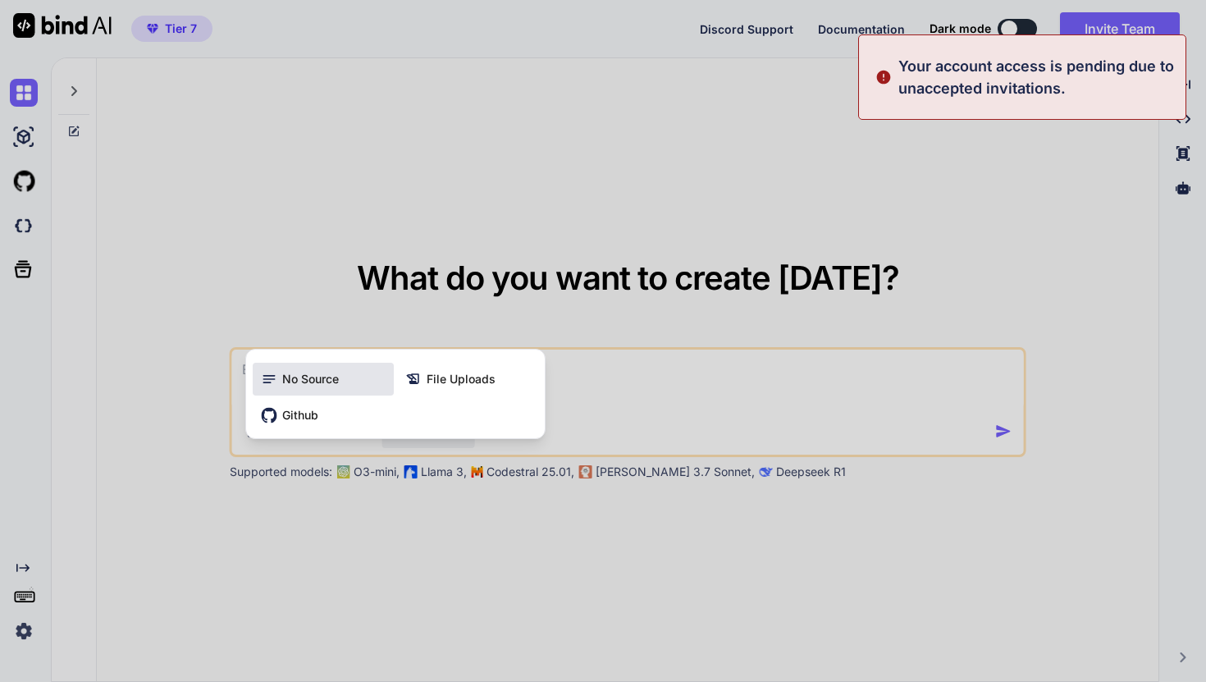
click at [354, 386] on div "No Source" at bounding box center [323, 379] width 141 height 33
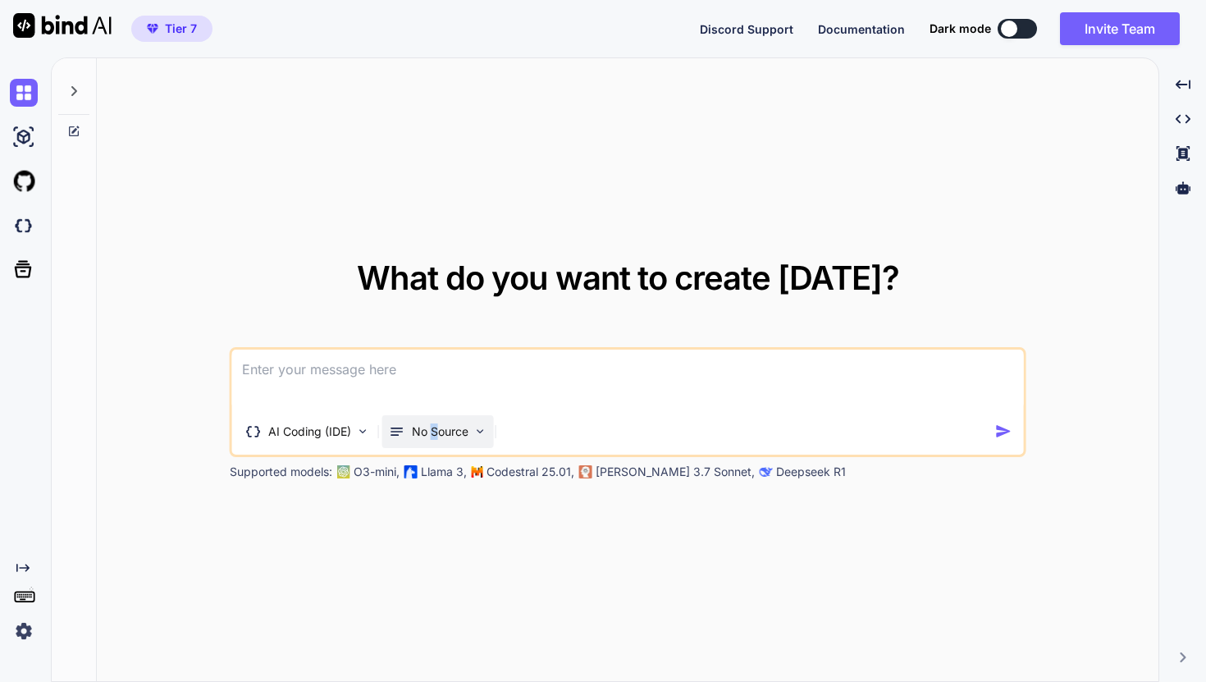
click at [434, 426] on p "No Source" at bounding box center [440, 431] width 57 height 16
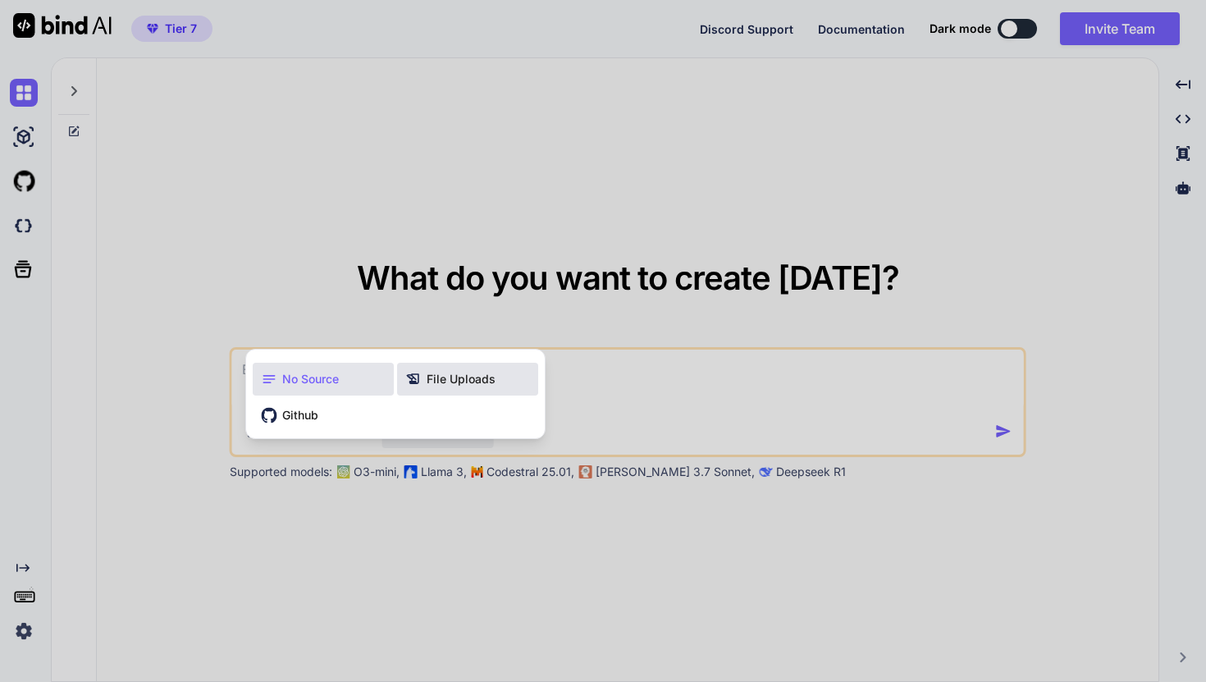
click at [459, 385] on span "File Uploads" at bounding box center [461, 379] width 69 height 16
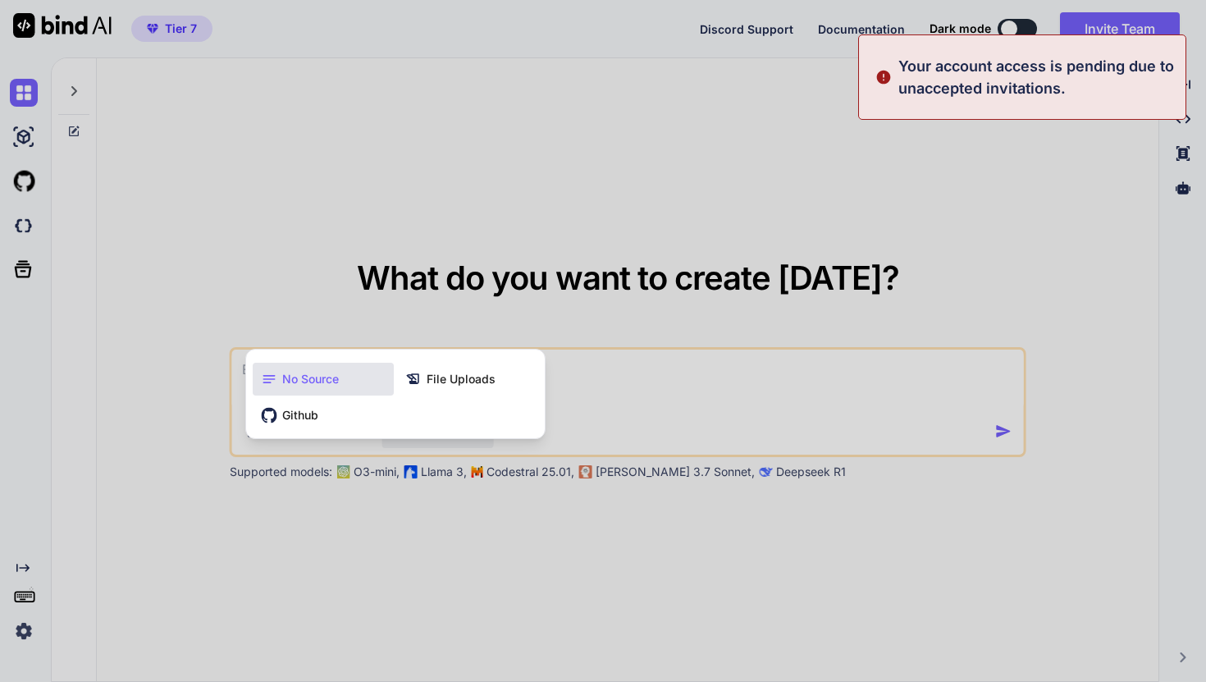
click at [432, 508] on div at bounding box center [603, 341] width 1206 height 682
type textarea "x"
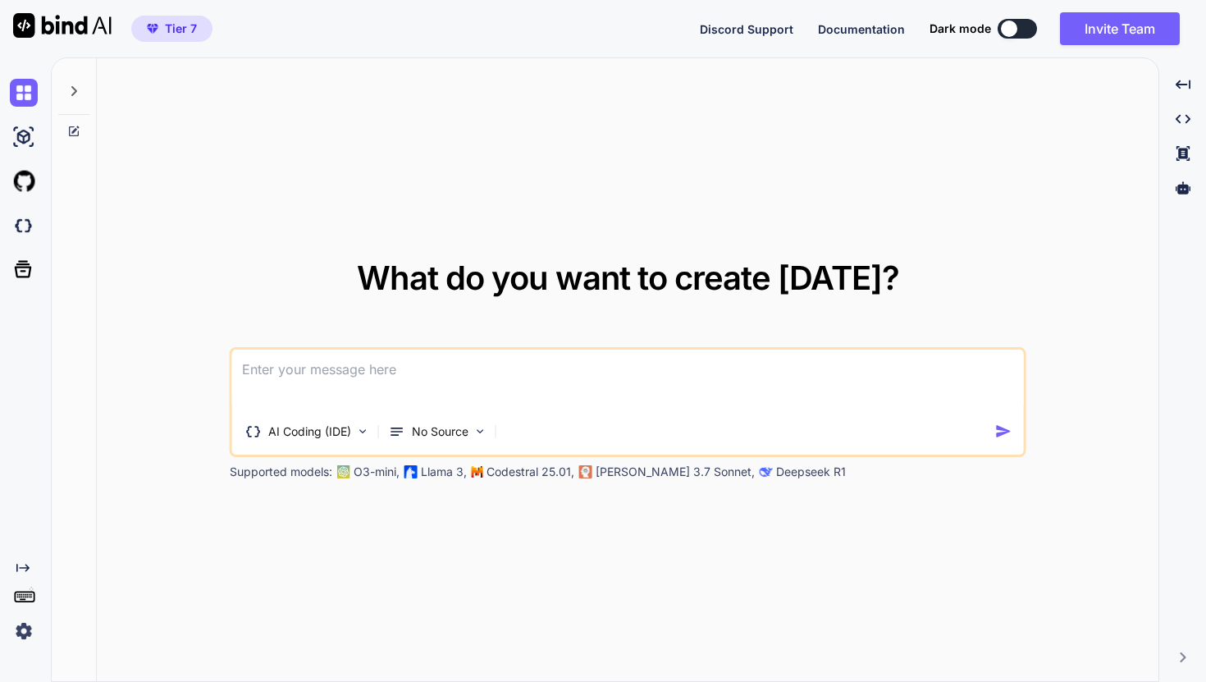
click at [354, 379] on textarea at bounding box center [628, 380] width 792 height 61
paste textarea "# Install [PERSON_NAME] Code npm install -g @anthropic-ai/[PERSON_NAME]-code"
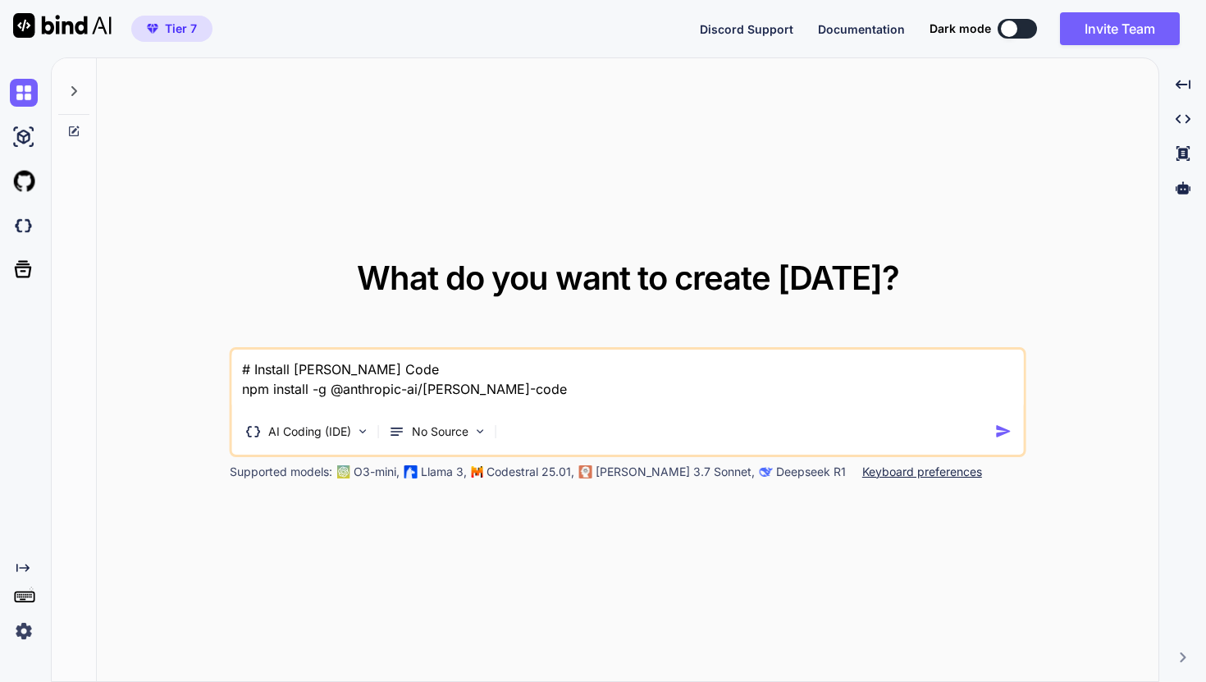
type textarea "# Install [PERSON_NAME] Code npm install -g @anthropic-ai/[PERSON_NAME]-code"
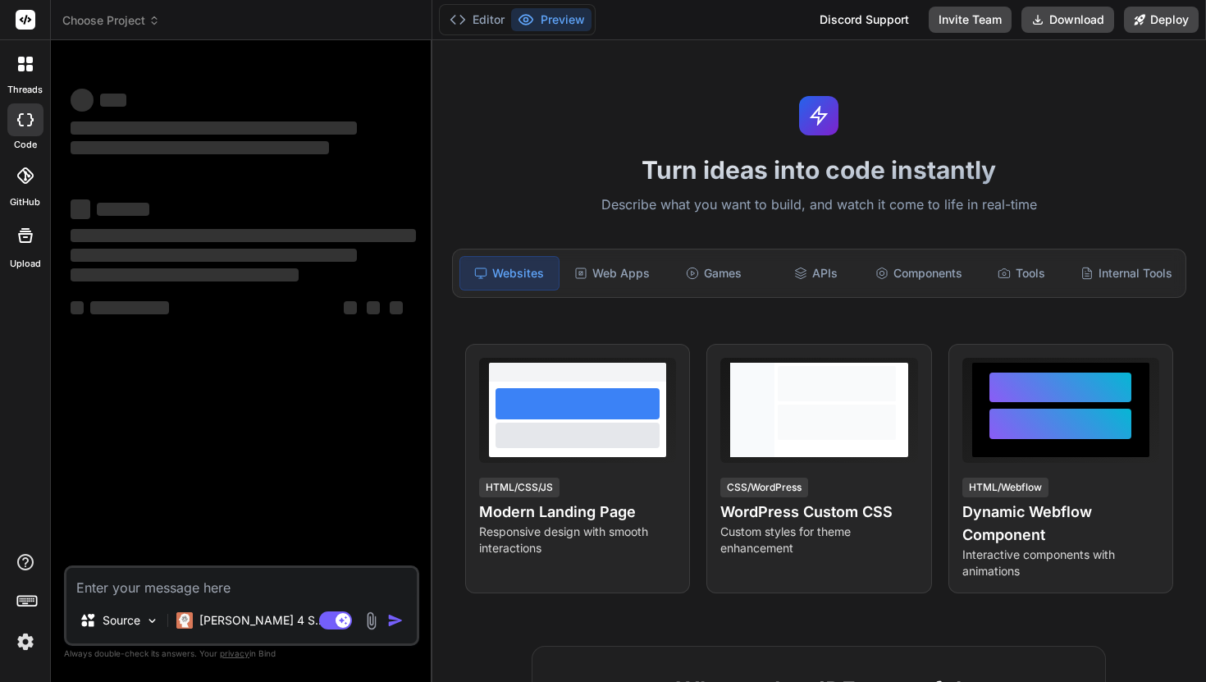
type textarea "x"
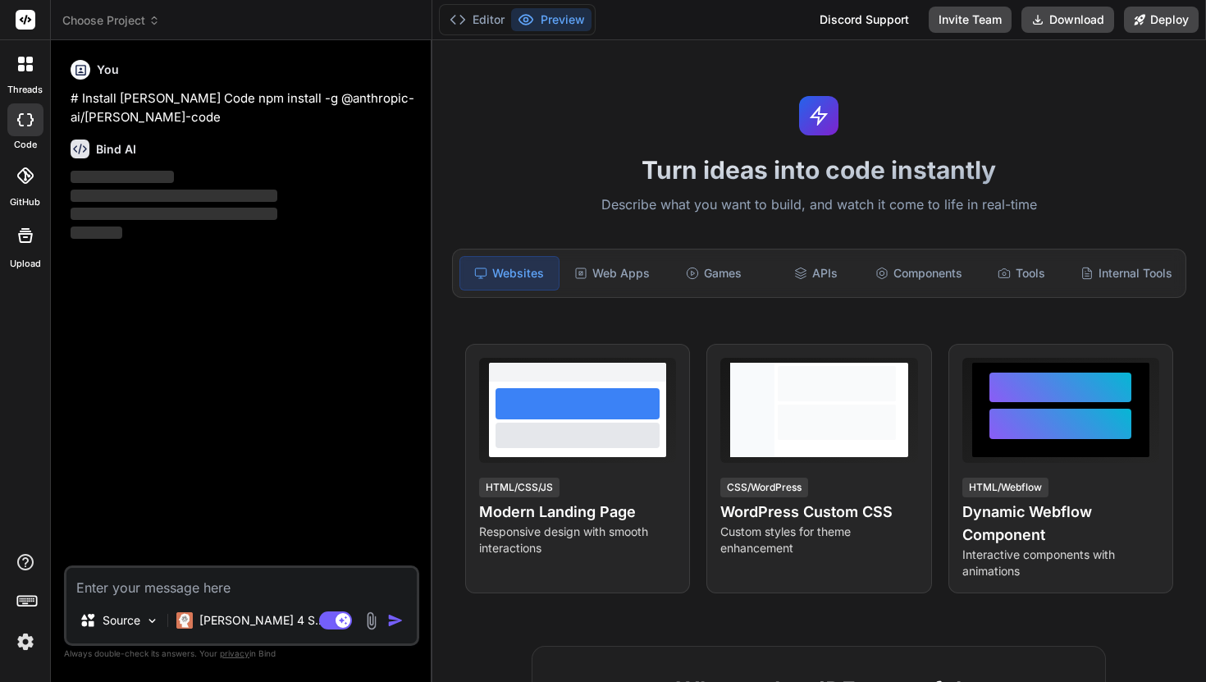
click at [226, 586] on textarea at bounding box center [241, 583] width 350 height 30
type textarea "# Install [PERSON_NAME] Code npm install -g @anthropic-ai/[PERSON_NAME]-code"
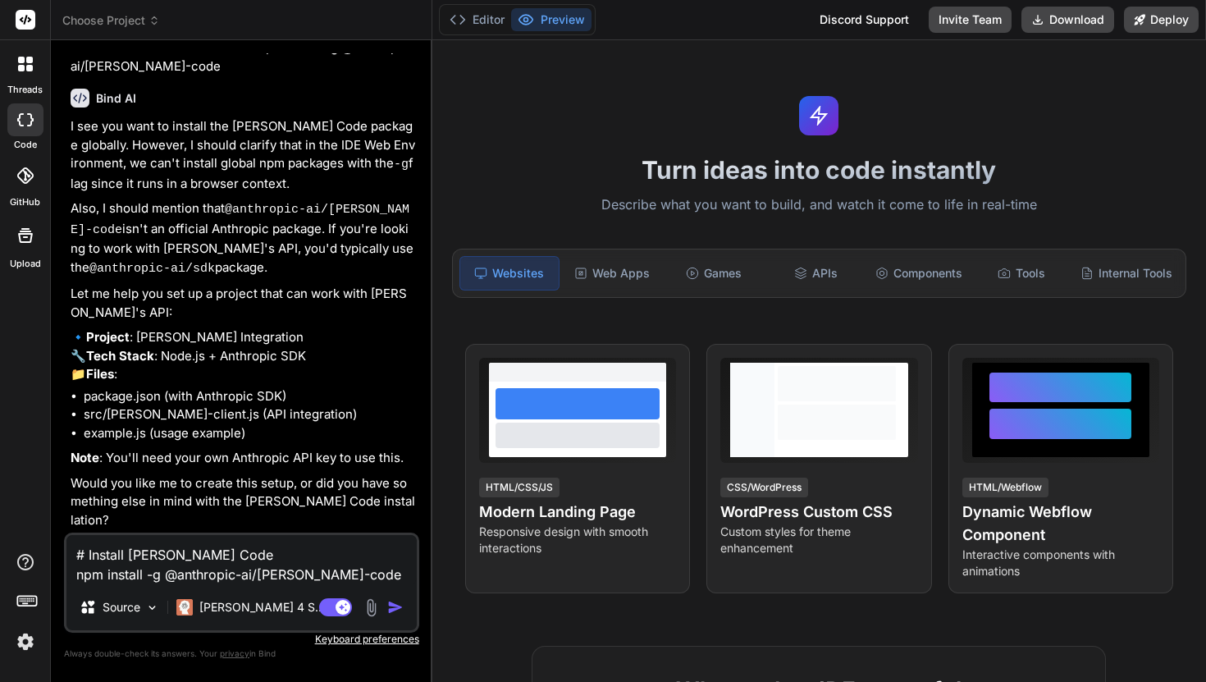
scroll to position [62, 0]
type textarea "x"
drag, startPoint x: 357, startPoint y: 569, endPoint x: 126, endPoint y: 539, distance: 233.4
click at [126, 539] on textarea "# Install [PERSON_NAME] Code npm install -g @anthropic-ai/[PERSON_NAME]-code" at bounding box center [241, 559] width 350 height 49
type textarea "\"
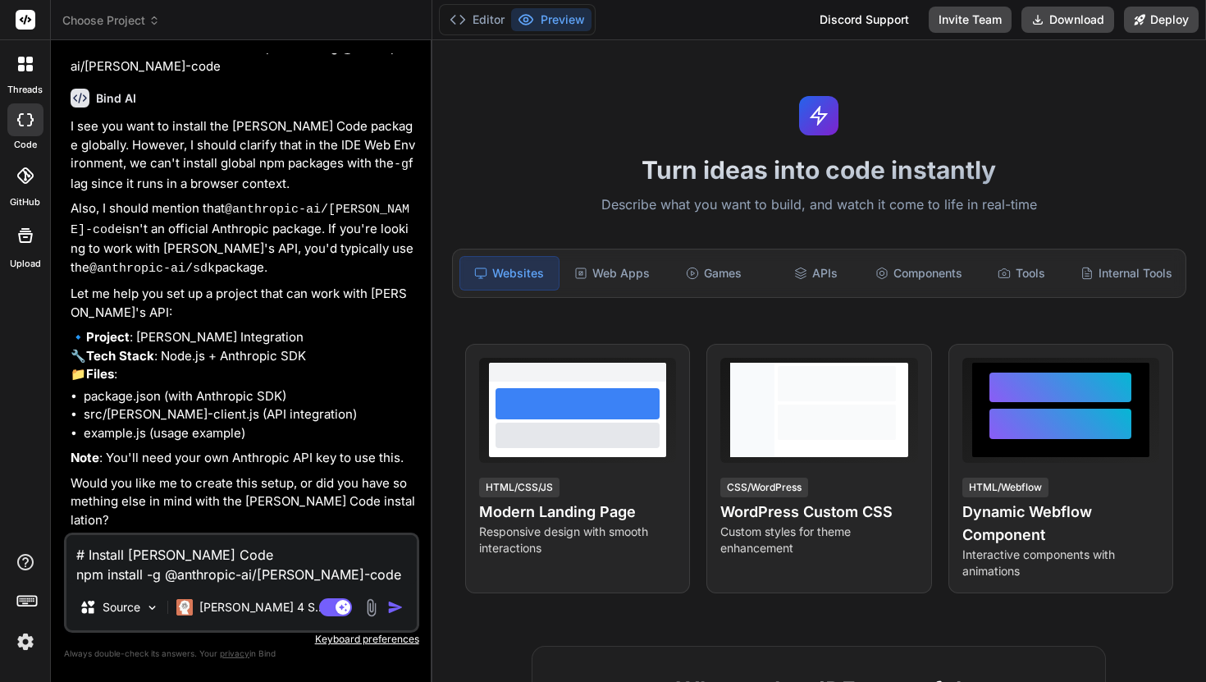
type textarea "x"
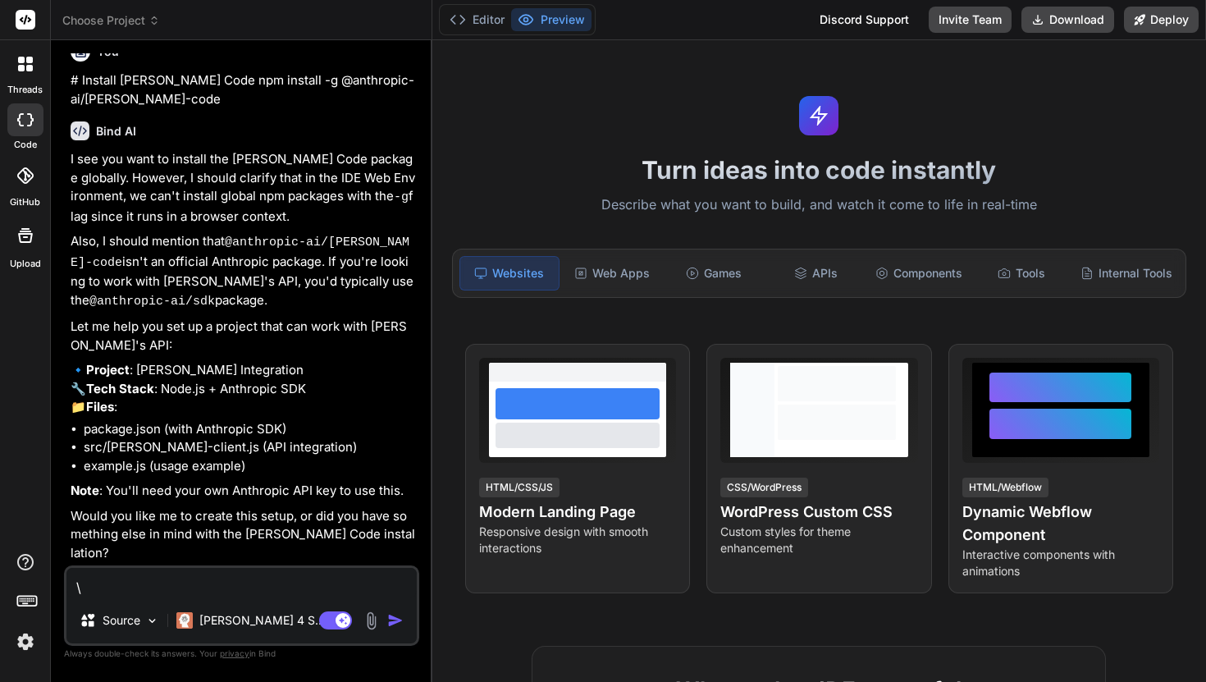
type textarea "x"
type textarea "c"
type textarea "x"
type textarea "cx"
type textarea "x"
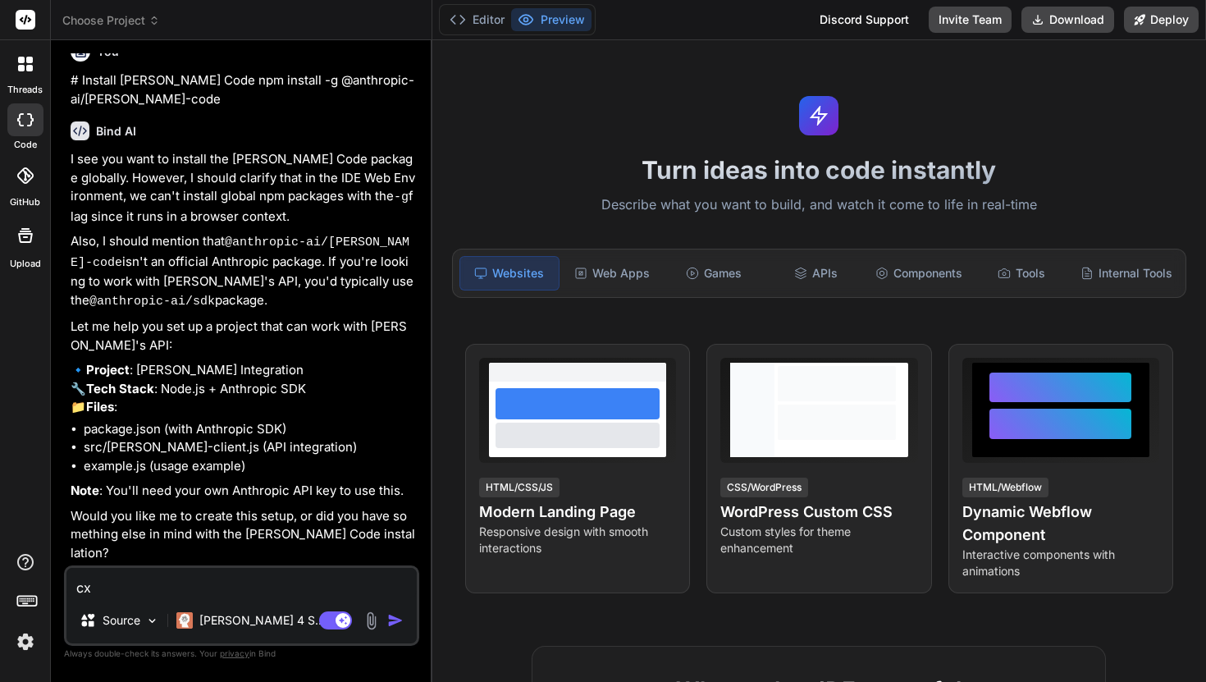
type textarea "cx]"
type textarea "x"
type textarea "cx]w"
type textarea "x"
type textarea "cx]wm"
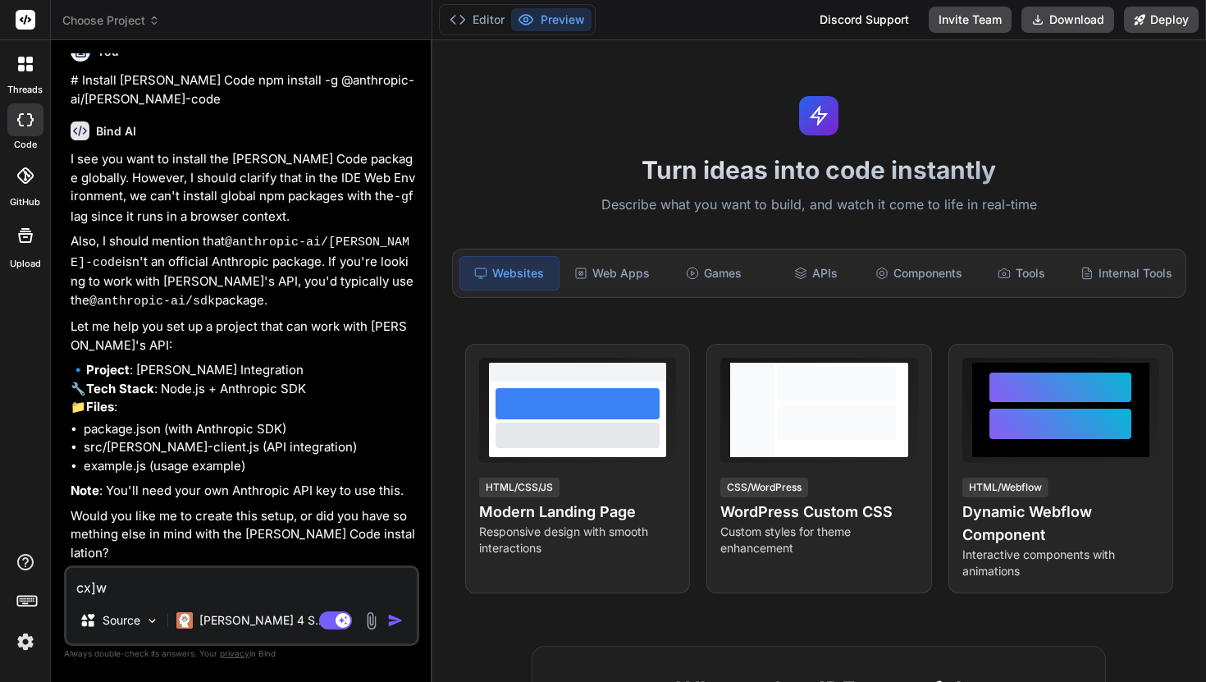
type textarea "x"
type textarea "cx]wmp"
type textarea "x"
type textarea "cx]wmp;"
type textarea "x"
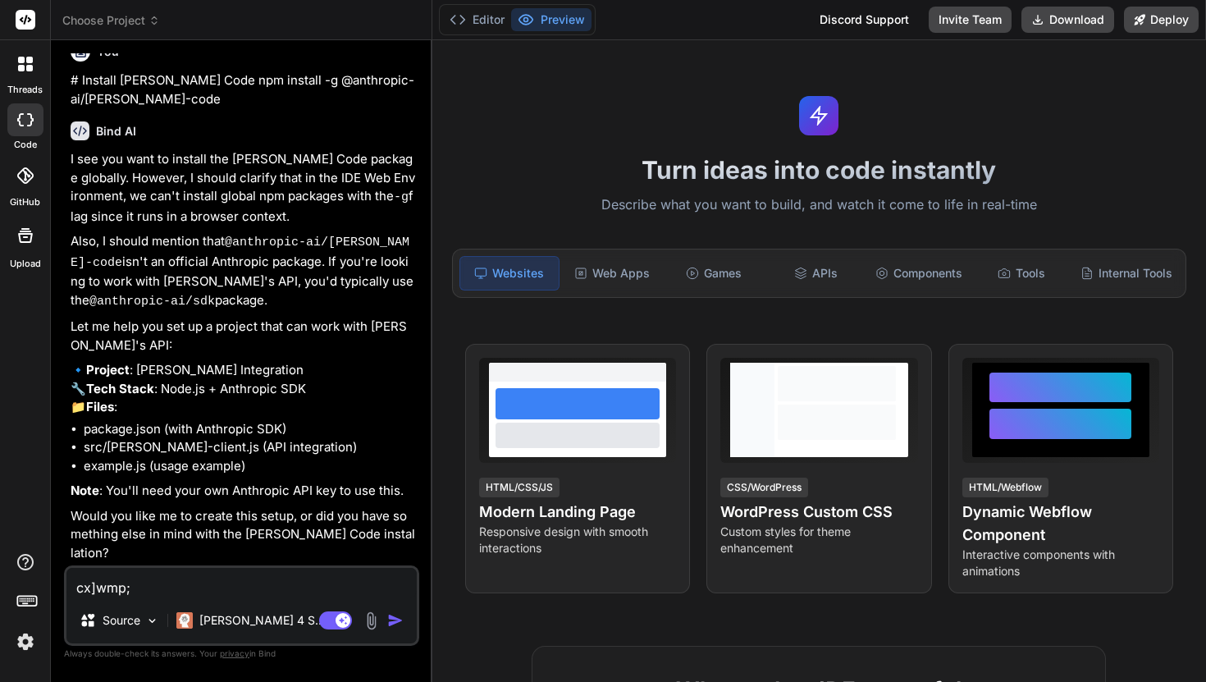
type textarea "cx]wmp;j"
type textarea "x"
type textarea "cx]wmp;jk"
type textarea "x"
type textarea "cx]wmp;jkv"
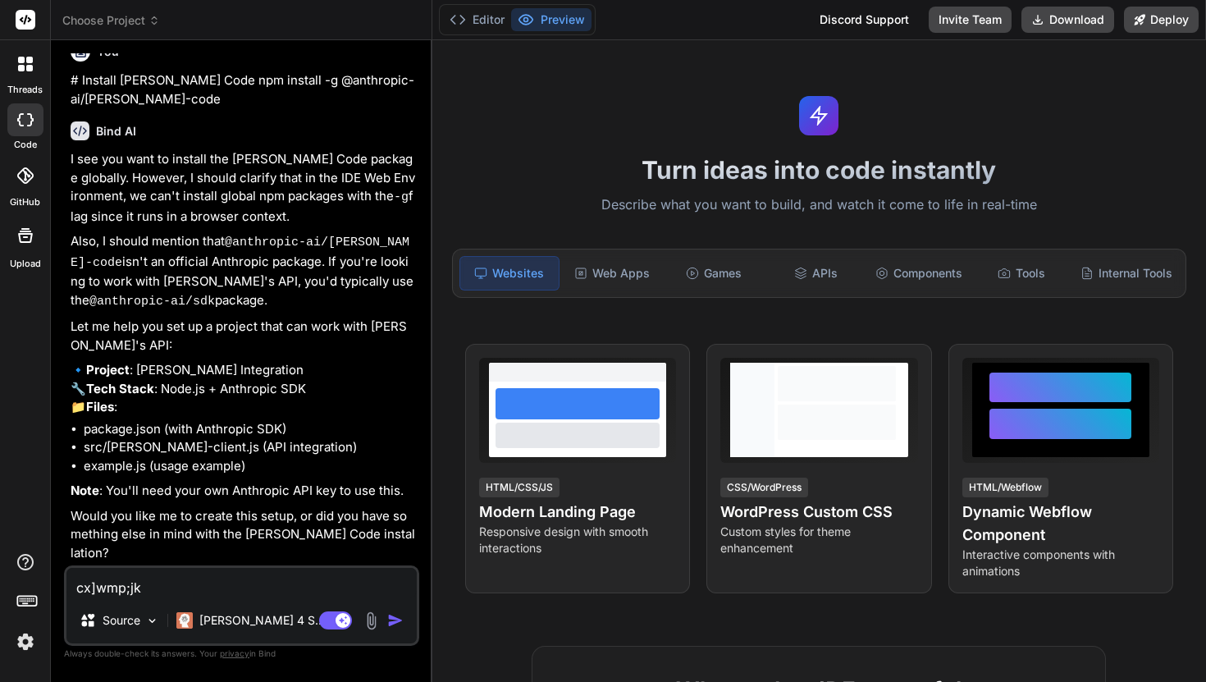
type textarea "x"
type textarea "cx]wmp;jkvt"
type textarea "x"
type textarea "cx]wmp;jkvtw"
type textarea "x"
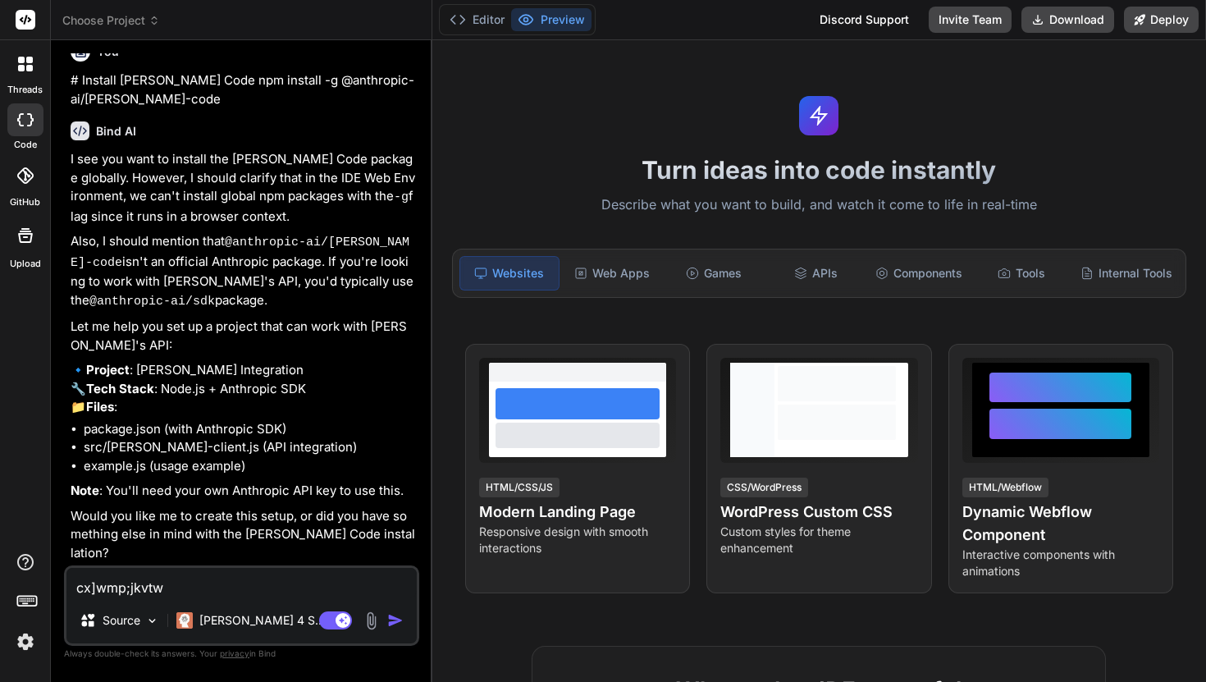
type textarea "cx]wmp;jkvtwi"
type textarea "x"
type textarea "cx]wmp;jkvtwi"
type textarea "x"
type textarea "cx]wmp;jkvtwi"
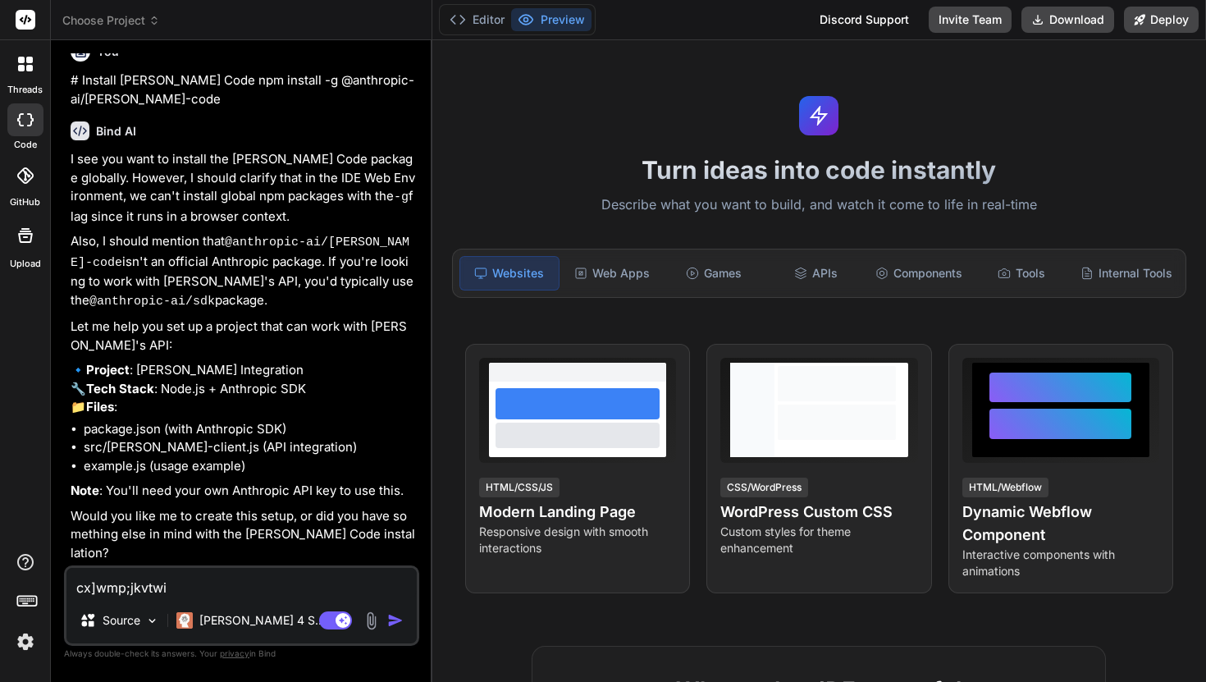
type textarea "x"
type textarea "cx]wmp;jkvtw"
type textarea "x"
type textarea "cx]wmp;jkvt"
type textarea "x"
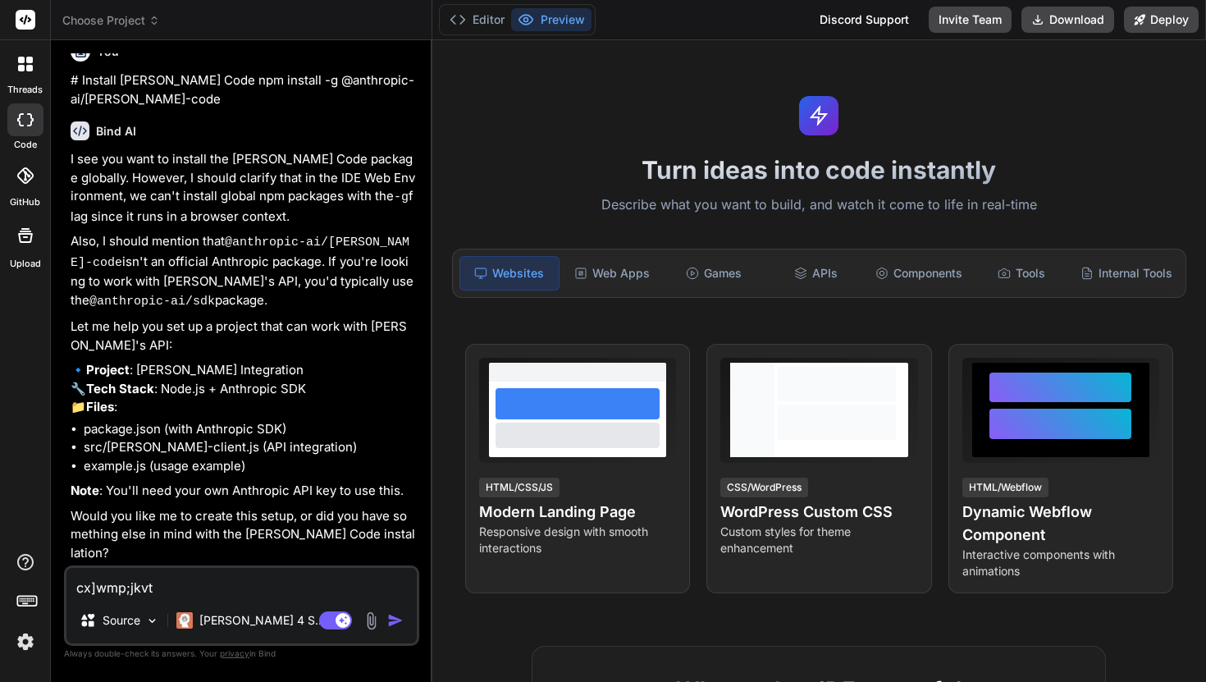
type textarea "cx]wmp;jkv"
type textarea "x"
type textarea "cx]wmp;jk"
type textarea "x"
type textarea "cx]wmp;j"
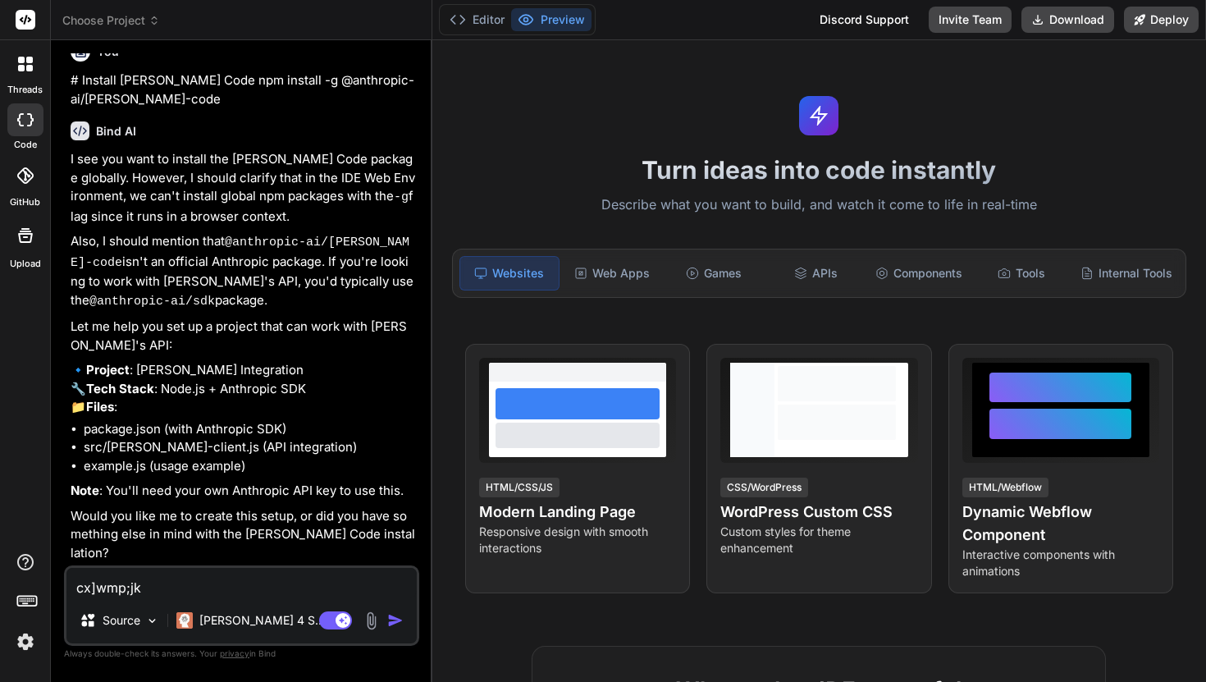
type textarea "x"
type textarea "cx]wmp;"
type textarea "x"
type textarea "cx]wmp"
type textarea "x"
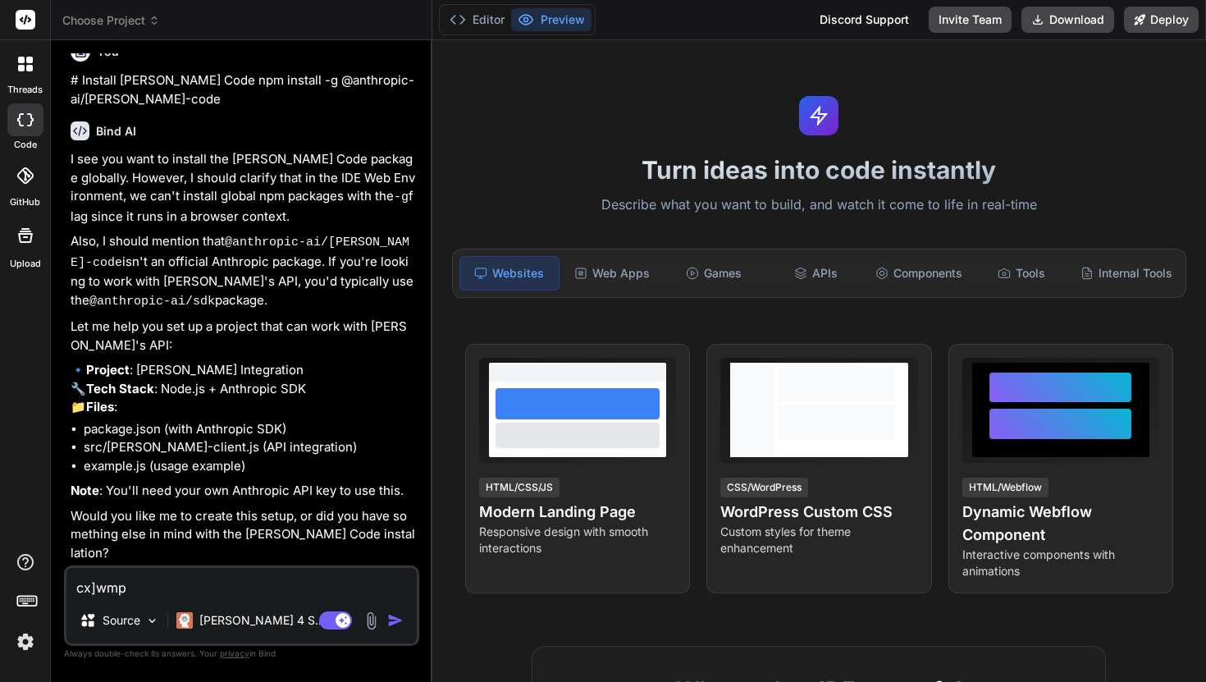
type textarea "cx]wm"
type textarea "x"
type textarea "cx]w"
type textarea "x"
type textarea "cx]"
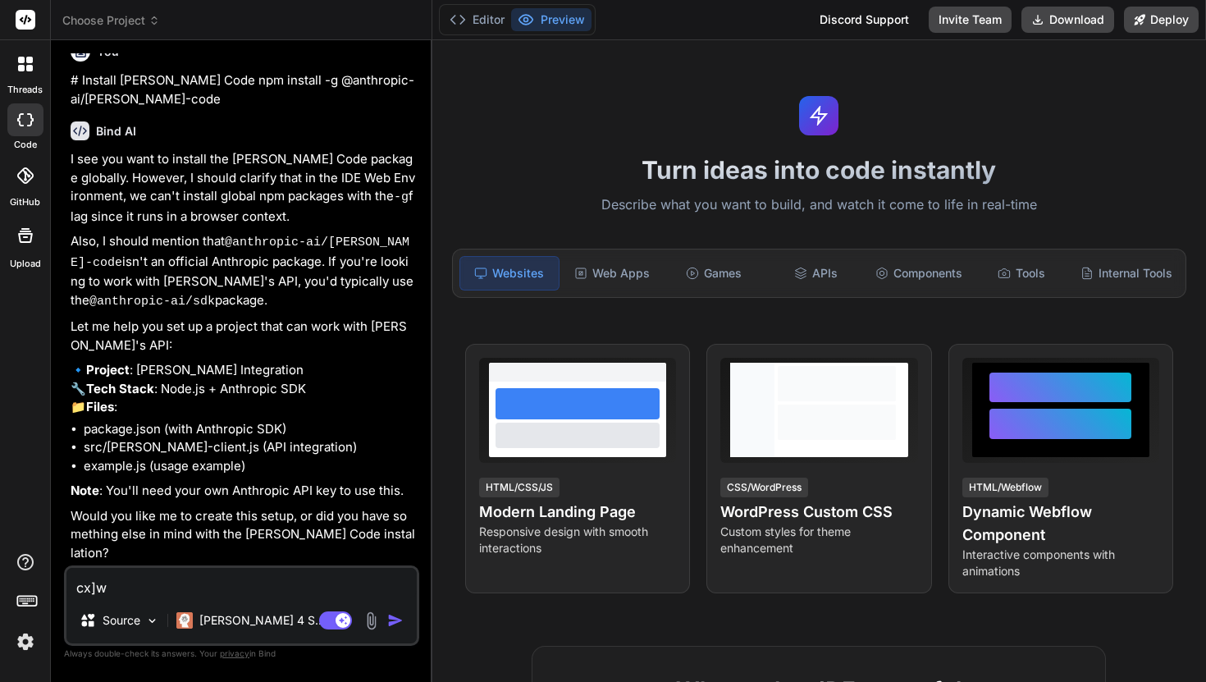
type textarea "x"
type textarea "cx"
type textarea "x"
type textarea "c"
type textarea "x"
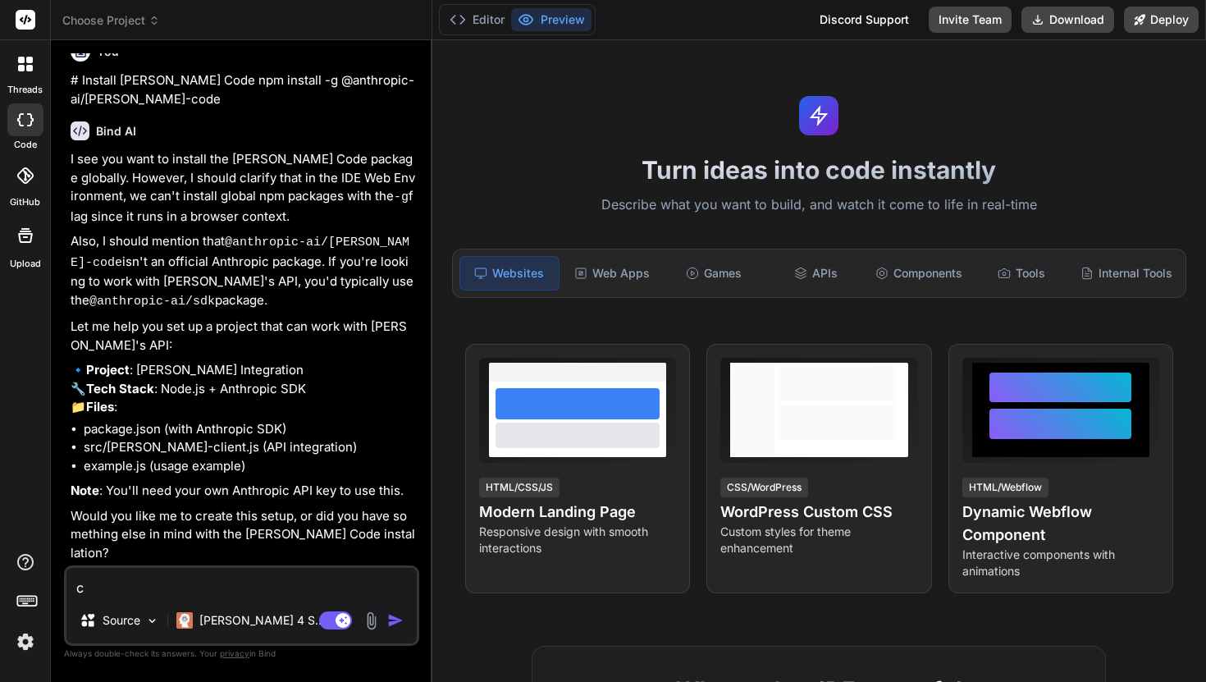
type textarea "x"
type textarea "แ"
type textarea "x"
type textarea "แป"
type textarea "x"
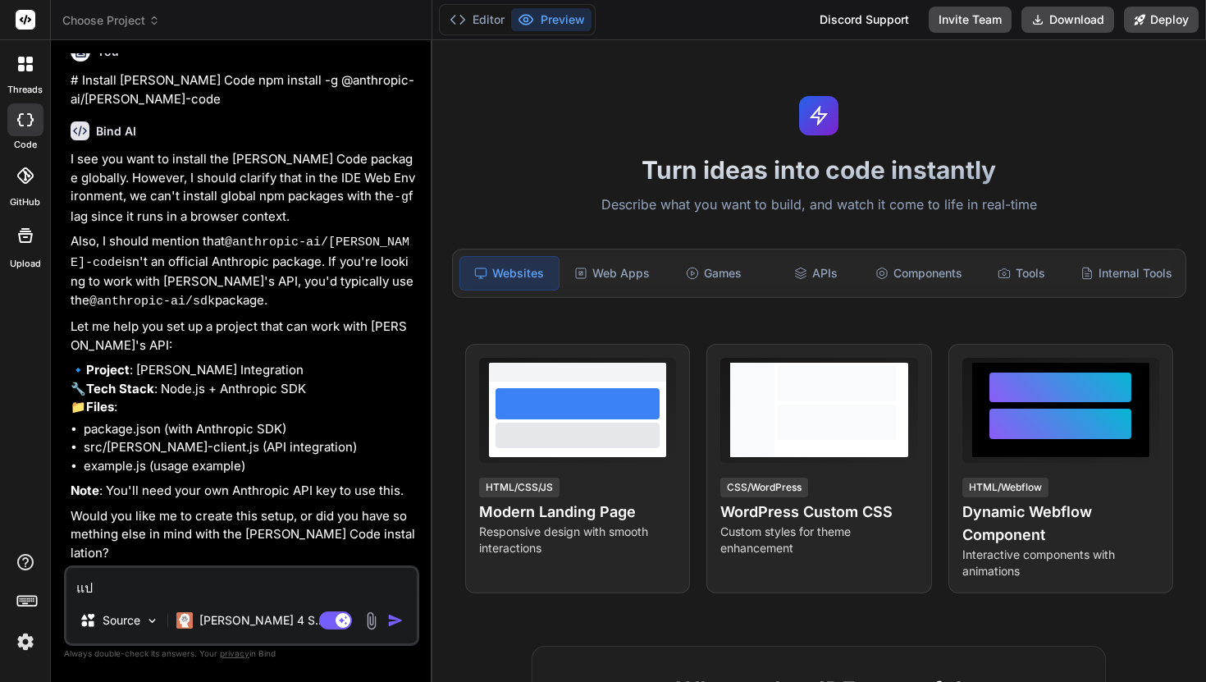
type textarea "แปไ"
type textarea "x"
type textarea "แปไล"
type textarea "x"
type textarea "แปไลท"
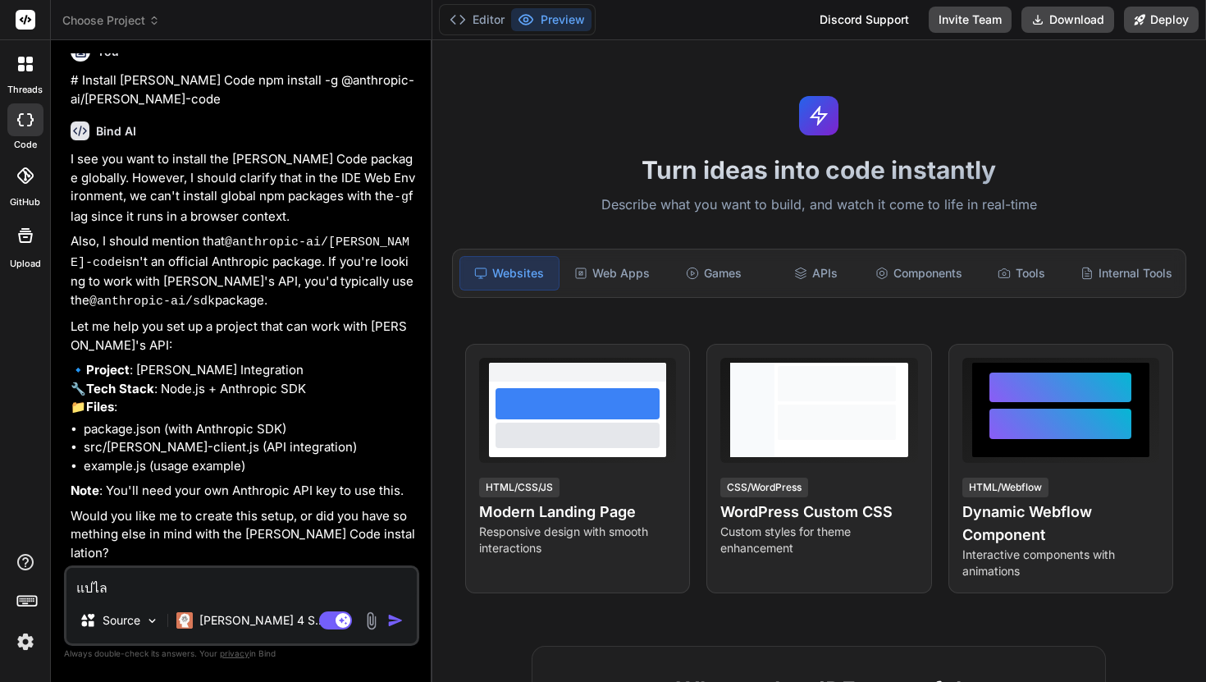
type textarea "x"
type textarea "แปไลทย"
type textarea "x"
type textarea "แปไลทยว"
type textarea "x"
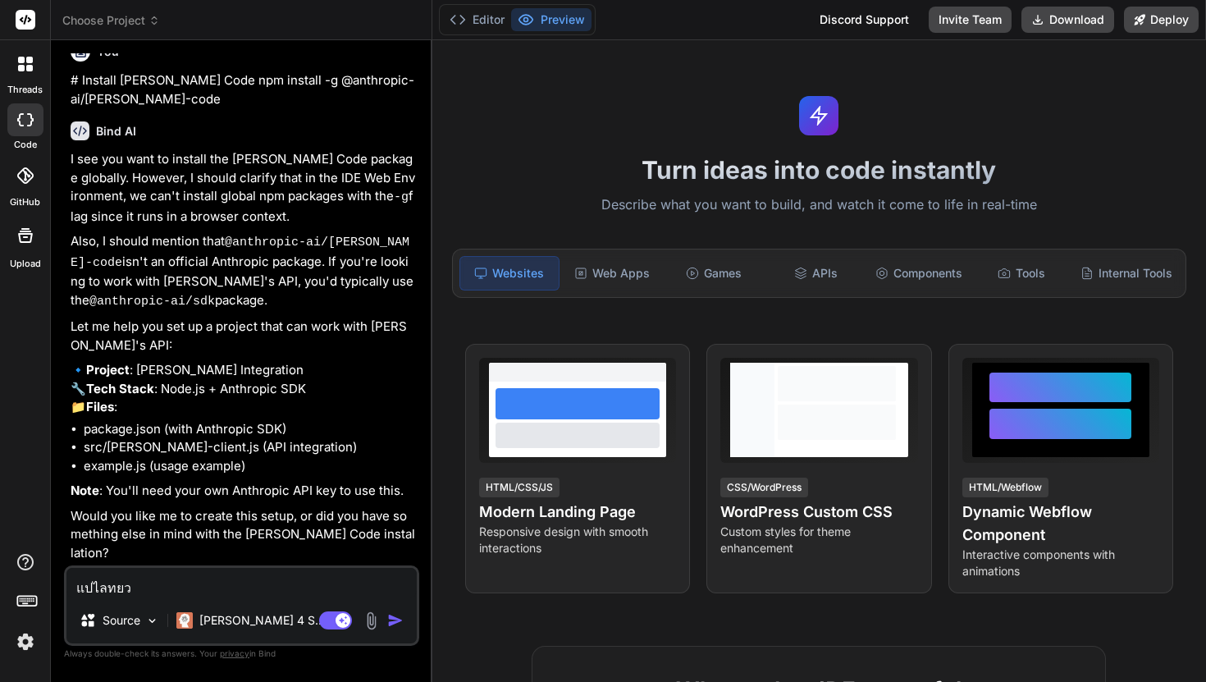
type textarea "แปไลทยว่"
type textarea "x"
type textarea "แปไลทยว่า"
type textarea "x"
type textarea "แปไลทยว่าอ"
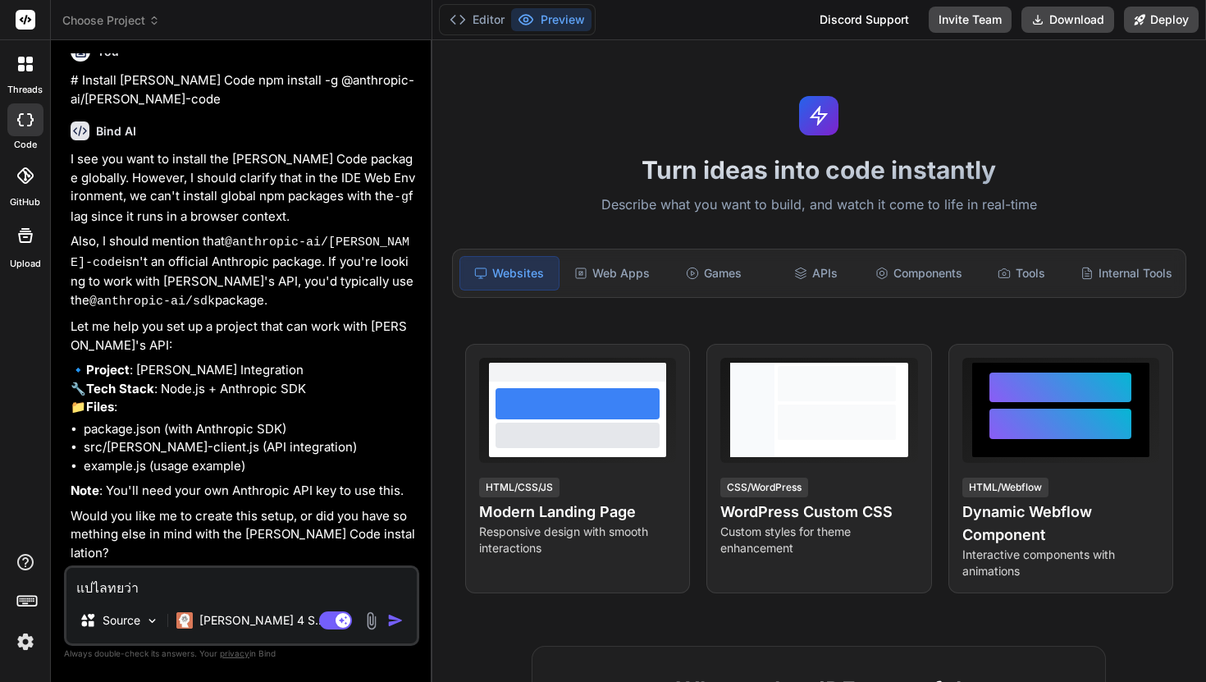
type textarea "x"
type textarea "แปไลทยว่าอะ"
type textarea "x"
type textarea "แปไลทยว่าอะไ"
type textarea "x"
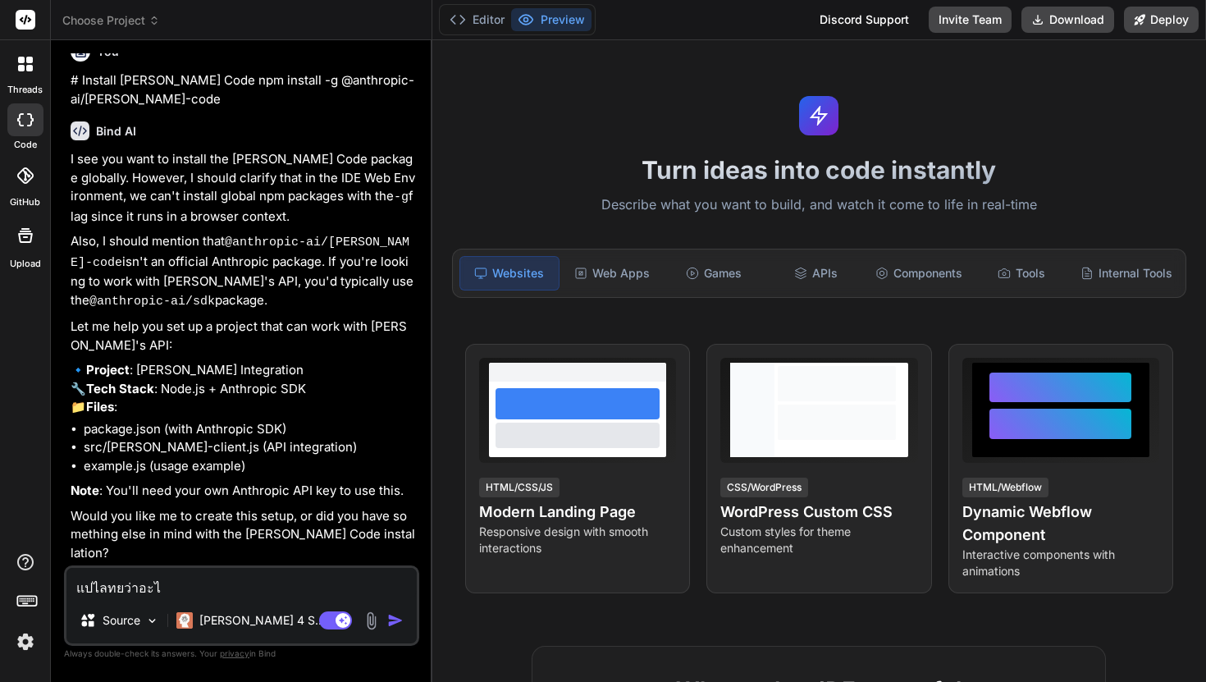
type textarea "แปไลทยว่าอะไร"
type textarea "x"
type textarea "แปไลทยว่าอะไร"
type textarea "x"
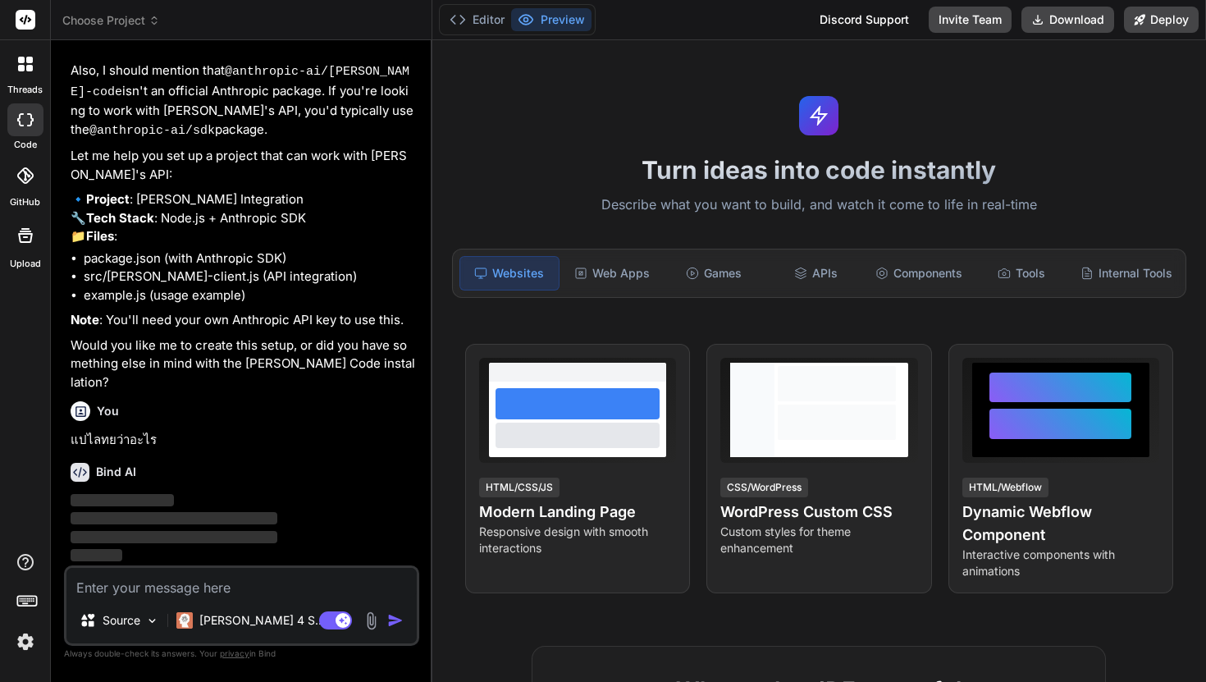
scroll to position [200, 0]
click at [228, 620] on p "[PERSON_NAME] 4 S.." at bounding box center [260, 620] width 122 height 16
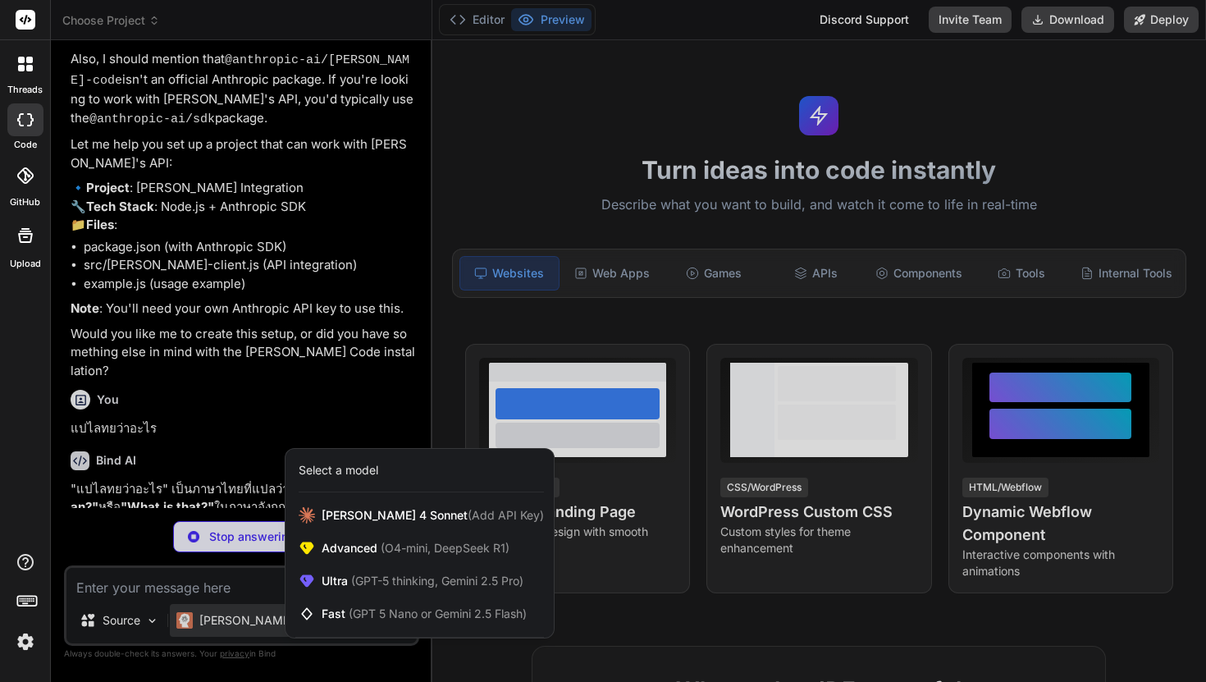
click at [215, 473] on div at bounding box center [603, 341] width 1206 height 682
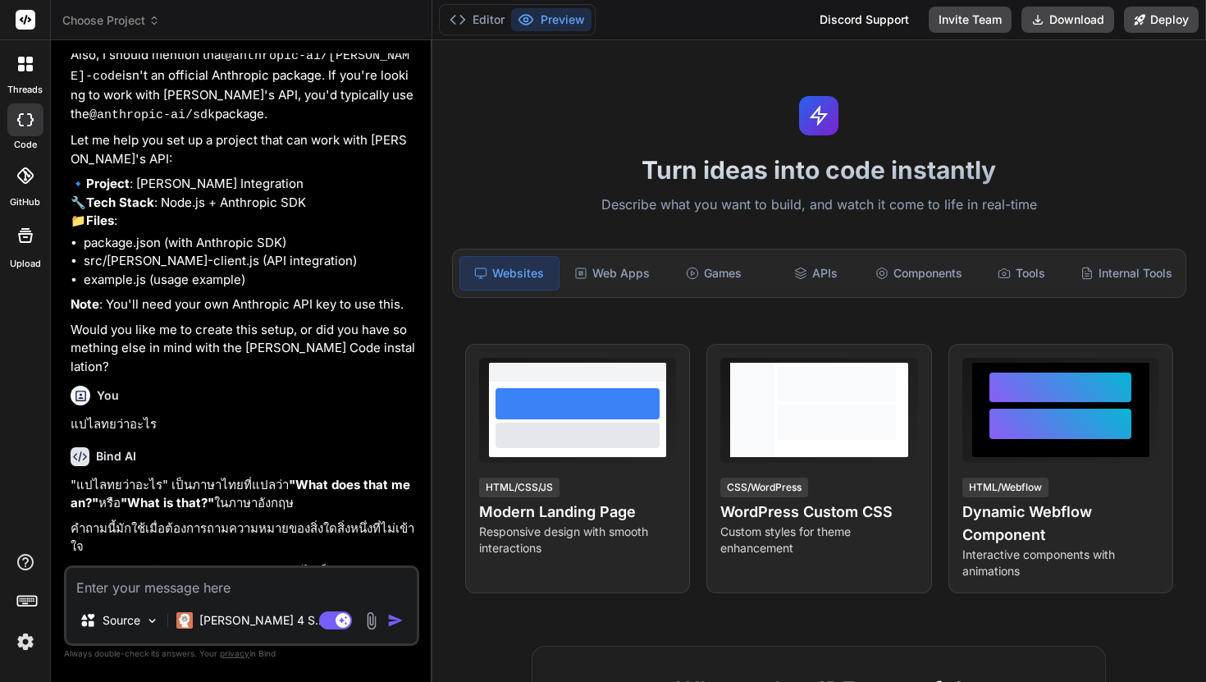
scroll to position [235, 0]
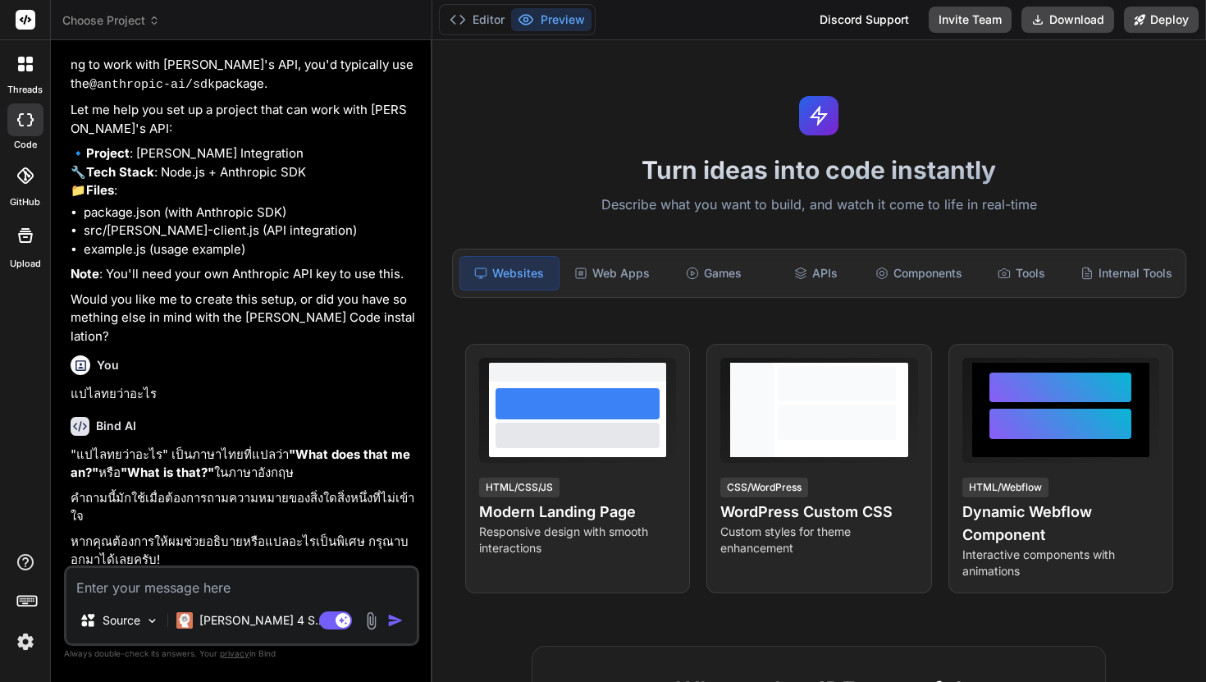
type textarea "x"
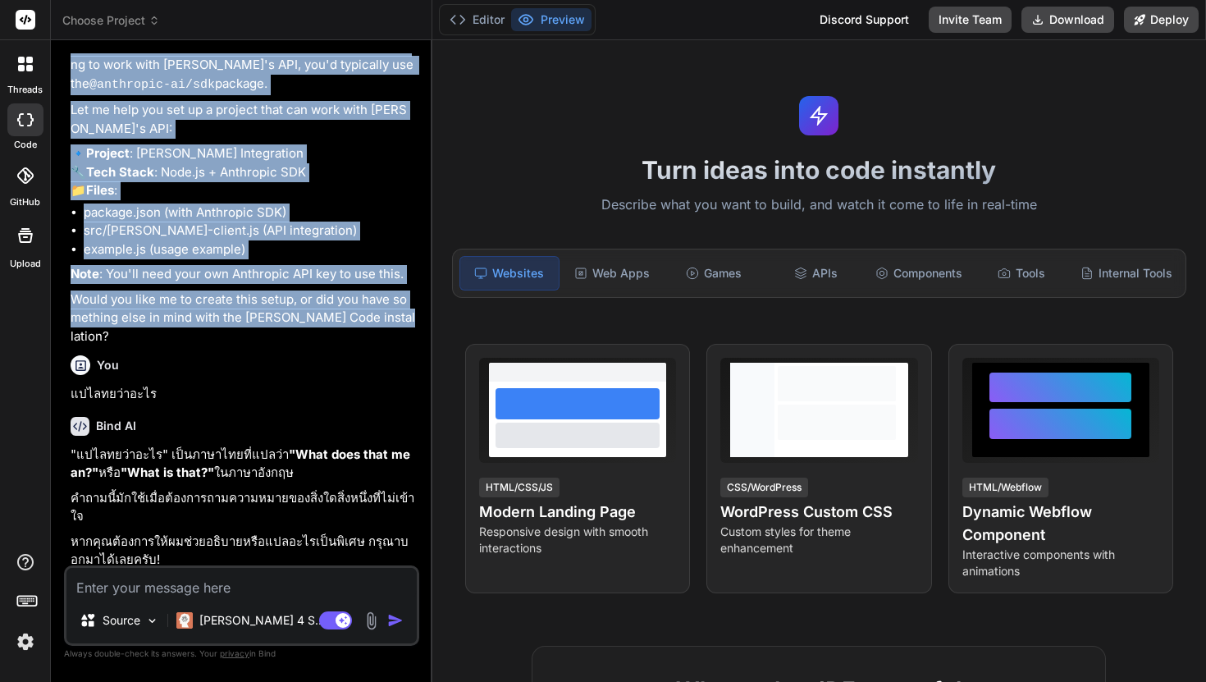
drag, startPoint x: 66, startPoint y: 71, endPoint x: 359, endPoint y: 360, distance: 411.9
click at [359, 359] on div "You # Install [PERSON_NAME] Code npm install -g @anthropic-ai/[PERSON_NAME]-cod…" at bounding box center [241, 367] width 355 height 628
copy div "You # Install [PERSON_NAME] Code npm install -g @anthropic-ai/[PERSON_NAME]-cod…"
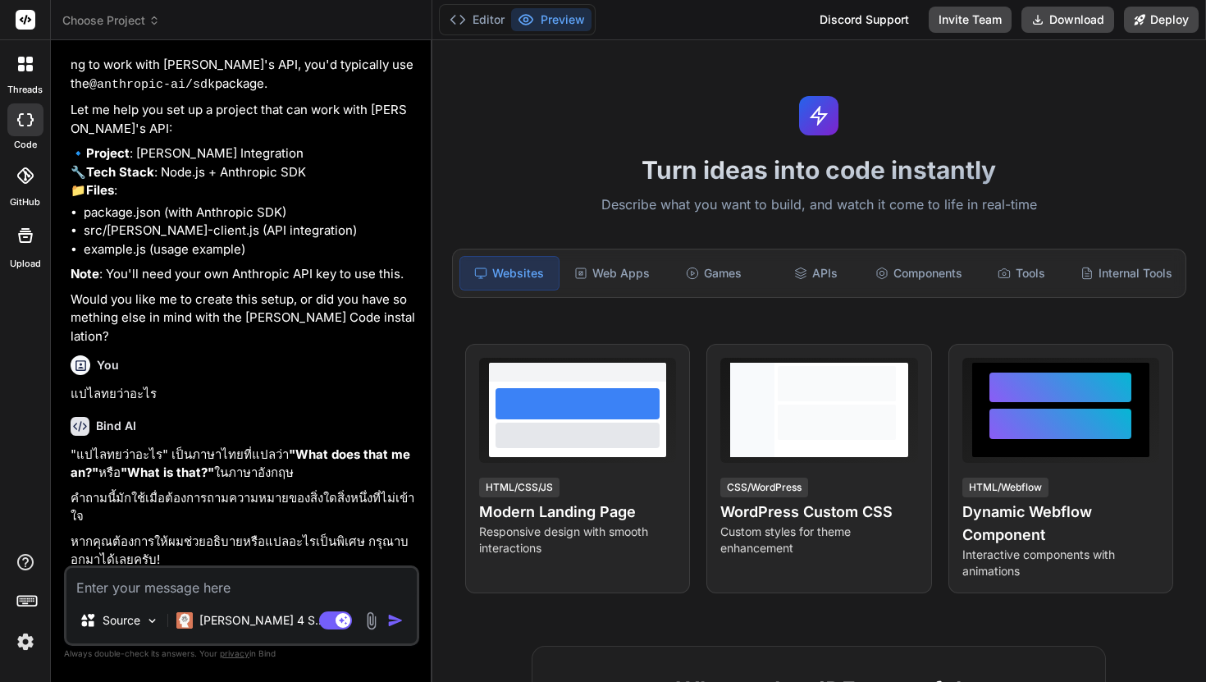
click at [249, 576] on textarea at bounding box center [241, 583] width 350 height 30
paste textarea "You # Install [PERSON_NAME] Code npm install -g @anthropic-ai/[PERSON_NAME]-cod…"
type textarea "You # Install [PERSON_NAME] Code npm install -g @anthropic-ai/[PERSON_NAME]-cod…"
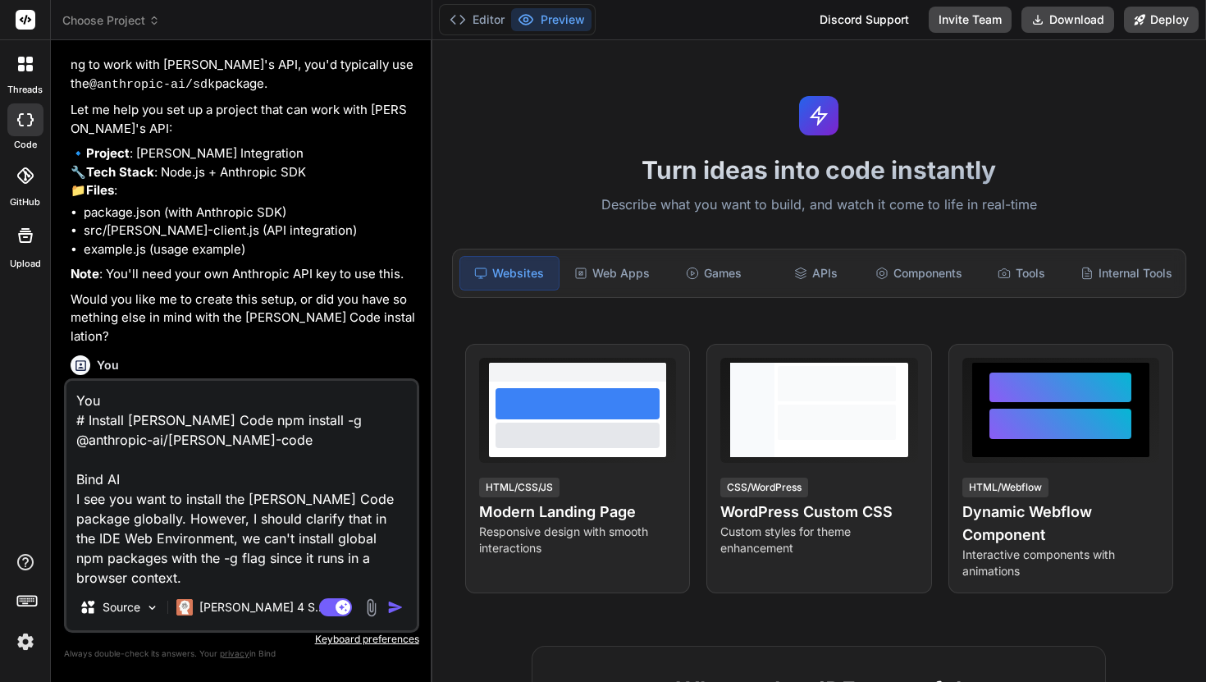
scroll to position [454, 0]
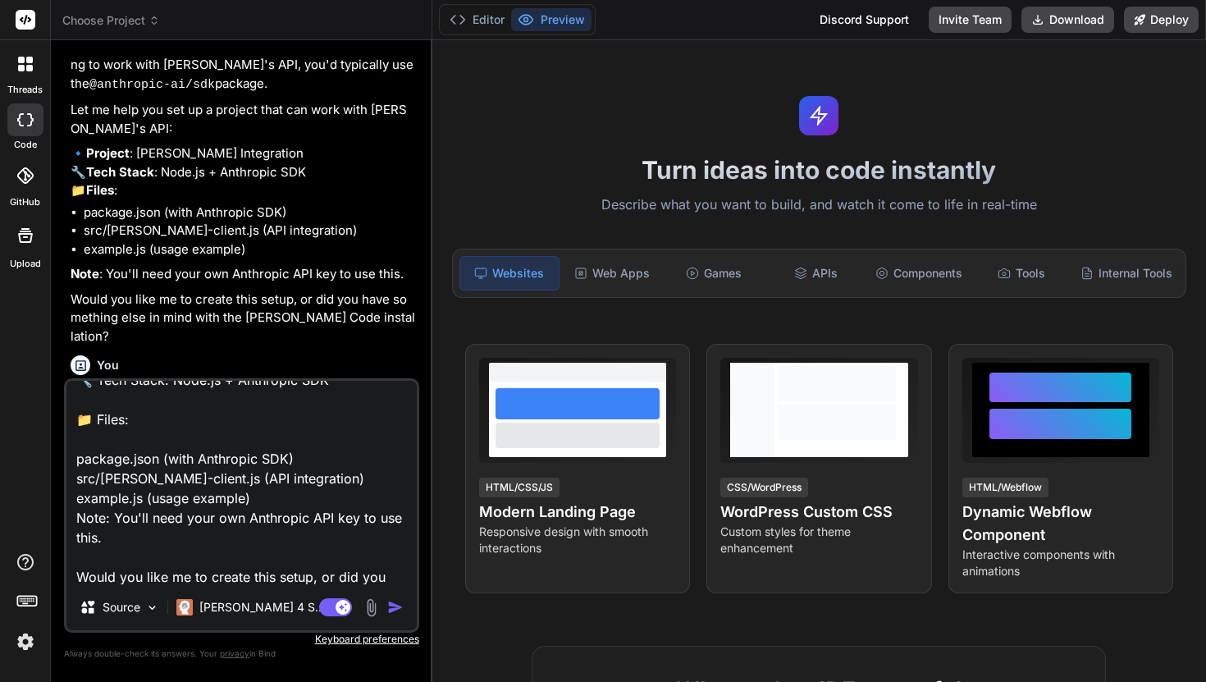
type textarea "x"
type textarea "You # Install [PERSON_NAME] Code npm install -g @anthropic-ai/[PERSON_NAME]-cod…"
type textarea "x"
type textarea "You # Install [PERSON_NAME] Code npm install -g @anthropic-ai/[PERSON_NAME]-cod…"
type textarea "x"
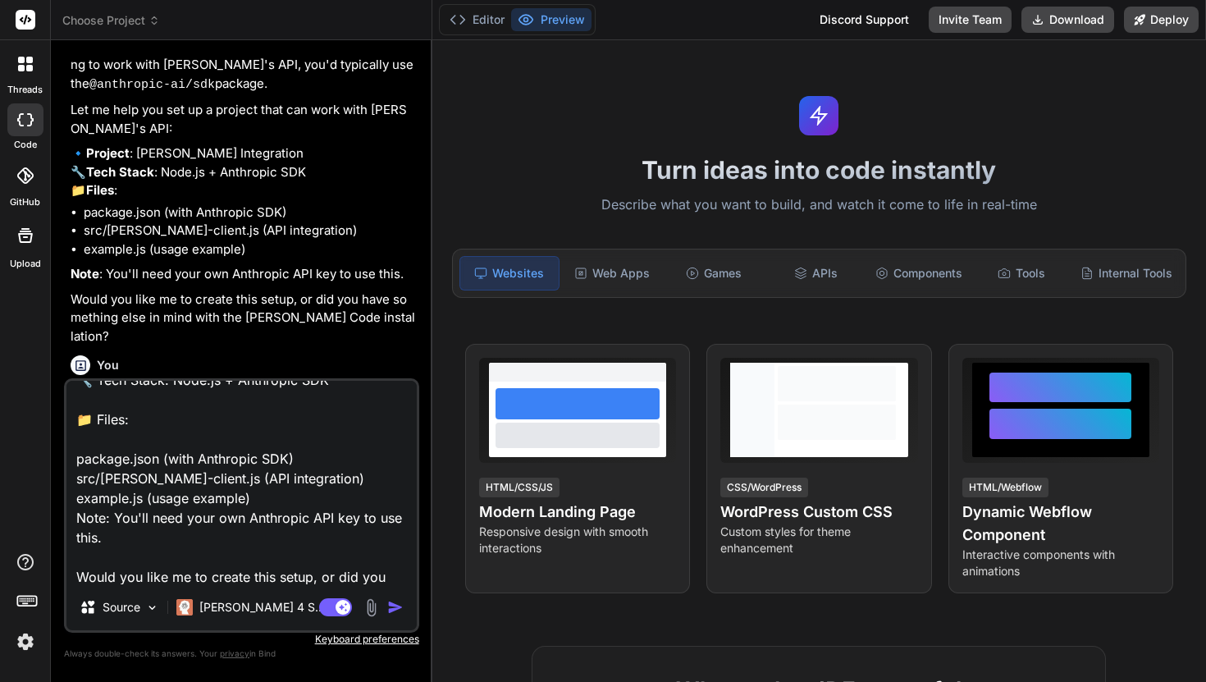
scroll to position [493, 0]
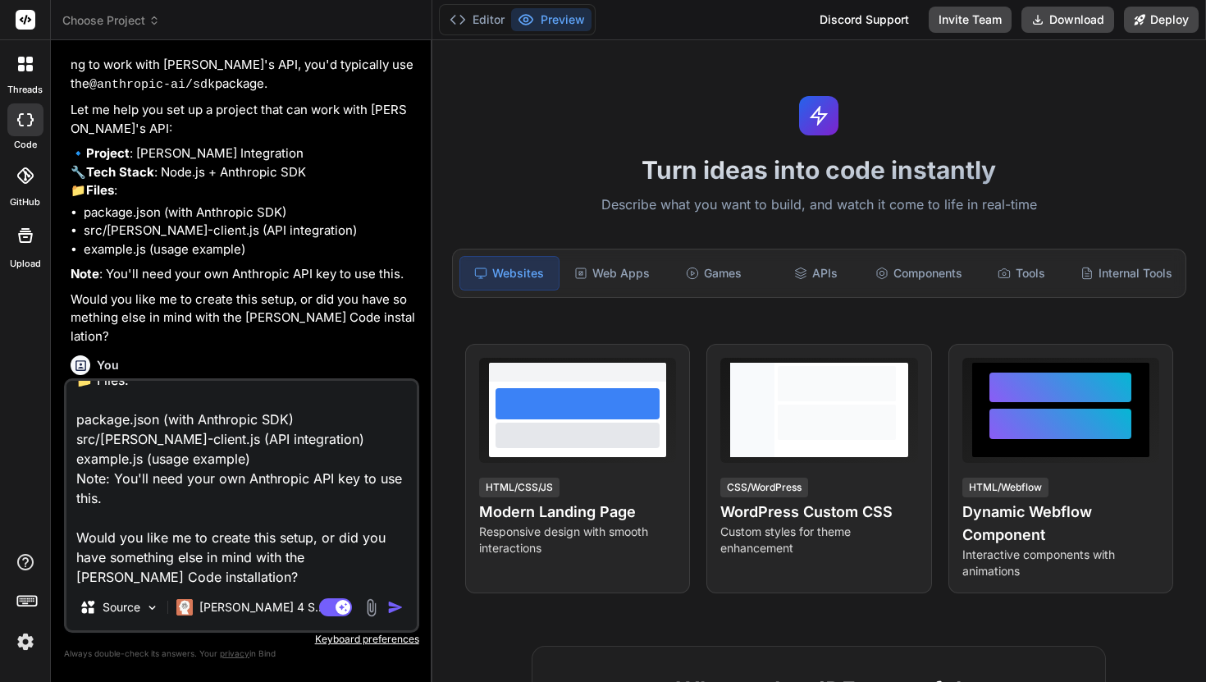
type textarea "You # Install [PERSON_NAME] Code npm install -g @anthropic-ai/[PERSON_NAME]-cod…"
type textarea "x"
type textarea "You # Install [PERSON_NAME] Code npm install -g @anthropic-ai/[PERSON_NAME]-cod…"
type textarea "x"
type textarea "You # Install [PERSON_NAME] Code npm install -g @anthropic-ai/[PERSON_NAME]-cod…"
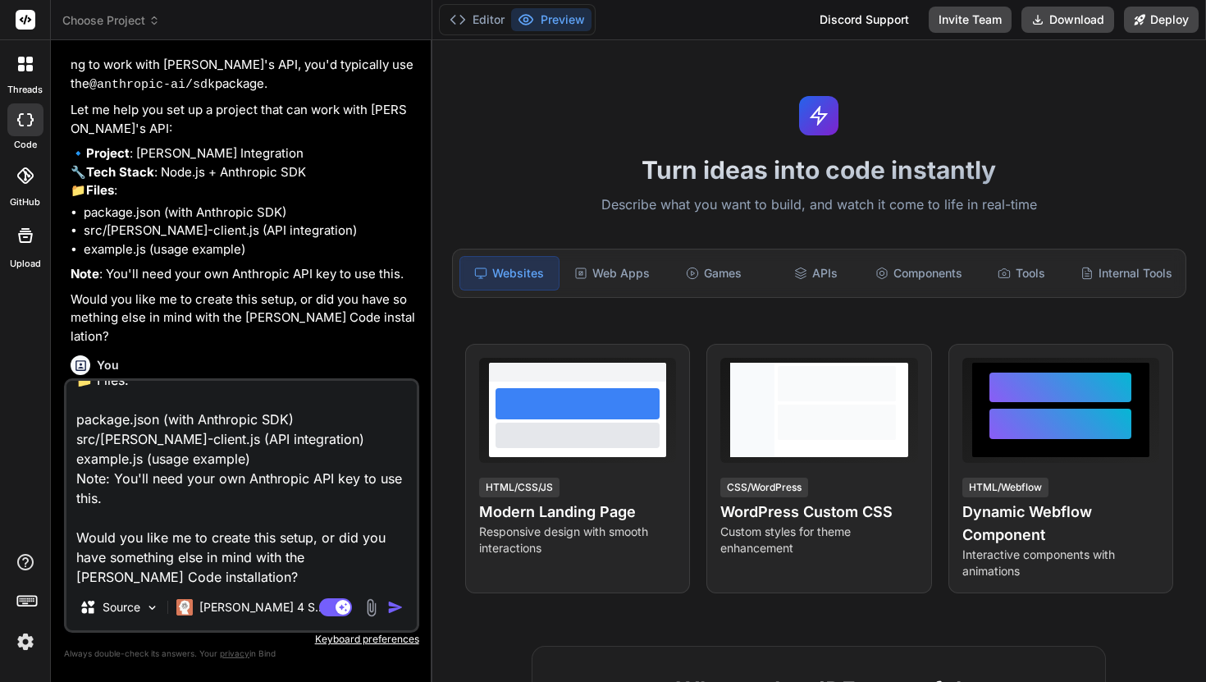
type textarea "x"
type textarea "You # Install [PERSON_NAME] Code npm install -g @anthropic-ai/[PERSON_NAME]-cod…"
type textarea "x"
type textarea "You # Install [PERSON_NAME] Code npm install -g @anthropic-ai/[PERSON_NAME]-cod…"
type textarea "x"
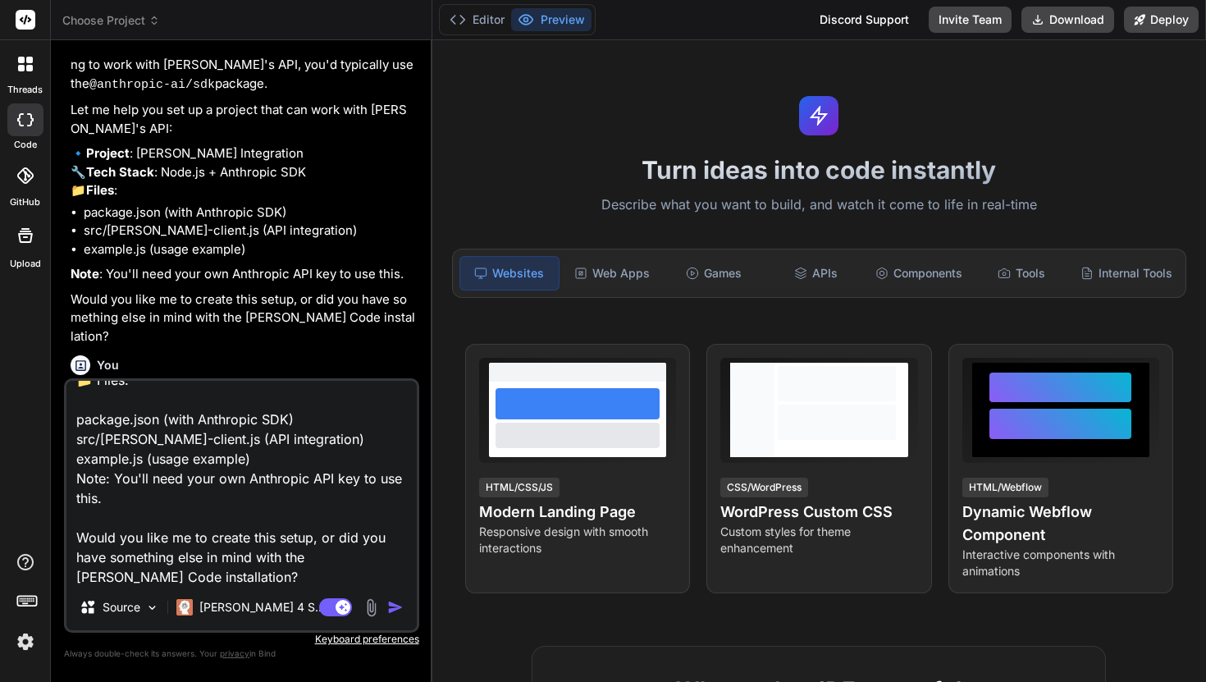
type textarea "You # Install [PERSON_NAME] Code npm install -g @anthropic-ai/[PERSON_NAME]-cod…"
type textarea "x"
type textarea "You # Install [PERSON_NAME] Code npm install -g @anthropic-ai/[PERSON_NAME]-cod…"
type textarea "x"
type textarea "You # Install [PERSON_NAME] Code npm install -g @anthropic-ai/[PERSON_NAME]-cod…"
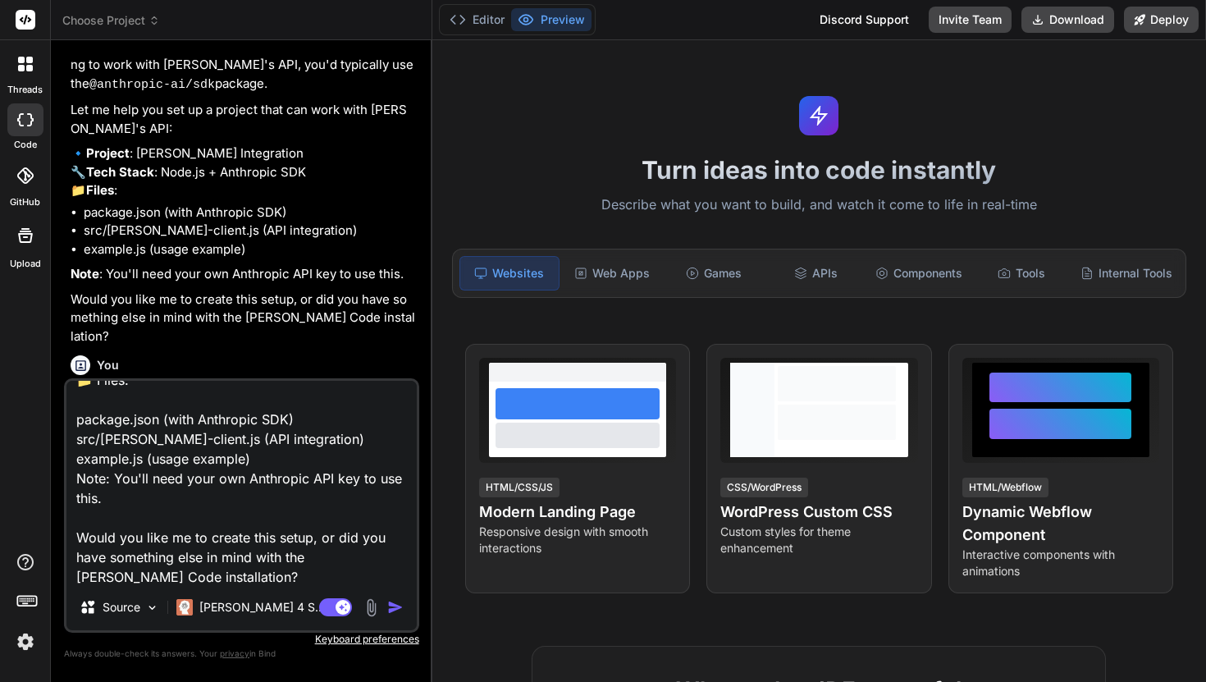
type textarea "x"
type textarea "You # Install [PERSON_NAME] Code npm install -g @anthropic-ai/[PERSON_NAME]-cod…"
type textarea "x"
type textarea "You # Install [PERSON_NAME] Code npm install -g @anthropic-ai/[PERSON_NAME]-cod…"
type textarea "x"
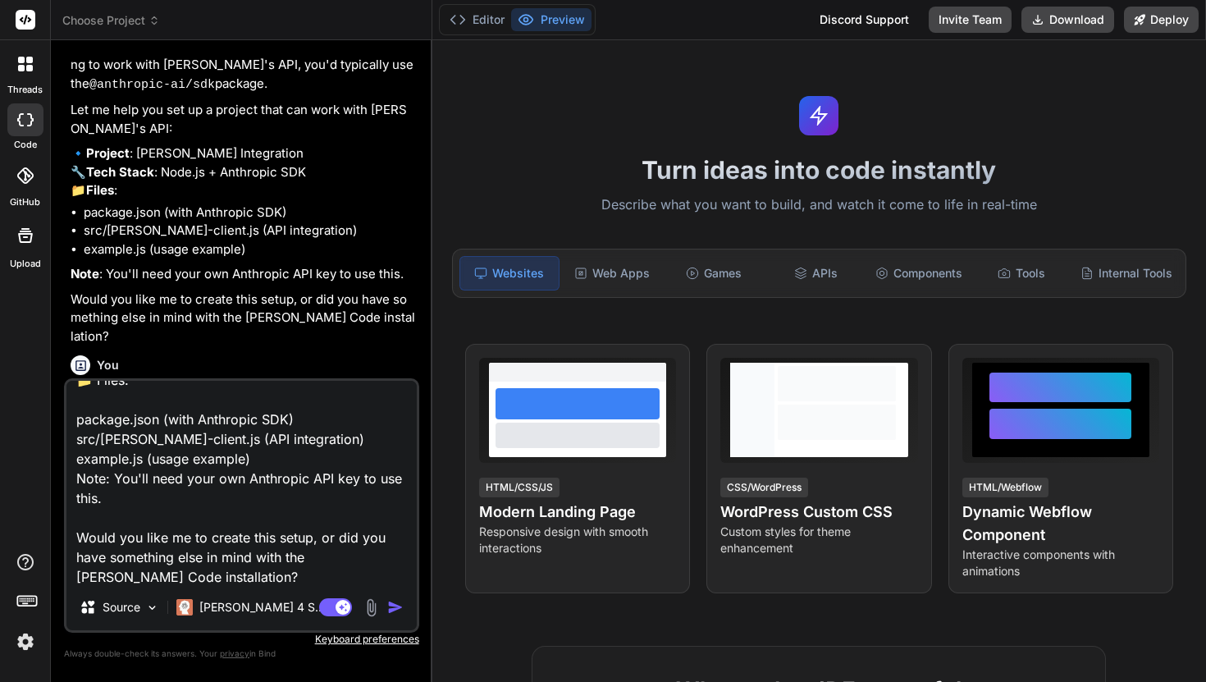
type textarea "You # Install [PERSON_NAME] Code npm install -g @anthropic-ai/[PERSON_NAME]-cod…"
type textarea "x"
type textarea "You # Install [PERSON_NAME] Code npm install -g @anthropic-ai/[PERSON_NAME]-cod…"
type textarea "x"
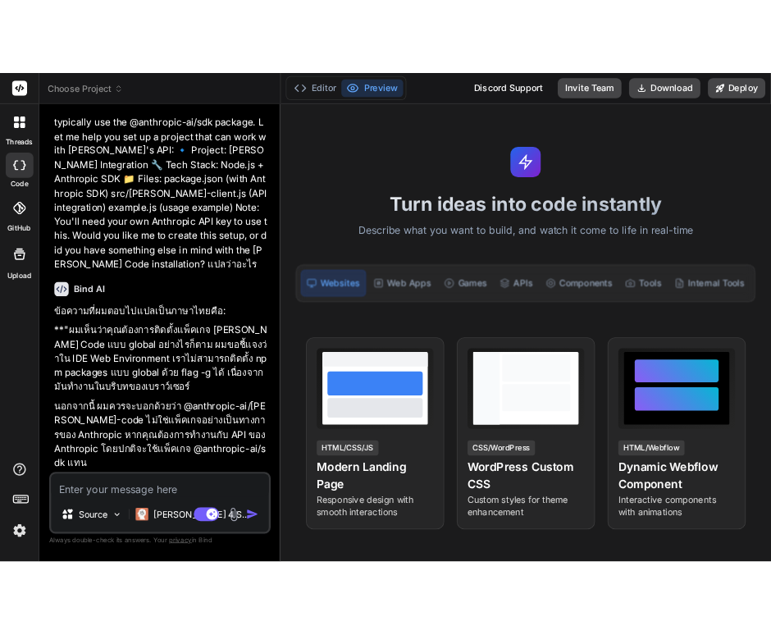
scroll to position [1177, 0]
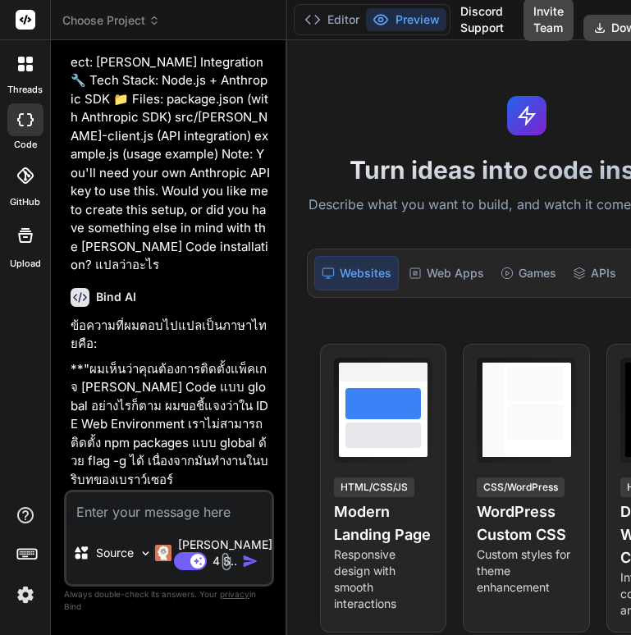
type textarea "x"
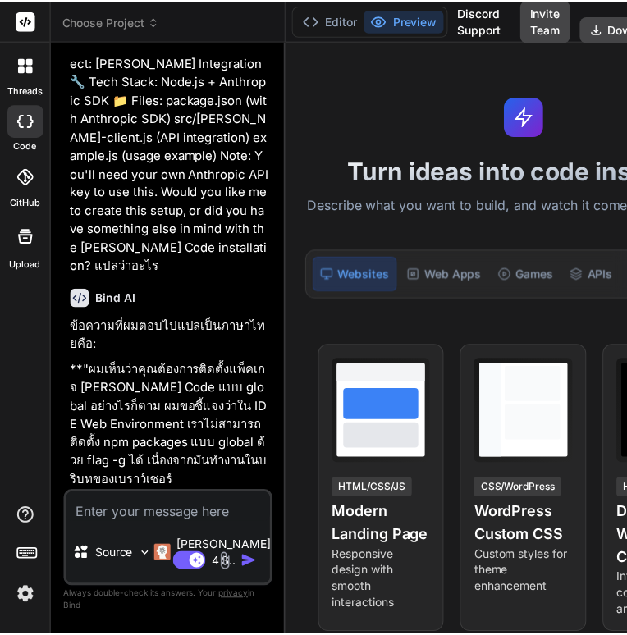
scroll to position [1473, 0]
